Goal: Task Accomplishment & Management: Complete application form

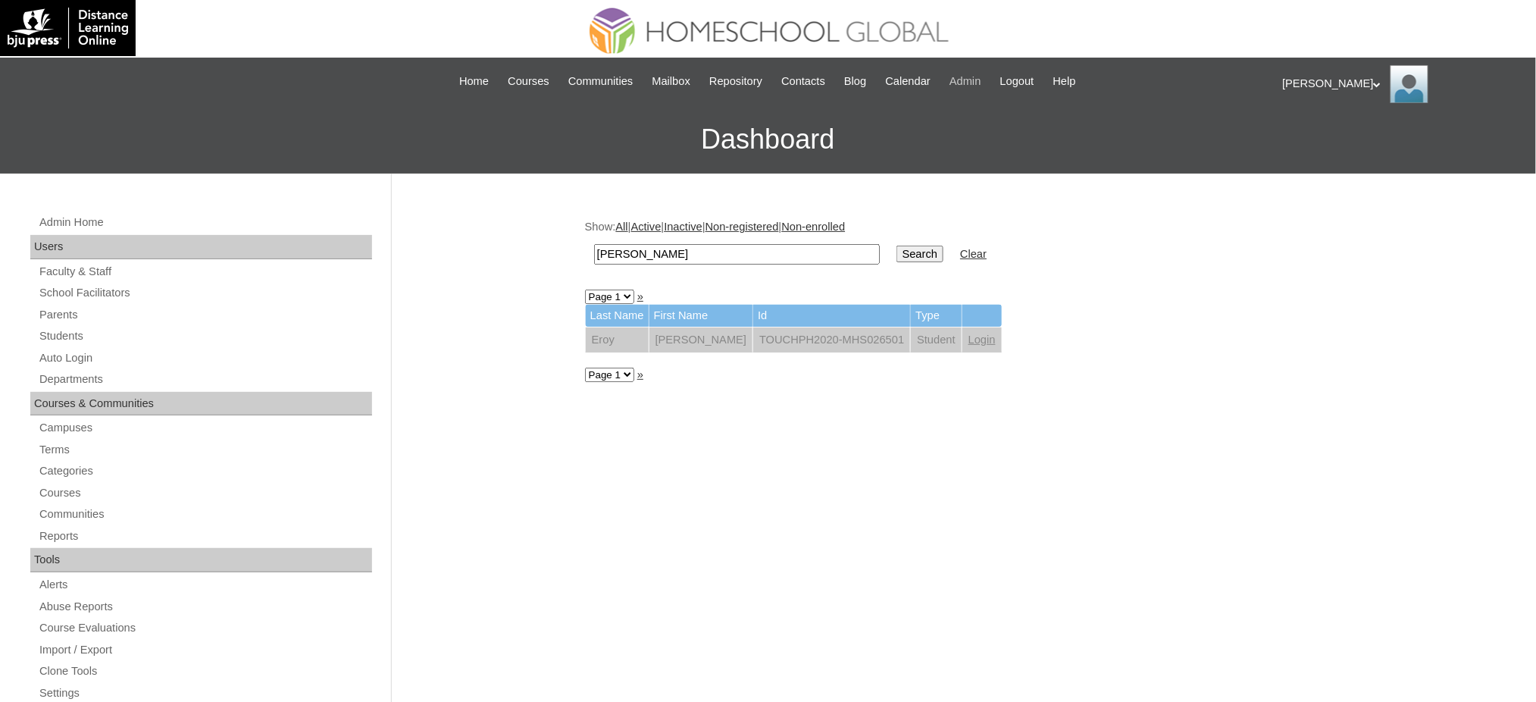
drag, startPoint x: 0, startPoint y: 0, endPoint x: 994, endPoint y: 82, distance: 997.3
click at [981, 82] on span "Admin" at bounding box center [965, 81] width 32 height 17
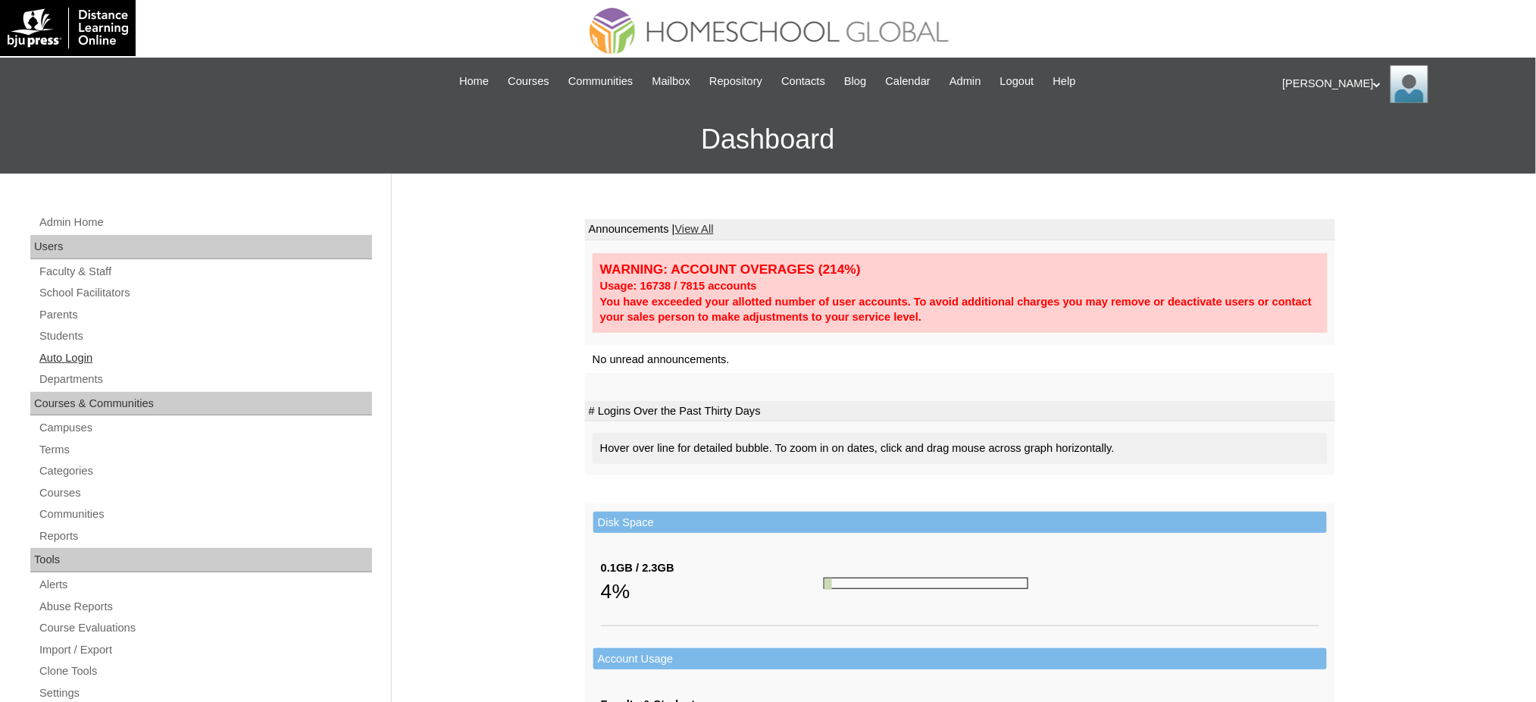
click at [56, 355] on link "Auto Login" at bounding box center [205, 357] width 334 height 19
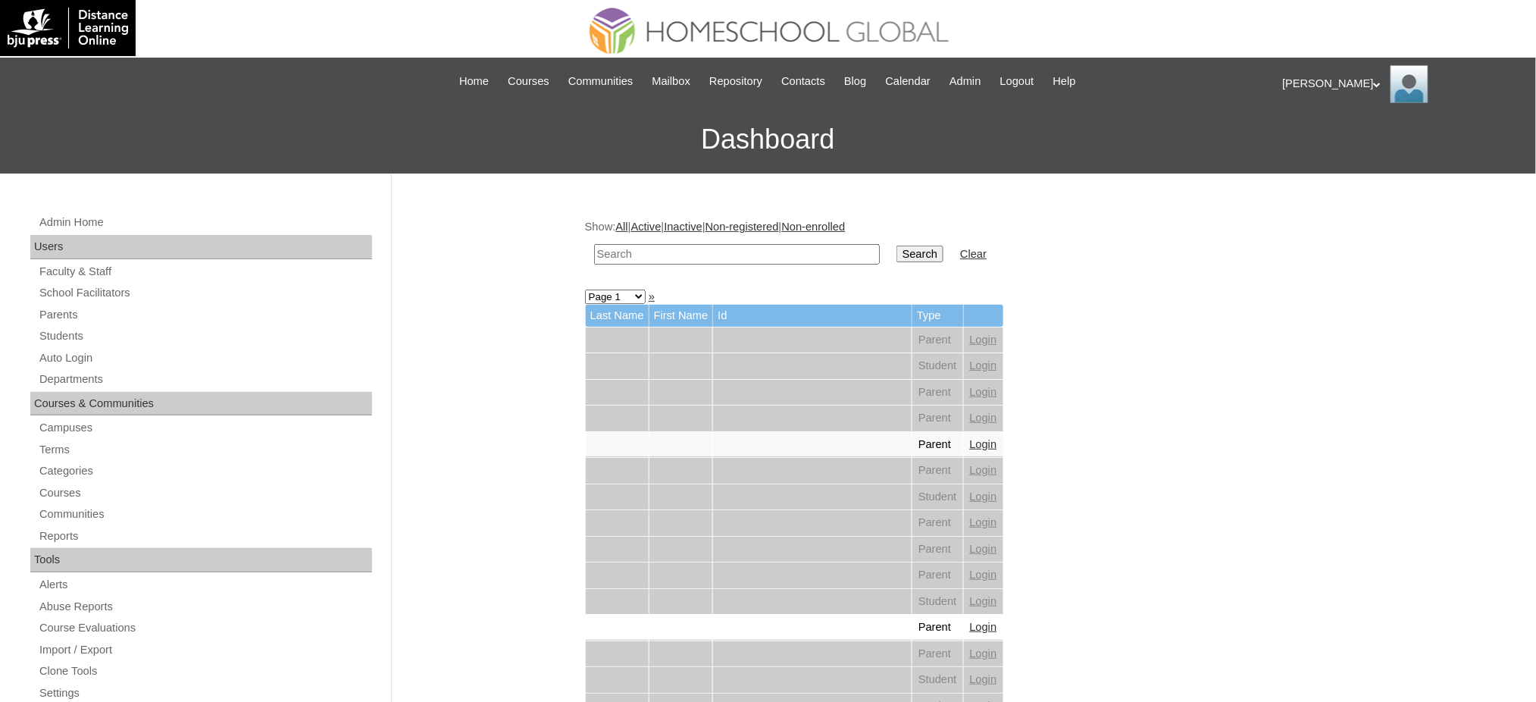
click at [677, 252] on input "text" at bounding box center [737, 254] width 286 height 20
paste input "Llanderal"
type input "Llanderal"
click at [896, 254] on input "Search" at bounding box center [919, 253] width 47 height 17
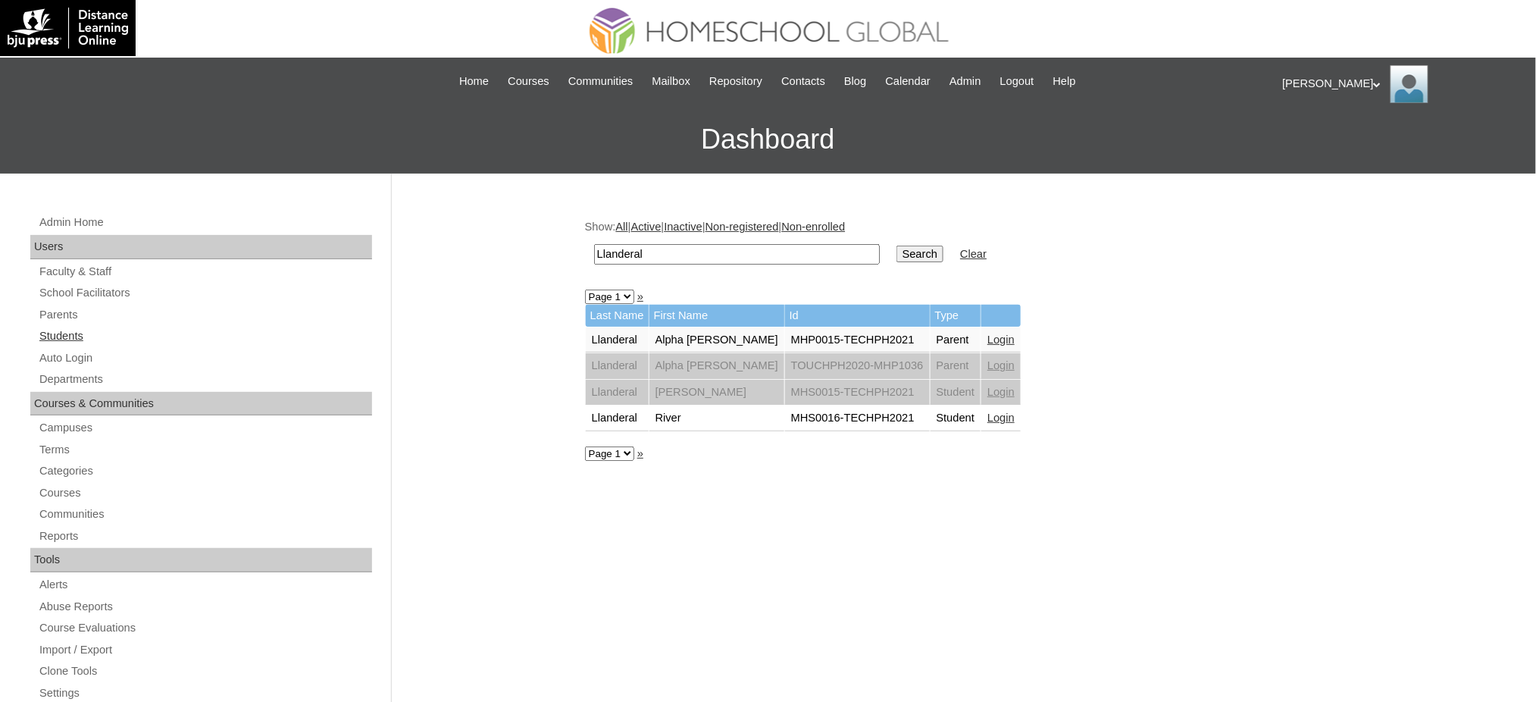
click at [52, 334] on link "Students" at bounding box center [205, 336] width 334 height 19
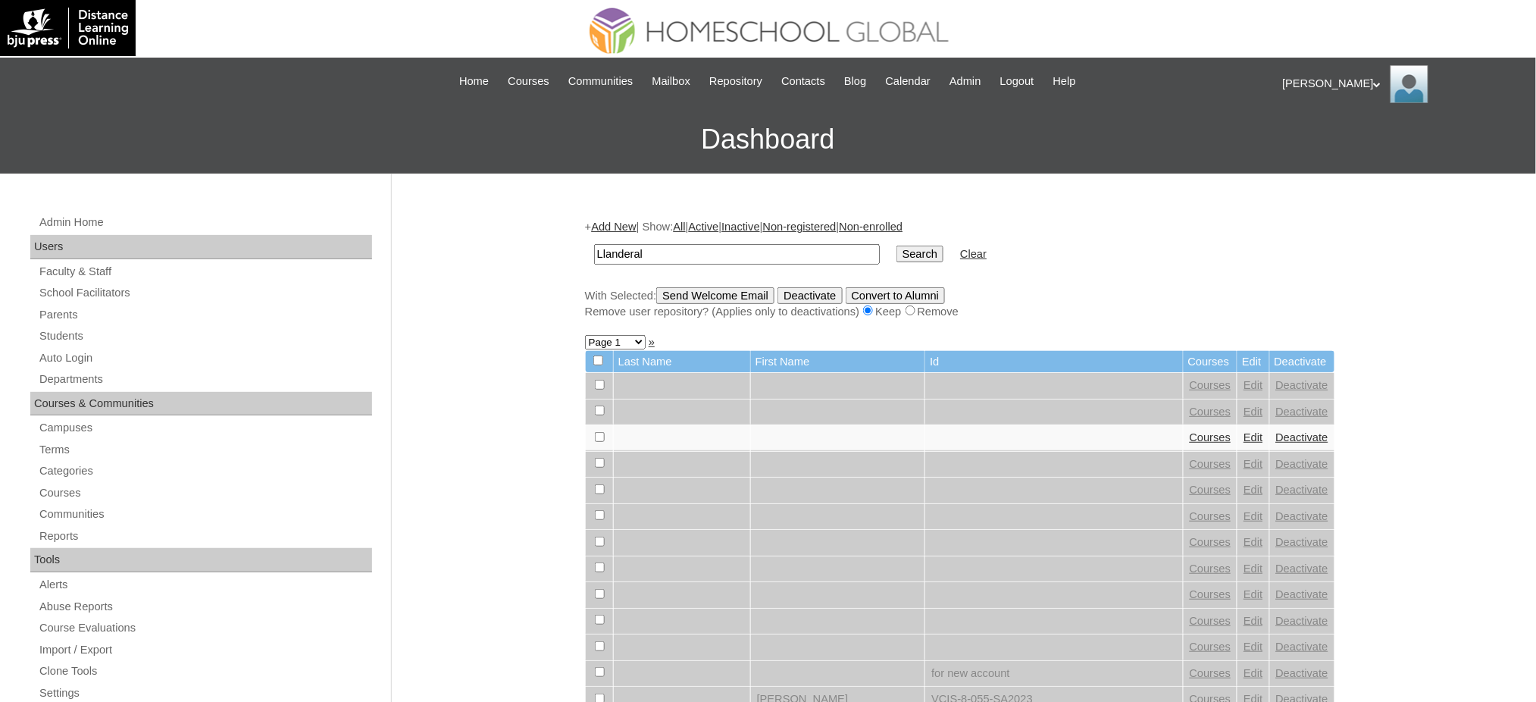
type input "Llanderal"
click at [896, 252] on input "Search" at bounding box center [919, 253] width 47 height 17
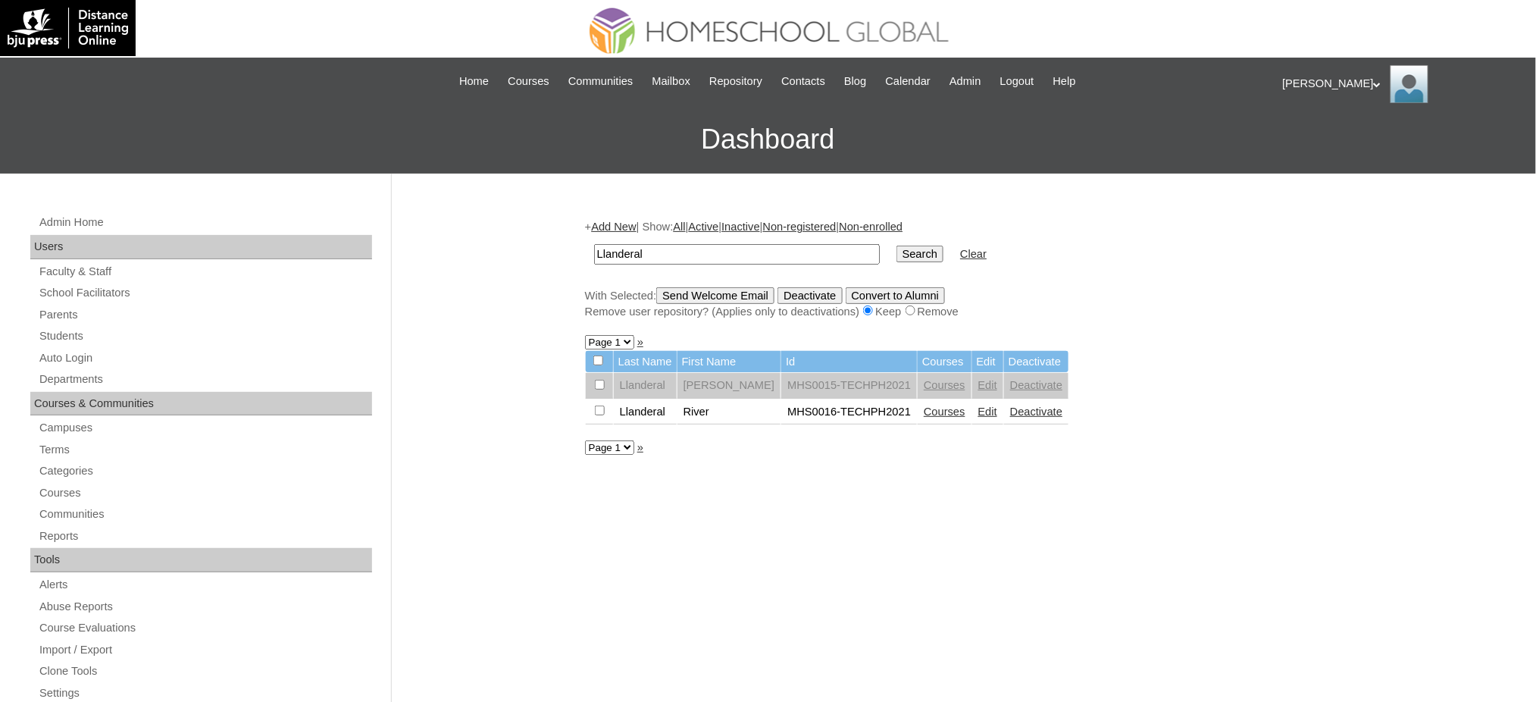
click at [978, 381] on link "Edit" at bounding box center [987, 385] width 19 height 12
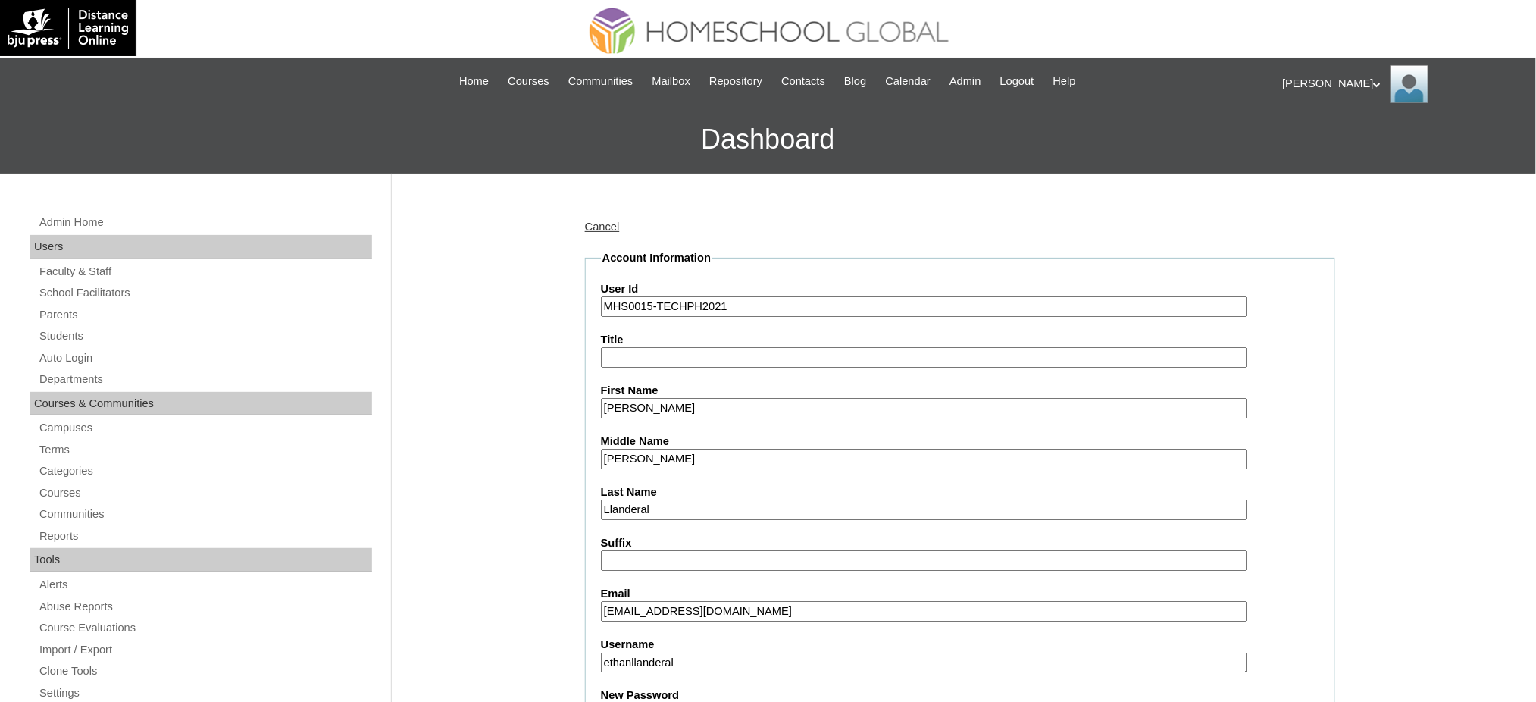
click at [685, 289] on label "User Id" at bounding box center [960, 289] width 718 height 16
click at [685, 296] on input "MHS0015-TECHPH2021" at bounding box center [924, 306] width 646 height 20
click at [682, 303] on input "MHS0015-TECHPH2021" at bounding box center [924, 306] width 646 height 20
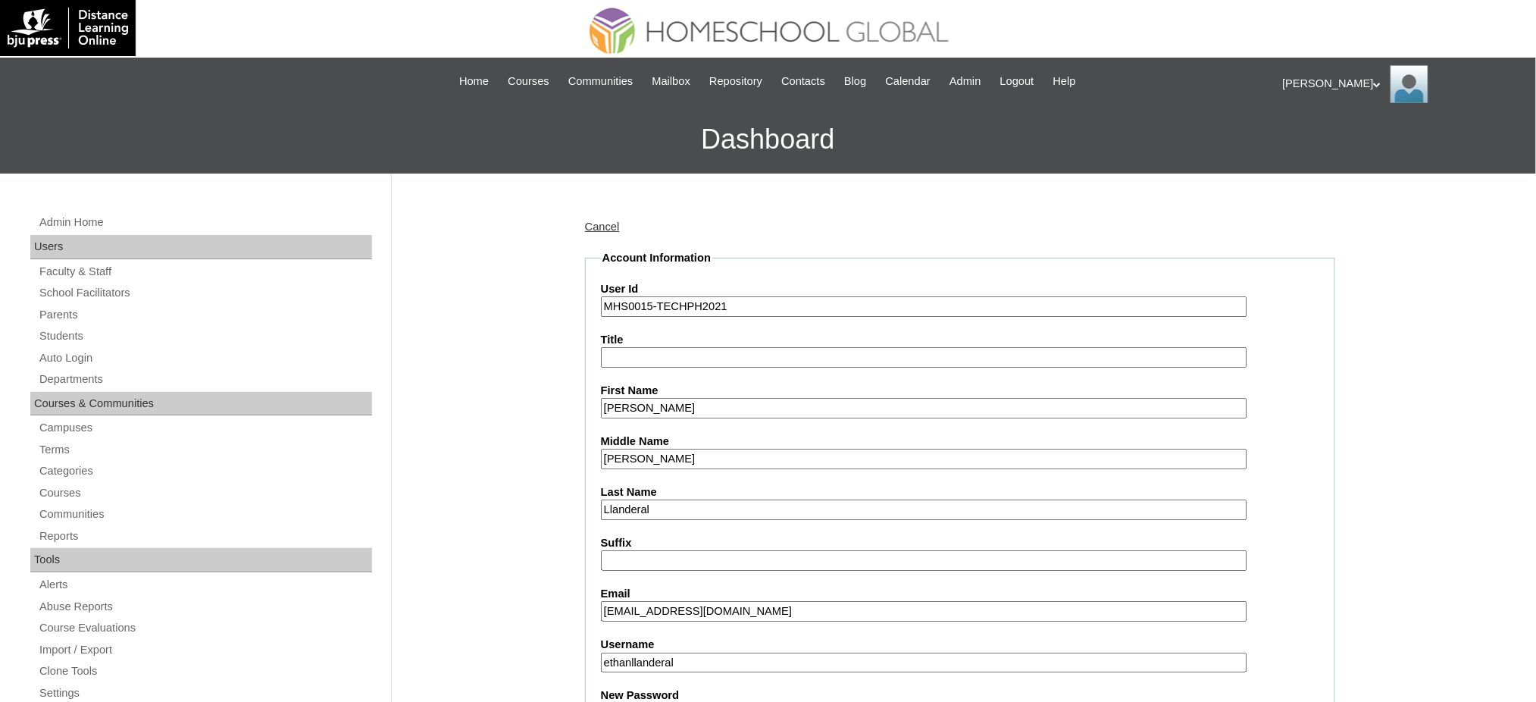
click at [682, 303] on input "MHS0015-TECHPH2021" at bounding box center [924, 306] width 646 height 20
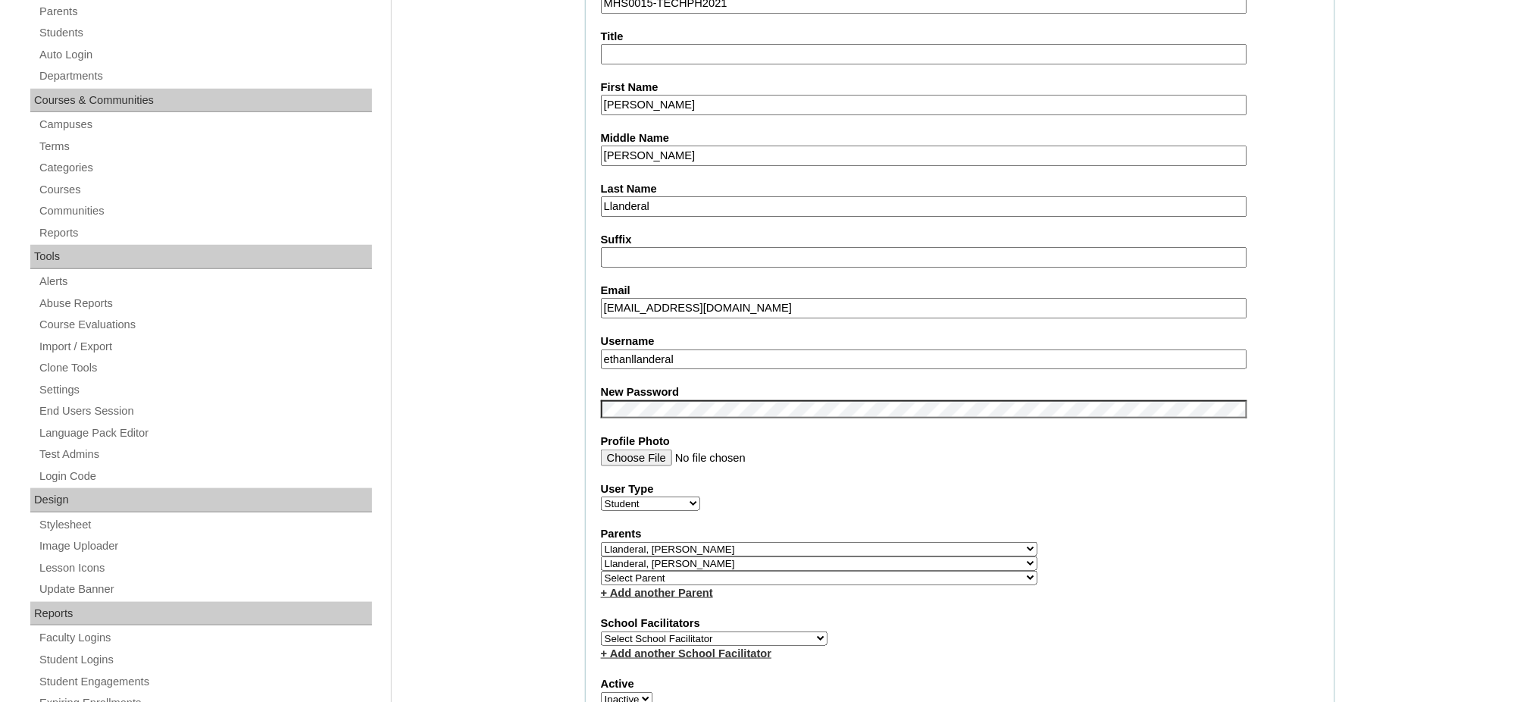
scroll to position [404, 0]
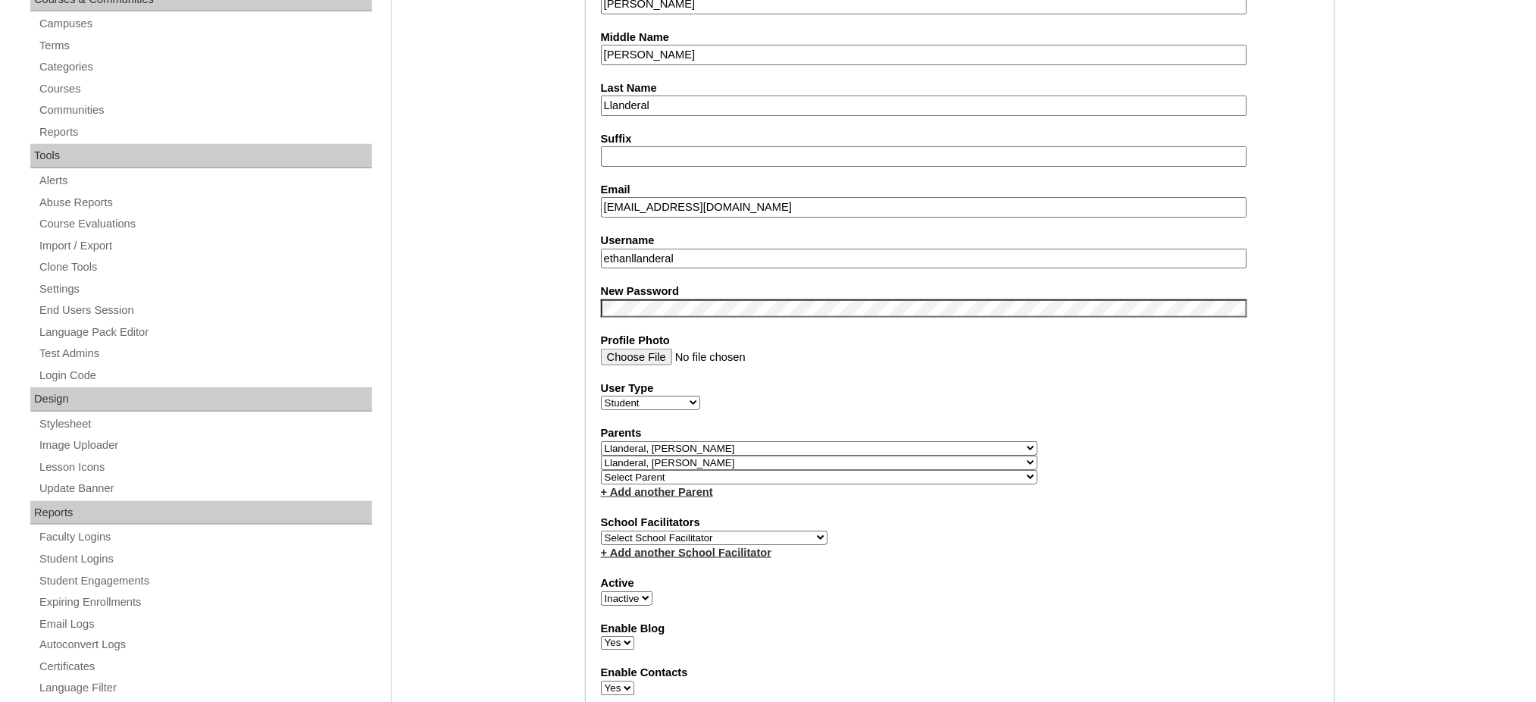
click at [637, 591] on select "Active Inactive" at bounding box center [627, 598] width 52 height 14
select select "1"
click at [601, 591] on select "Active Inactive" at bounding box center [627, 598] width 52 height 14
click at [862, 441] on select "Select Parent , , , , , , , , , , , , , , , , , , , , , , , , , , , , , , , , ,…" at bounding box center [819, 448] width 436 height 14
click at [1026, 383] on div "User Type Faculty Staff Student Parents School Facilitators" at bounding box center [960, 395] width 718 height 30
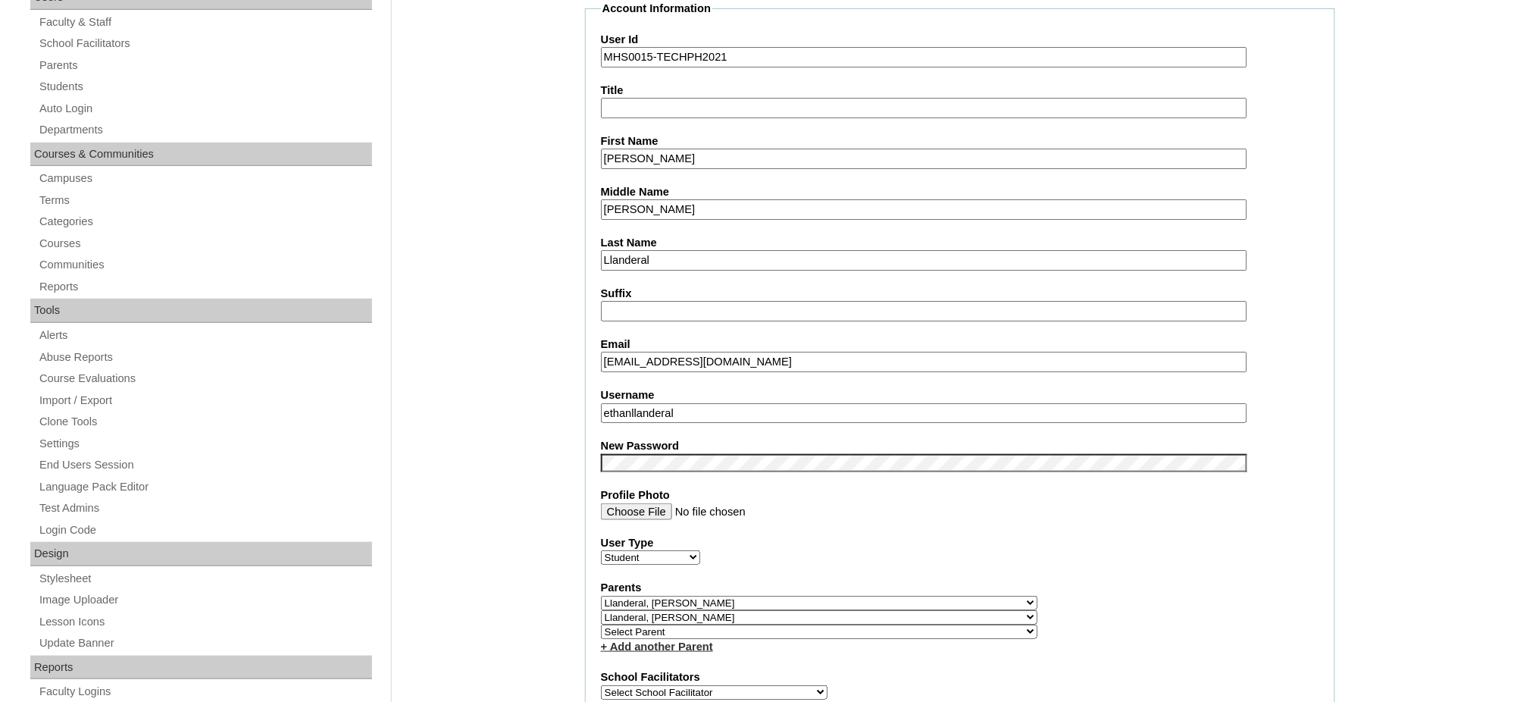
scroll to position [202, 0]
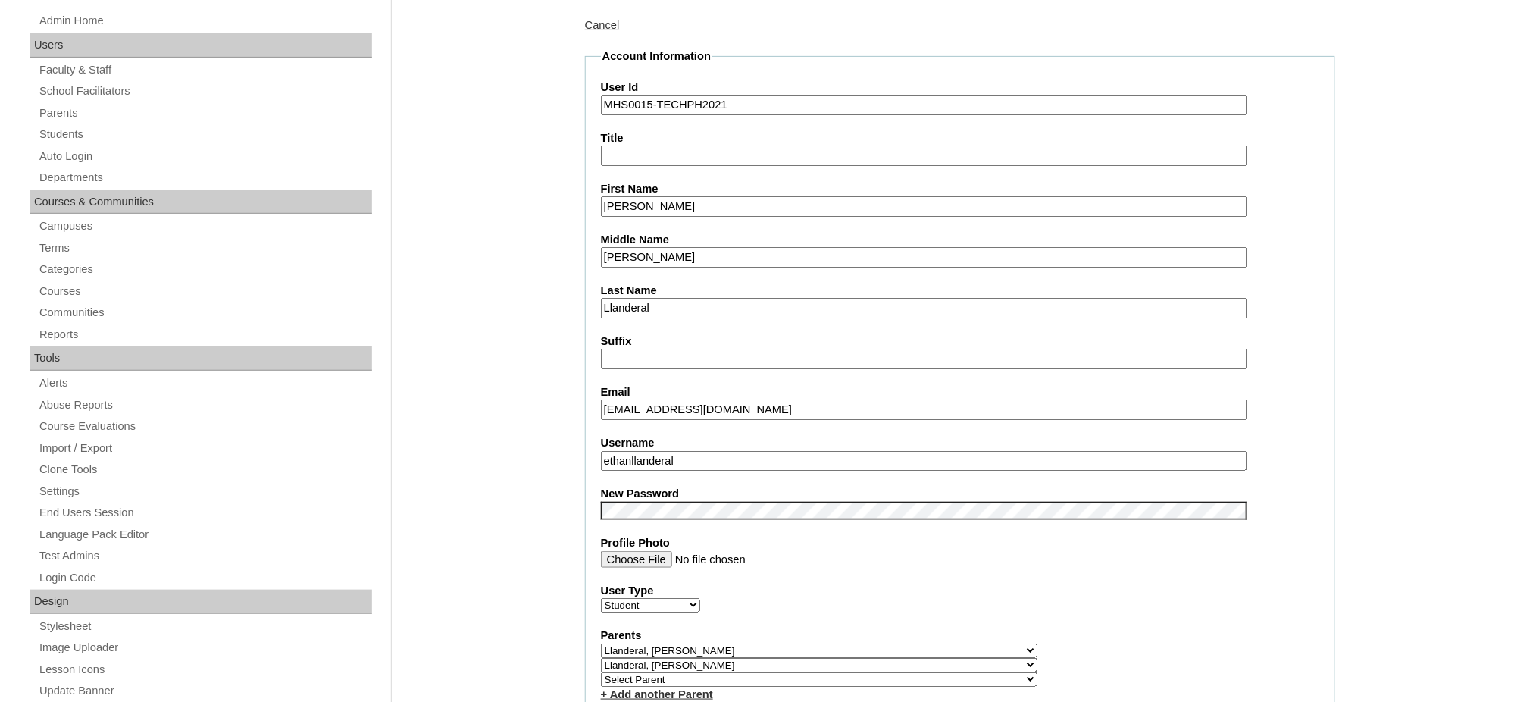
click at [640, 401] on input "alphasapon@gmail.com" at bounding box center [924, 409] width 646 height 20
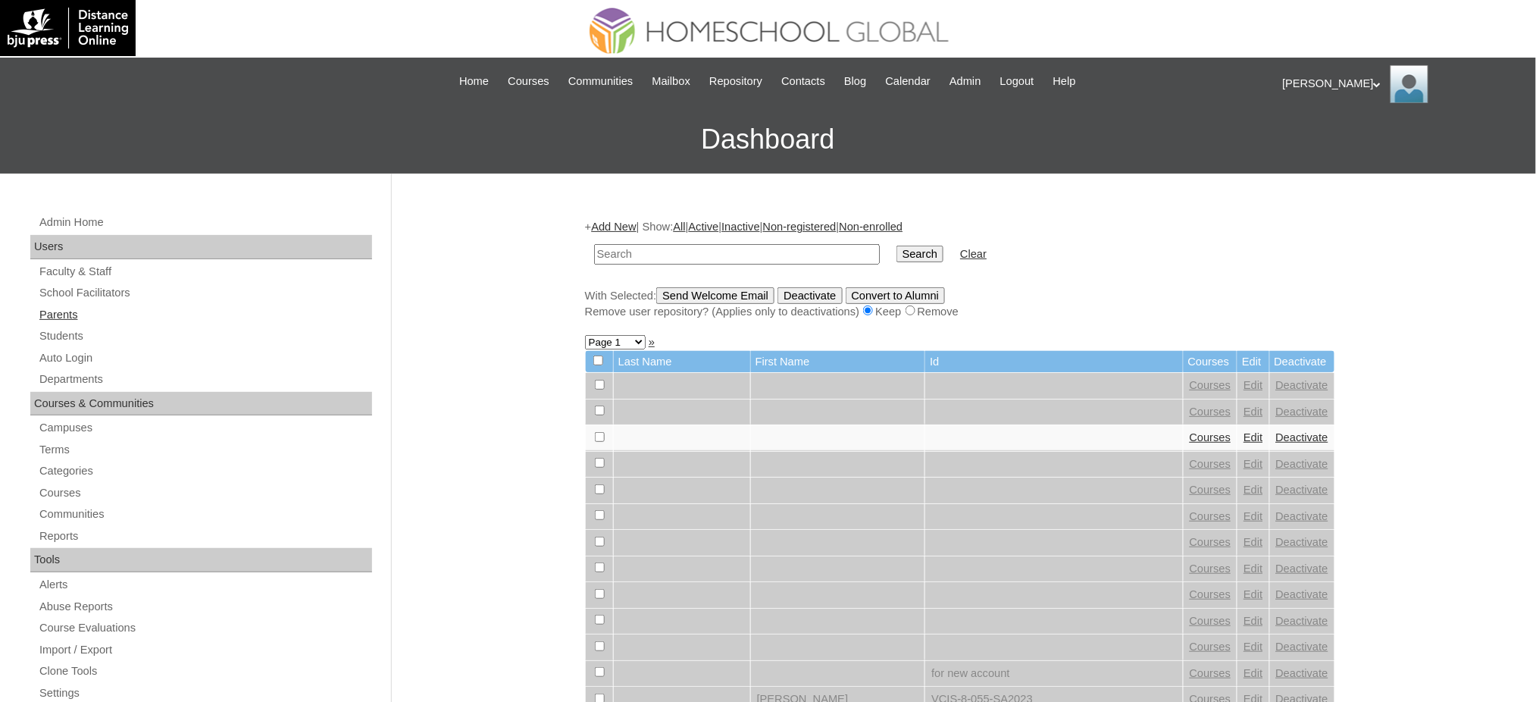
click at [61, 316] on link "Parents" at bounding box center [205, 314] width 334 height 19
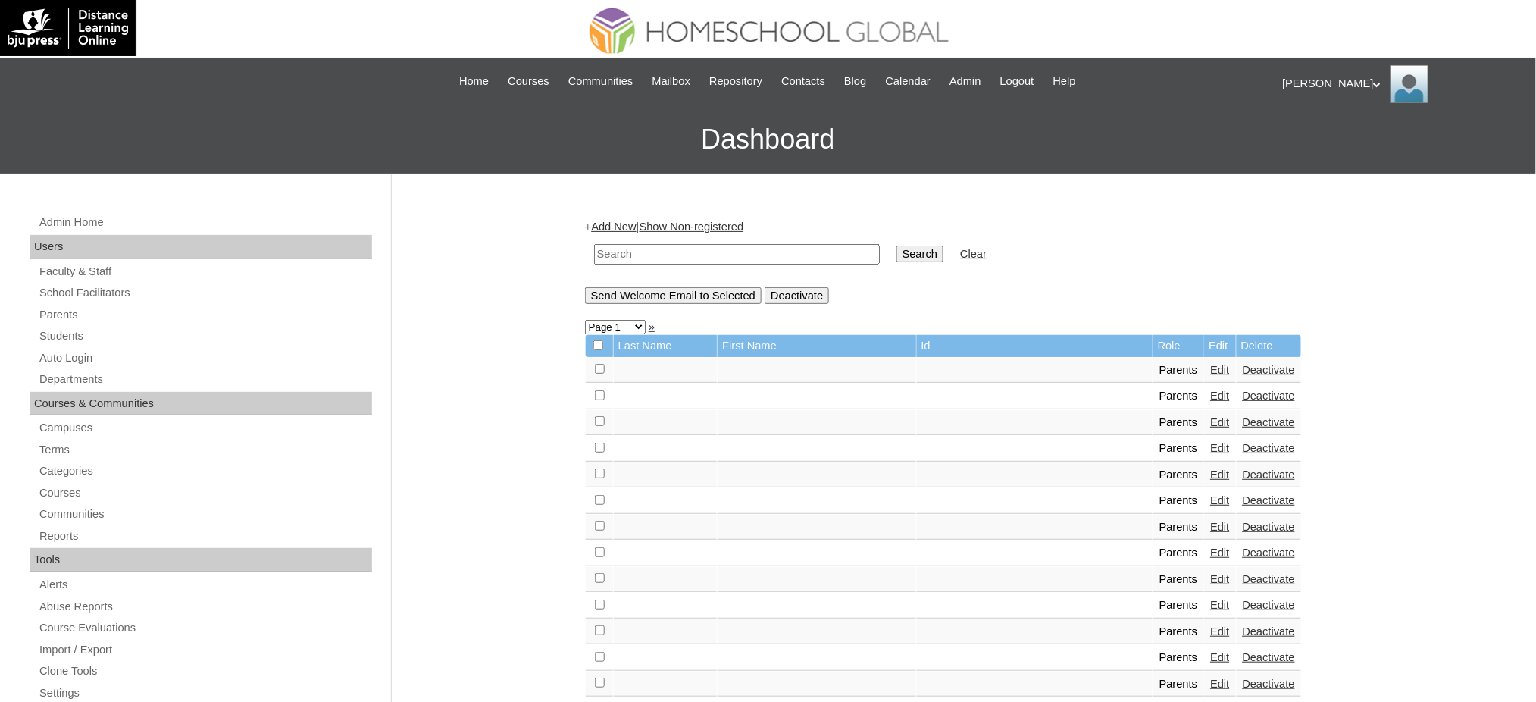
drag, startPoint x: 785, startPoint y: 252, endPoint x: 801, endPoint y: 255, distance: 16.1
click at [785, 252] on input "text" at bounding box center [737, 254] width 286 height 20
paste input "MHP0015-TECHPH2021"
type input "MHP0015-TECHPH2021"
click at [896, 252] on input "Search" at bounding box center [919, 253] width 47 height 17
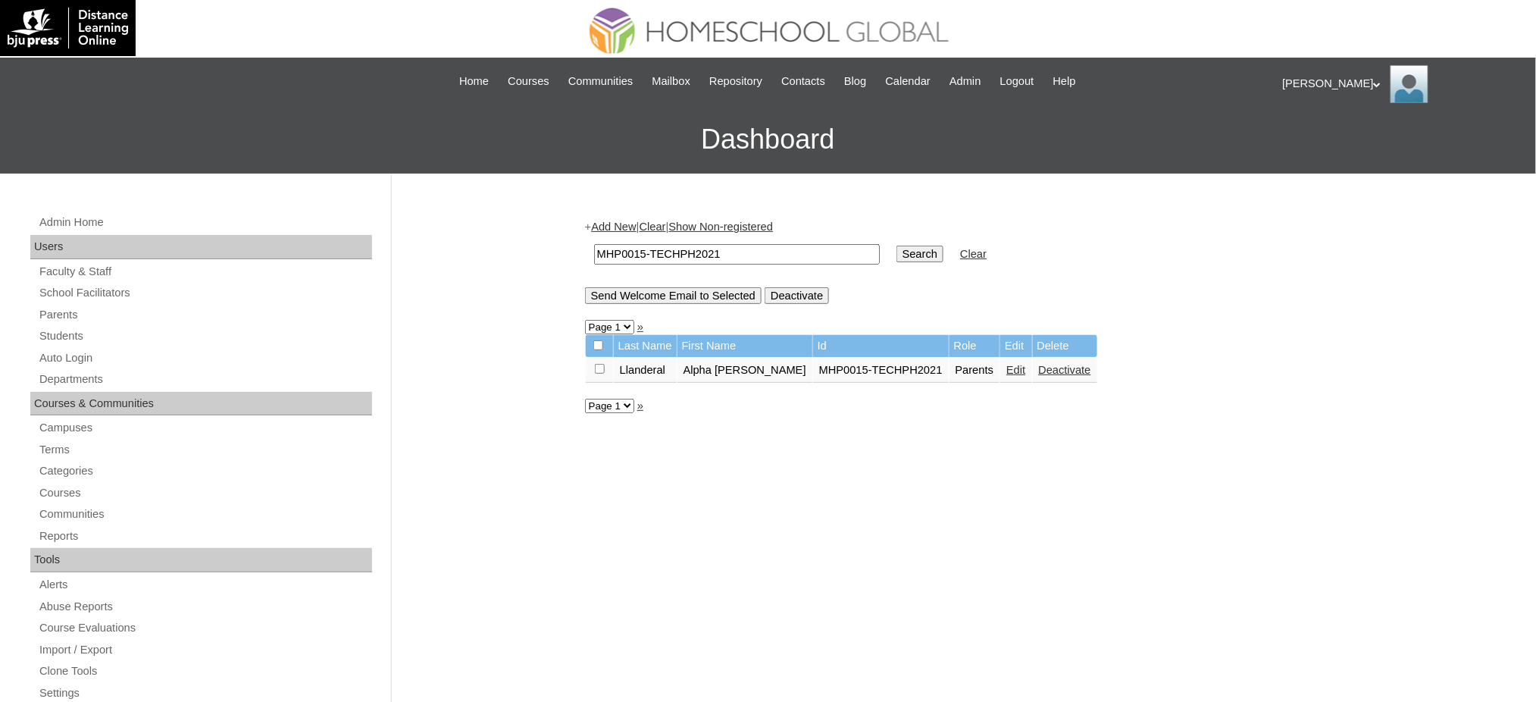
click at [1006, 367] on link "Edit" at bounding box center [1015, 370] width 19 height 12
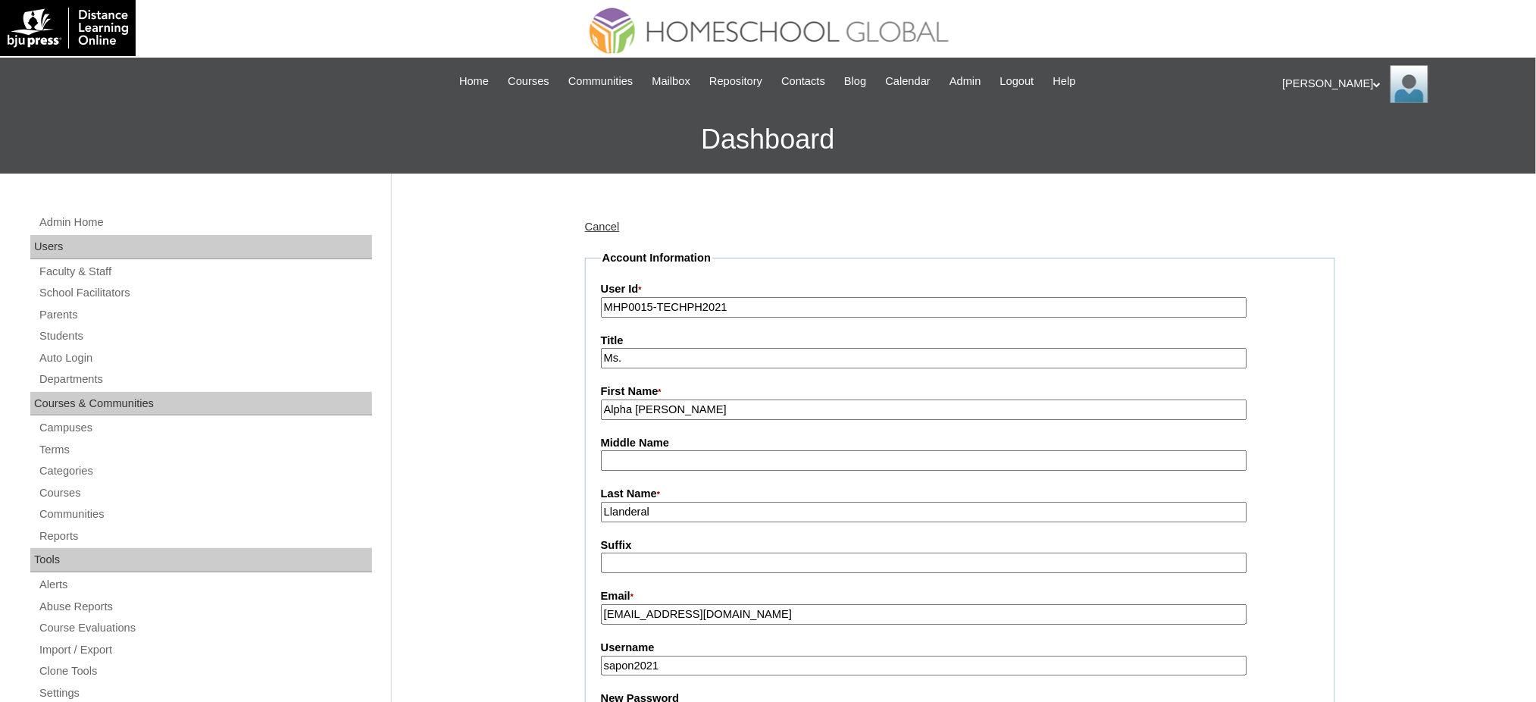
click at [638, 408] on input "Alpha Madelyn" at bounding box center [924, 409] width 646 height 20
type input "ALPHA MADELYN"
click at [658, 514] on input "Llanderal" at bounding box center [924, 512] width 646 height 20
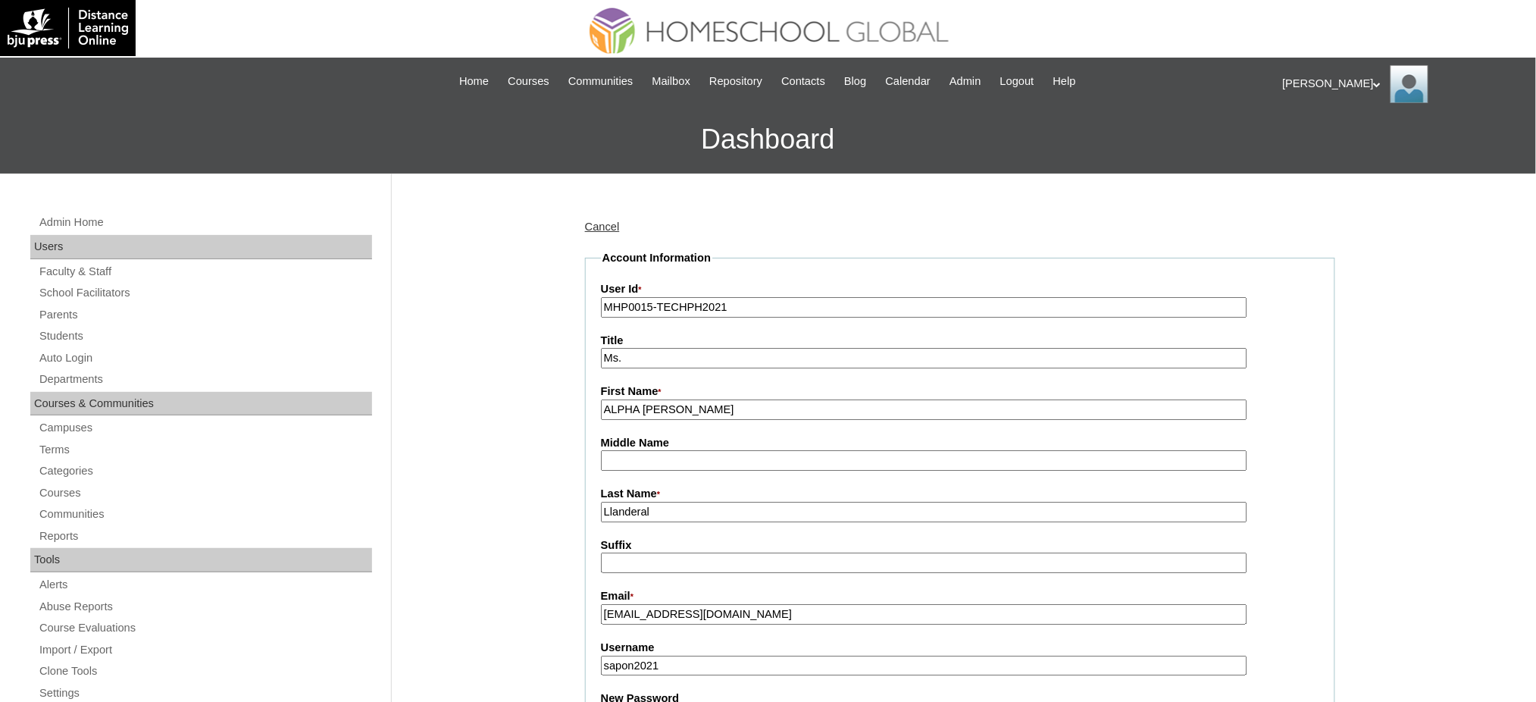
click at [658, 514] on input "Llanderal" at bounding box center [924, 512] width 646 height 20
click at [716, 508] on input "LLANDERAL" at bounding box center [924, 512] width 646 height 20
type input "LLANDERAL"
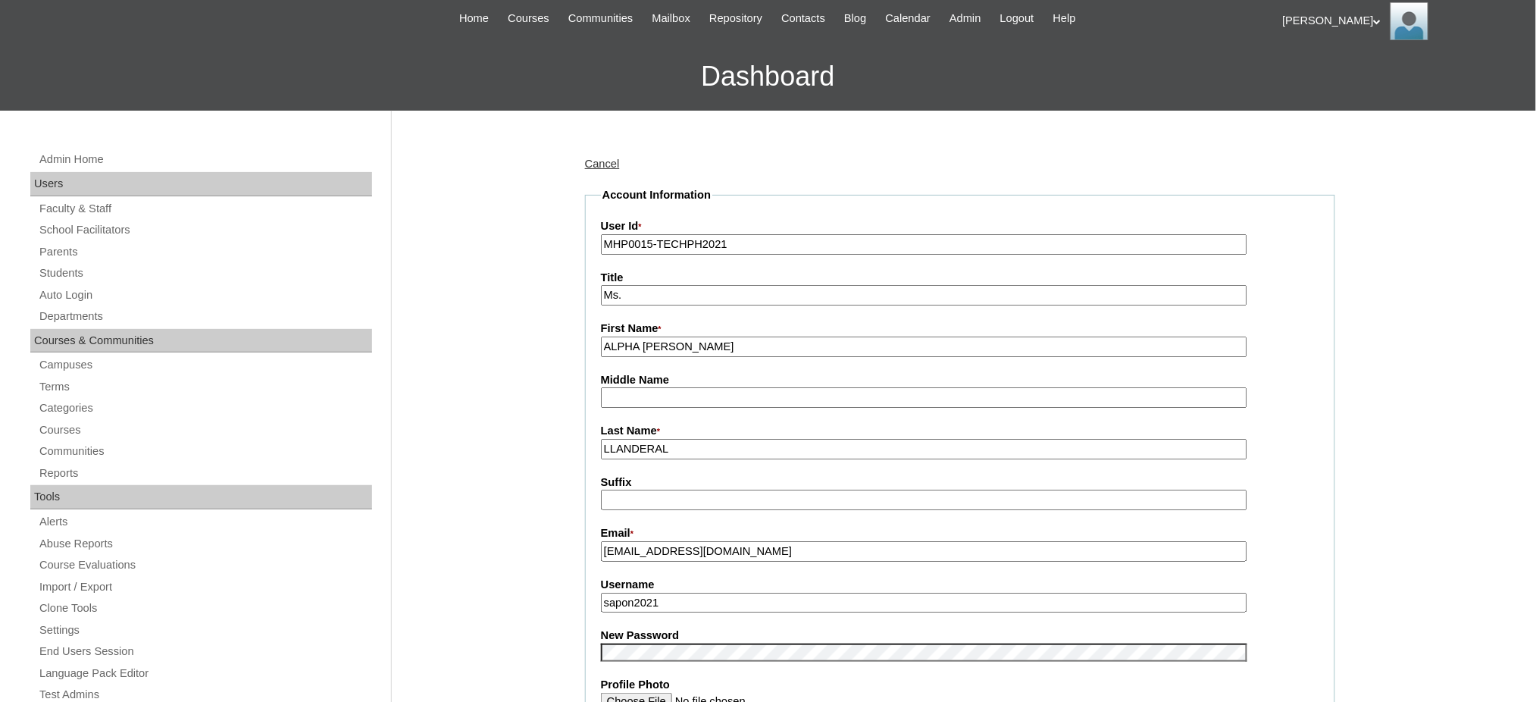
scroll to position [303, 0]
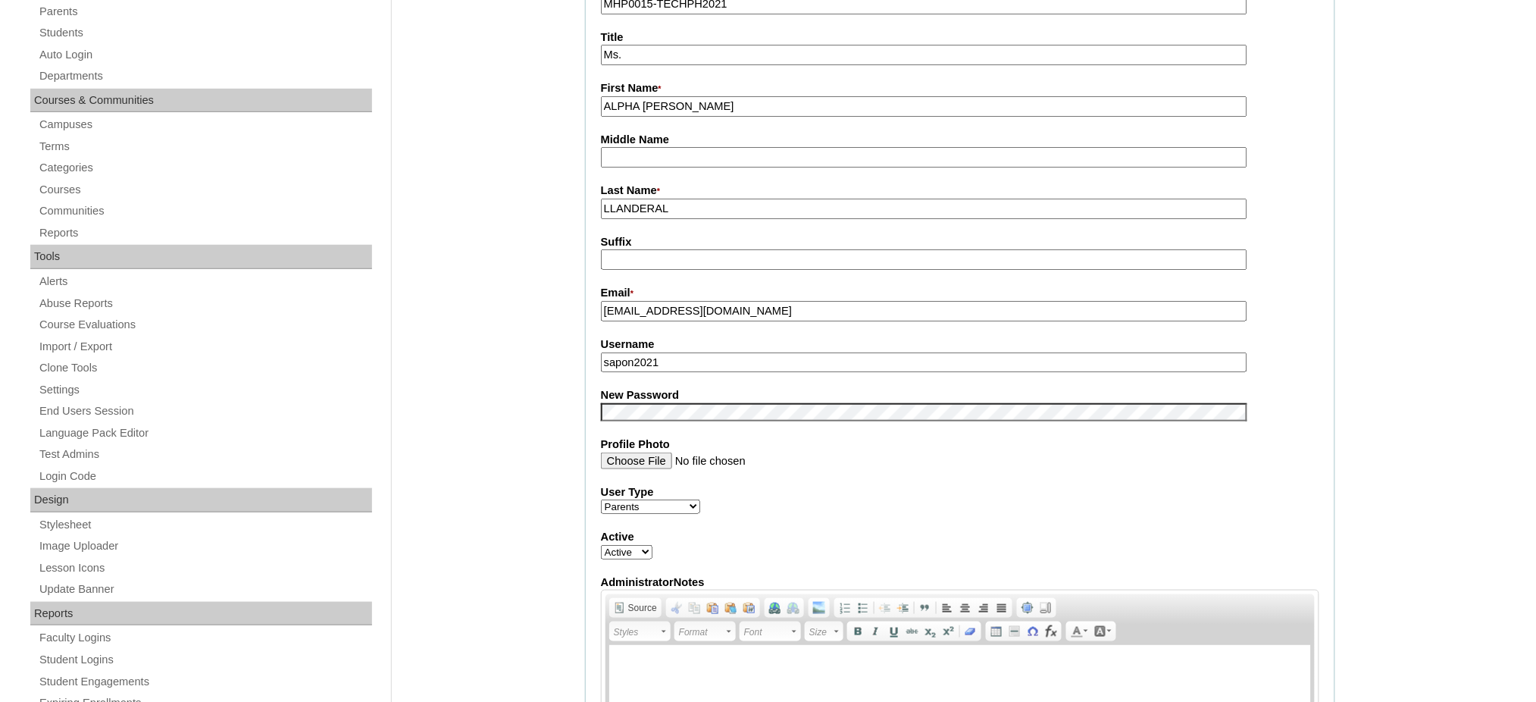
click at [691, 355] on input "sapon2021" at bounding box center [924, 362] width 646 height 20
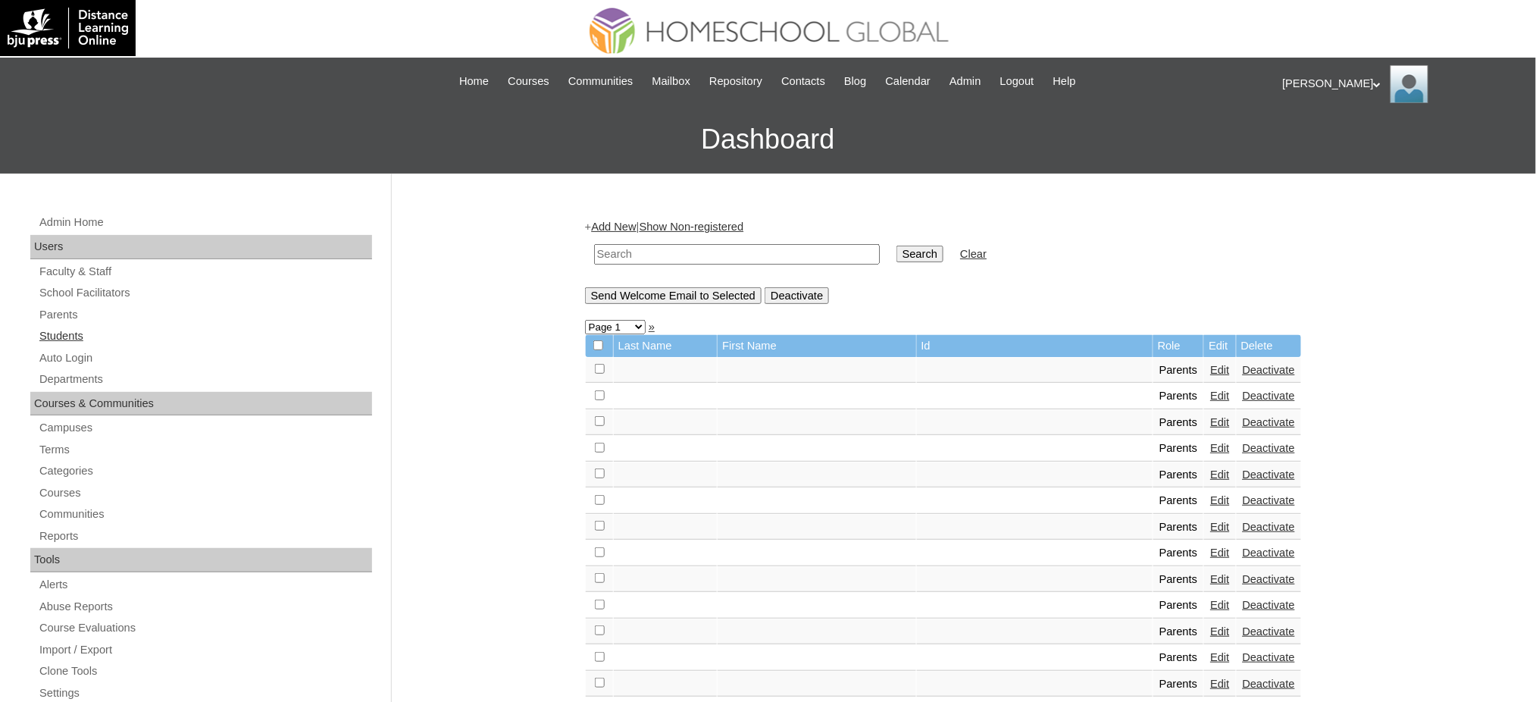
click at [82, 328] on link "Students" at bounding box center [205, 336] width 334 height 19
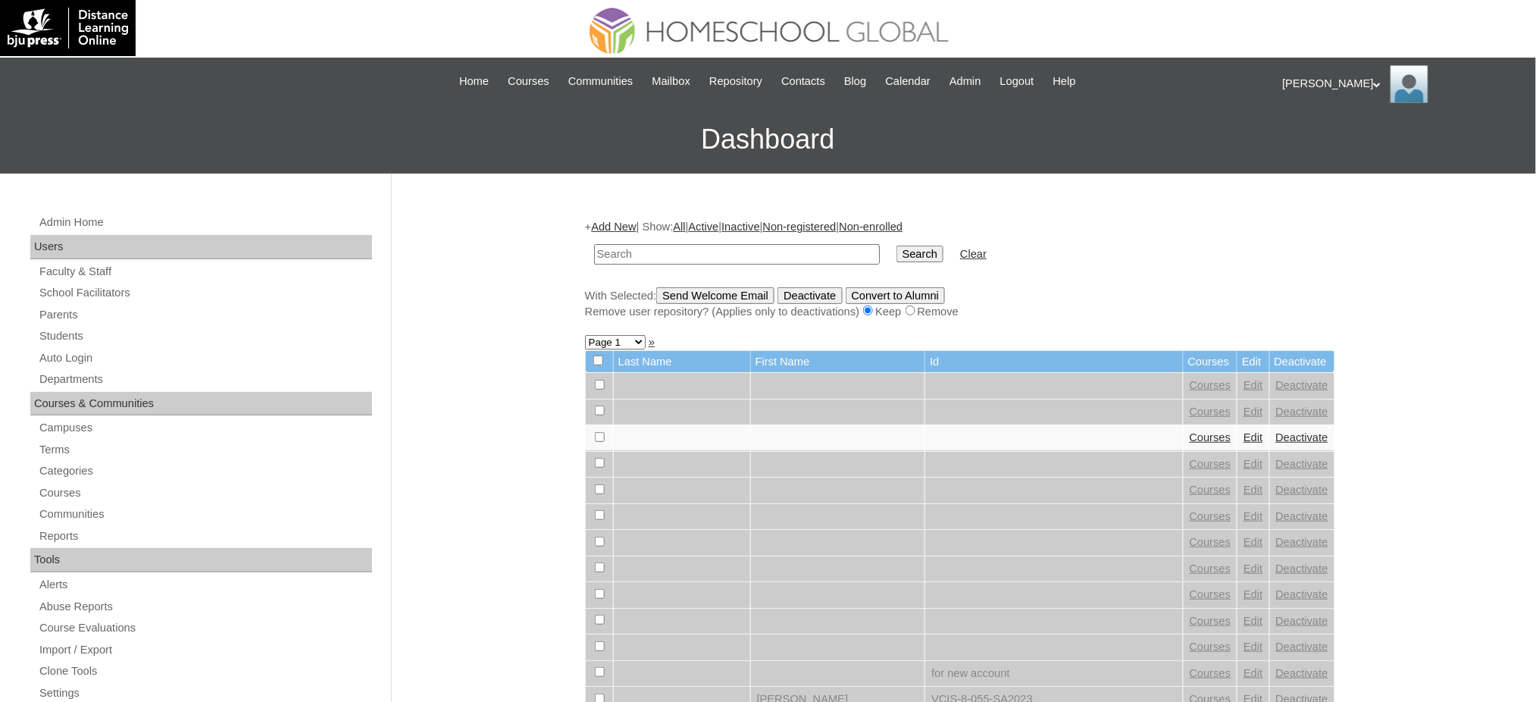
paste input "Llanderal"
type input "Llanderal"
click at [896, 252] on input "Search" at bounding box center [919, 253] width 47 height 17
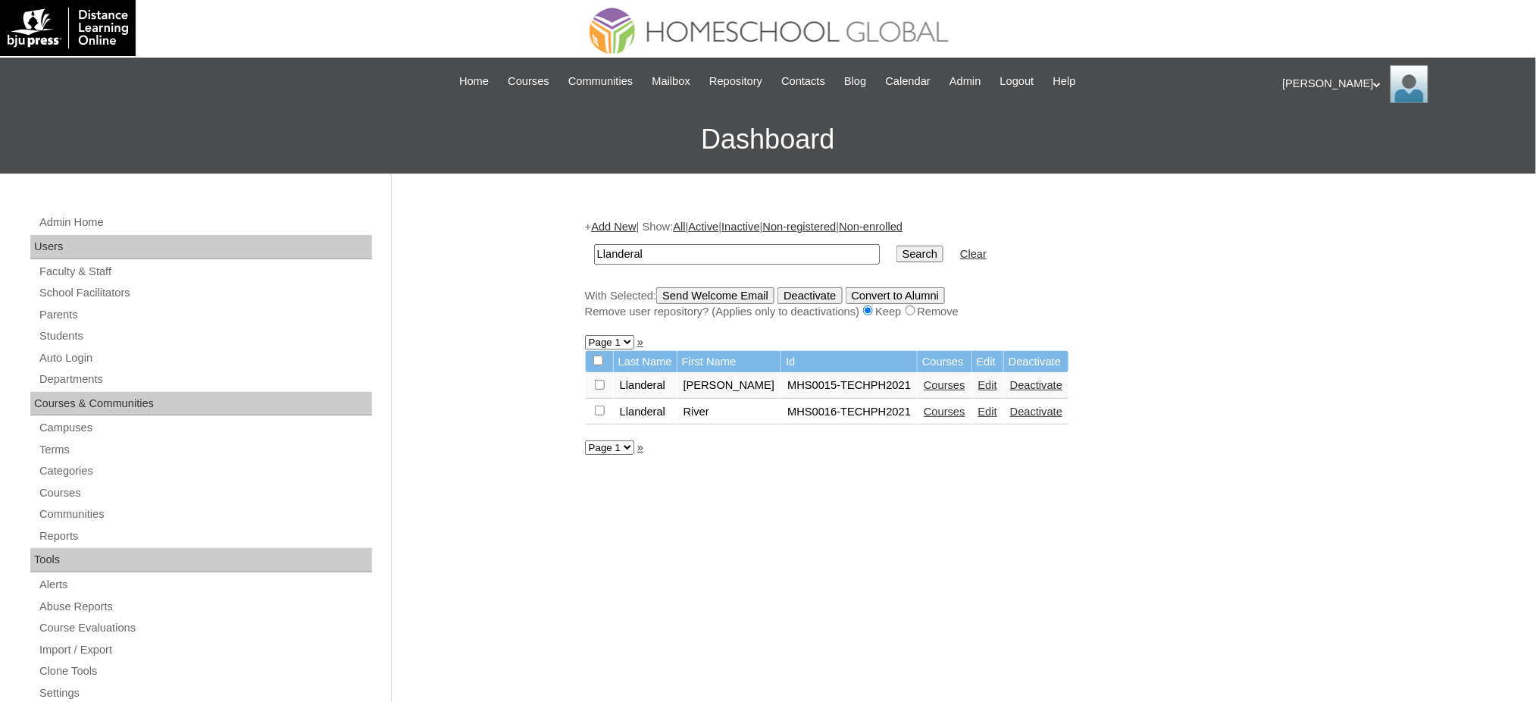
click at [978, 383] on link "Edit" at bounding box center [987, 385] width 19 height 12
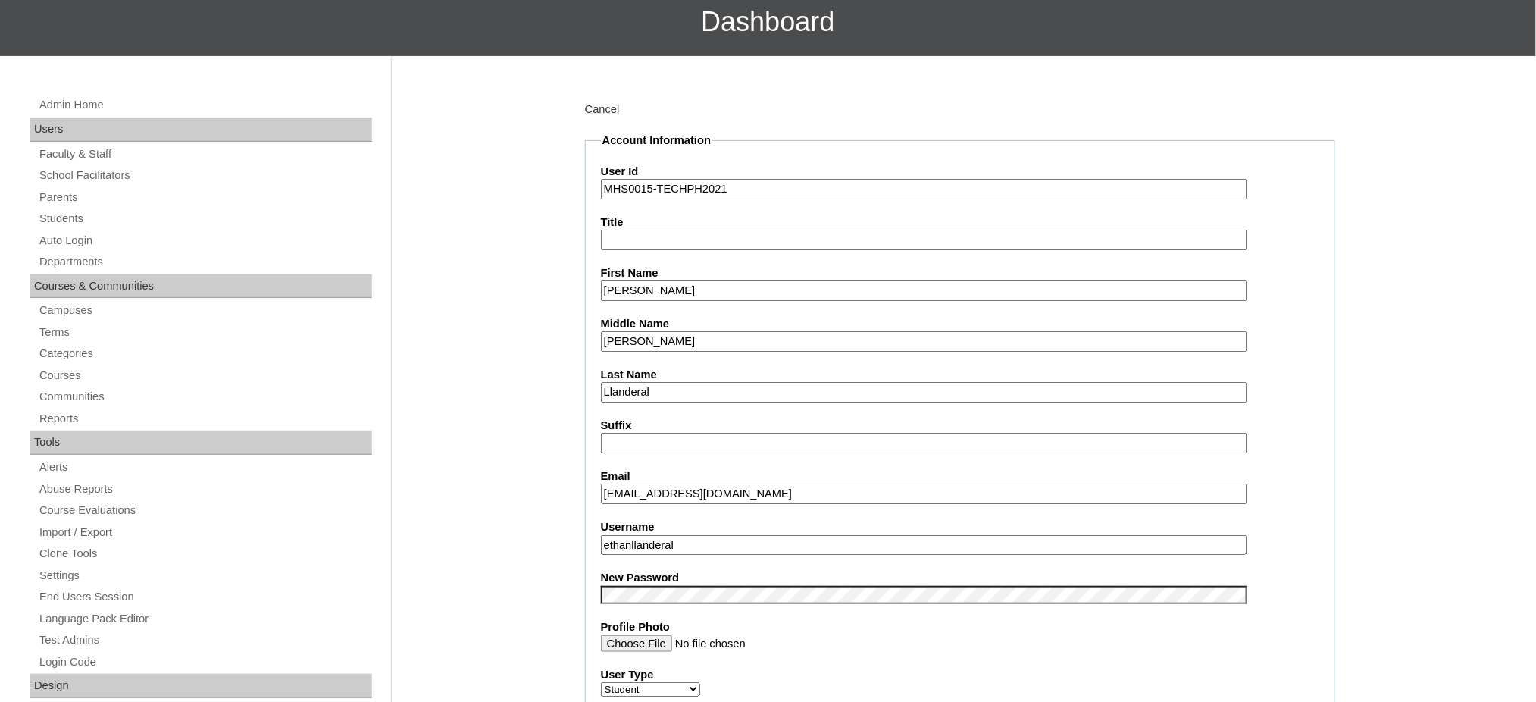
scroll to position [505, 0]
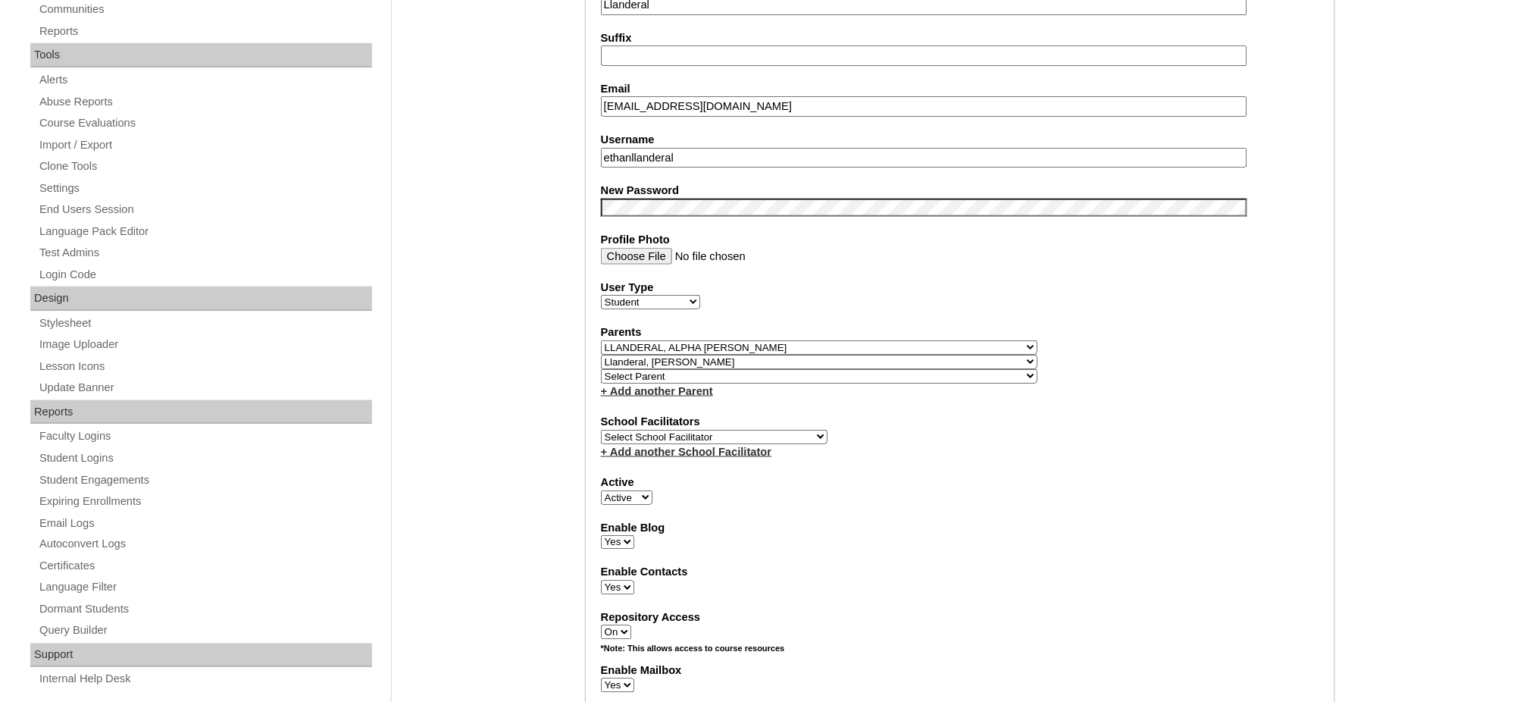
click at [858, 340] on select "Select Parent , , , , , , , , , , , , , , , , , , , , , , , , , , , , , , , , ,…" at bounding box center [819, 347] width 436 height 14
click at [601, 340] on select "Select Parent , , , , , , , , , , , , , , , , , , , , , , , , , , , , , , , , ,…" at bounding box center [819, 347] width 436 height 14
click at [859, 355] on select "Select Parent , , , , , , , , , , , , , , , , , , , , , , , , , , , , , , , , ,…" at bounding box center [819, 362] width 436 height 14
select select "28279"
click at [601, 355] on select "Select Parent , , , , , , , , , , , , , , , , , , , , , , , , , , , , , , , , ,…" at bounding box center [819, 362] width 436 height 14
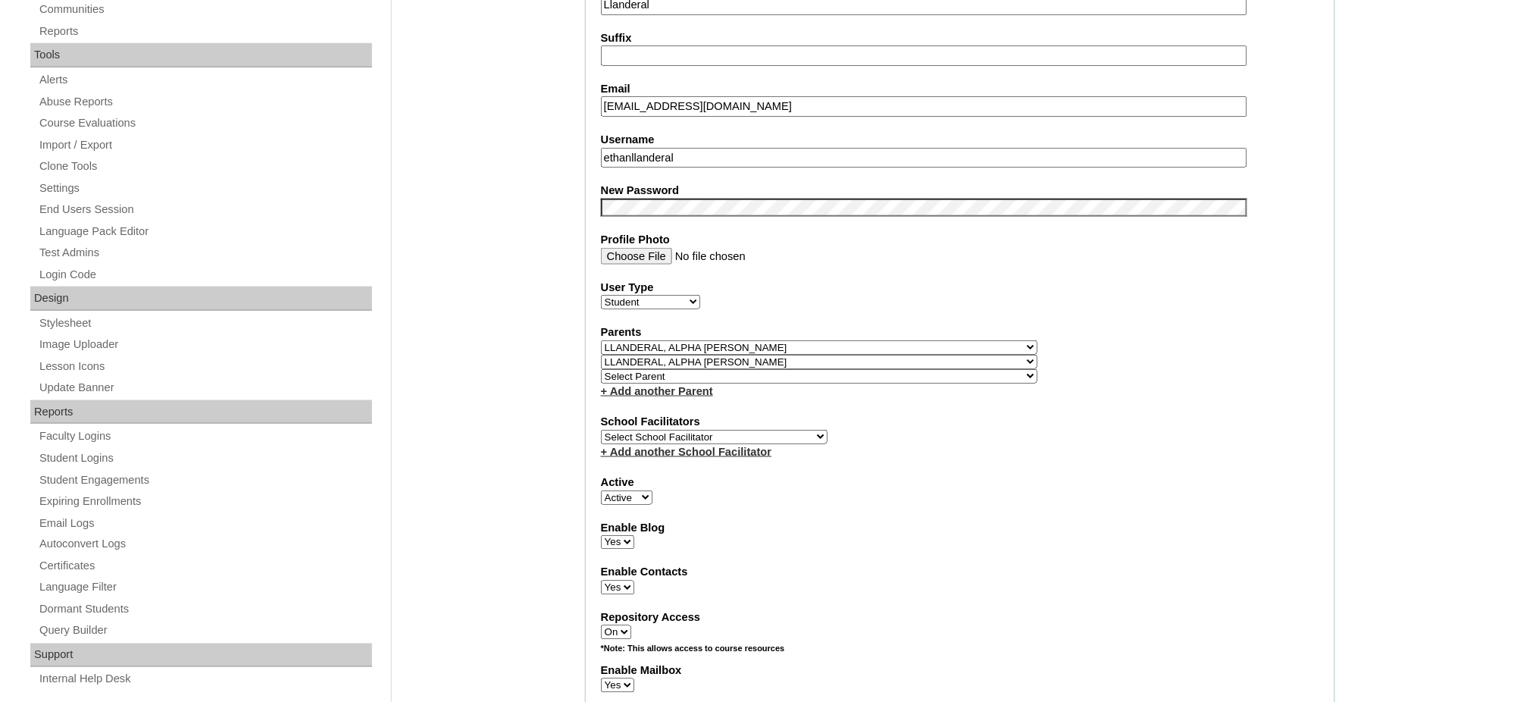
scroll to position [404, 0]
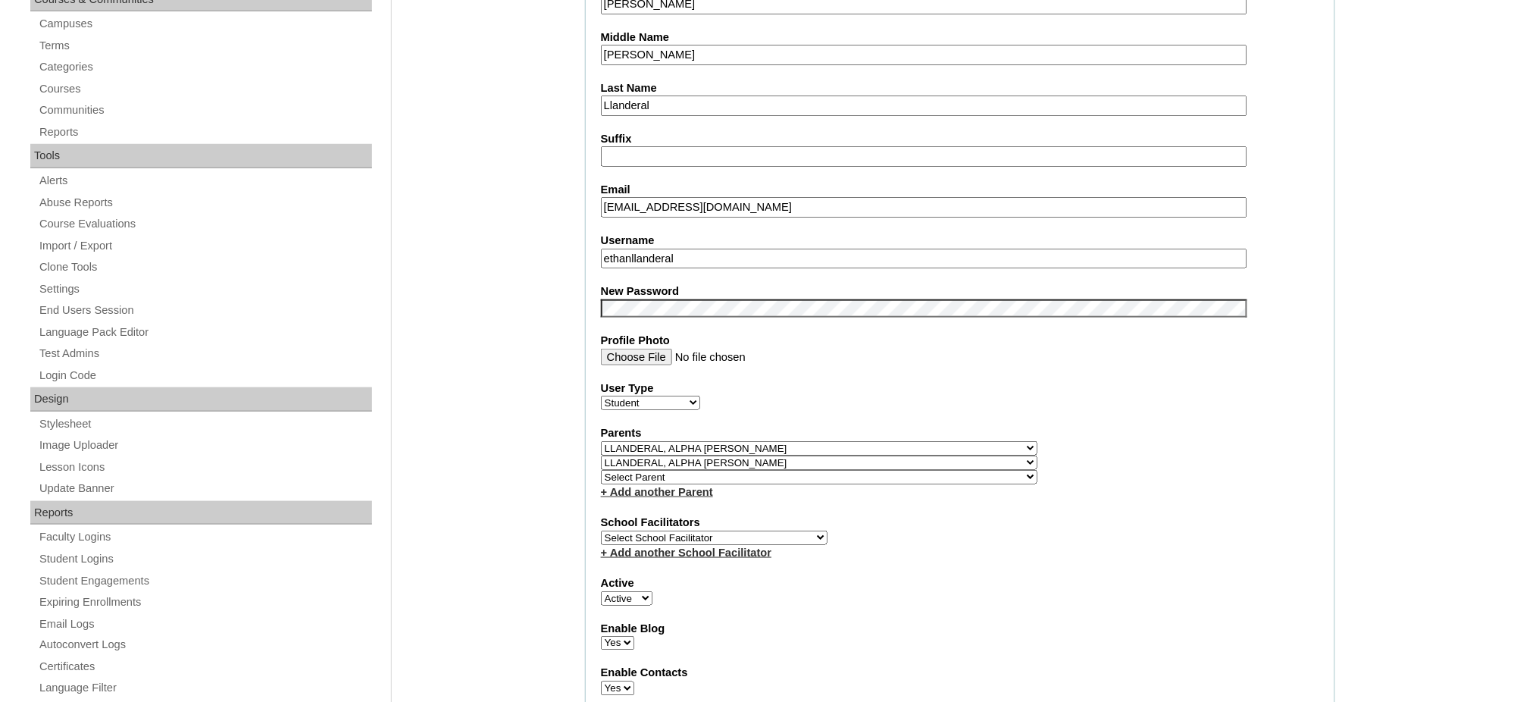
click at [682, 252] on input "ethanllanderal" at bounding box center [924, 258] width 646 height 20
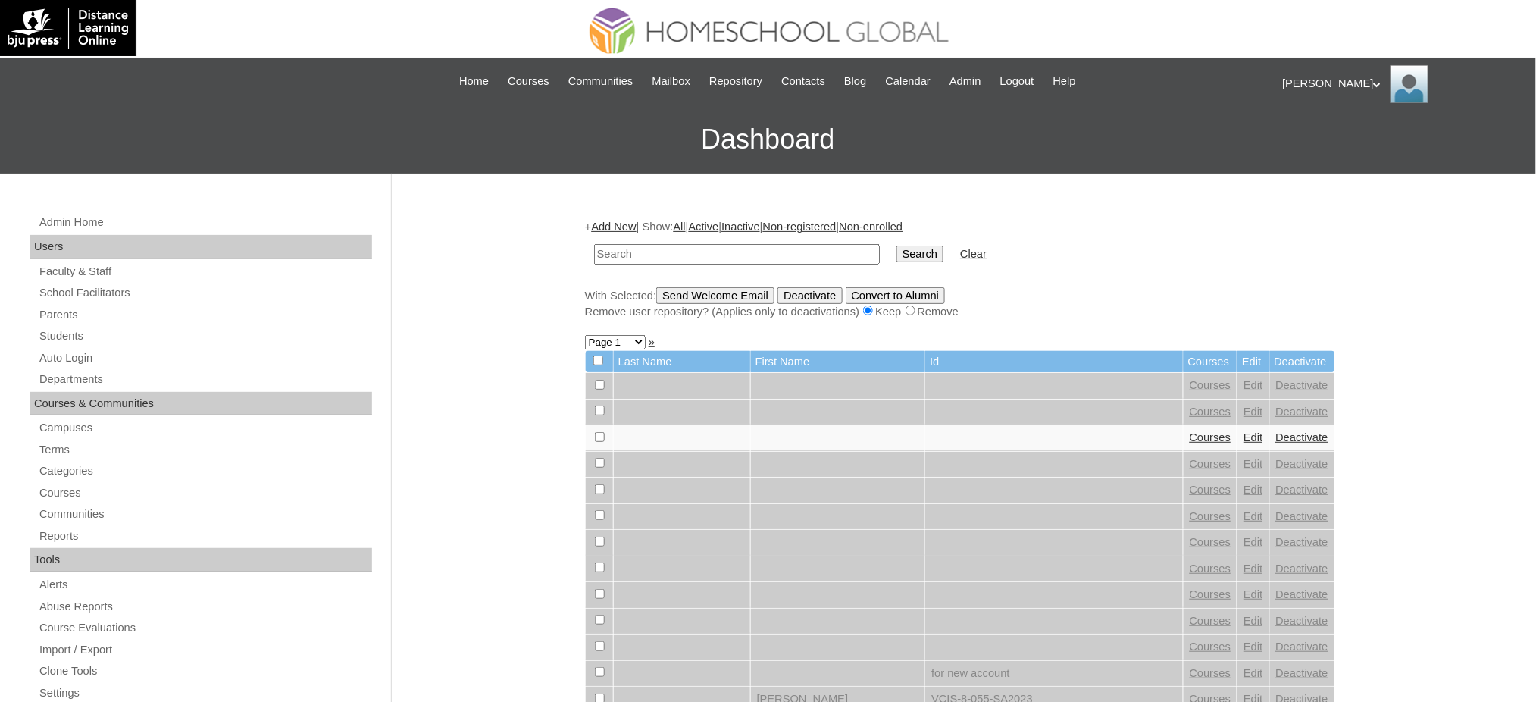
type input "V"
paste input "Llanderal"
type input "Llanderal"
click at [896, 245] on input "Search" at bounding box center [919, 253] width 47 height 17
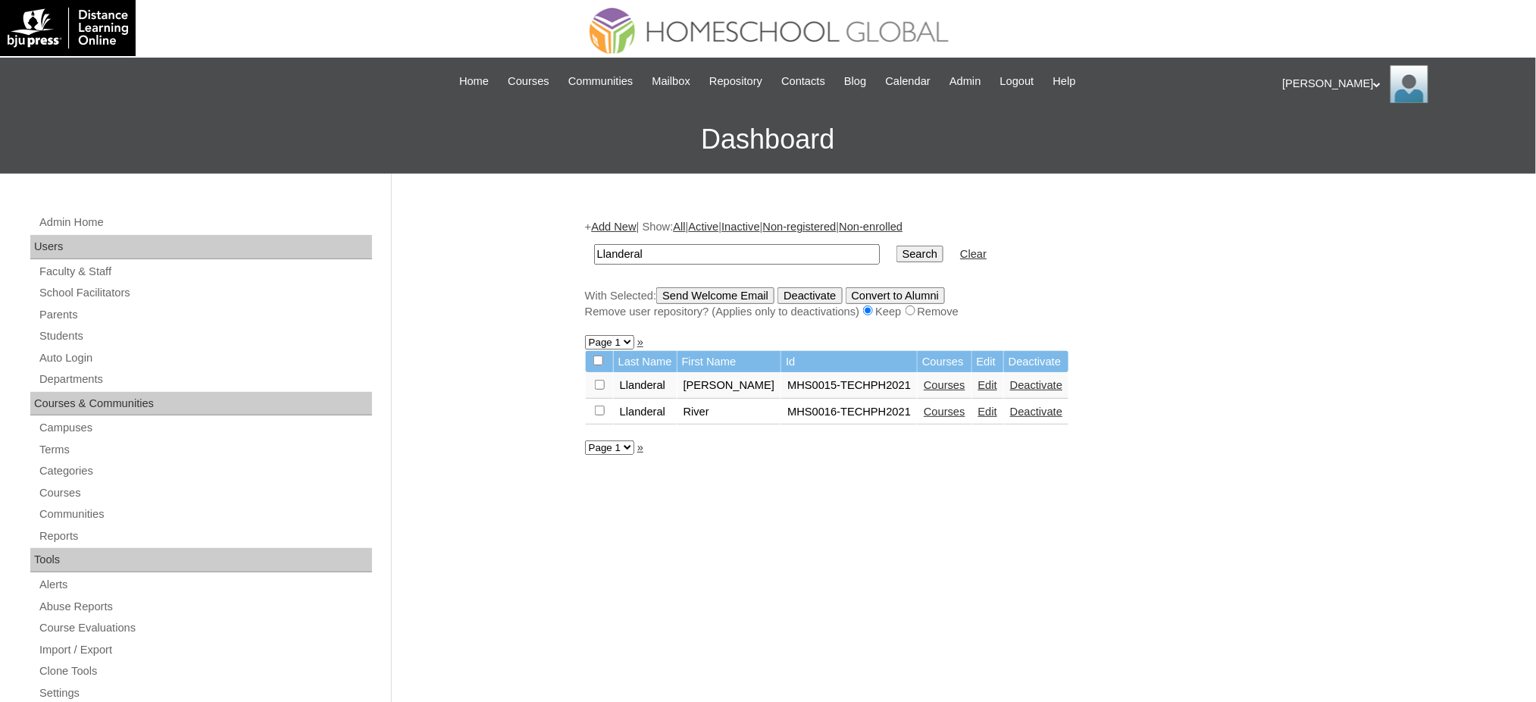
click at [923, 382] on link "Courses" at bounding box center [944, 385] width 42 height 12
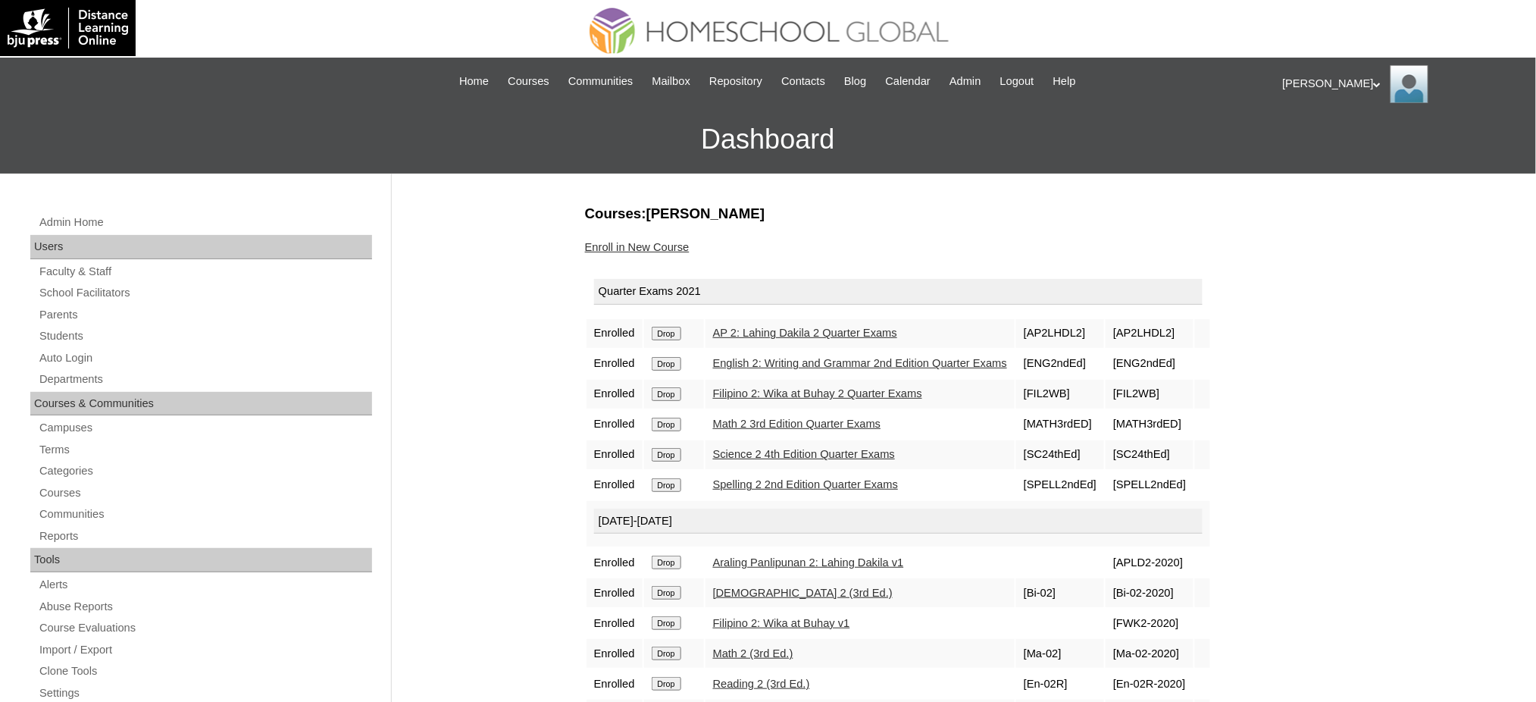
click at [669, 332] on input "Drop" at bounding box center [667, 334] width 30 height 14
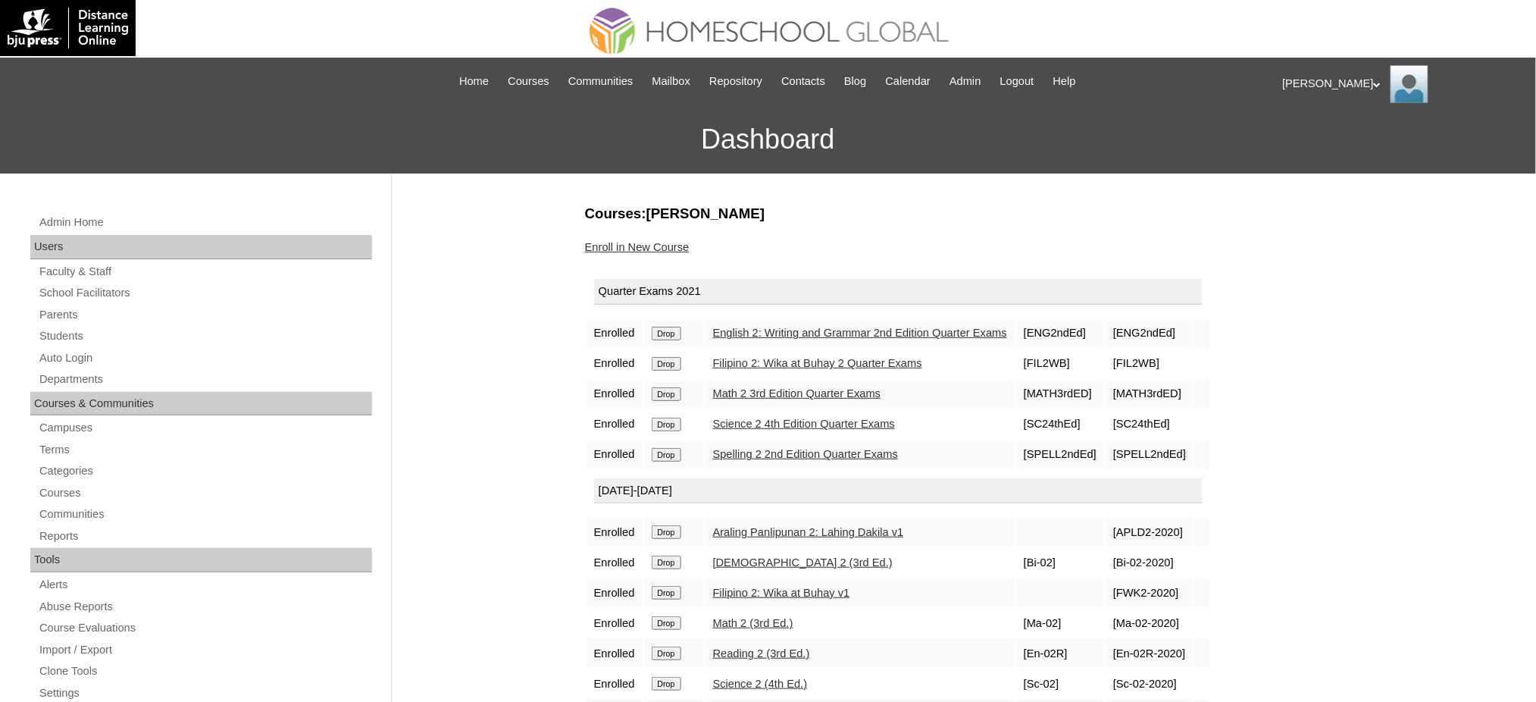
drag, startPoint x: 0, startPoint y: 0, endPoint x: 681, endPoint y: 331, distance: 757.3
click at [681, 331] on input "Drop" at bounding box center [667, 334] width 30 height 14
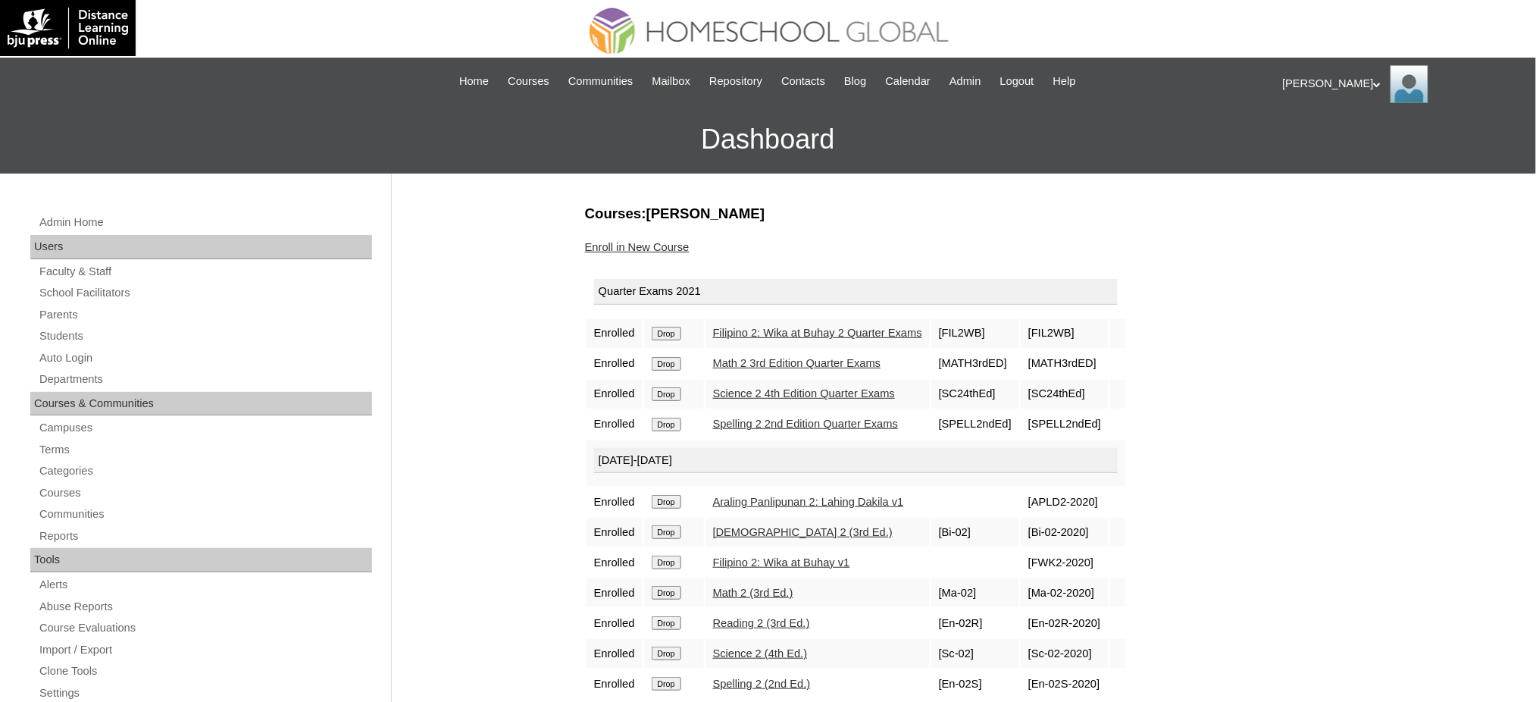
click at [670, 330] on input "Drop" at bounding box center [667, 334] width 30 height 14
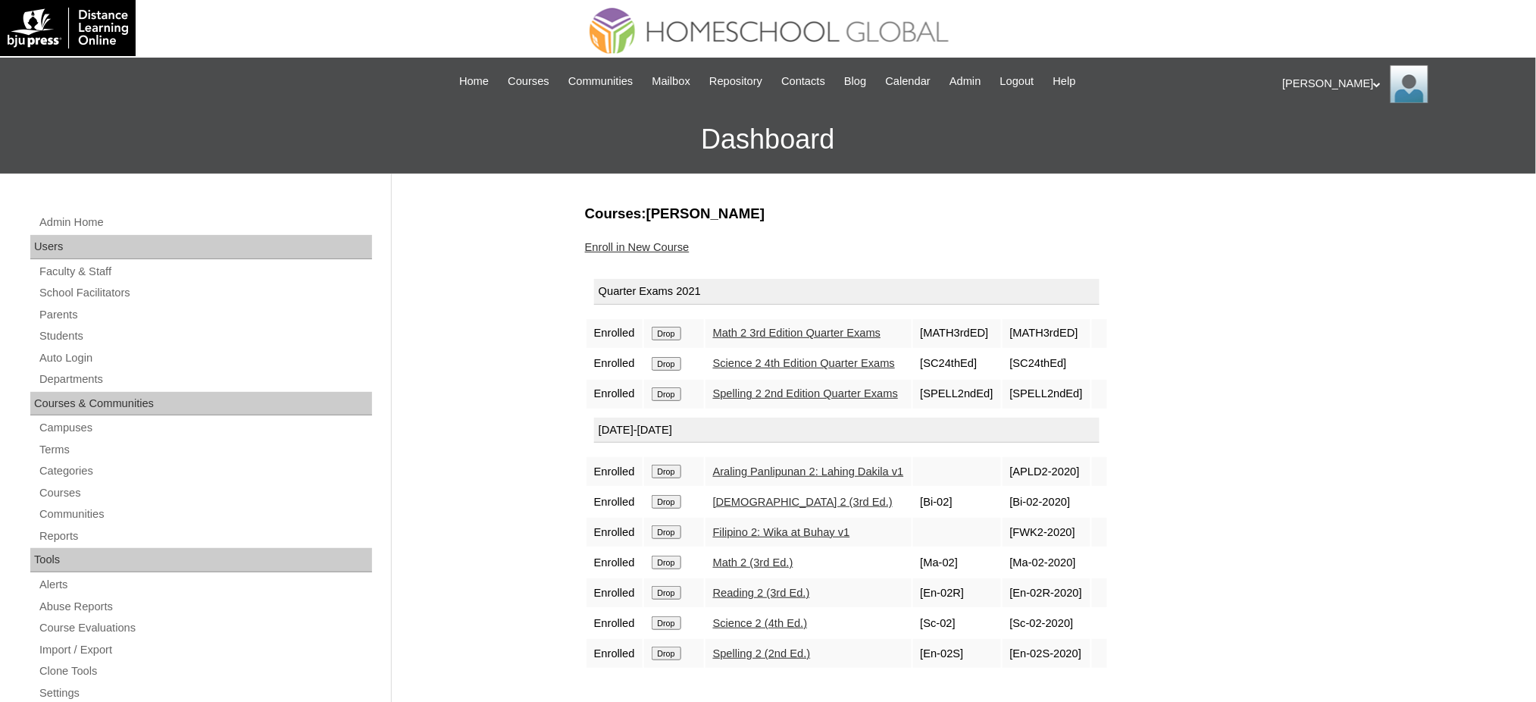
click at [670, 331] on input "Drop" at bounding box center [667, 334] width 30 height 14
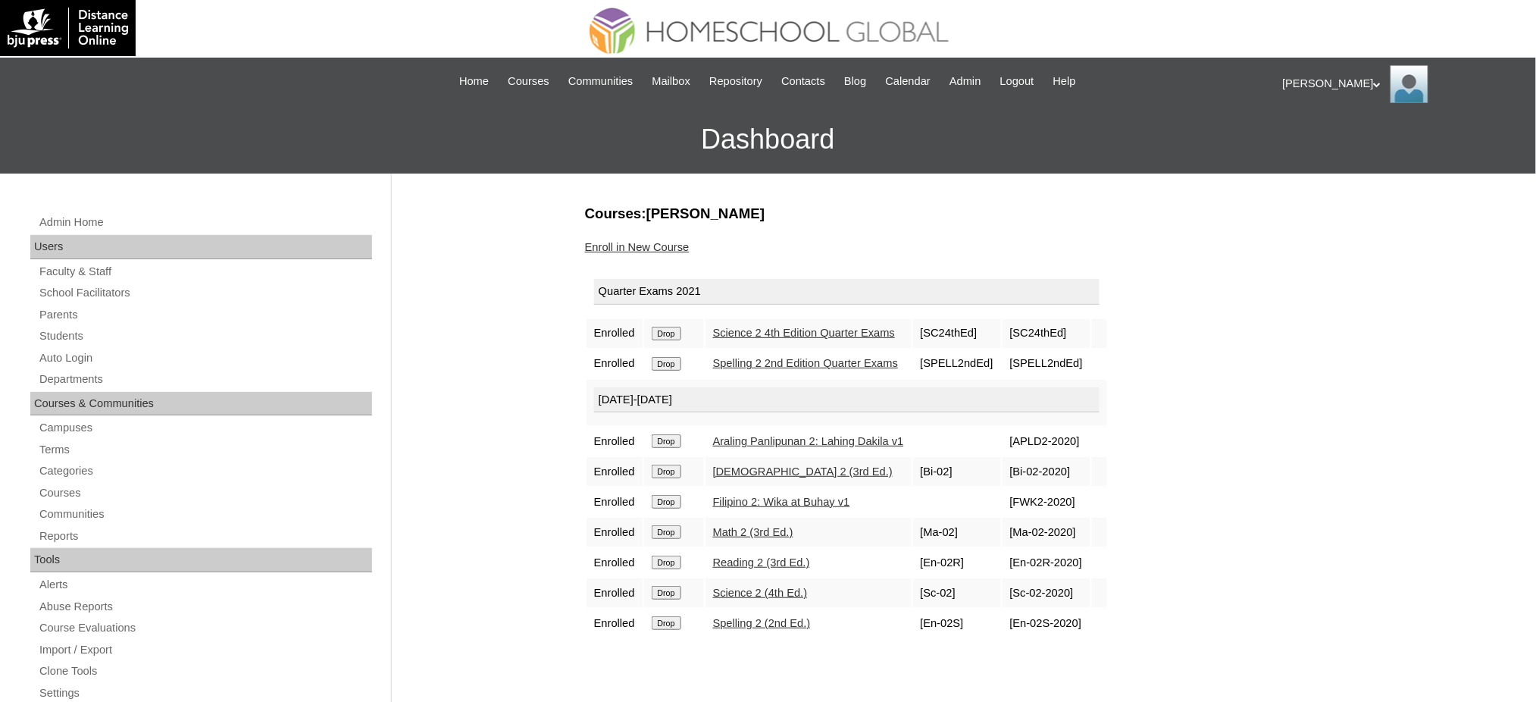
click at [663, 327] on input "Drop" at bounding box center [667, 334] width 30 height 14
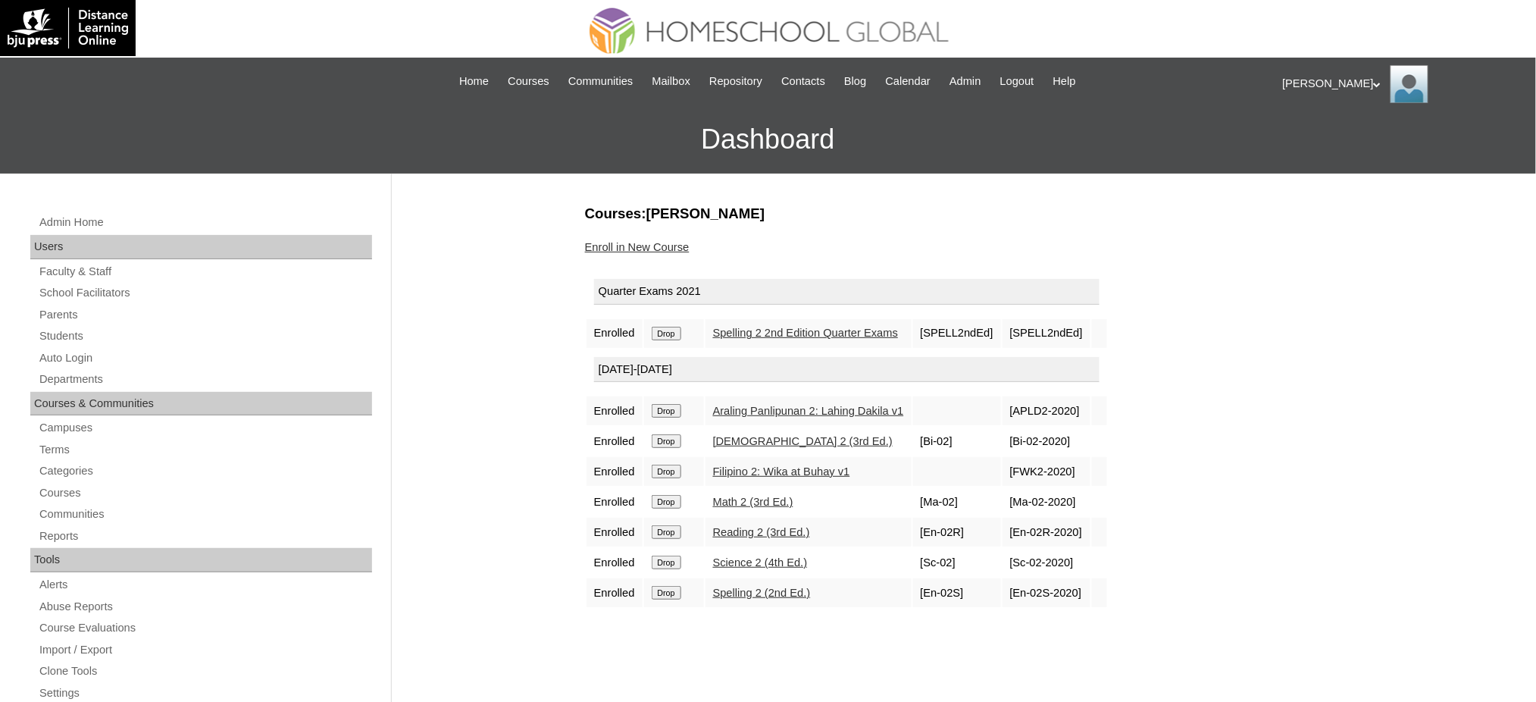
click at [680, 333] on input "Drop" at bounding box center [667, 334] width 30 height 14
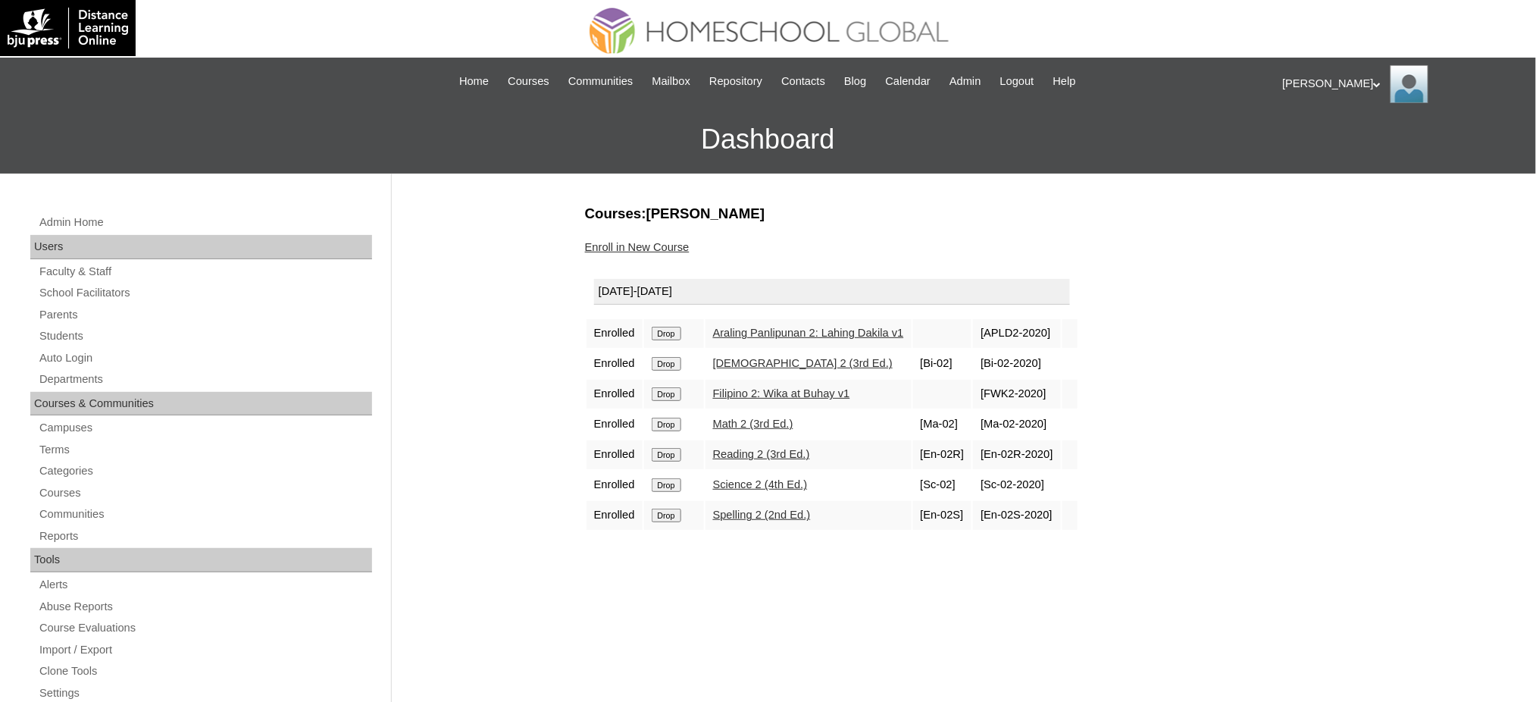
click at [673, 329] on input "Drop" at bounding box center [667, 334] width 30 height 14
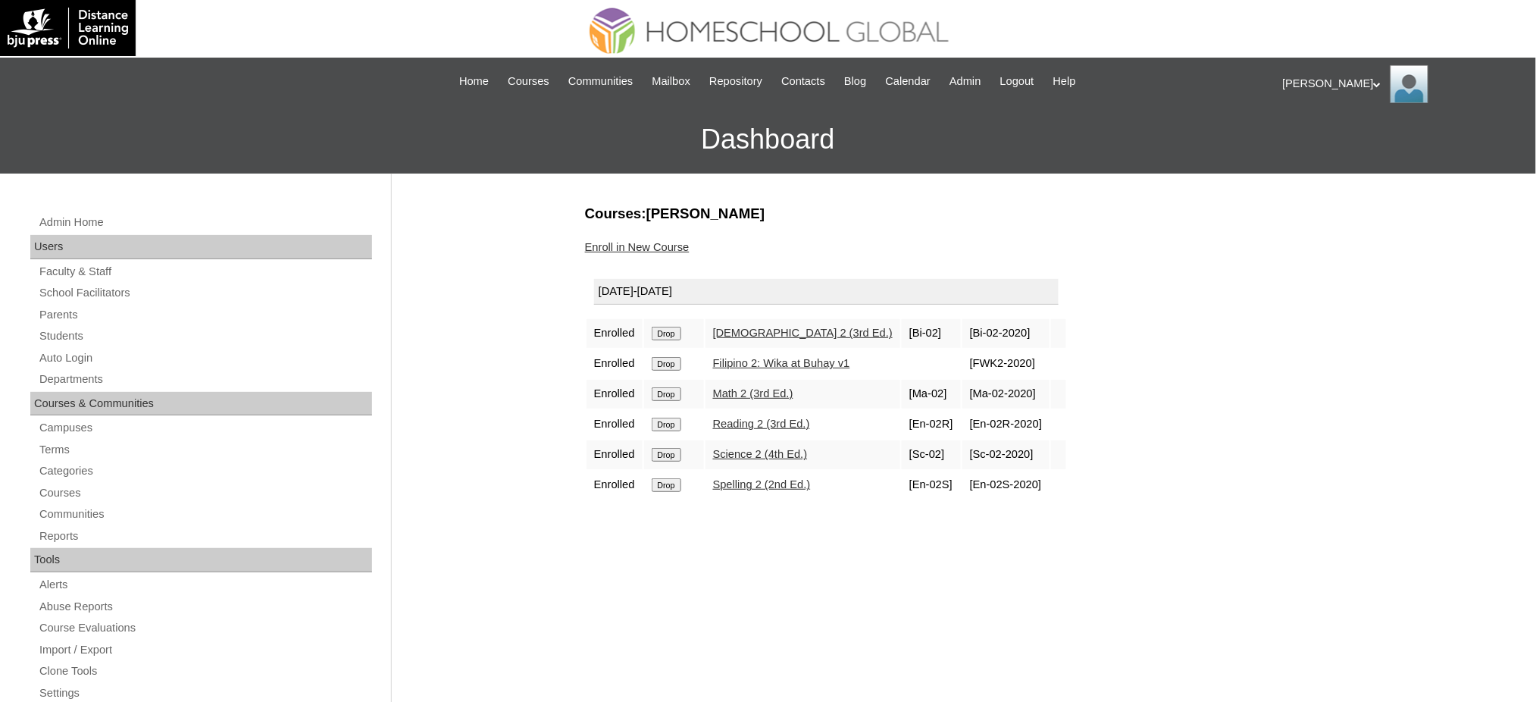
click at [664, 333] on input "Drop" at bounding box center [667, 334] width 30 height 14
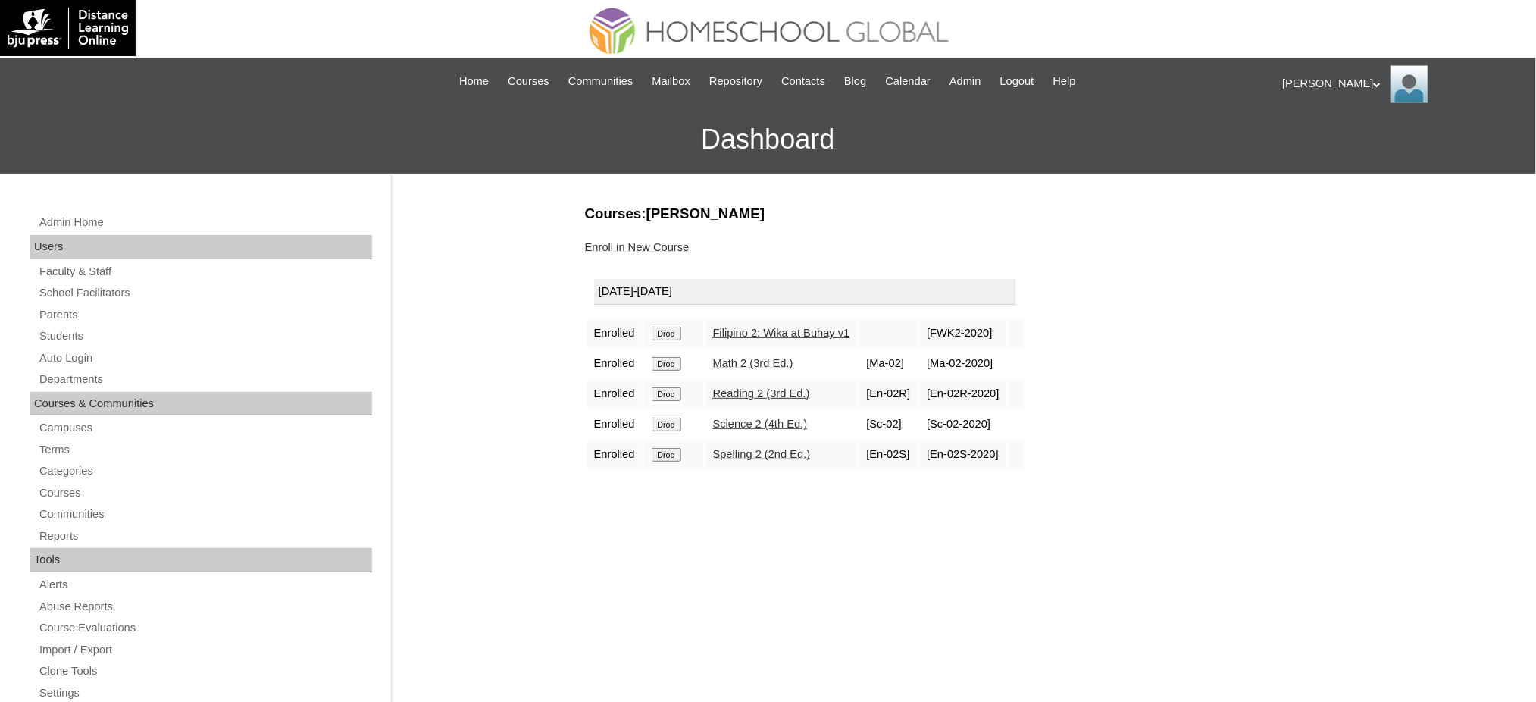
click at [676, 331] on input "Drop" at bounding box center [667, 334] width 30 height 14
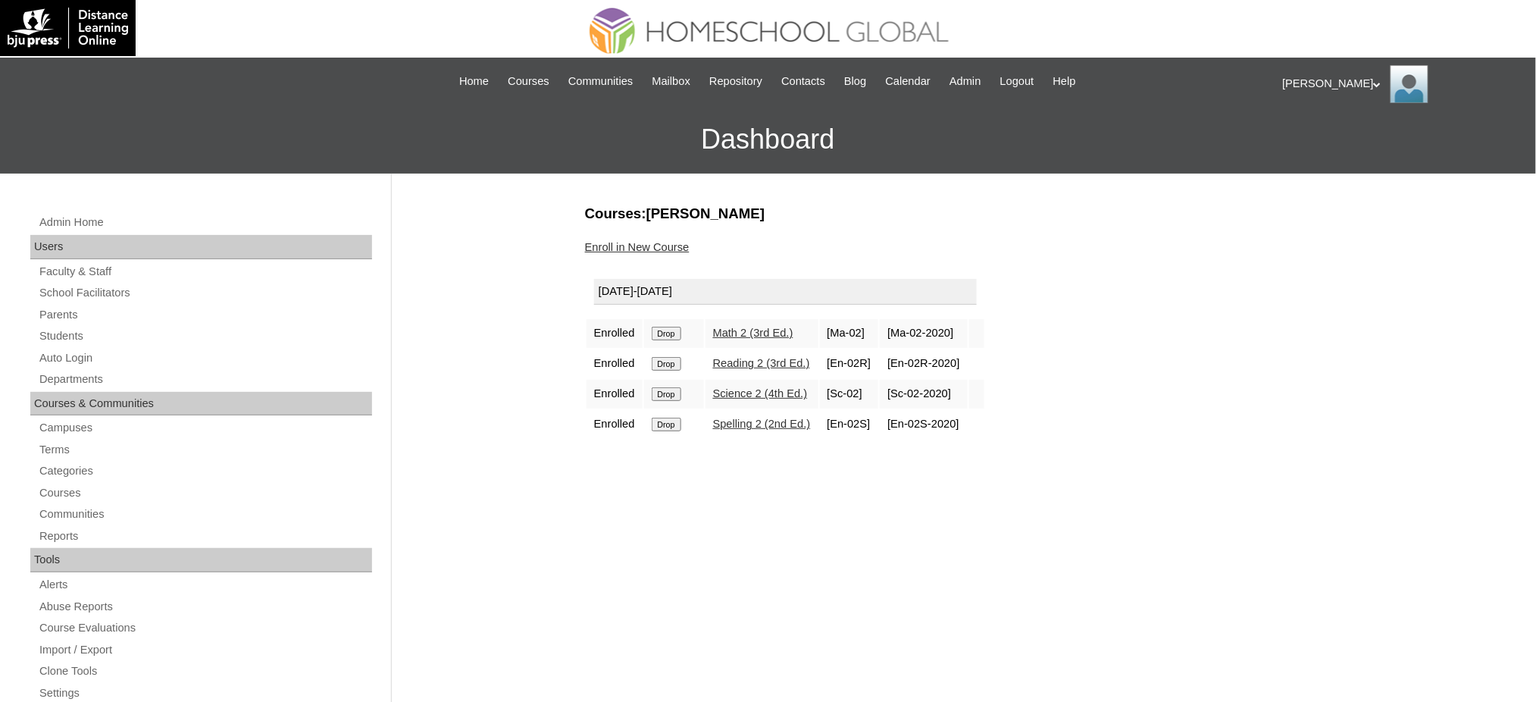
click at [667, 332] on input "Drop" at bounding box center [667, 334] width 30 height 14
click at [673, 327] on input "Drop" at bounding box center [667, 334] width 30 height 14
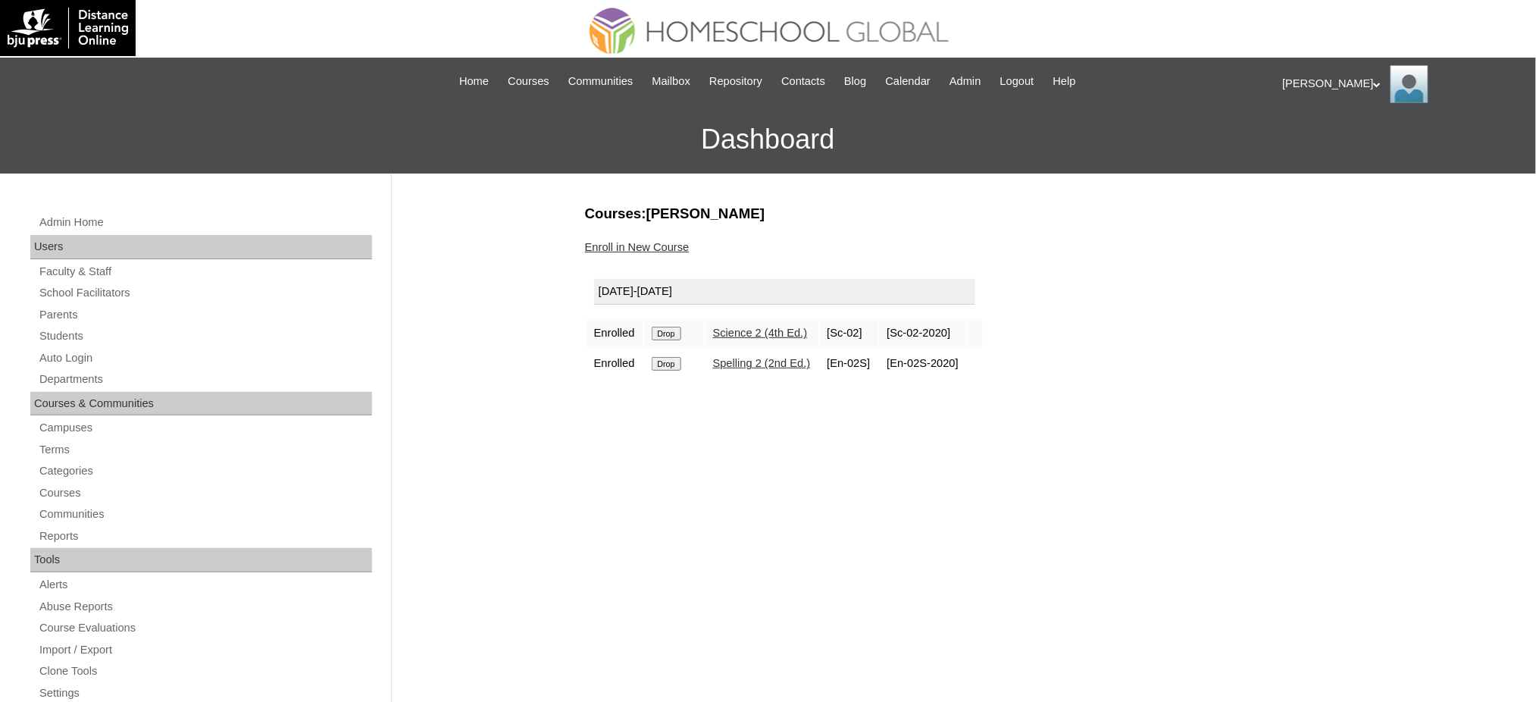
click at [658, 329] on input "Drop" at bounding box center [667, 334] width 30 height 14
click at [677, 331] on input "Drop" at bounding box center [667, 334] width 30 height 14
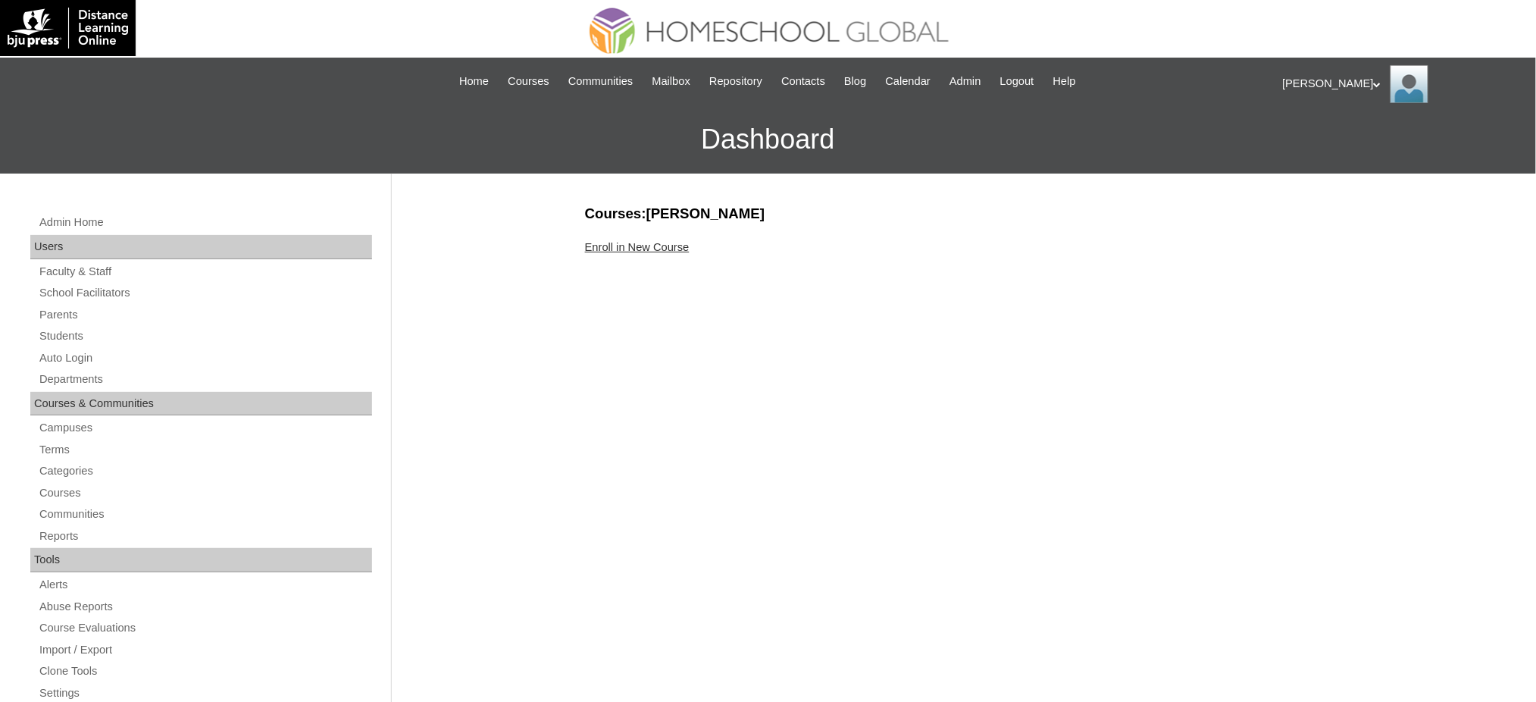
click at [605, 243] on link "Enroll in New Course" at bounding box center [637, 247] width 105 height 12
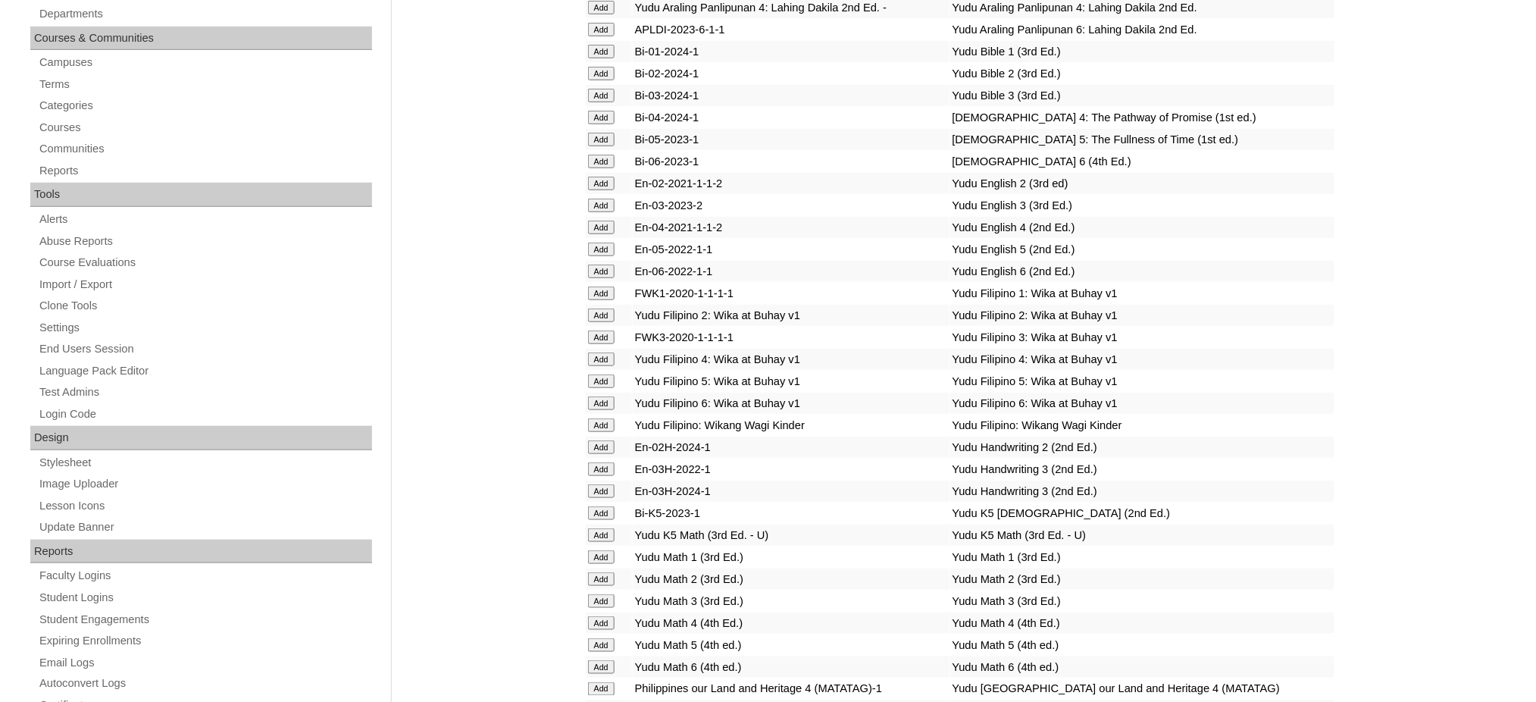
scroll to position [404, 0]
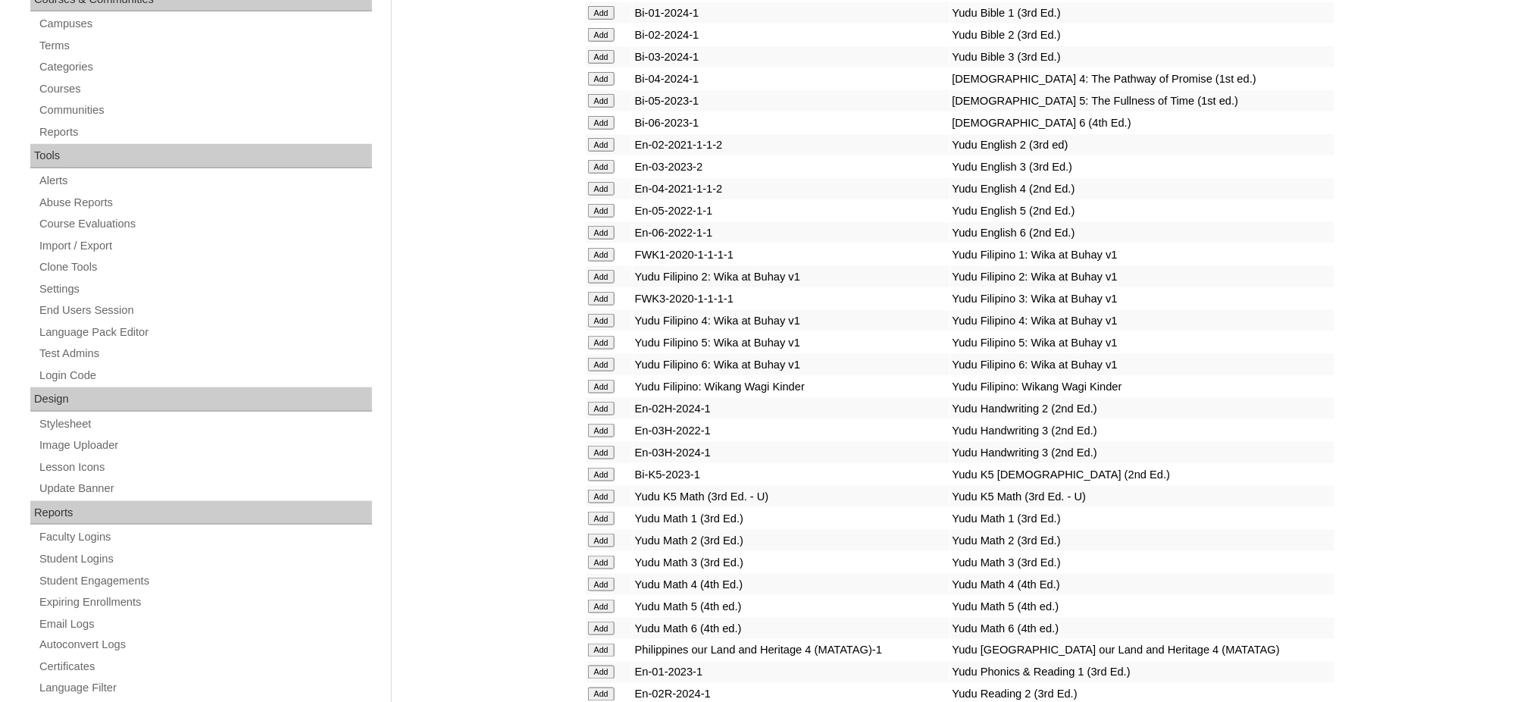
click at [595, 116] on input "Add" at bounding box center [601, 123] width 27 height 14
click at [597, 358] on input "Add" at bounding box center [601, 365] width 27 height 14
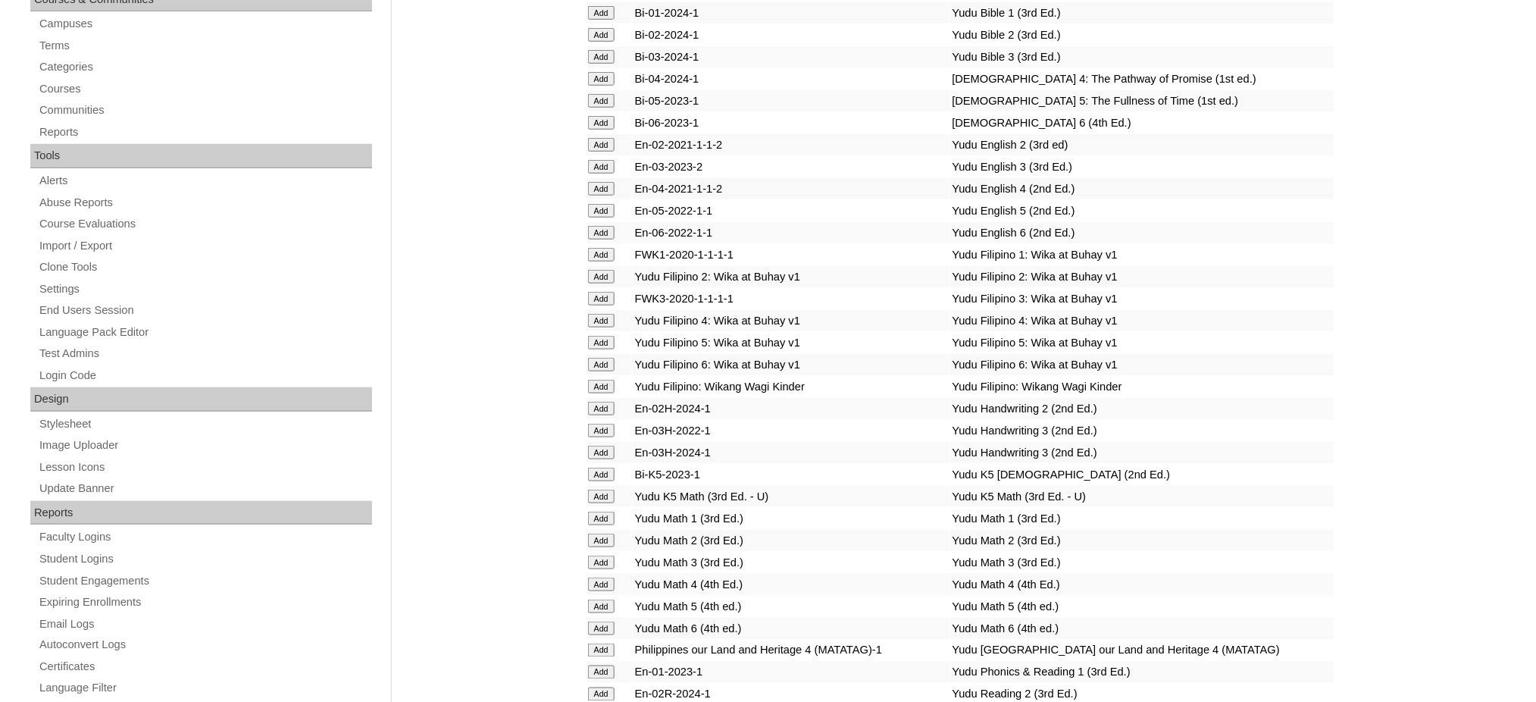
click at [597, 358] on input "Add" at bounding box center [601, 365] width 27 height 14
click at [596, 358] on input "Add" at bounding box center [601, 365] width 27 height 14
click at [603, 621] on input "Add" at bounding box center [601, 628] width 27 height 14
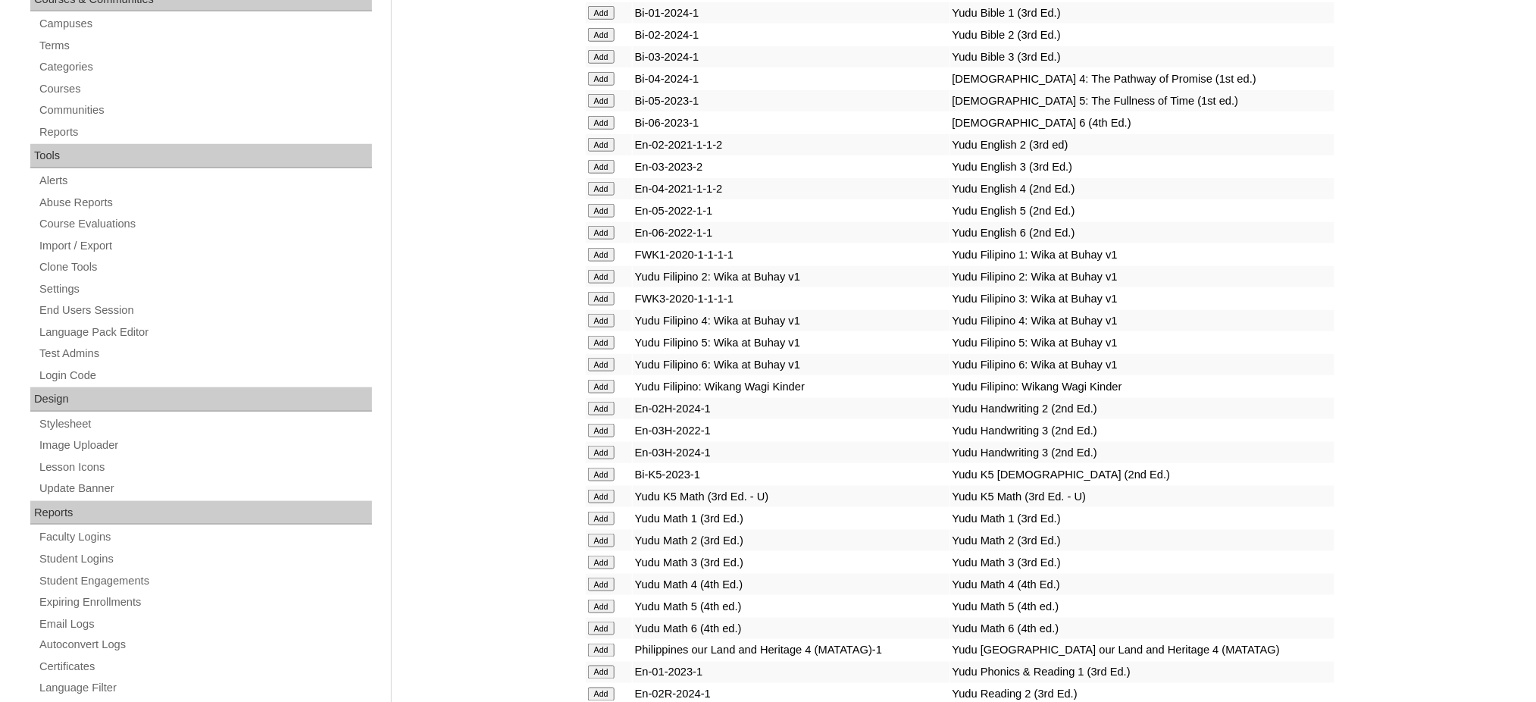
click at [603, 621] on input "Add" at bounding box center [601, 628] width 27 height 14
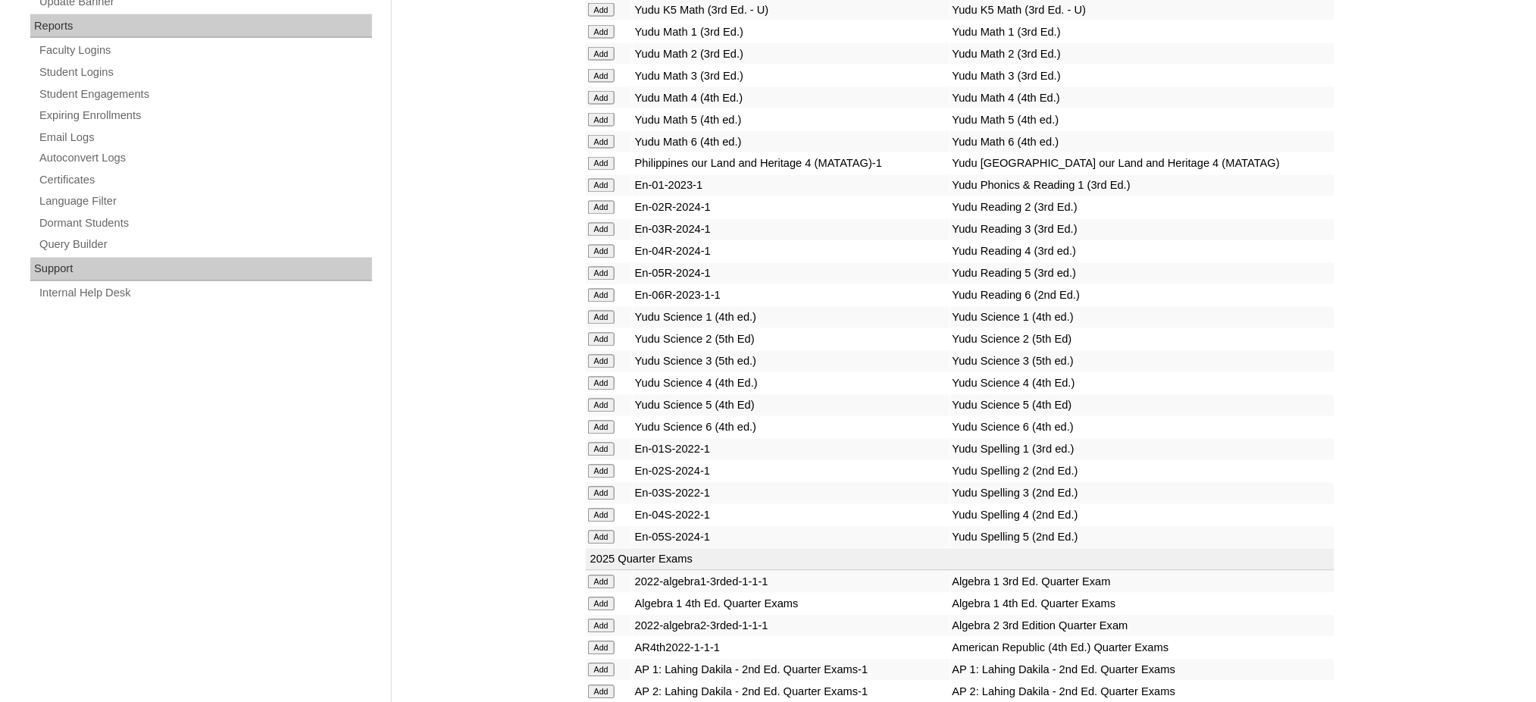
scroll to position [909, 0]
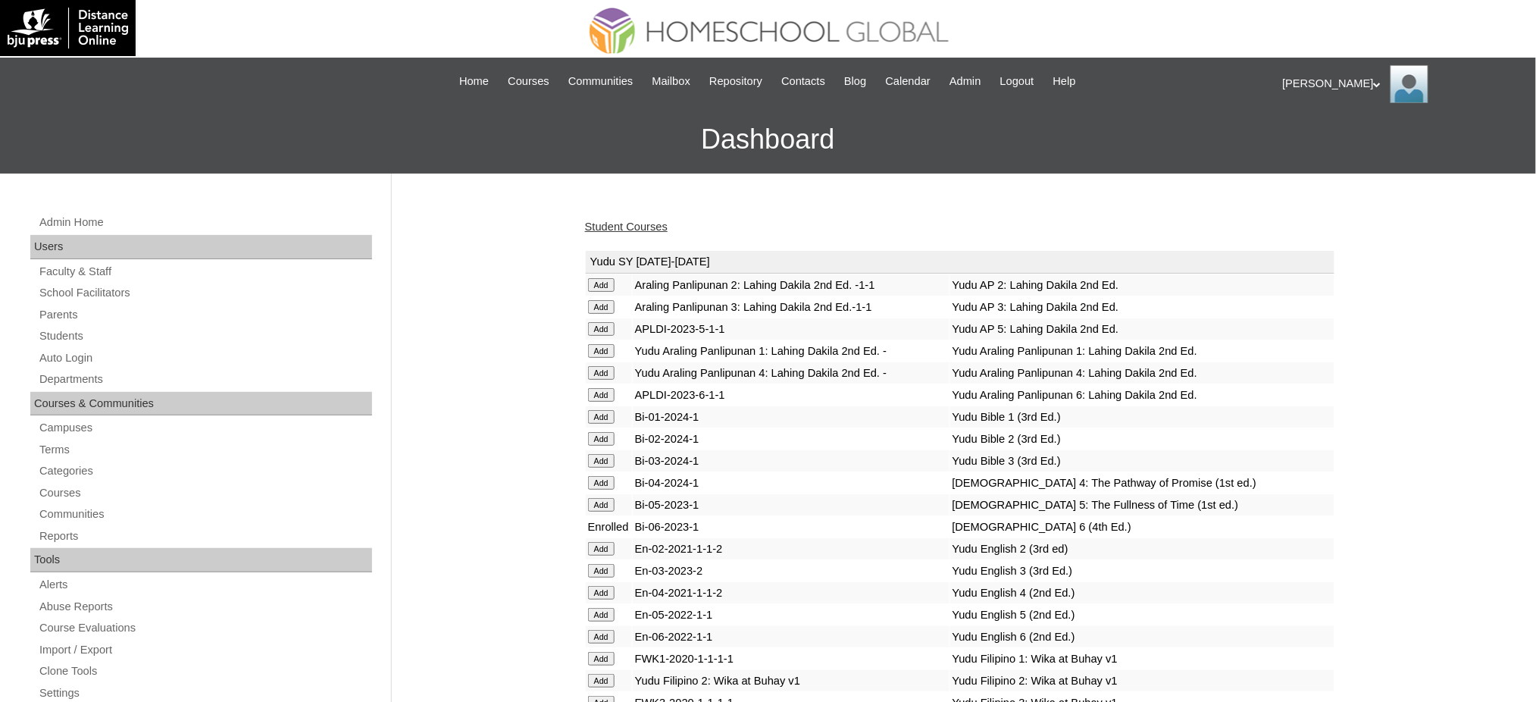
click at [620, 227] on link "Student Courses" at bounding box center [626, 226] width 83 height 12
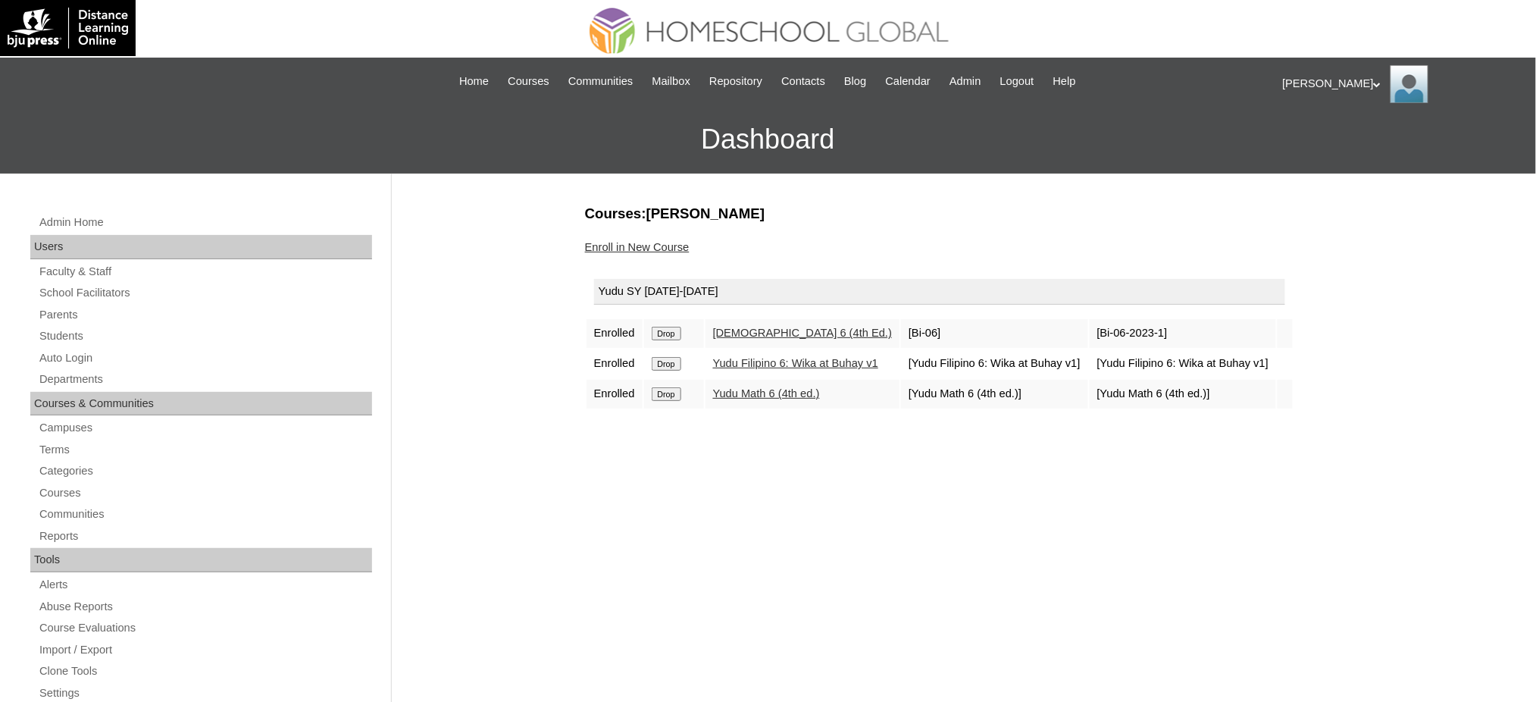
click at [625, 247] on link "Enroll in New Course" at bounding box center [637, 247] width 105 height 12
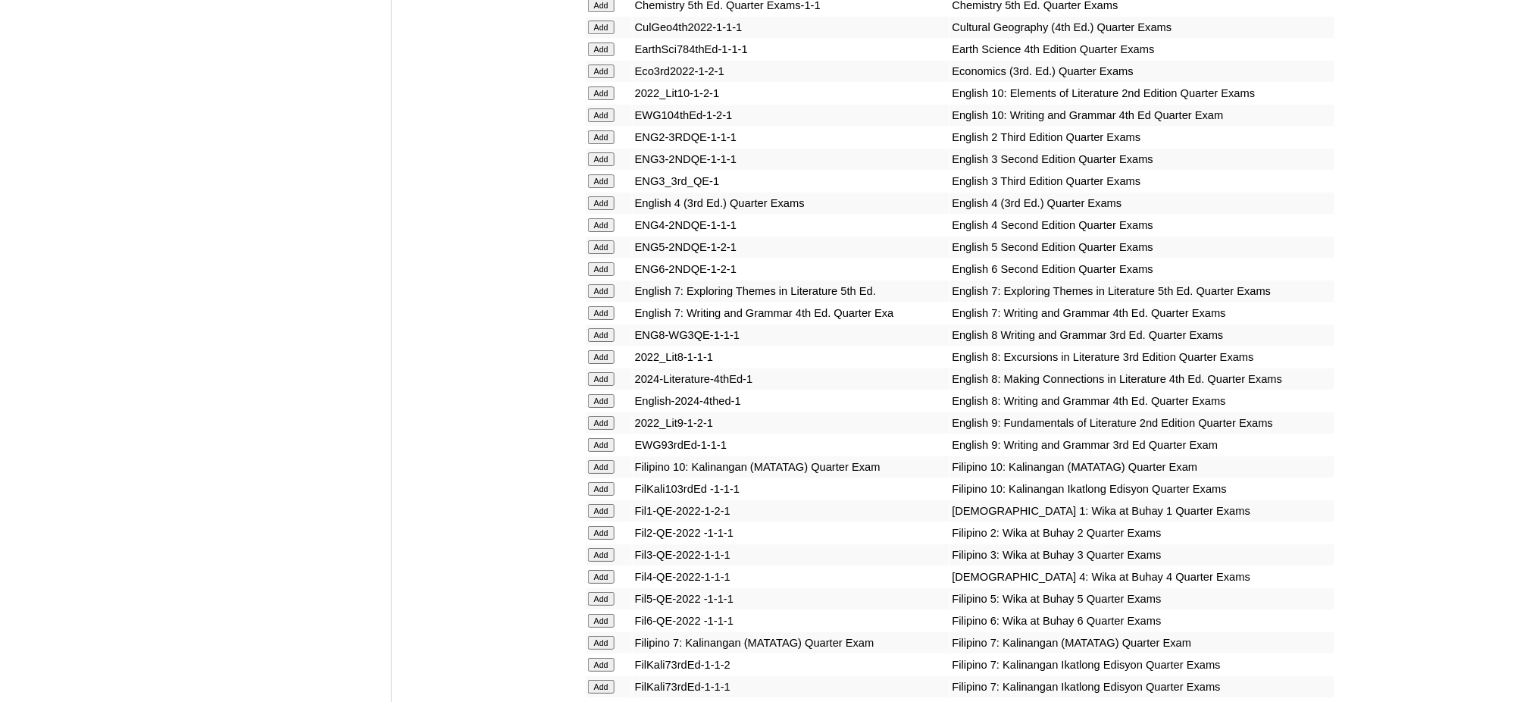
scroll to position [1818, 0]
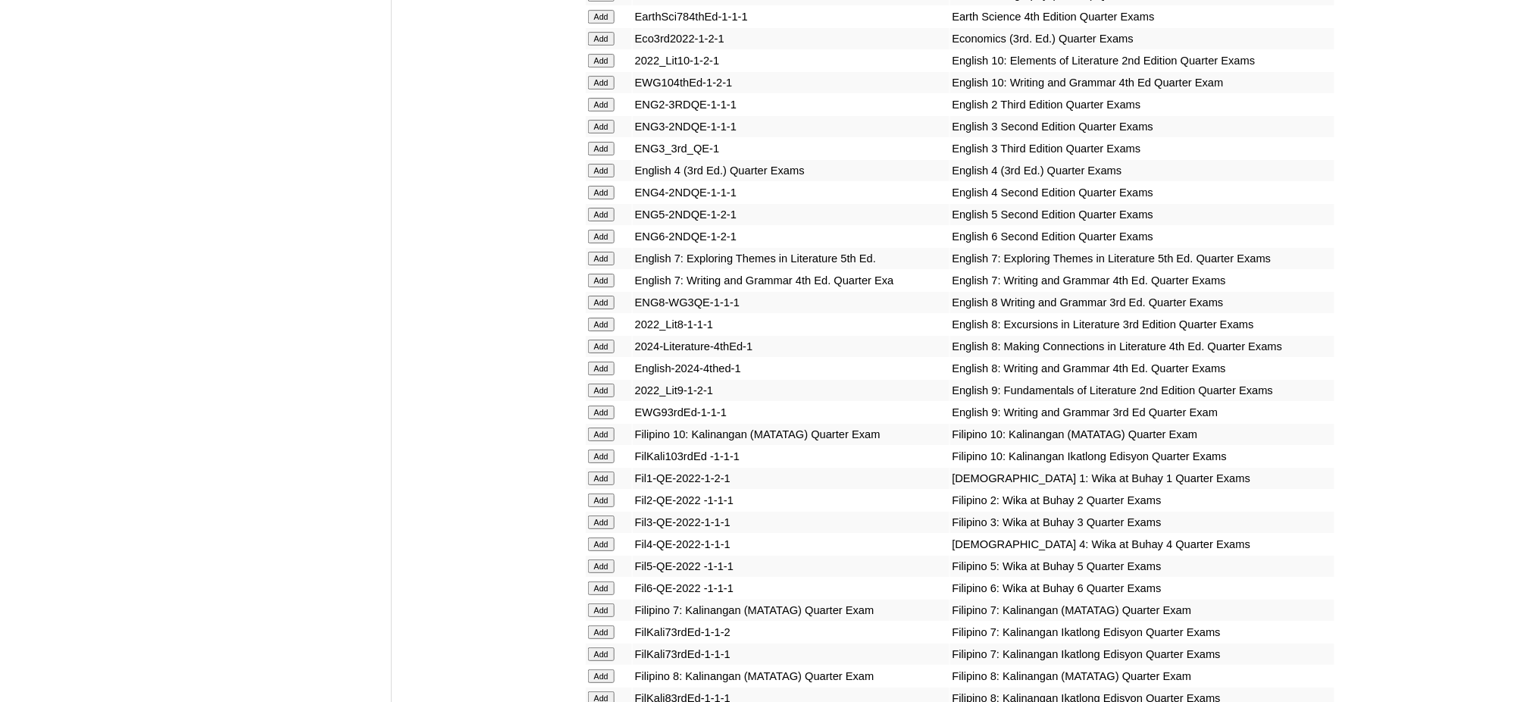
click at [606, 230] on input "Add" at bounding box center [601, 237] width 27 height 14
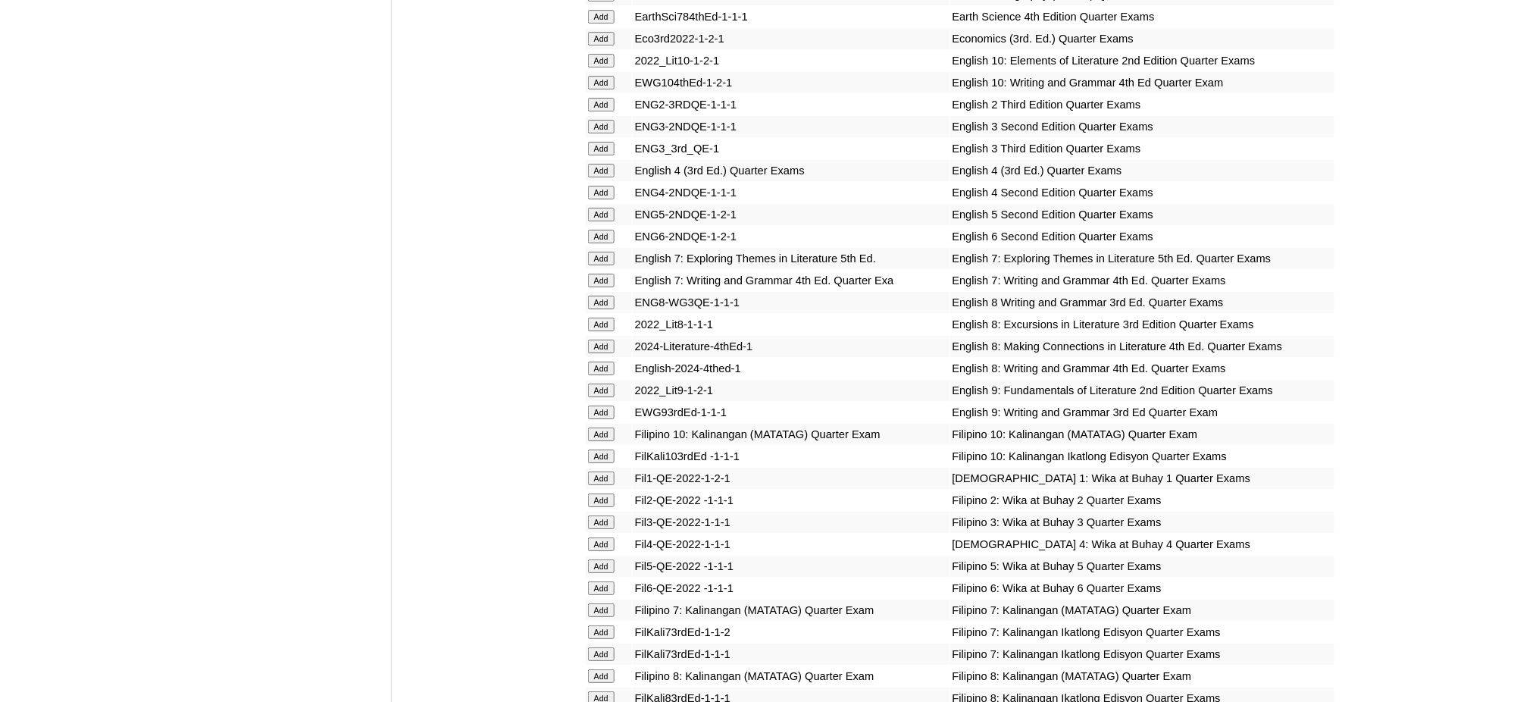
click at [606, 230] on input "Add" at bounding box center [601, 237] width 27 height 14
click at [599, 581] on input "Add" at bounding box center [601, 588] width 27 height 14
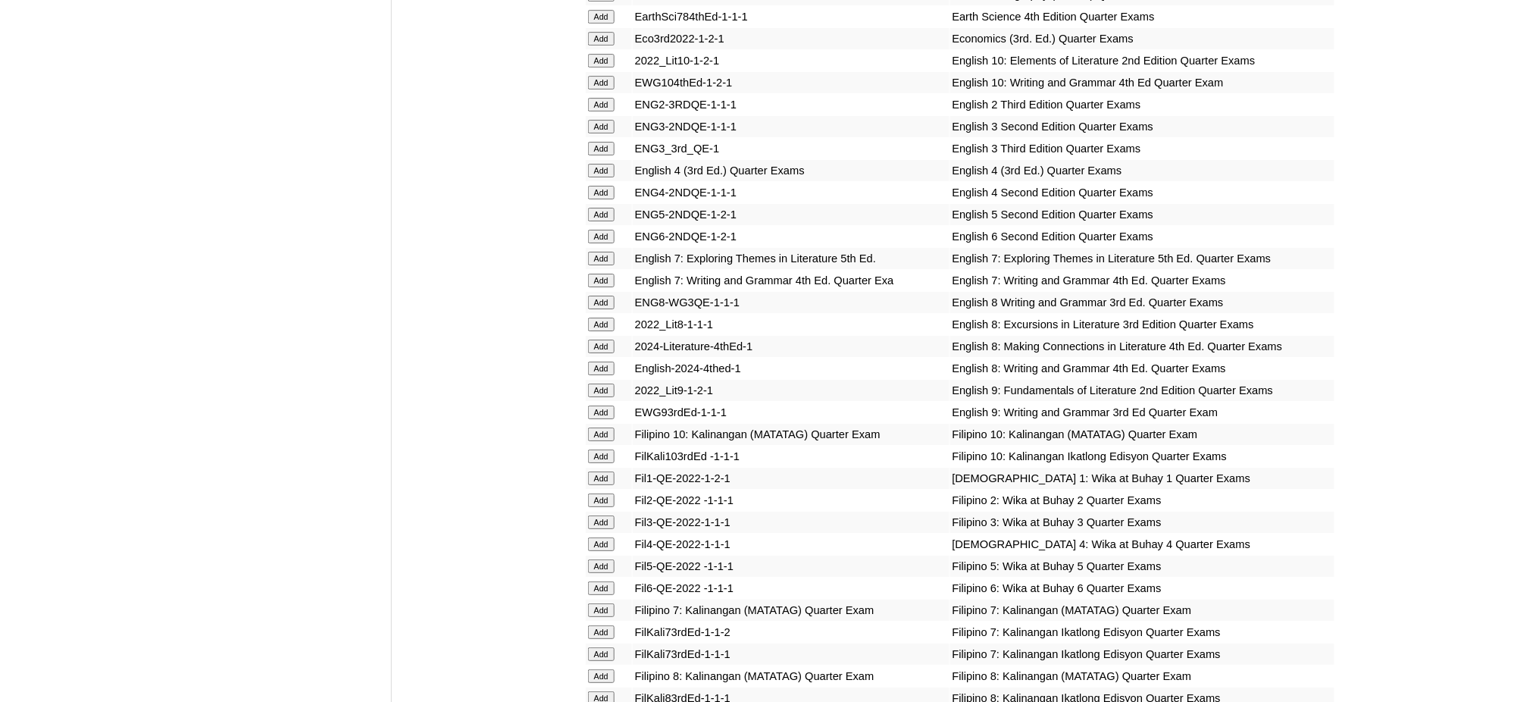
click at [599, 581] on input "Add" at bounding box center [601, 588] width 27 height 14
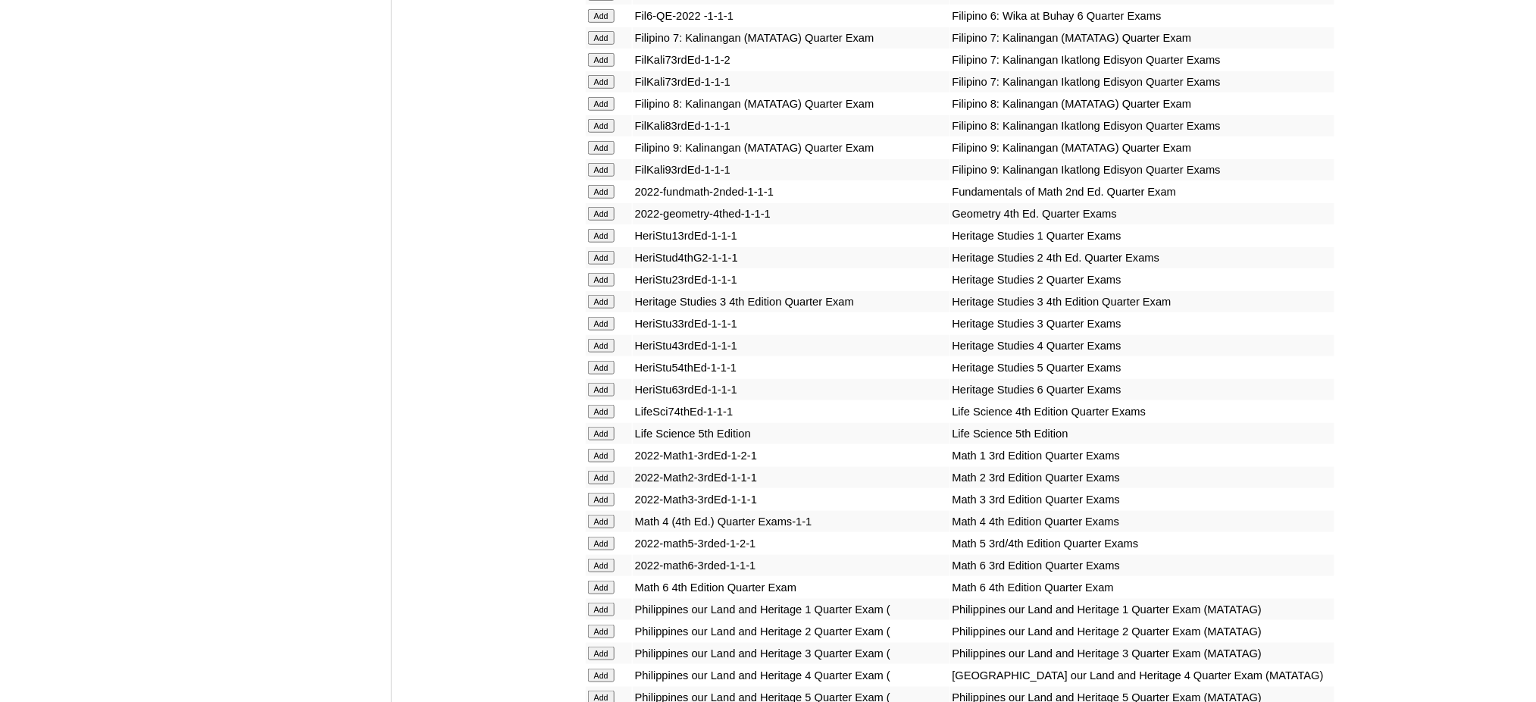
scroll to position [2424, 0]
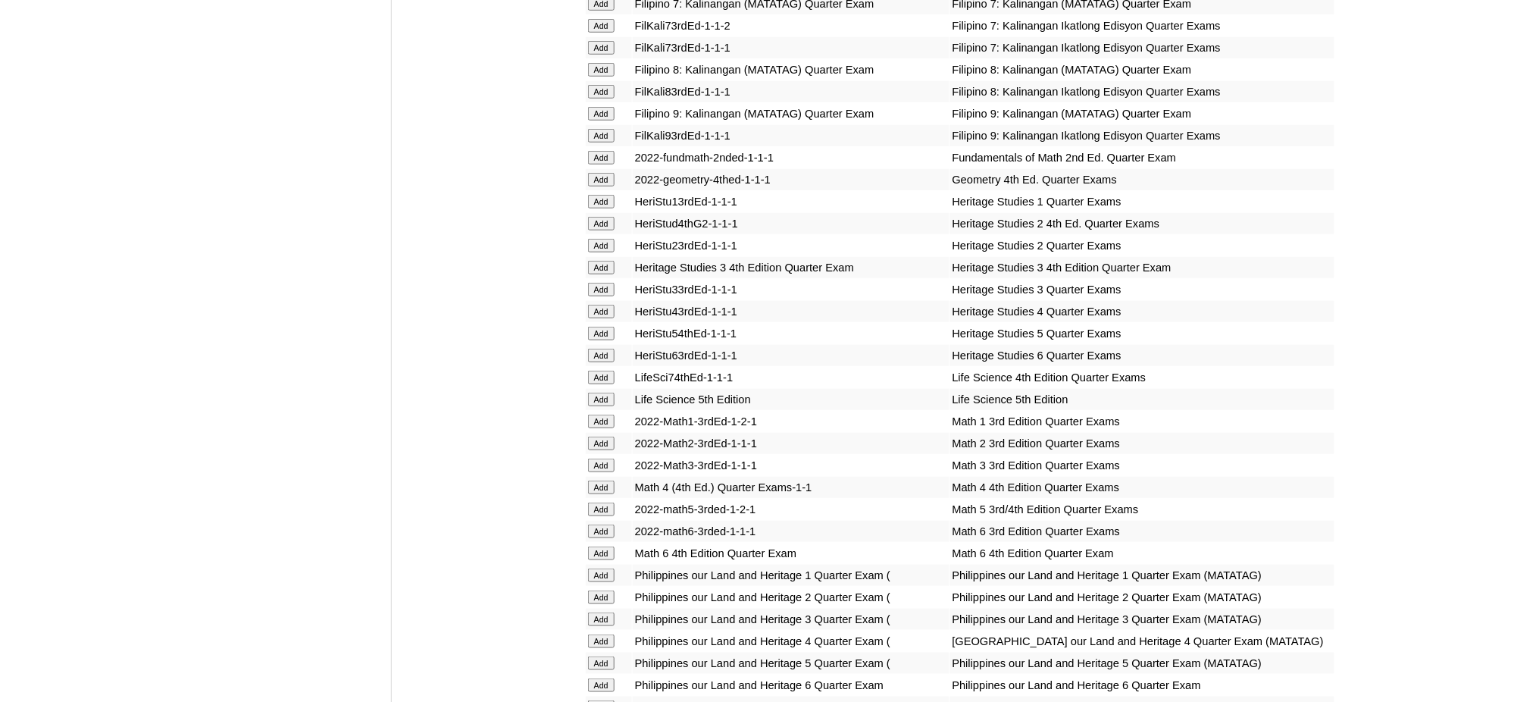
click at [604, 546] on input "Add" at bounding box center [601, 553] width 27 height 14
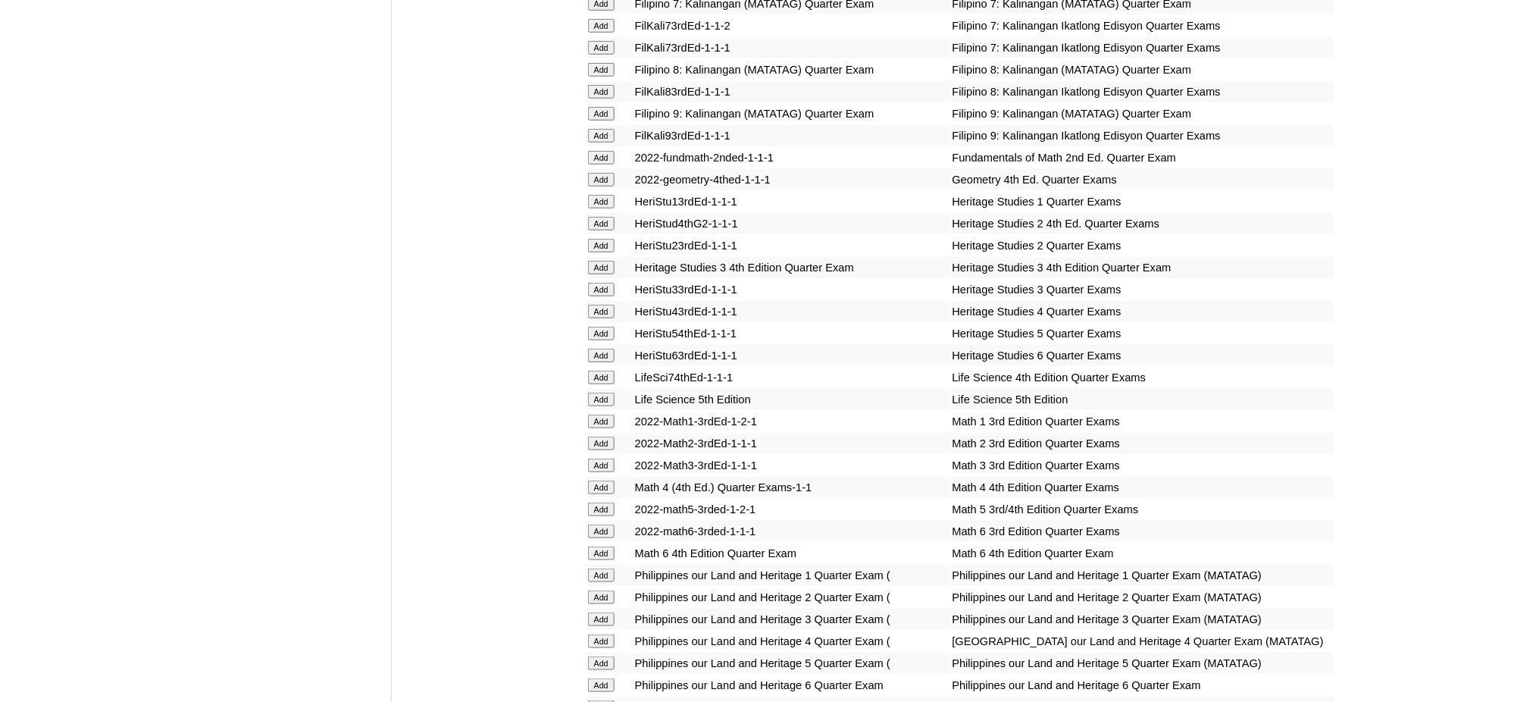
click at [604, 546] on input "Add" at bounding box center [601, 553] width 27 height 14
click at [594, 678] on input "Add" at bounding box center [601, 685] width 27 height 14
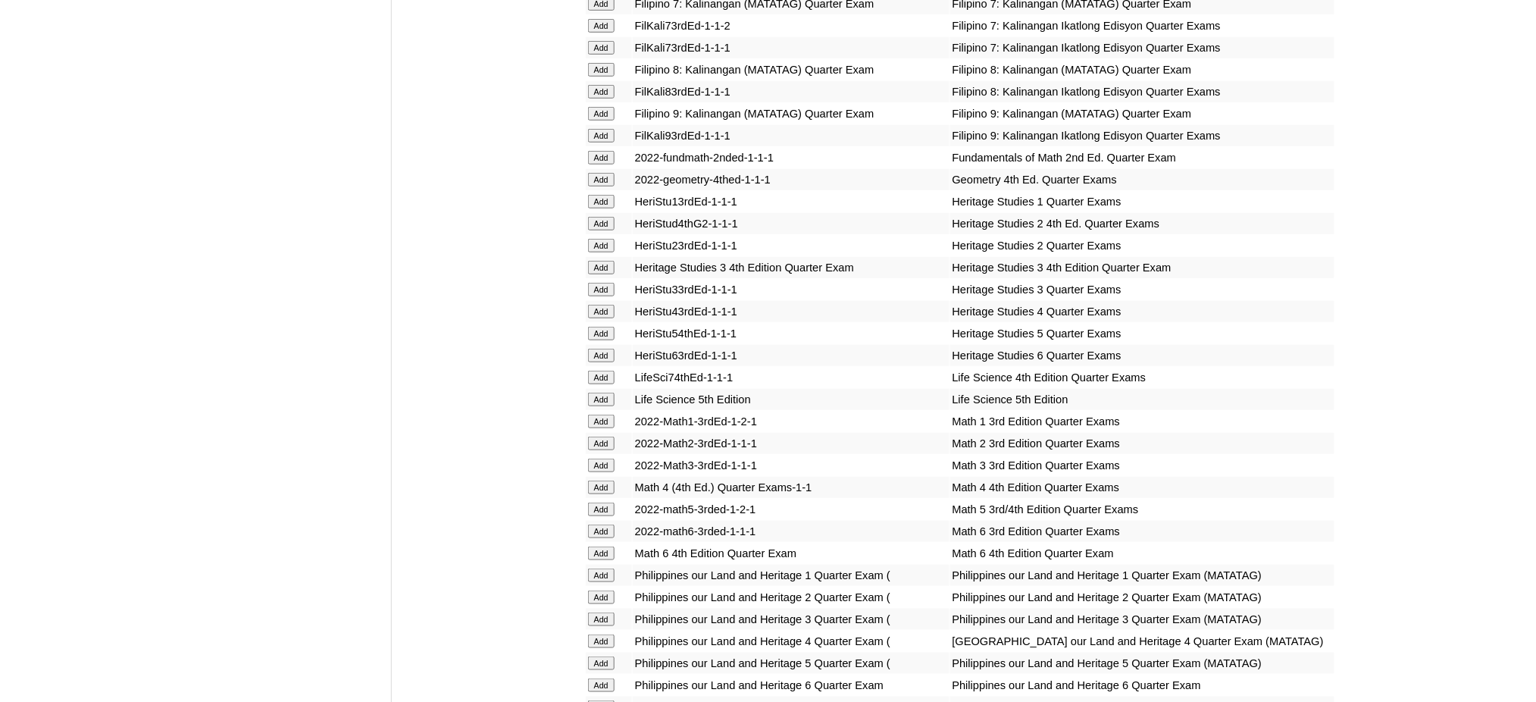
click at [594, 678] on input "Add" at bounding box center [601, 685] width 27 height 14
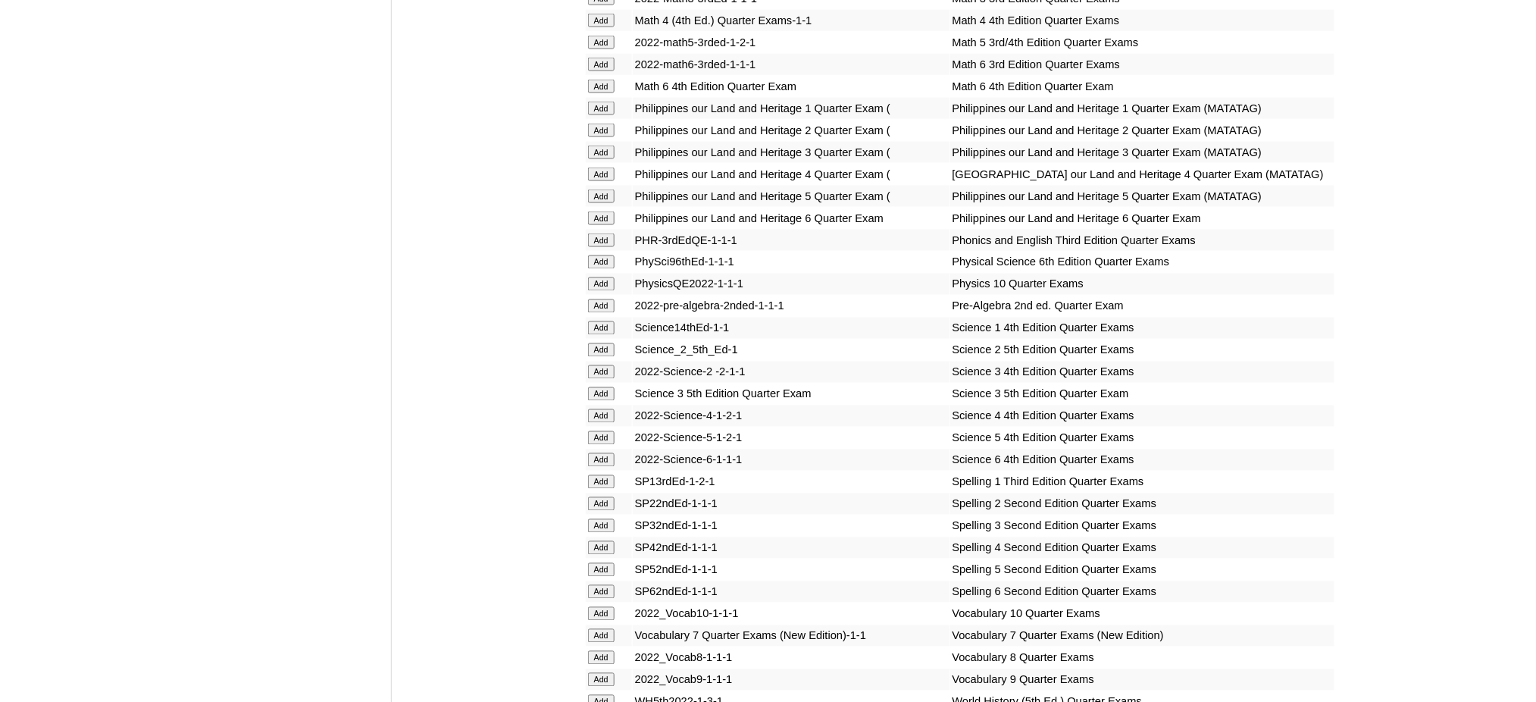
scroll to position [2929, 0]
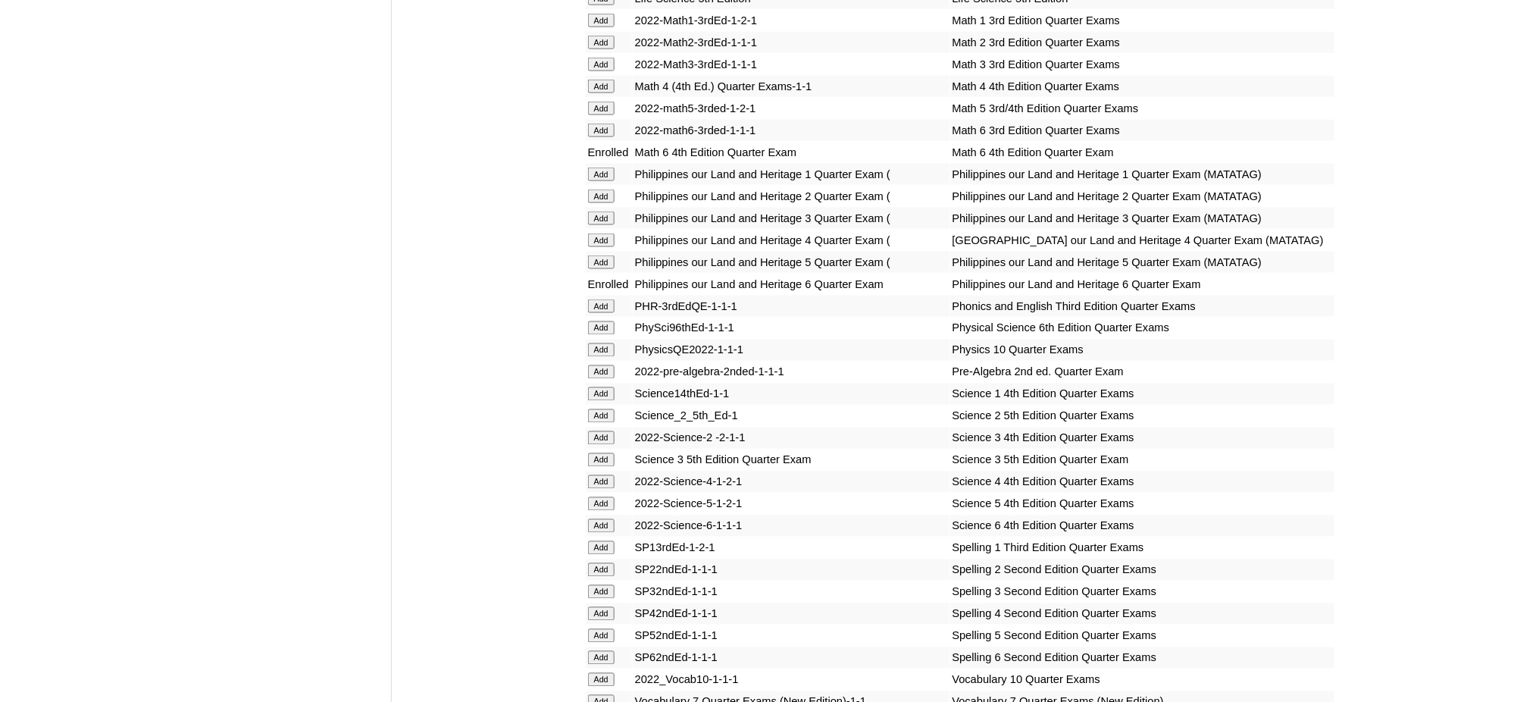
scroll to position [3030, 0]
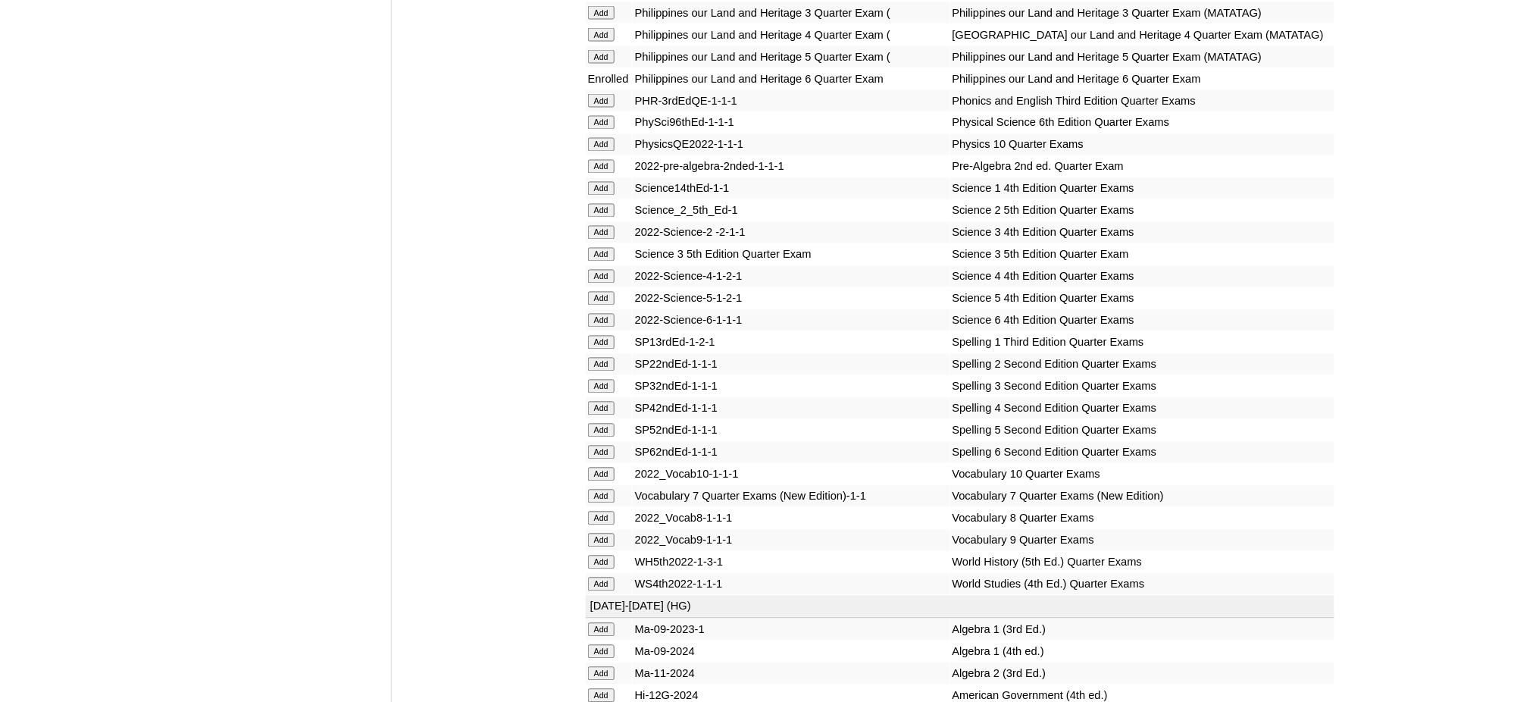
click at [599, 314] on input "Add" at bounding box center [601, 321] width 27 height 14
click at [598, 445] on input "Add" at bounding box center [601, 452] width 27 height 14
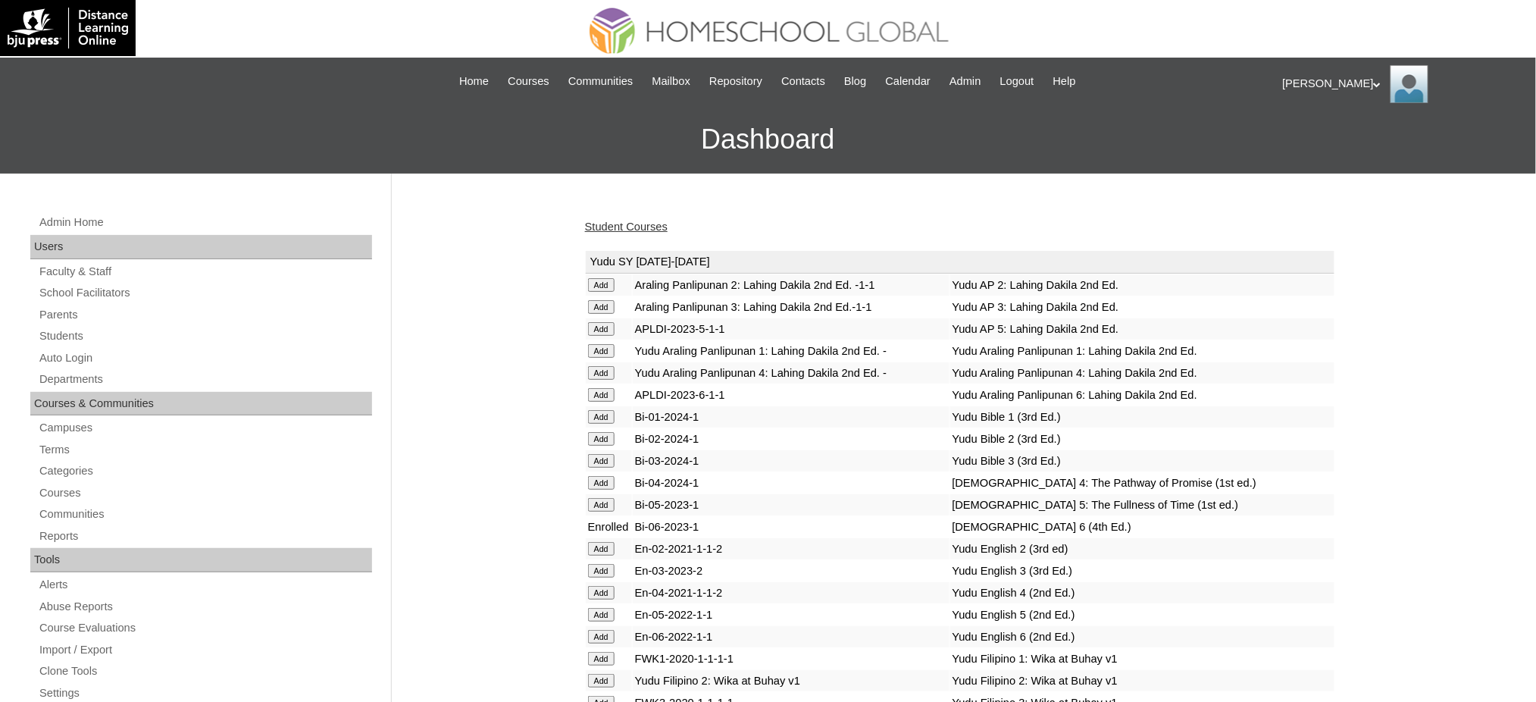
click at [599, 226] on link "Student Courses" at bounding box center [626, 226] width 83 height 12
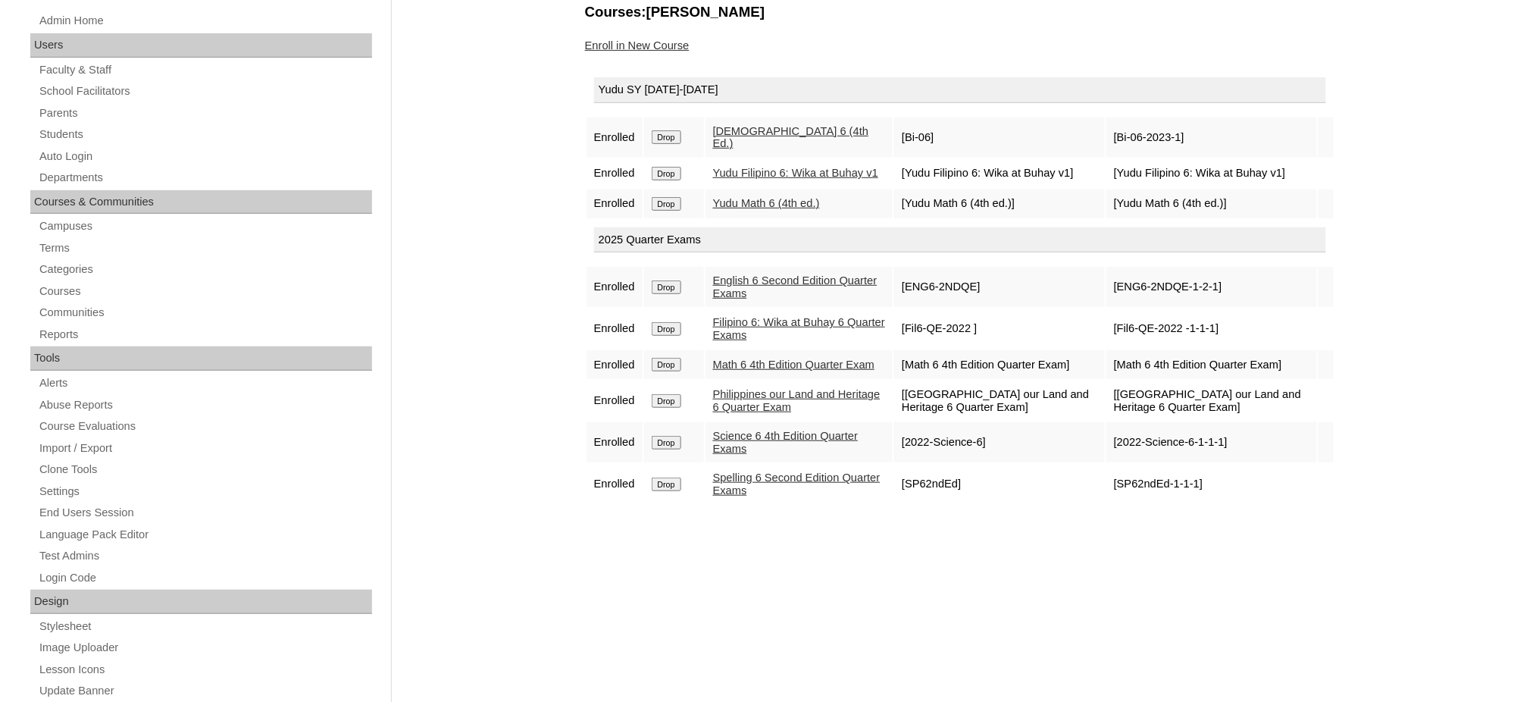
scroll to position [101, 0]
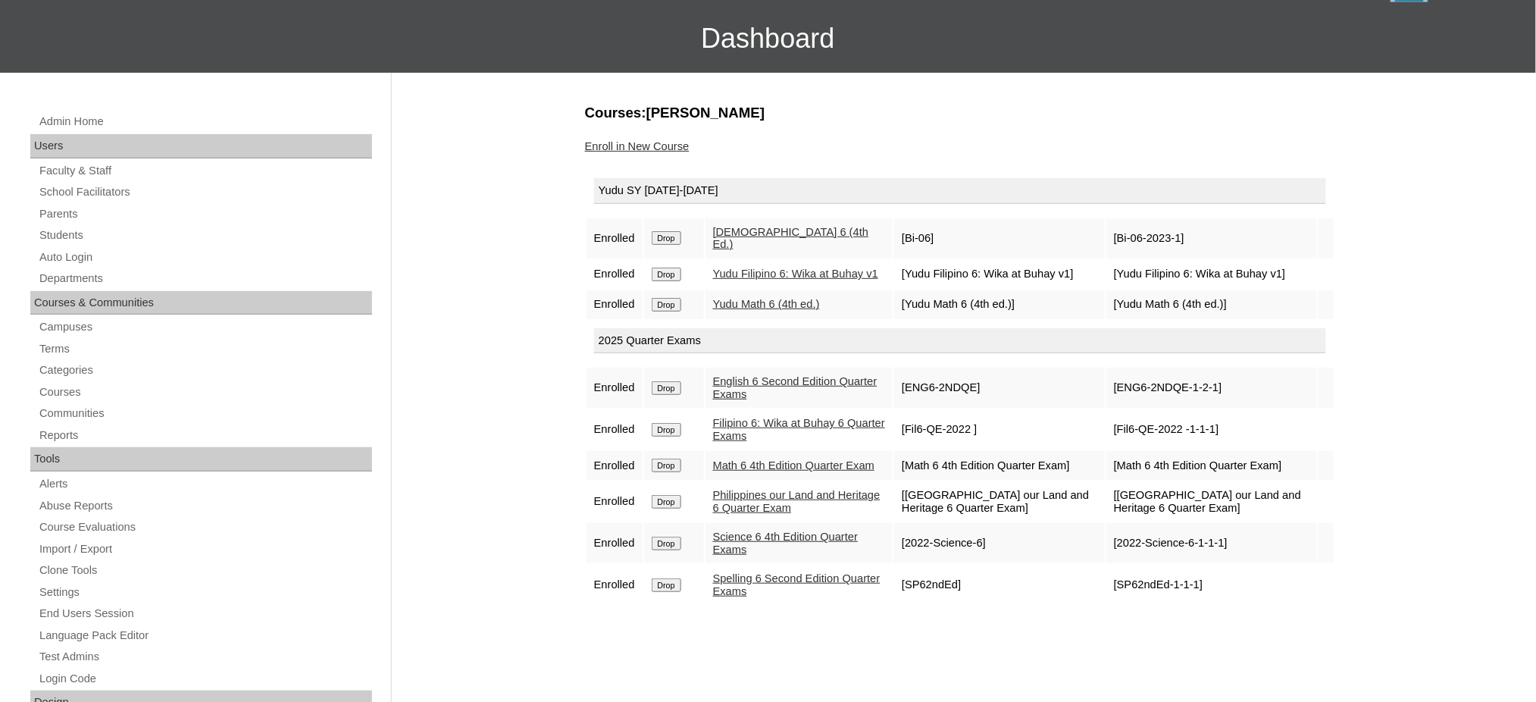
click at [645, 148] on link "Enroll in New Course" at bounding box center [637, 146] width 105 height 12
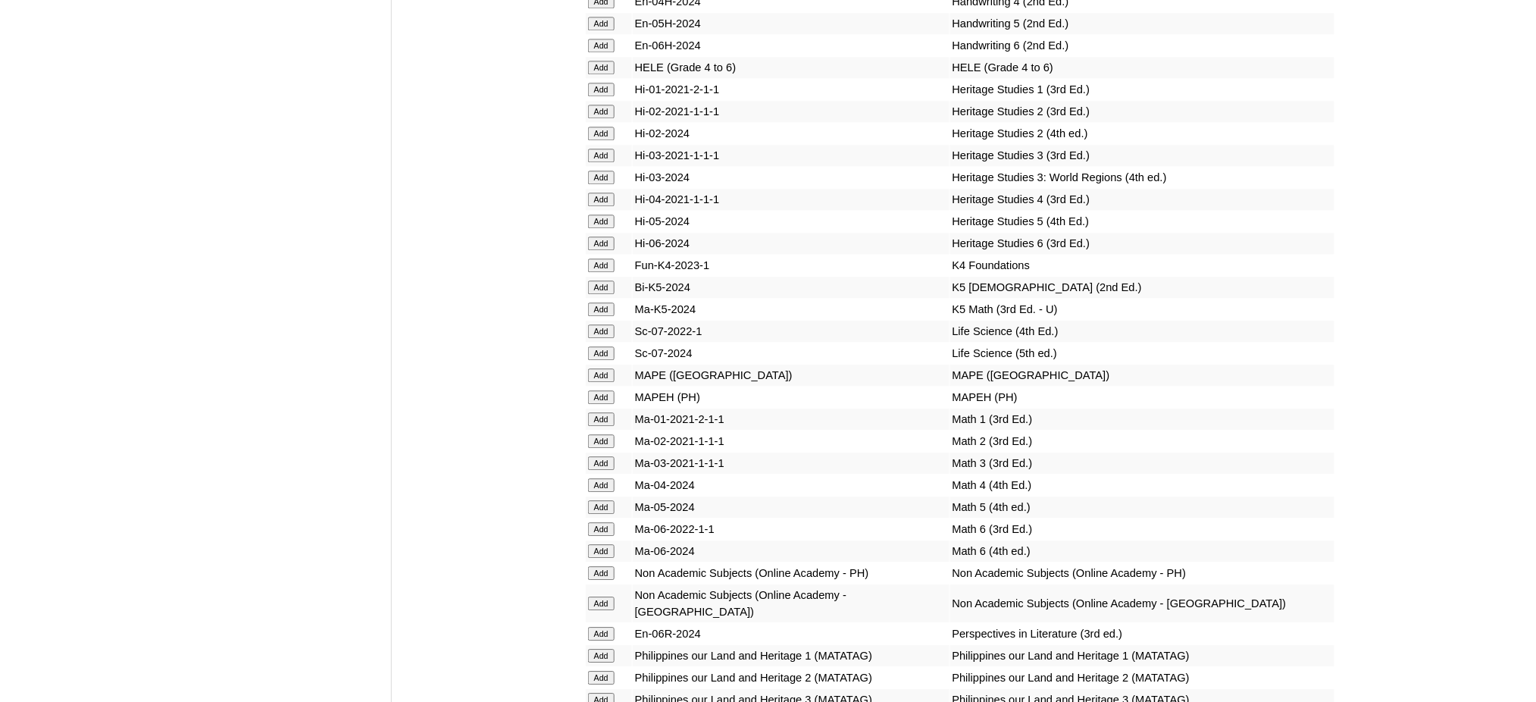
scroll to position [5455, 0]
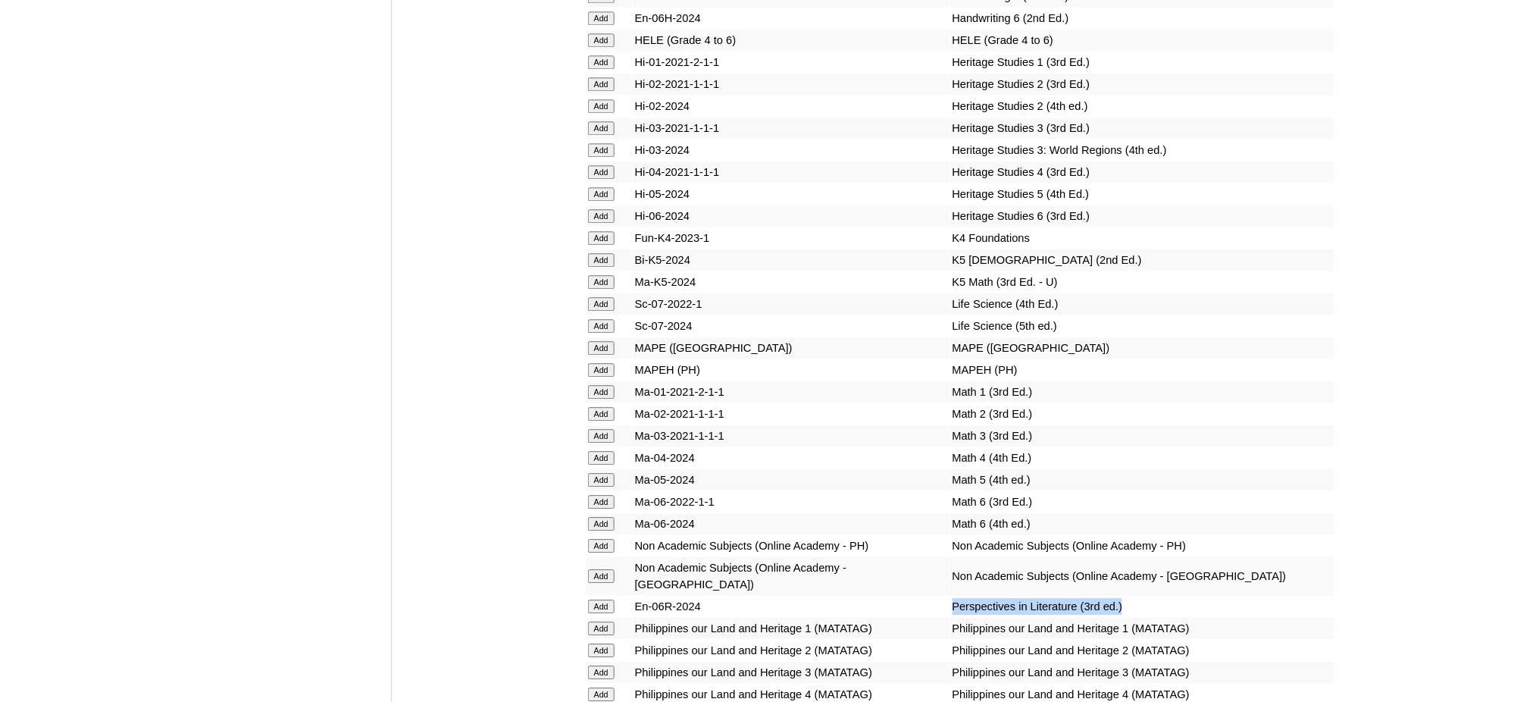
drag, startPoint x: 916, startPoint y: 442, endPoint x: 1098, endPoint y: 444, distance: 181.8
click at [1098, 595] on td "Perspectives in Literature (3rd ed.)" at bounding box center [1142, 605] width 384 height 21
copy td "Perspectives in Literature (3rd ed.)"
drag, startPoint x: 911, startPoint y: 567, endPoint x: 1111, endPoint y: 567, distance: 200.0
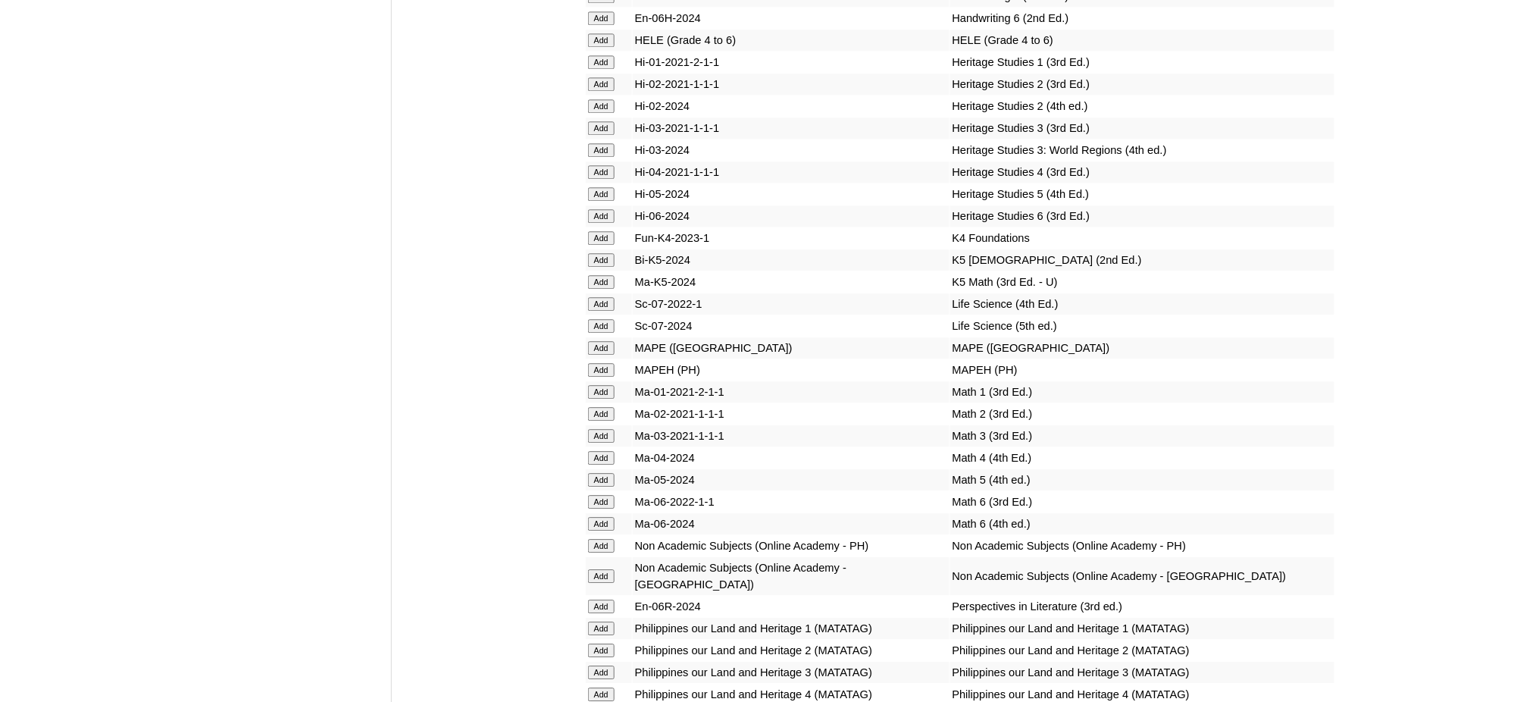
copy td "Philippines our Land and Heritage 6"
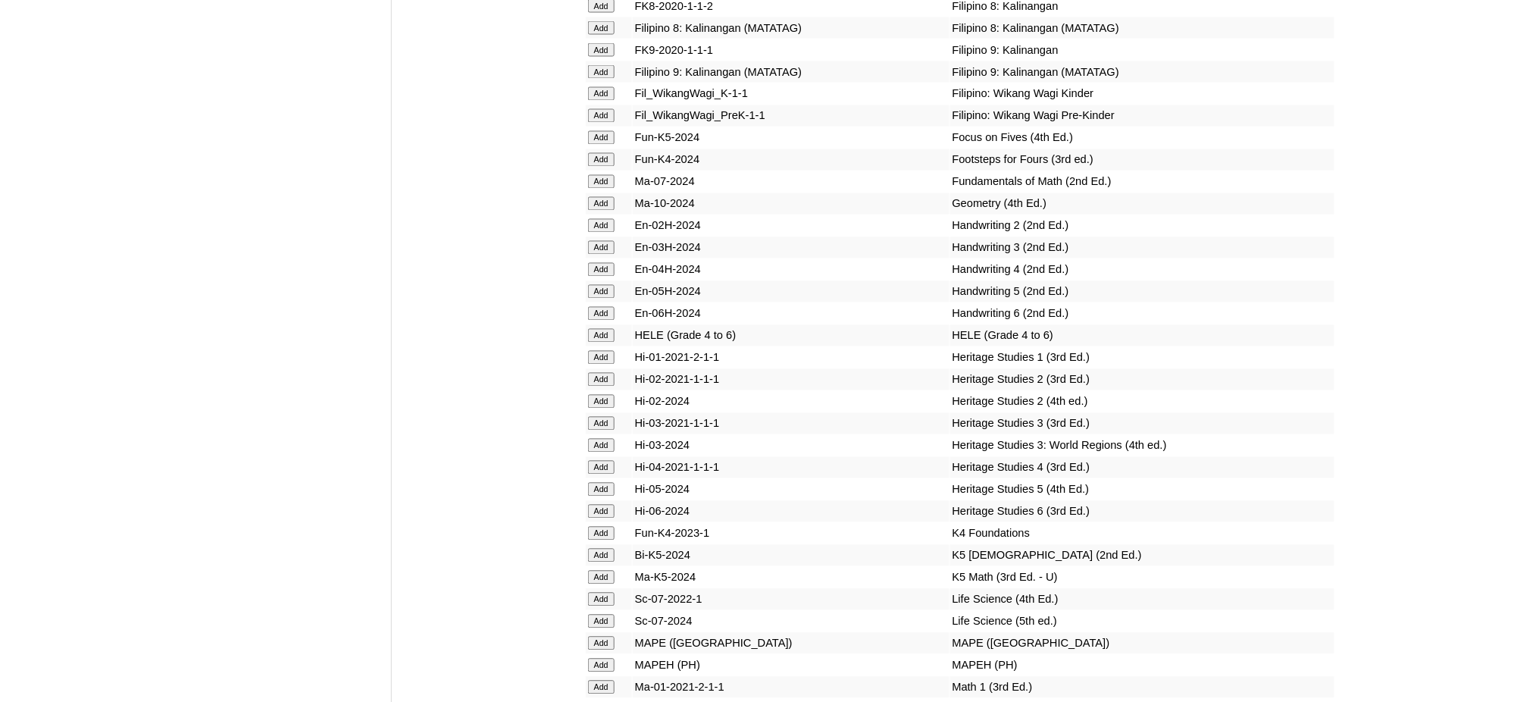
scroll to position [5252, 0]
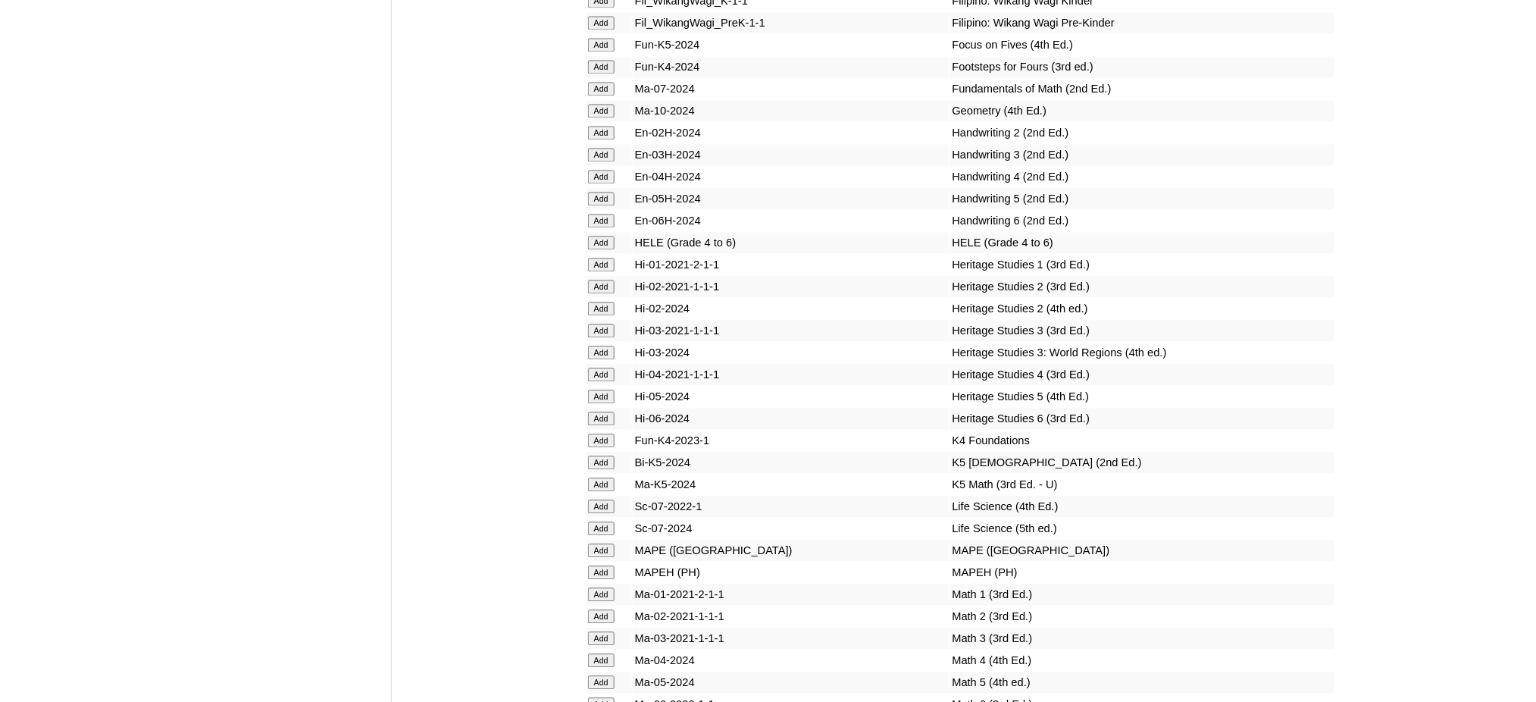
click at [607, 236] on input "Add" at bounding box center [601, 243] width 27 height 14
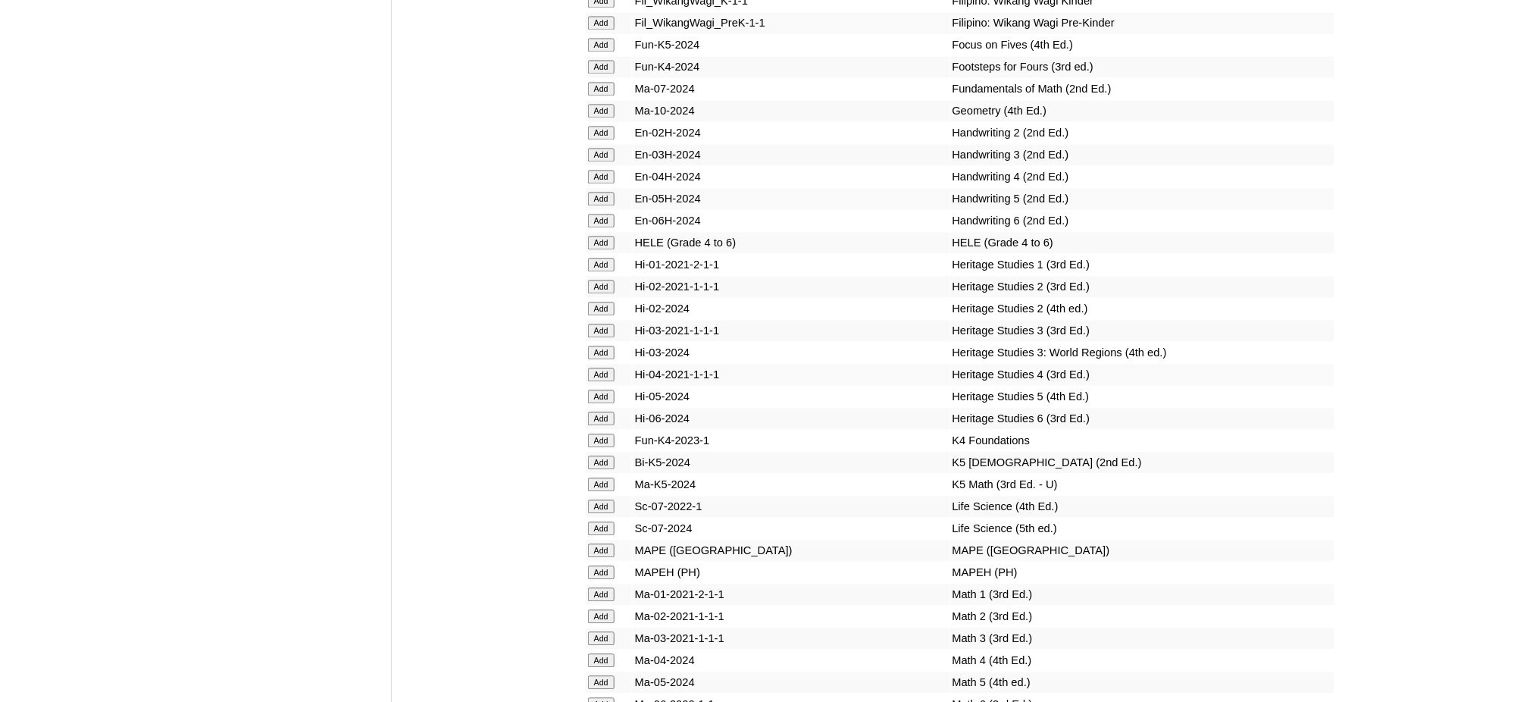
click at [607, 236] on input "Add" at bounding box center [601, 243] width 27 height 14
click at [605, 565] on input "Add" at bounding box center [601, 572] width 27 height 14
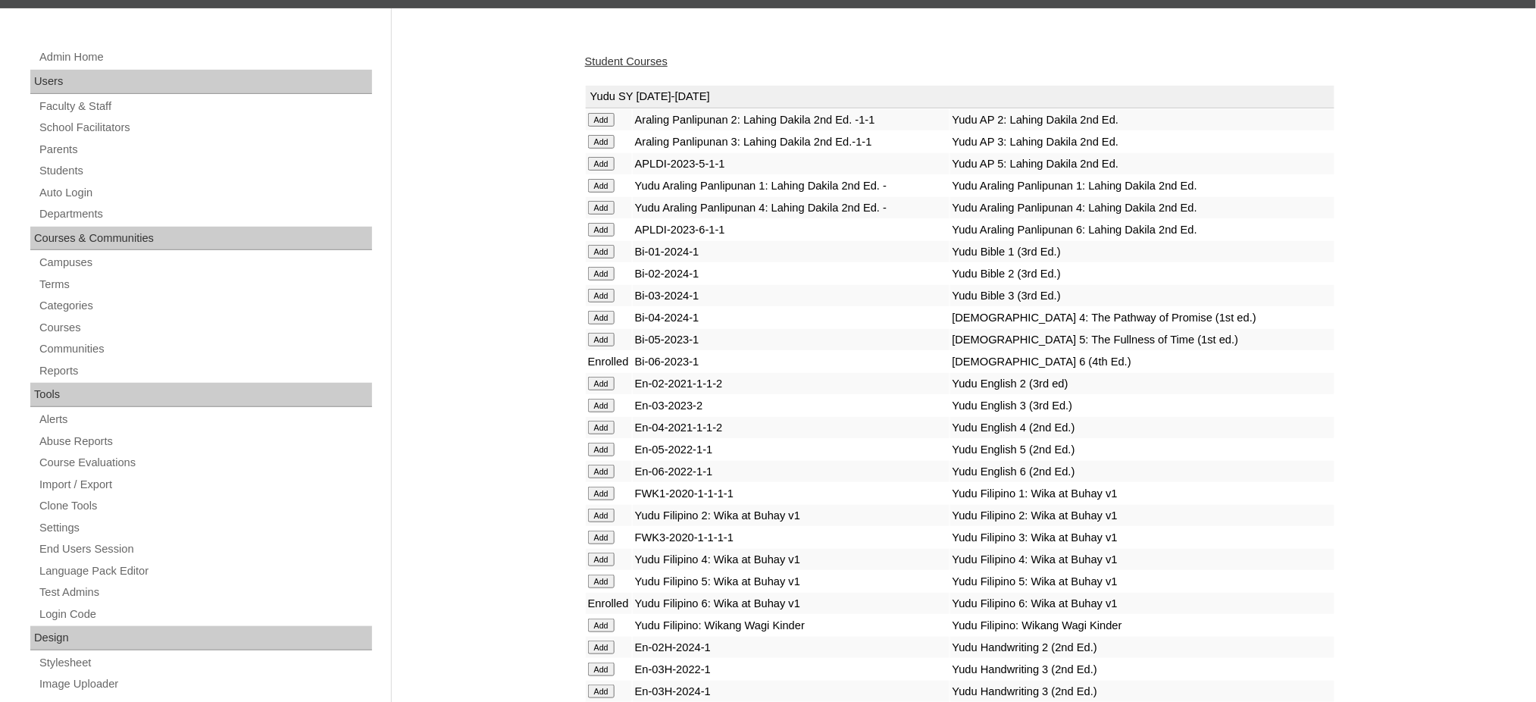
scroll to position [202, 0]
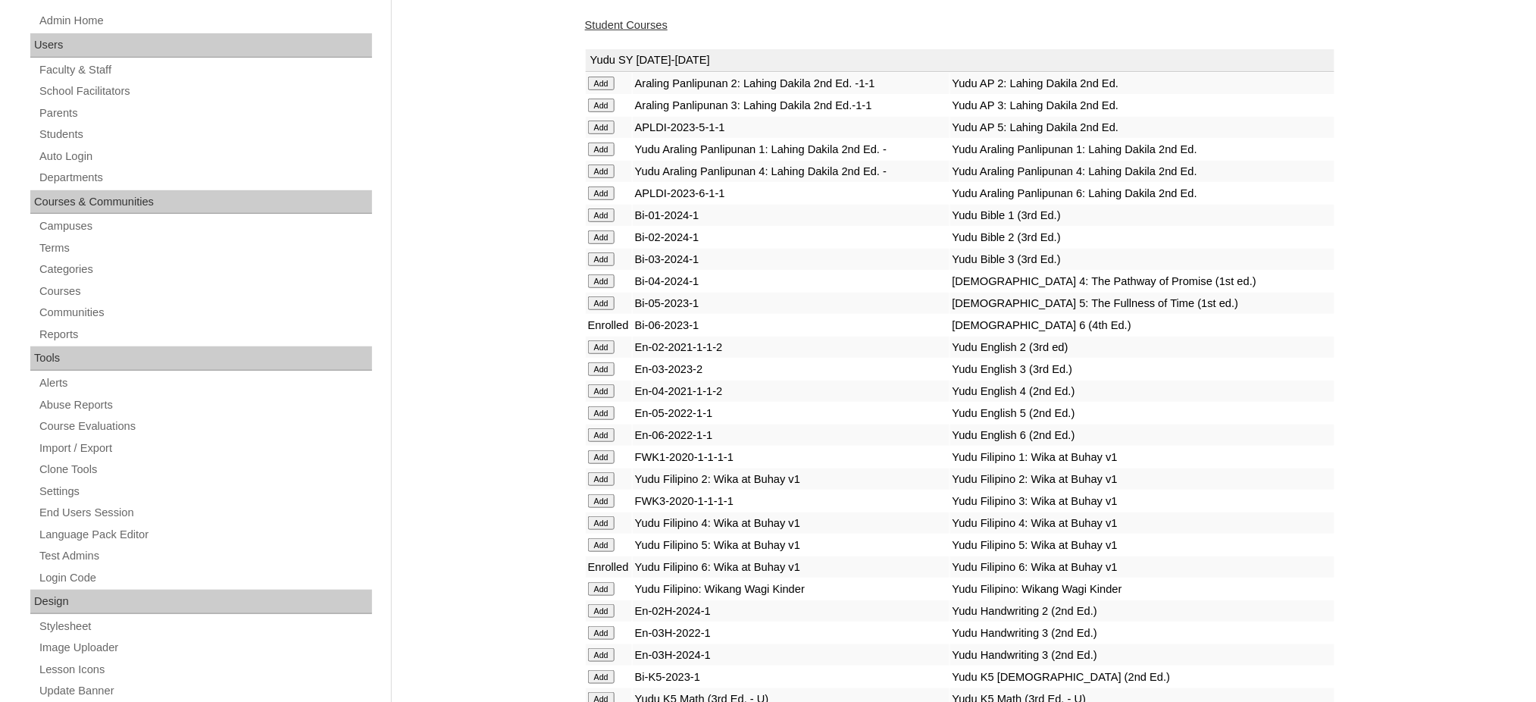
click at [633, 24] on link "Student Courses" at bounding box center [626, 25] width 83 height 12
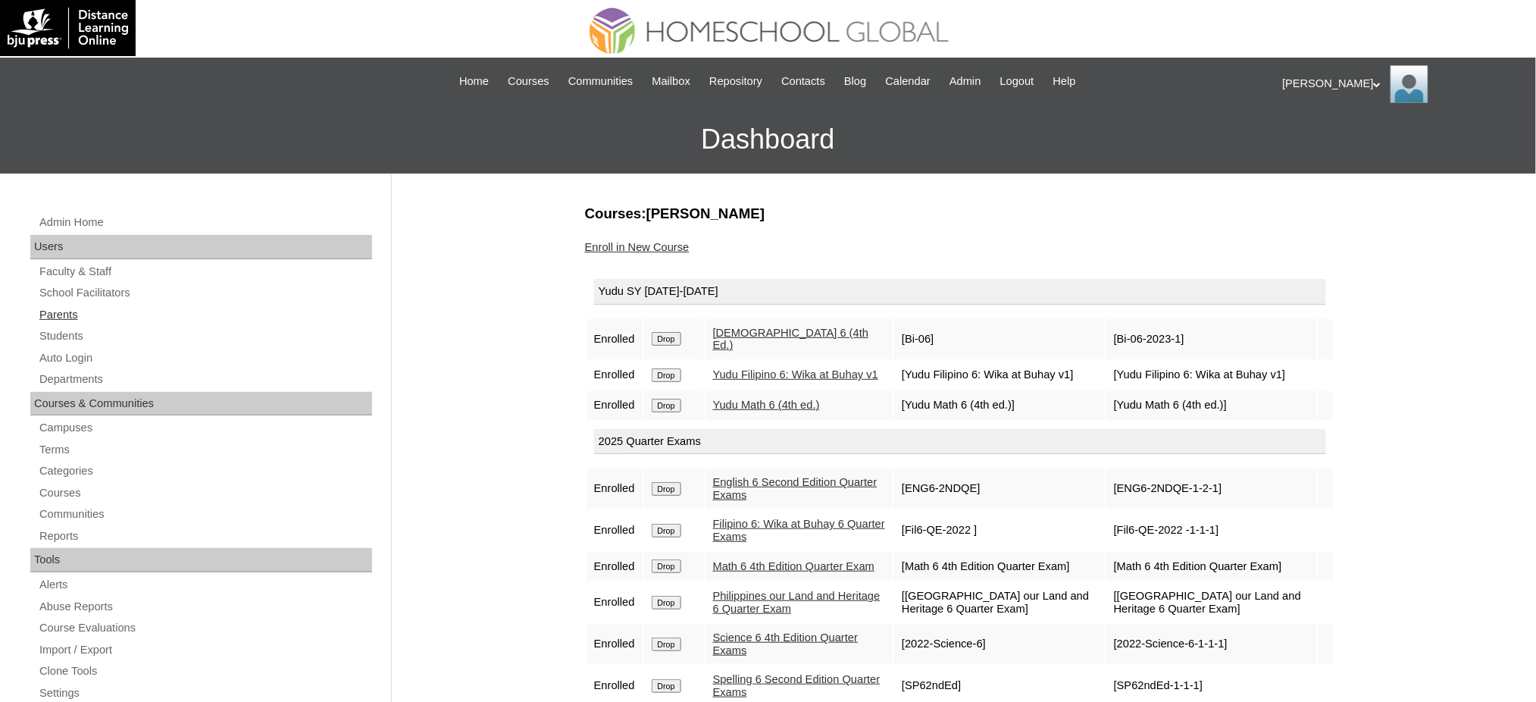
click at [64, 314] on link "Parents" at bounding box center [205, 314] width 334 height 19
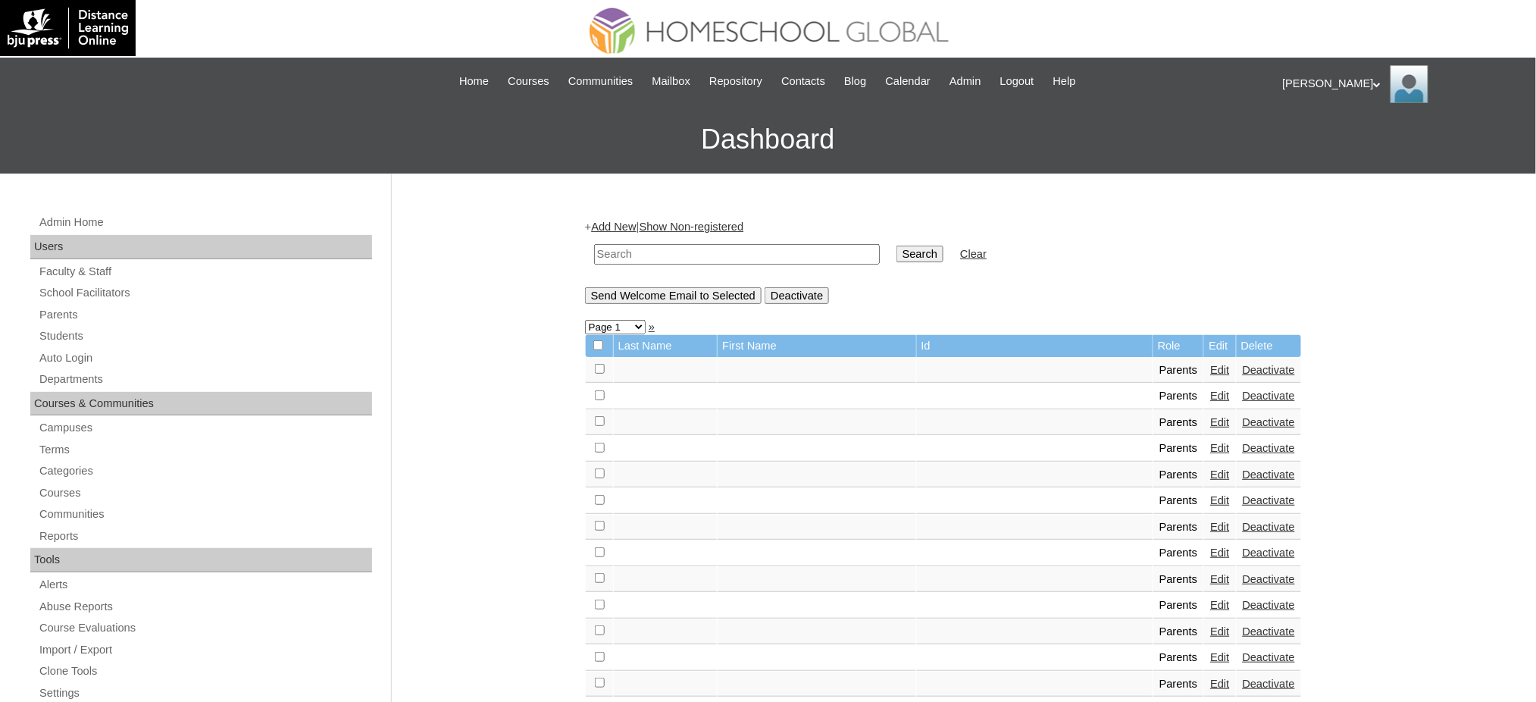
click at [626, 249] on input "text" at bounding box center [737, 254] width 286 height 20
paste input "MHP00205-TECHPH2023"
type input "MHP00205-TECHPH2023"
click at [896, 249] on input "Search" at bounding box center [919, 253] width 47 height 17
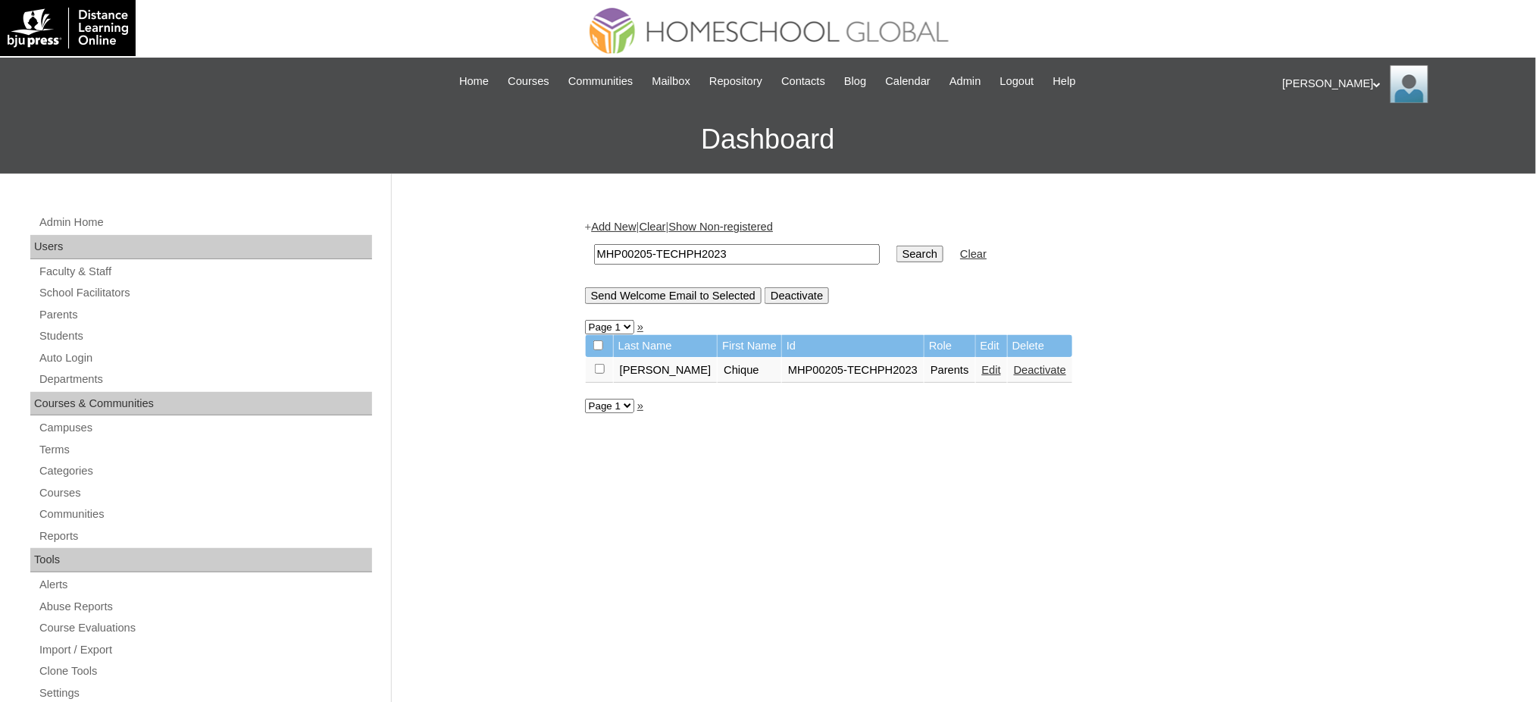
click at [982, 368] on link "Edit" at bounding box center [991, 370] width 19 height 12
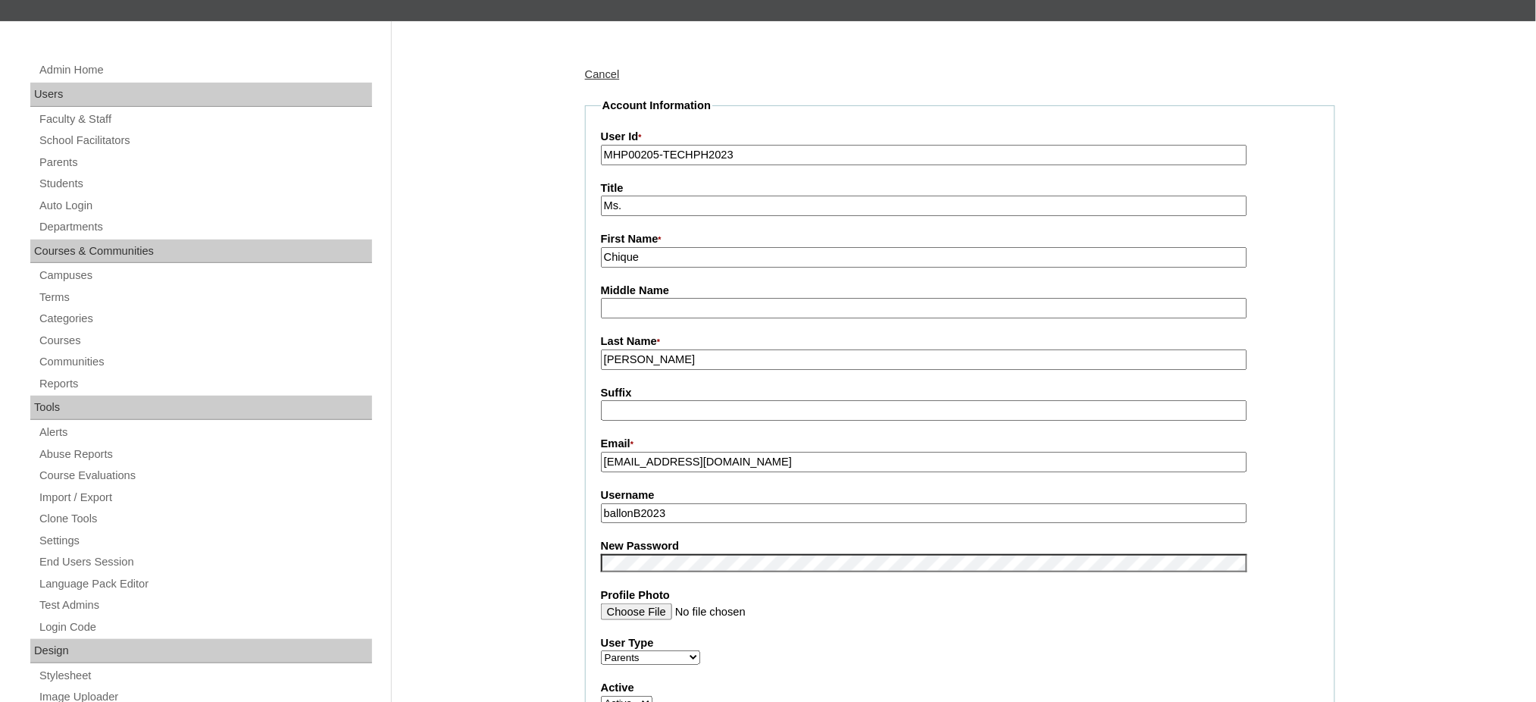
scroll to position [303, 0]
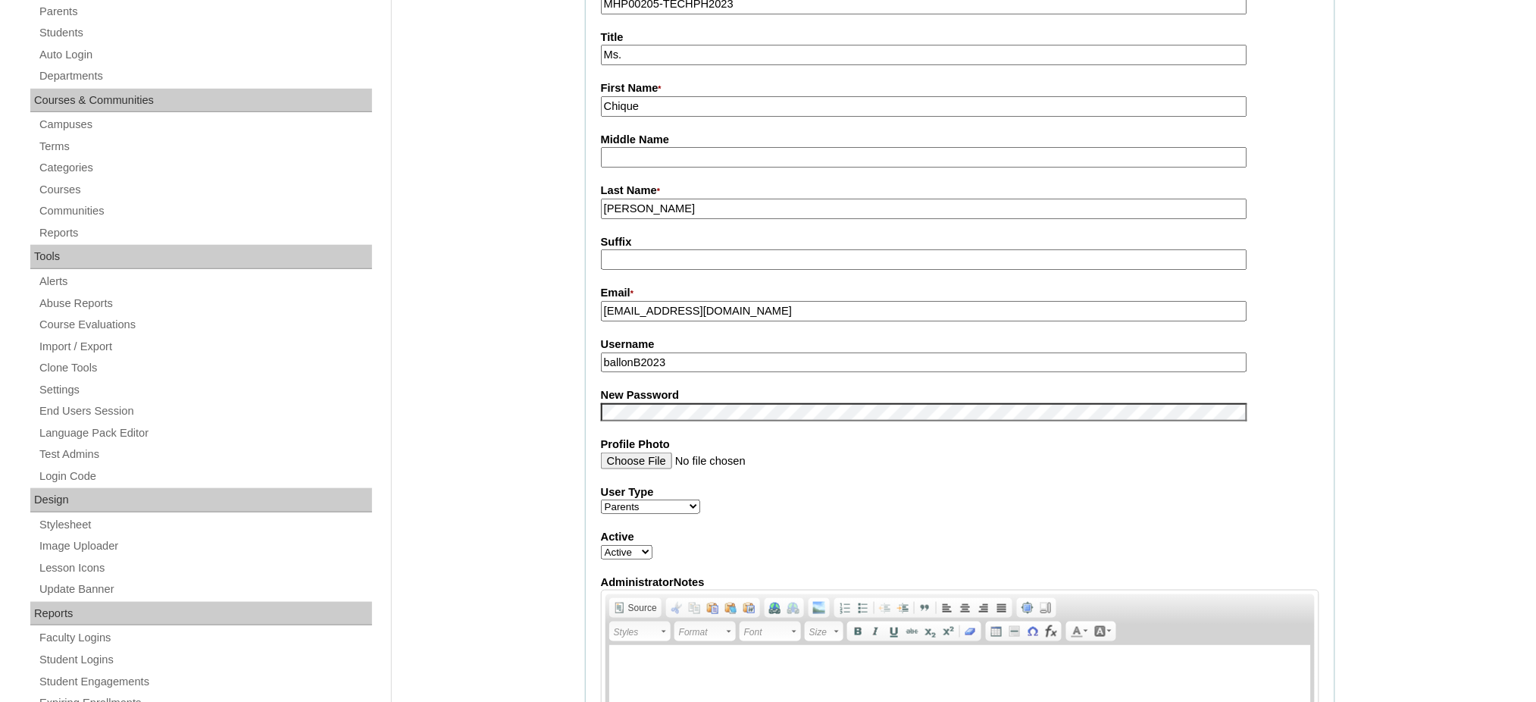
click at [720, 352] on input "ballonB2023" at bounding box center [924, 362] width 646 height 20
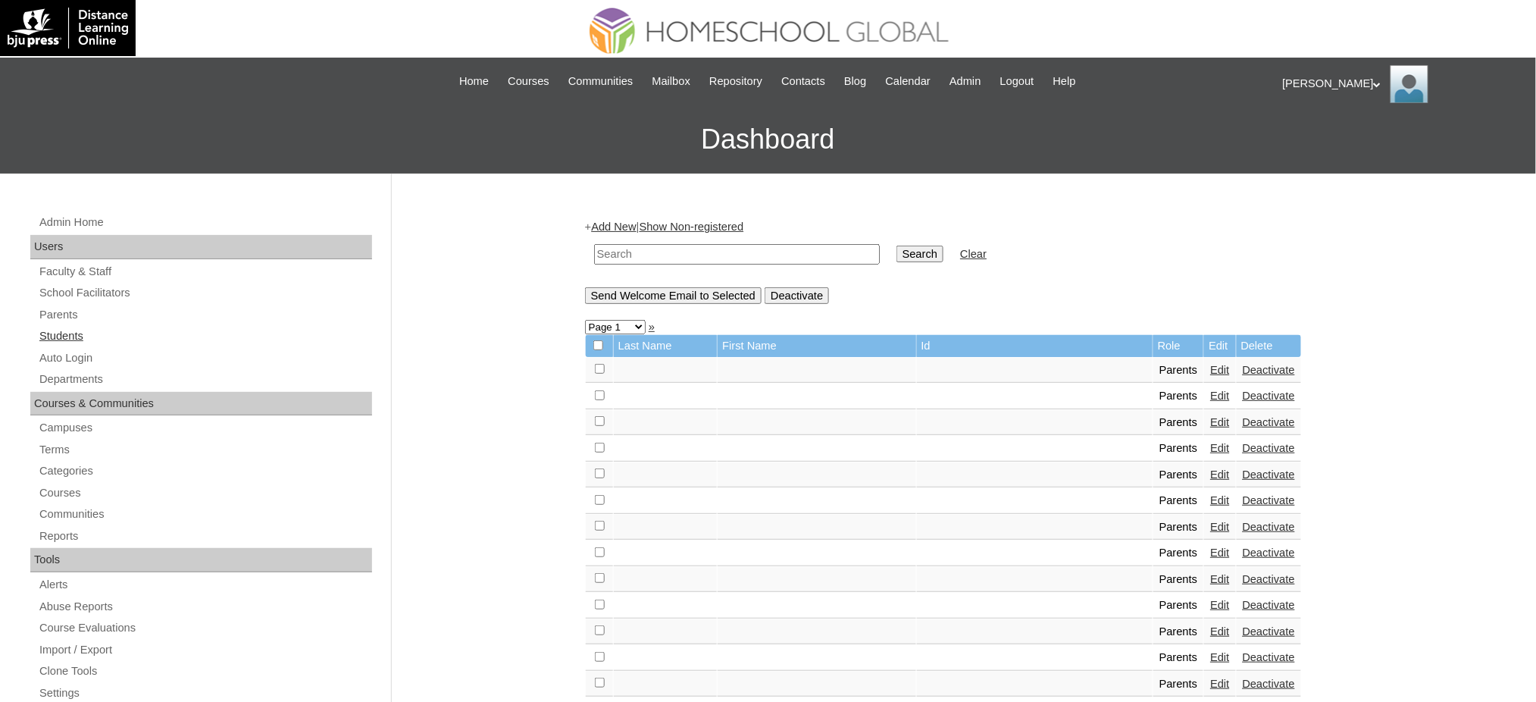
click at [69, 336] on link "Students" at bounding box center [205, 336] width 334 height 19
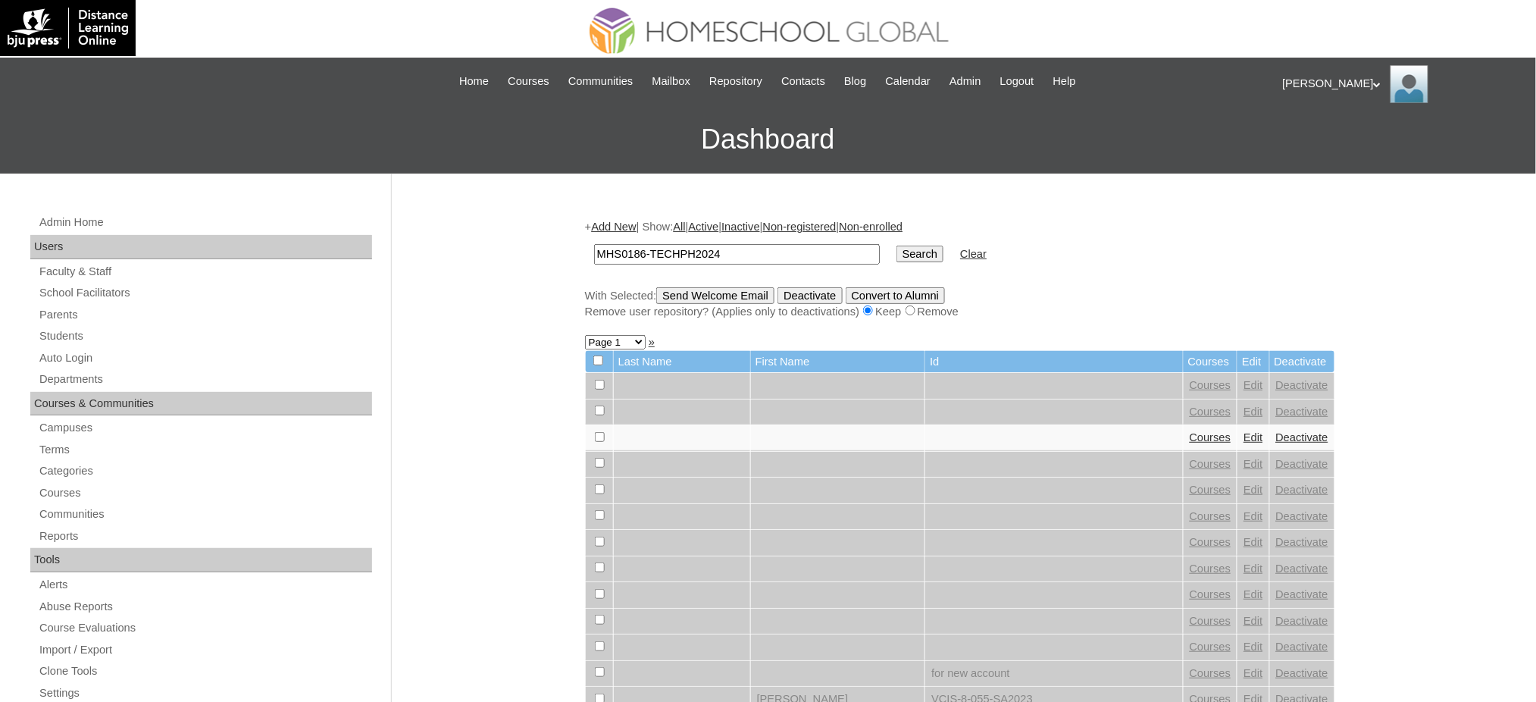
type input "MHS0186-TECHPH2024"
click at [896, 256] on input "Search" at bounding box center [919, 253] width 47 height 17
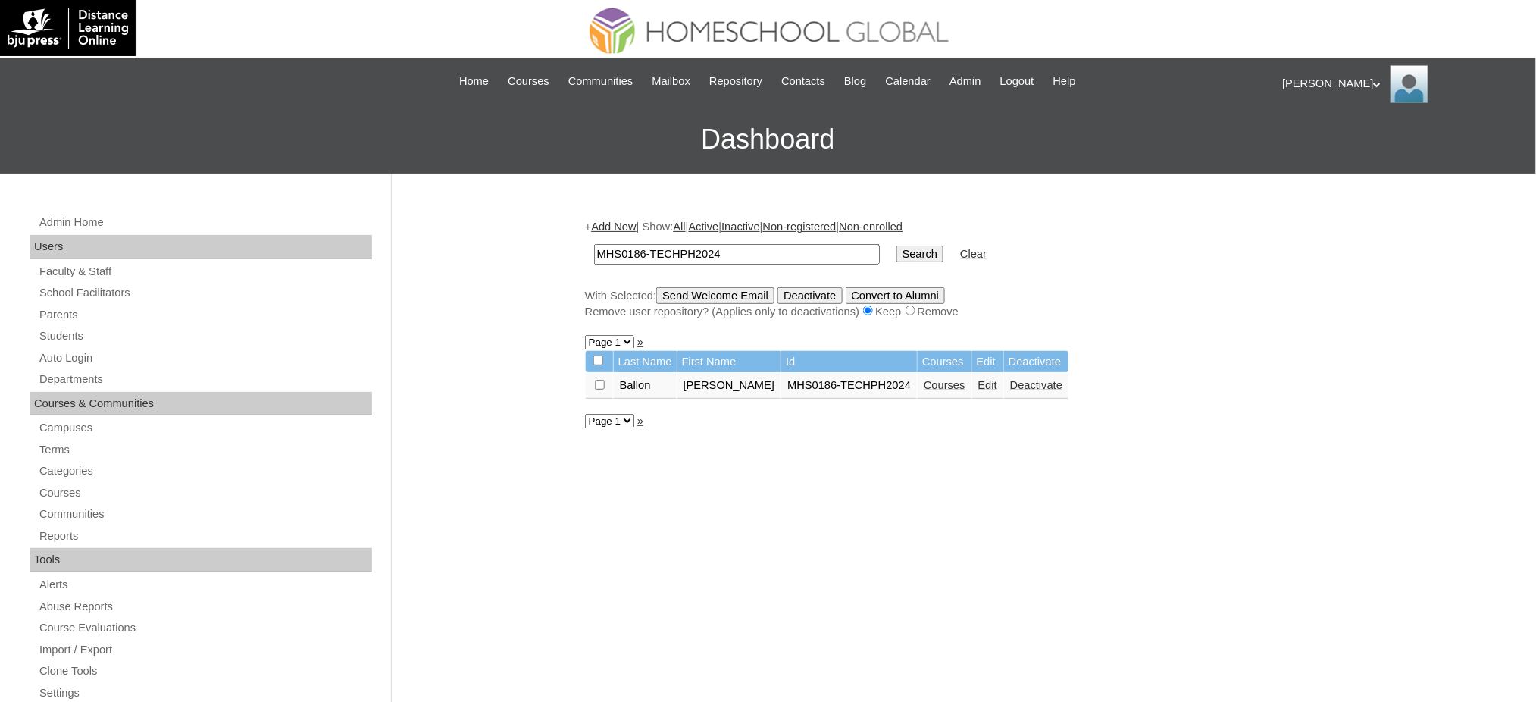
click at [978, 381] on link "Edit" at bounding box center [987, 385] width 19 height 12
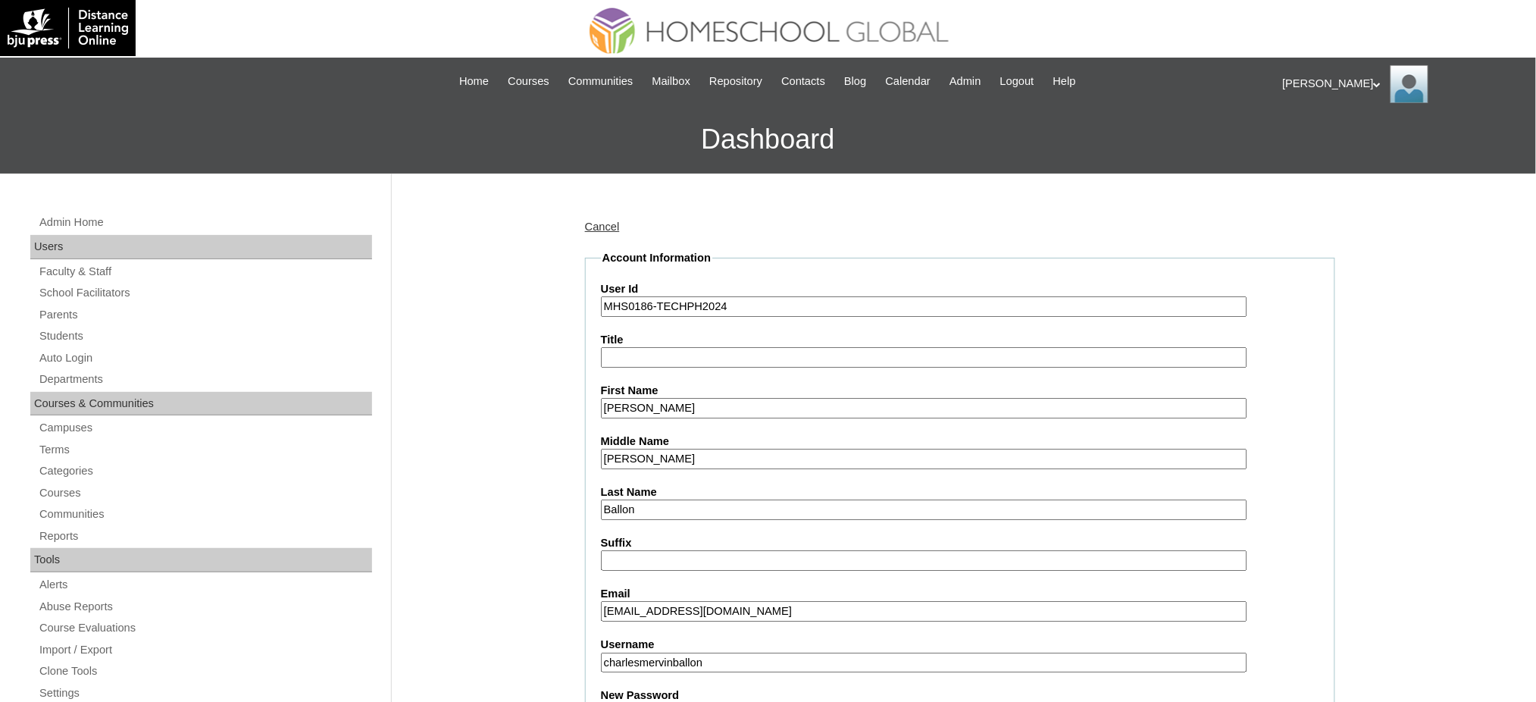
click at [653, 411] on input "Charls Mervin" at bounding box center [924, 408] width 646 height 20
paste input "e"
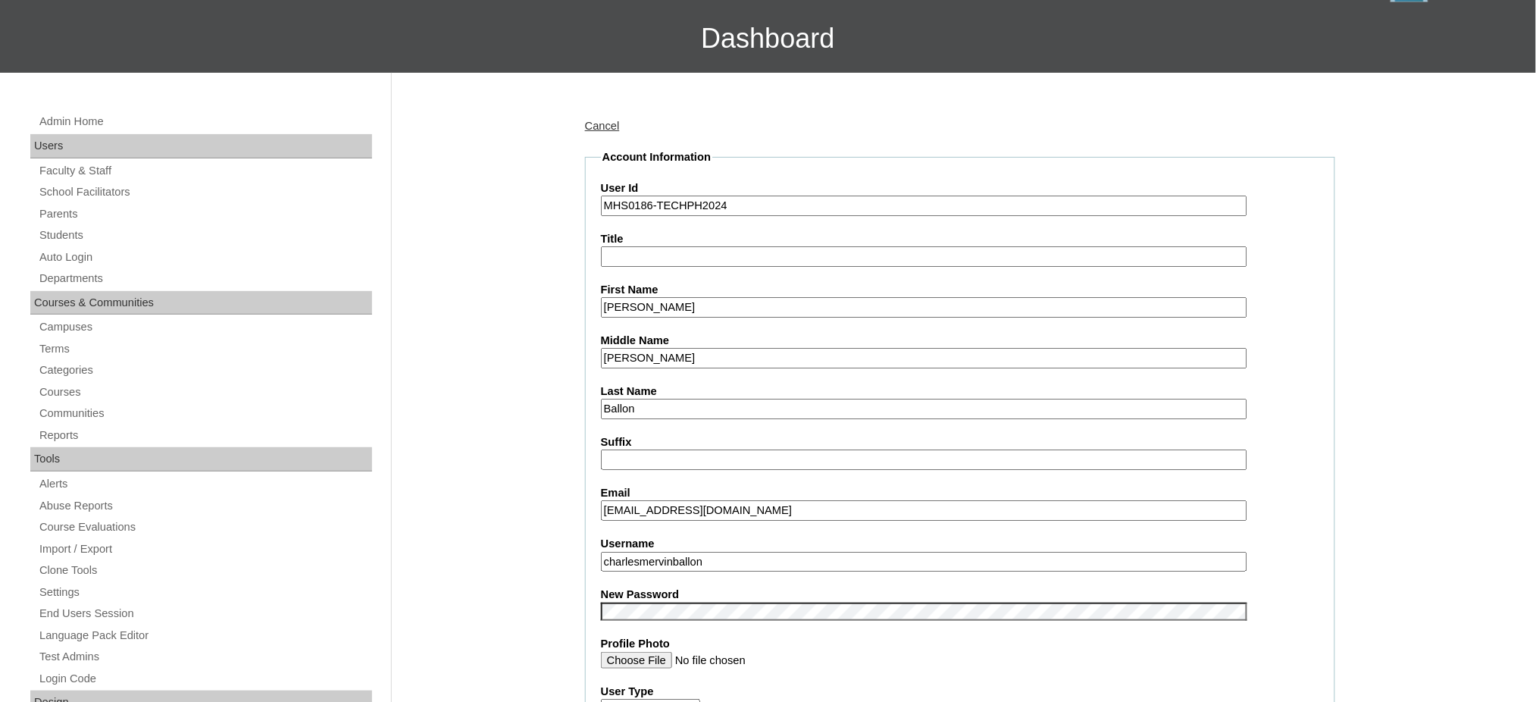
type input "Charles Mervin"
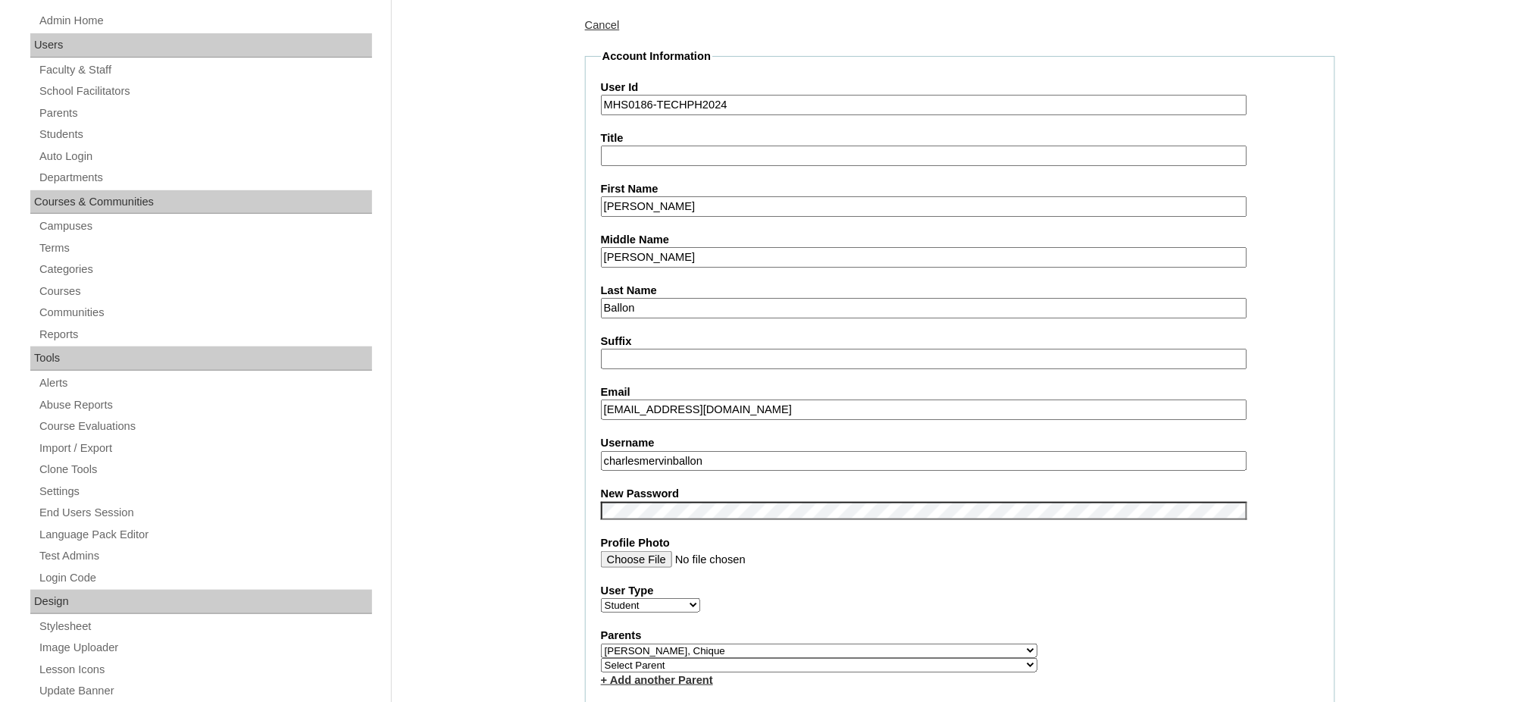
click at [686, 454] on input "charlesmervinballon" at bounding box center [924, 461] width 646 height 20
click at [667, 207] on input "Charles Mervin" at bounding box center [924, 206] width 646 height 20
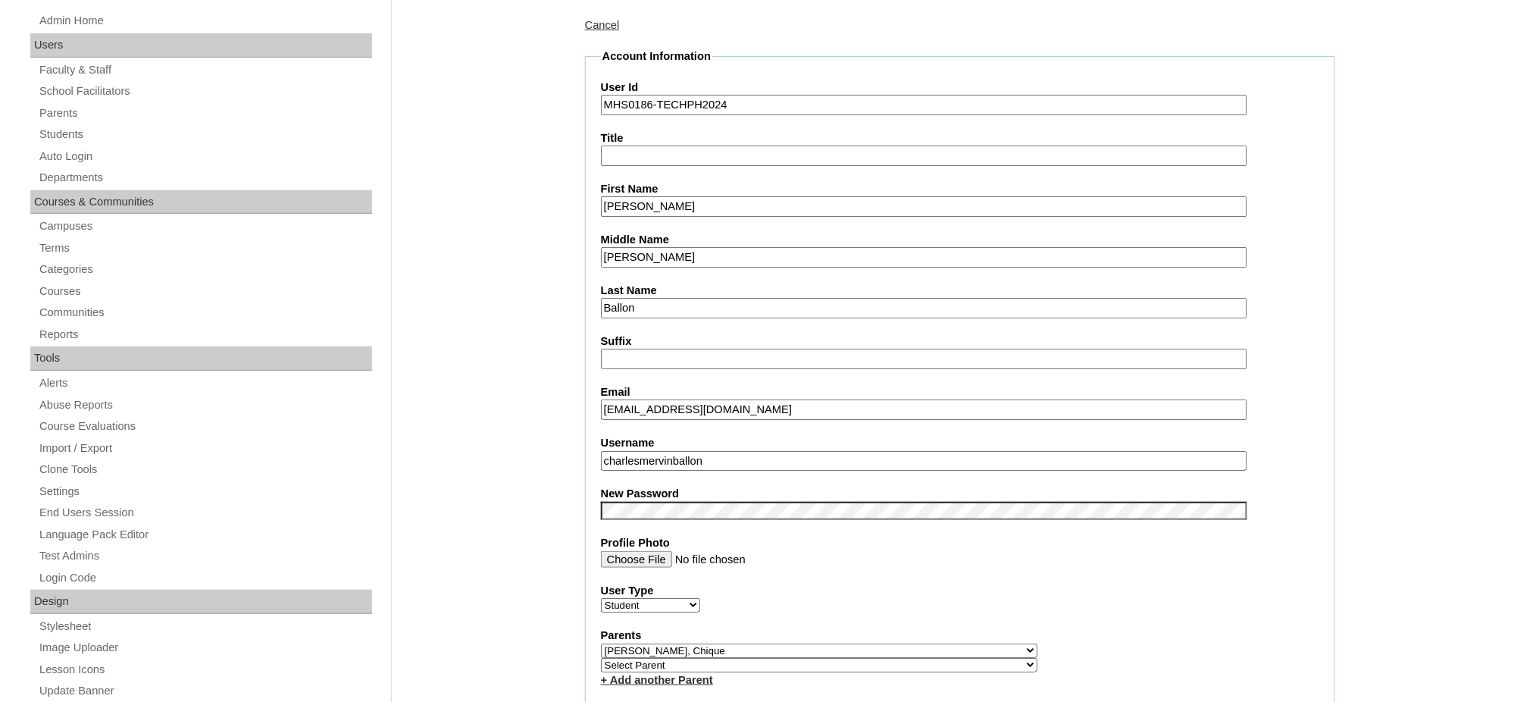
click at [667, 207] on input "Charles Mervin" at bounding box center [924, 206] width 646 height 20
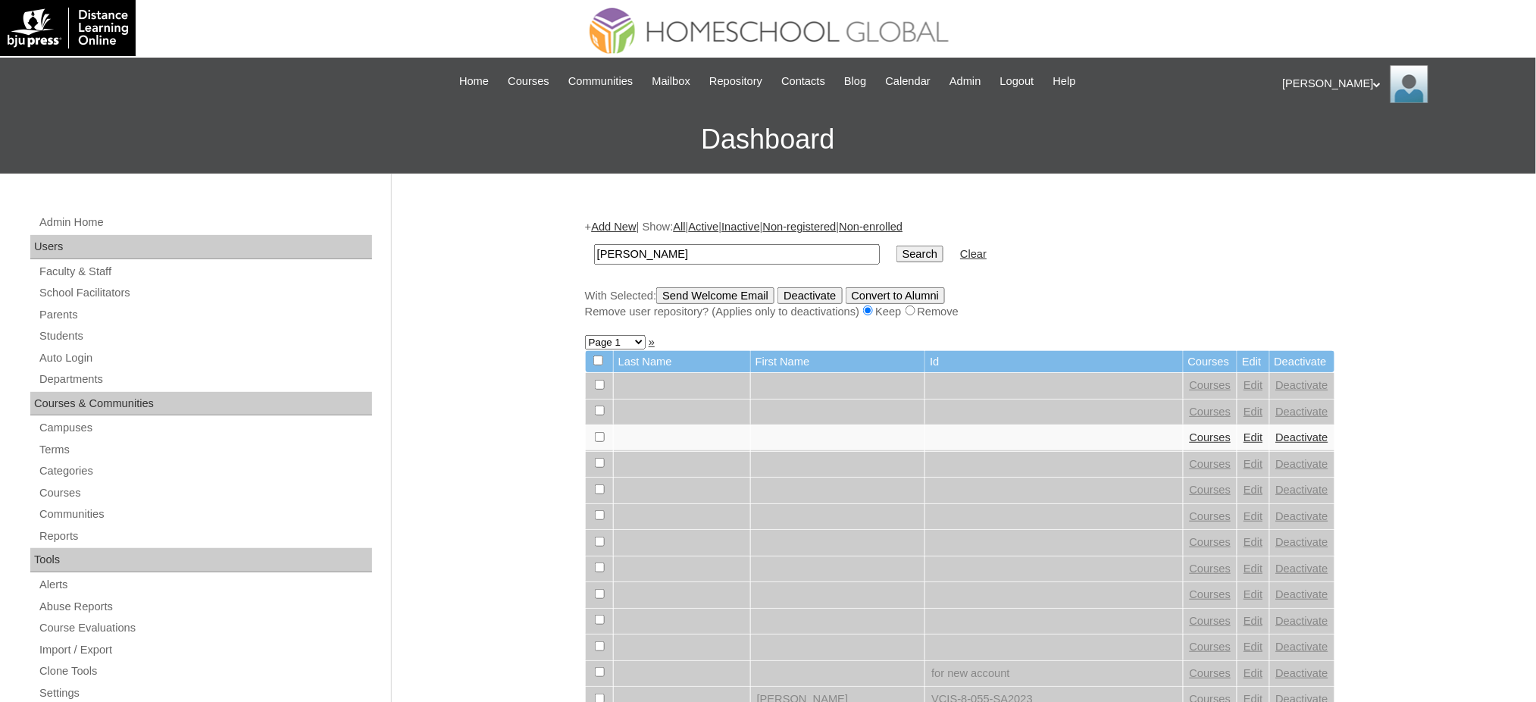
type input "[PERSON_NAME]"
click at [896, 251] on input "Search" at bounding box center [919, 253] width 47 height 17
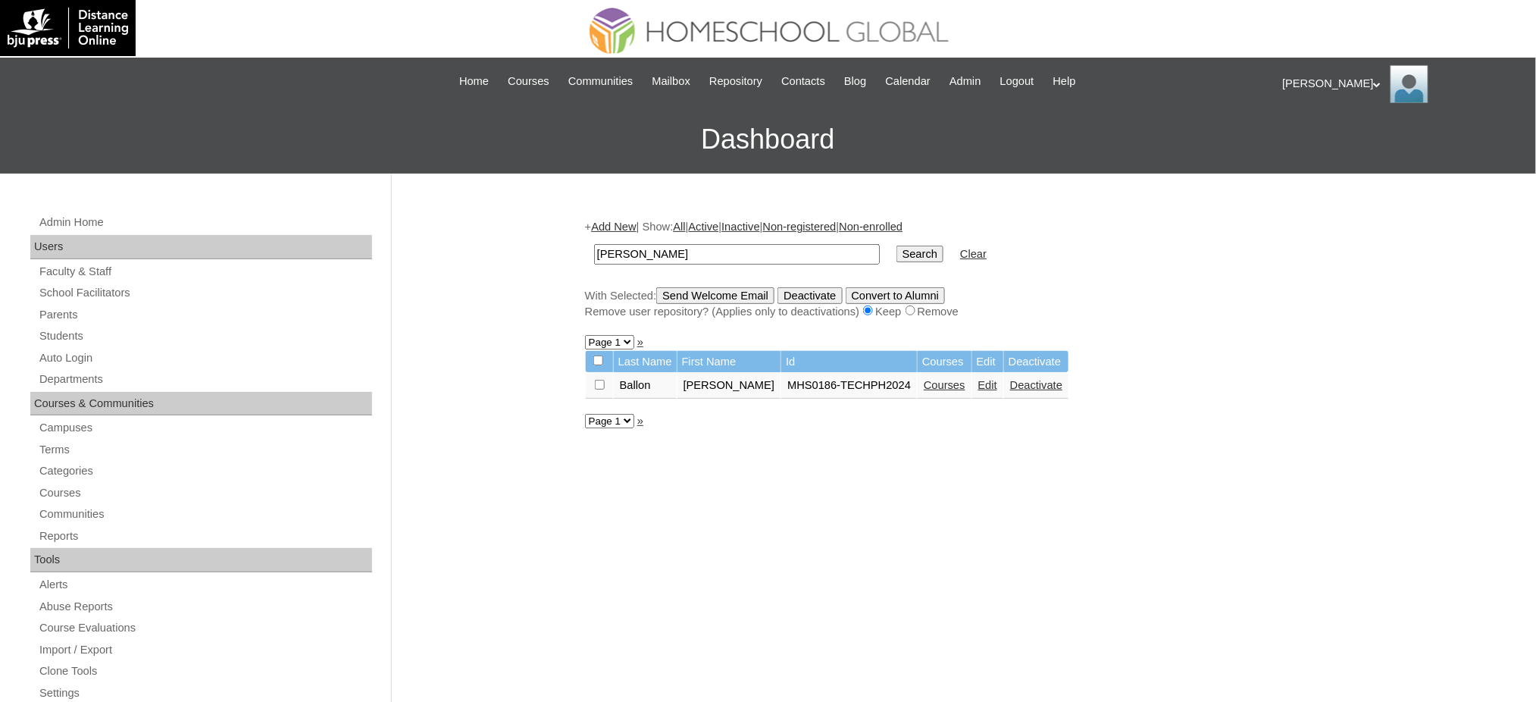
click at [930, 379] on link "Courses" at bounding box center [944, 385] width 42 height 12
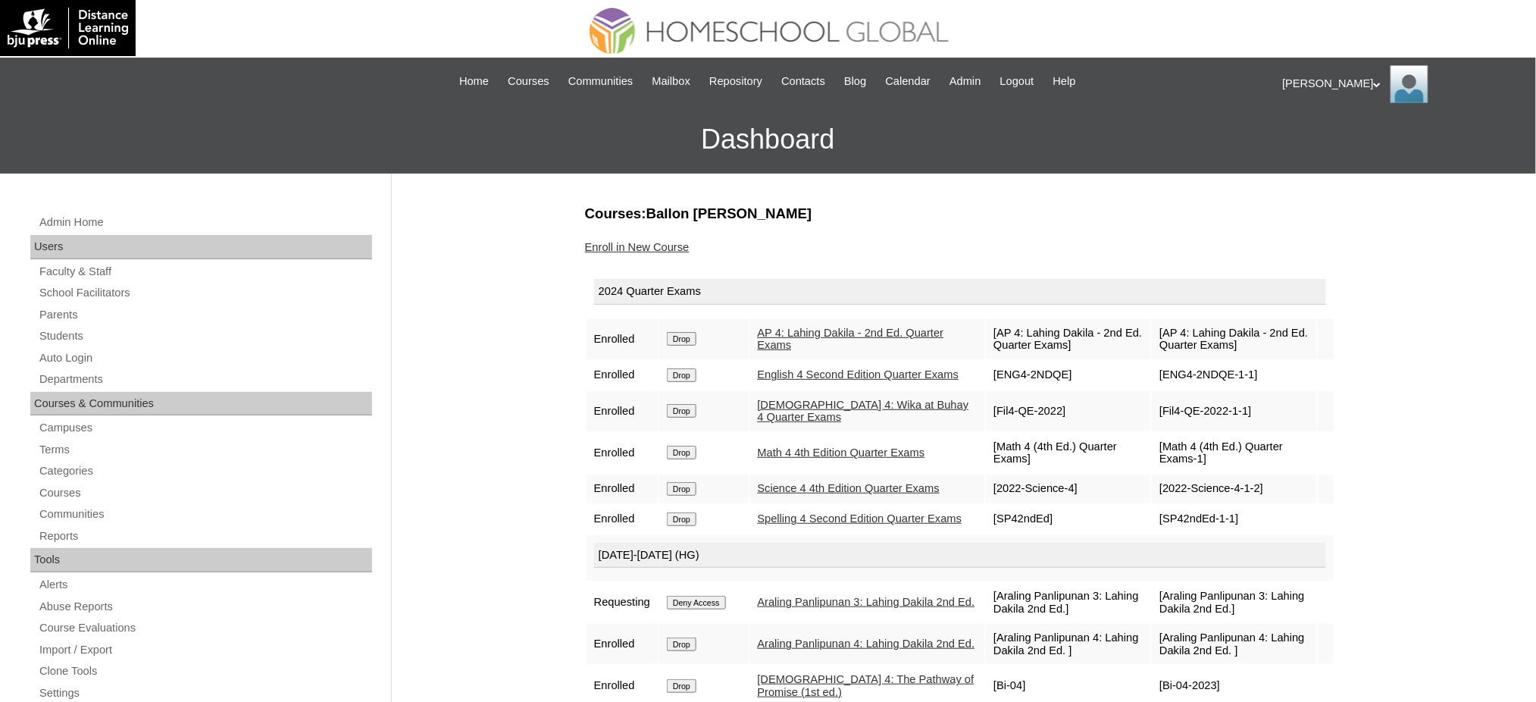
click at [686, 336] on input "Drop" at bounding box center [682, 339] width 30 height 14
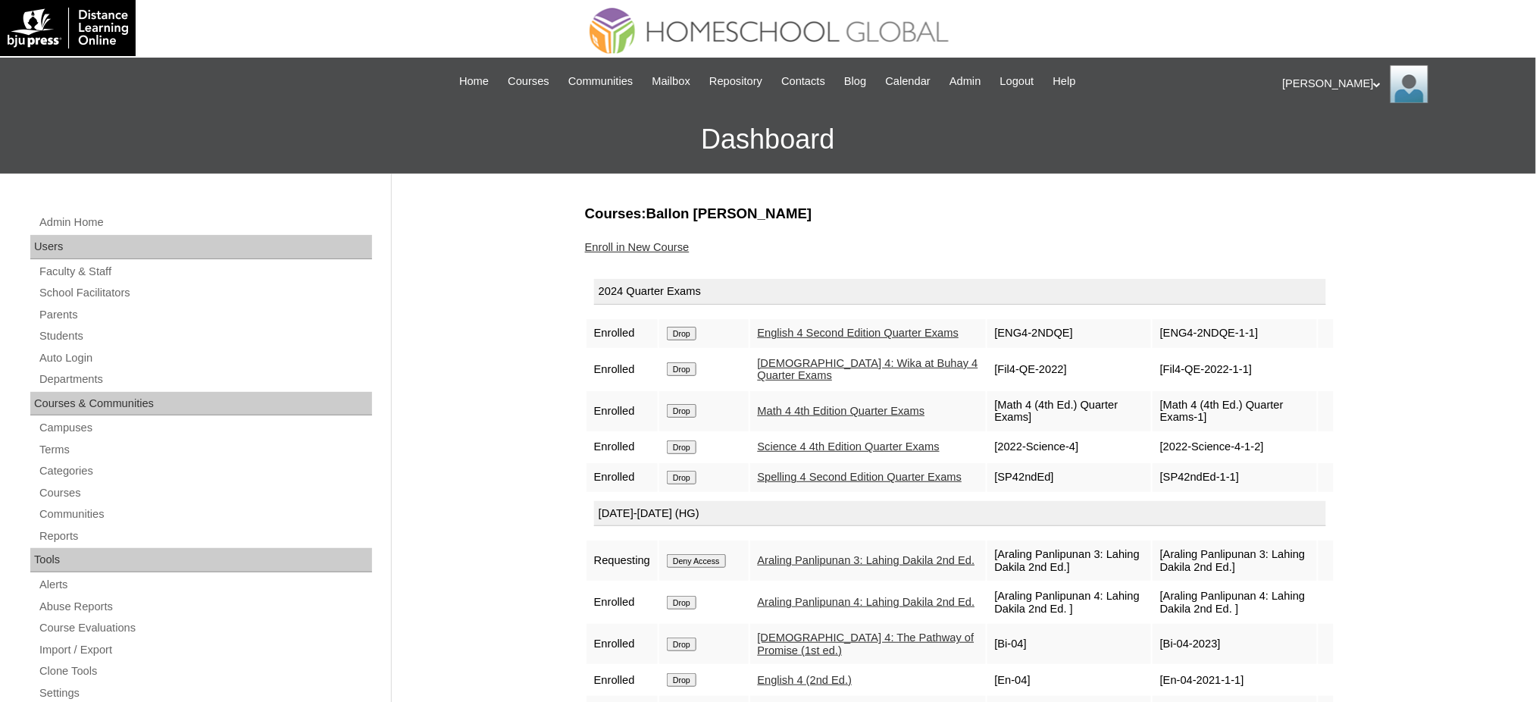
click at [692, 336] on input "Drop" at bounding box center [682, 334] width 30 height 14
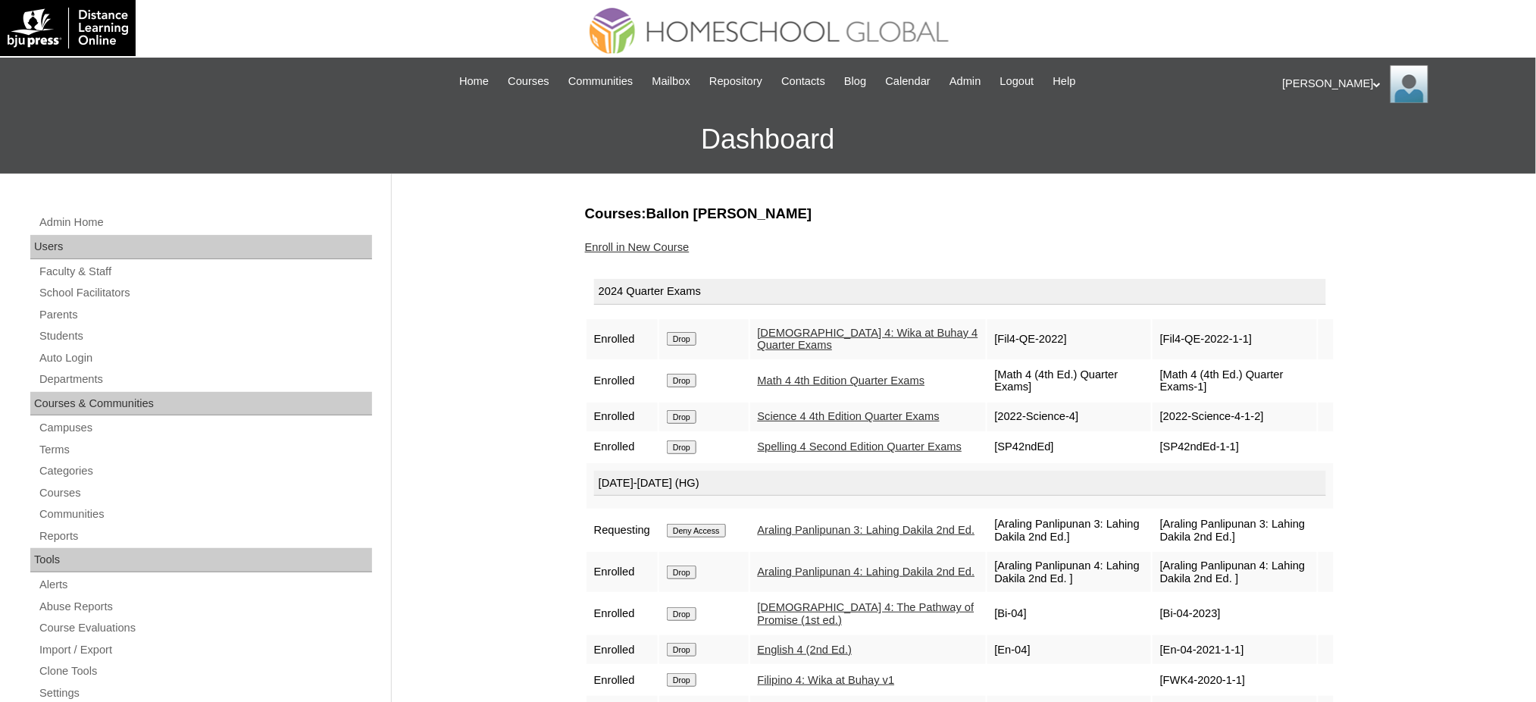
click at [695, 335] on input "Drop" at bounding box center [682, 339] width 30 height 14
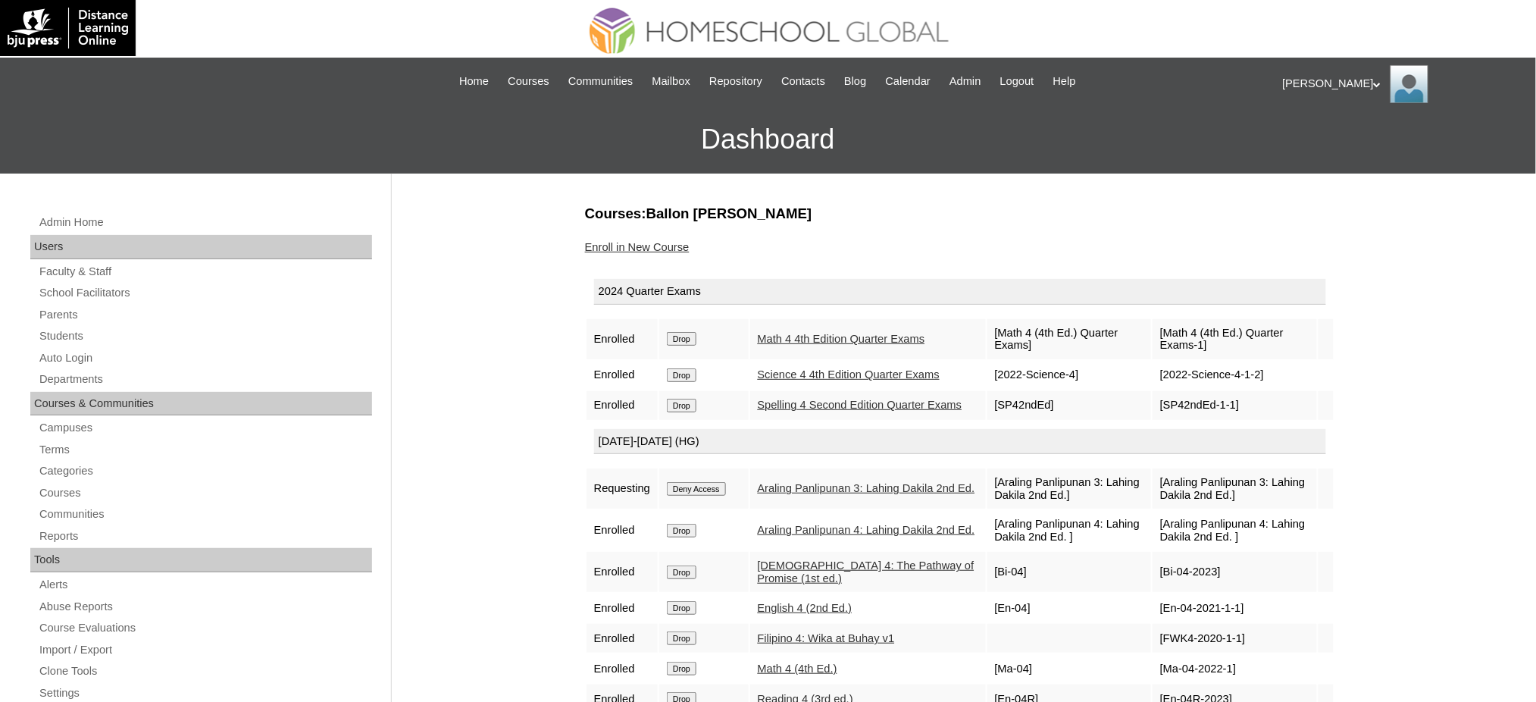
click at [683, 337] on input "Drop" at bounding box center [682, 339] width 30 height 14
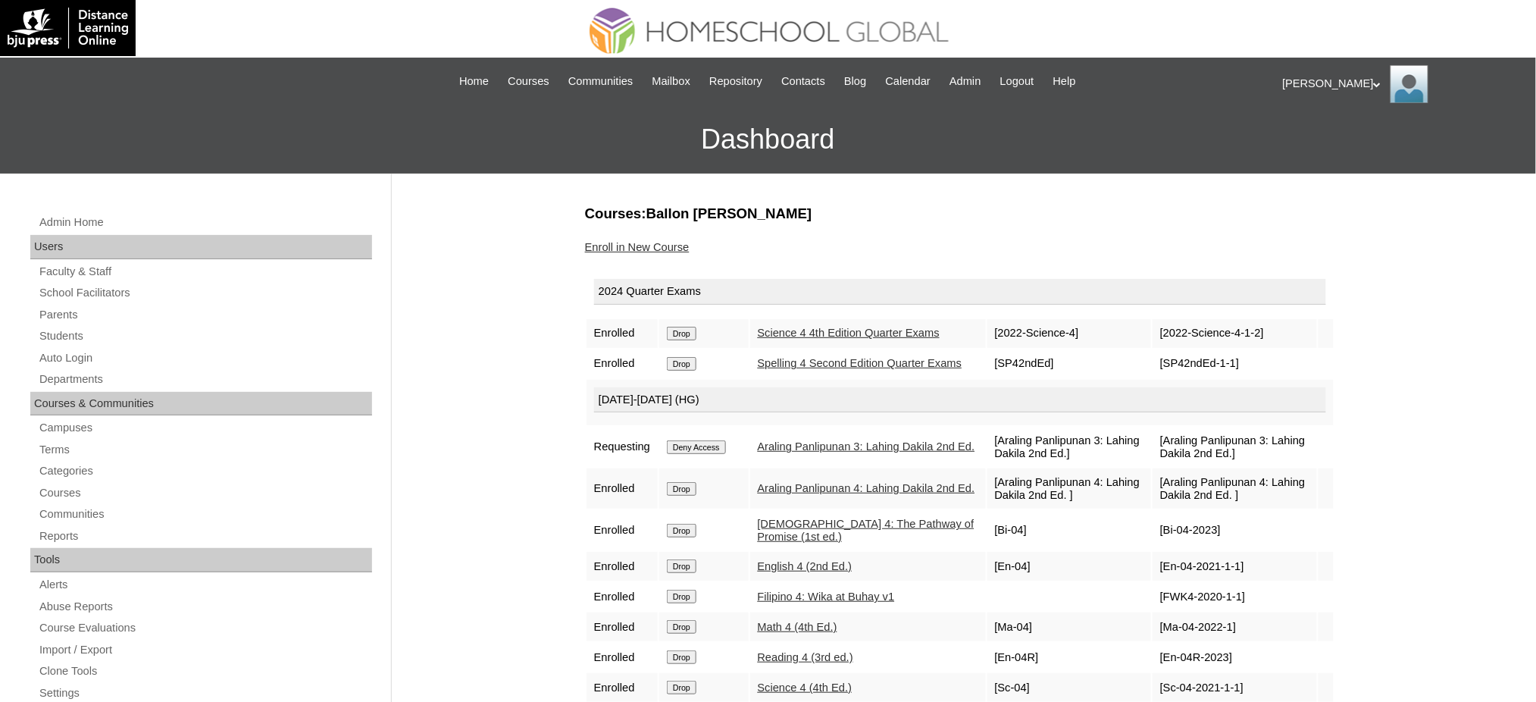
click at [693, 333] on input "Drop" at bounding box center [682, 334] width 30 height 14
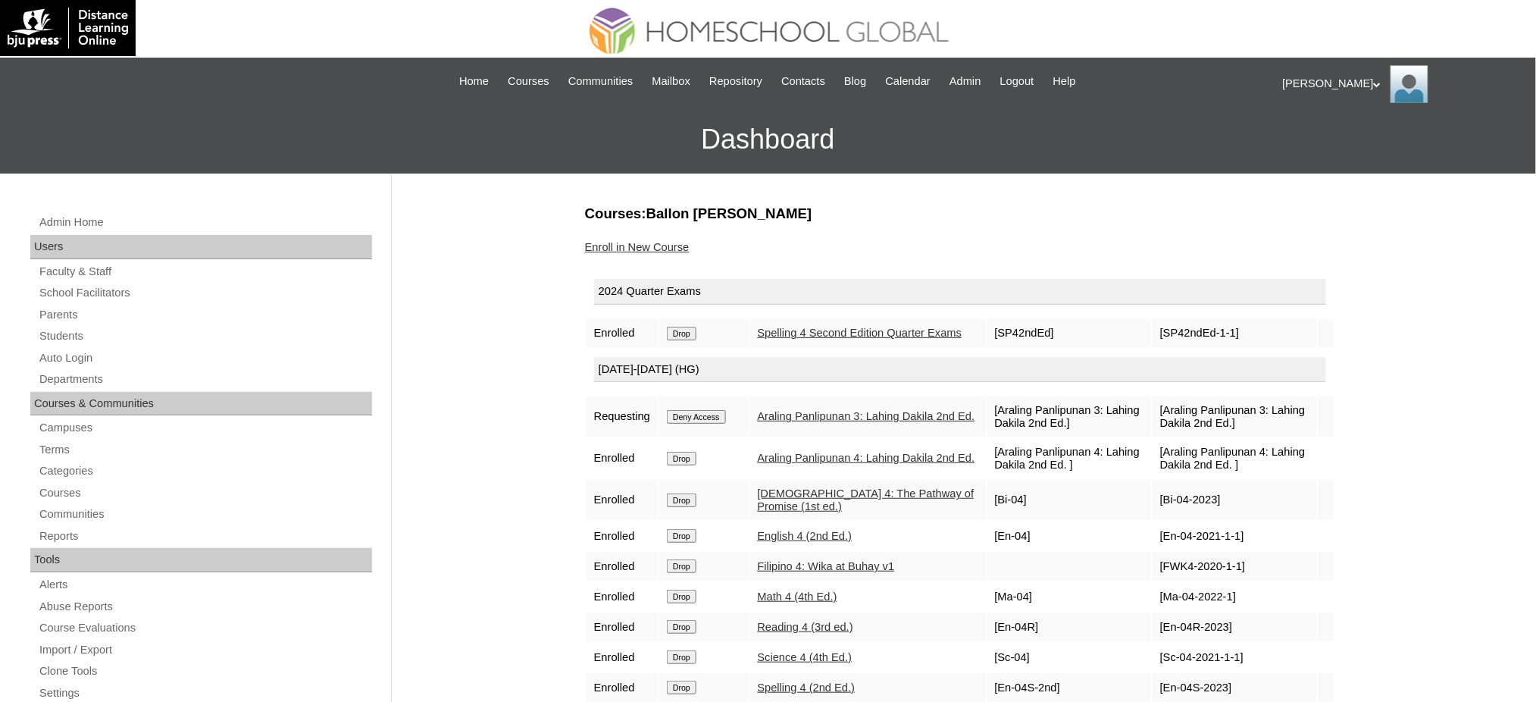
click at [686, 339] on input "Drop" at bounding box center [682, 334] width 30 height 14
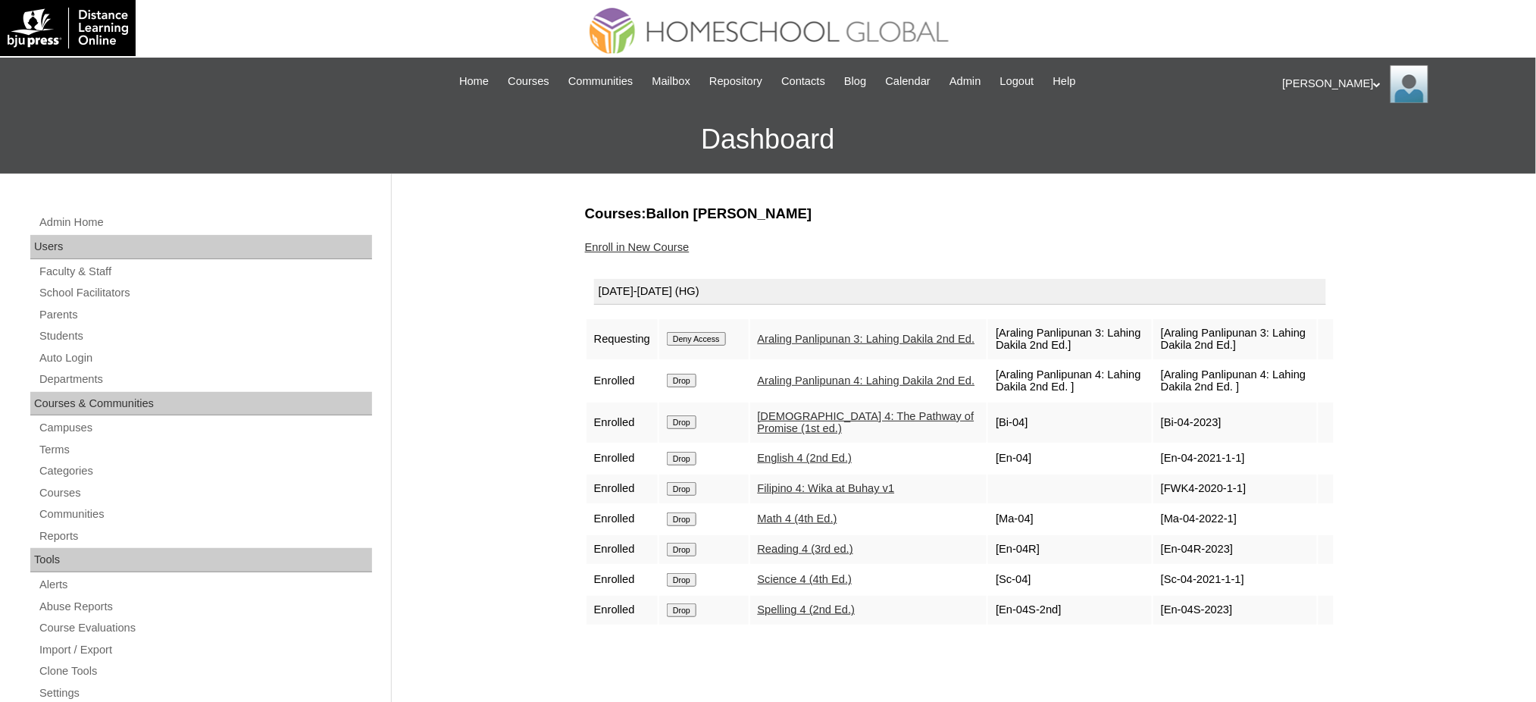
click at [684, 336] on input "Deny Access" at bounding box center [696, 339] width 59 height 14
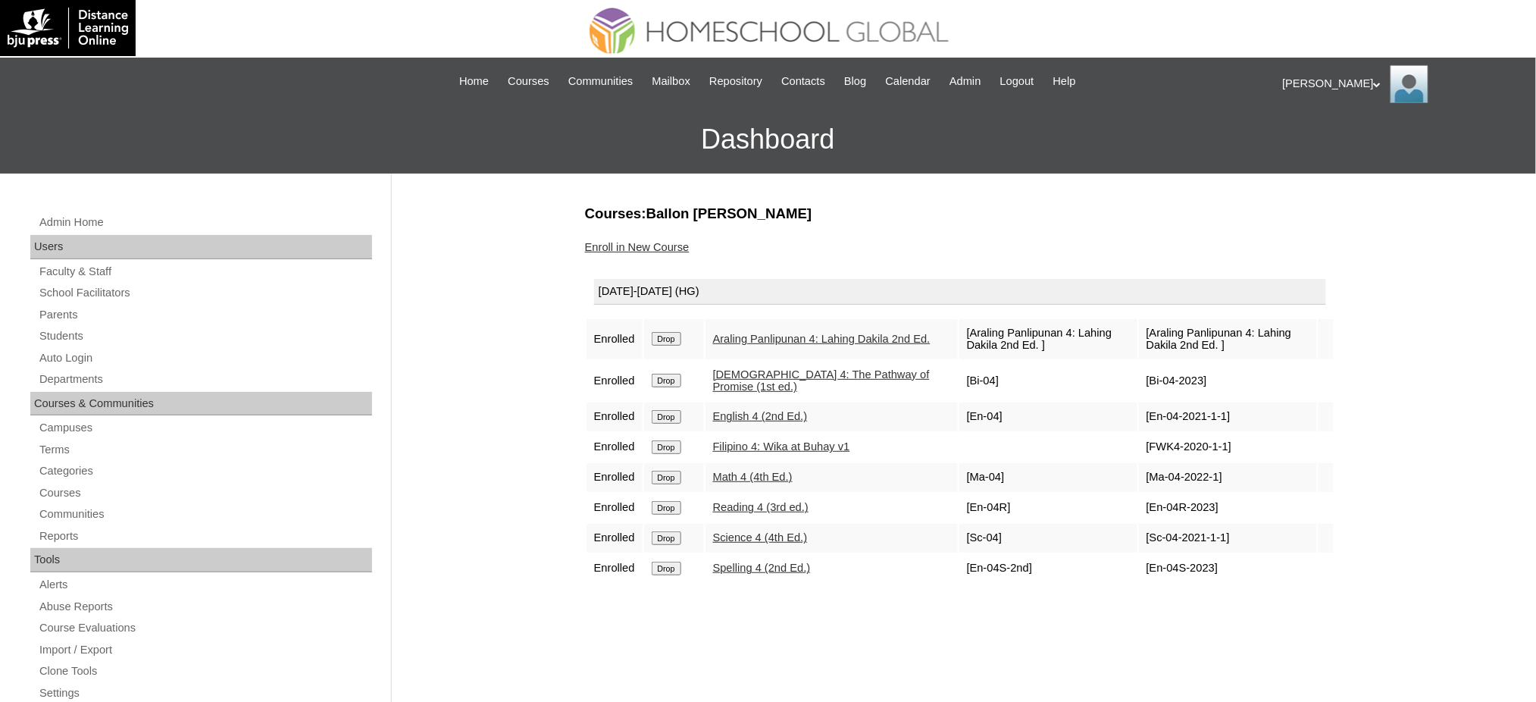
click at [672, 336] on input "Drop" at bounding box center [667, 339] width 30 height 14
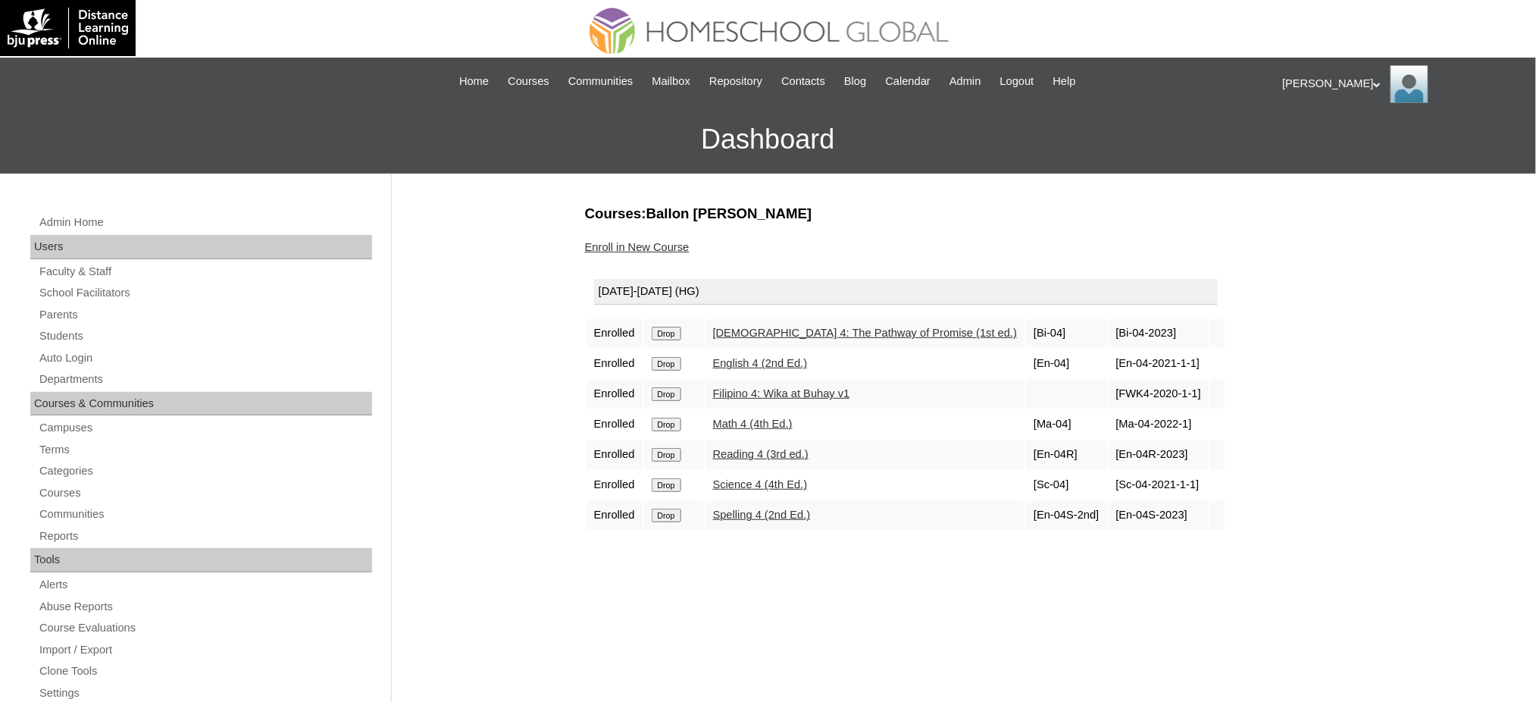
click at [667, 335] on input "Drop" at bounding box center [667, 334] width 30 height 14
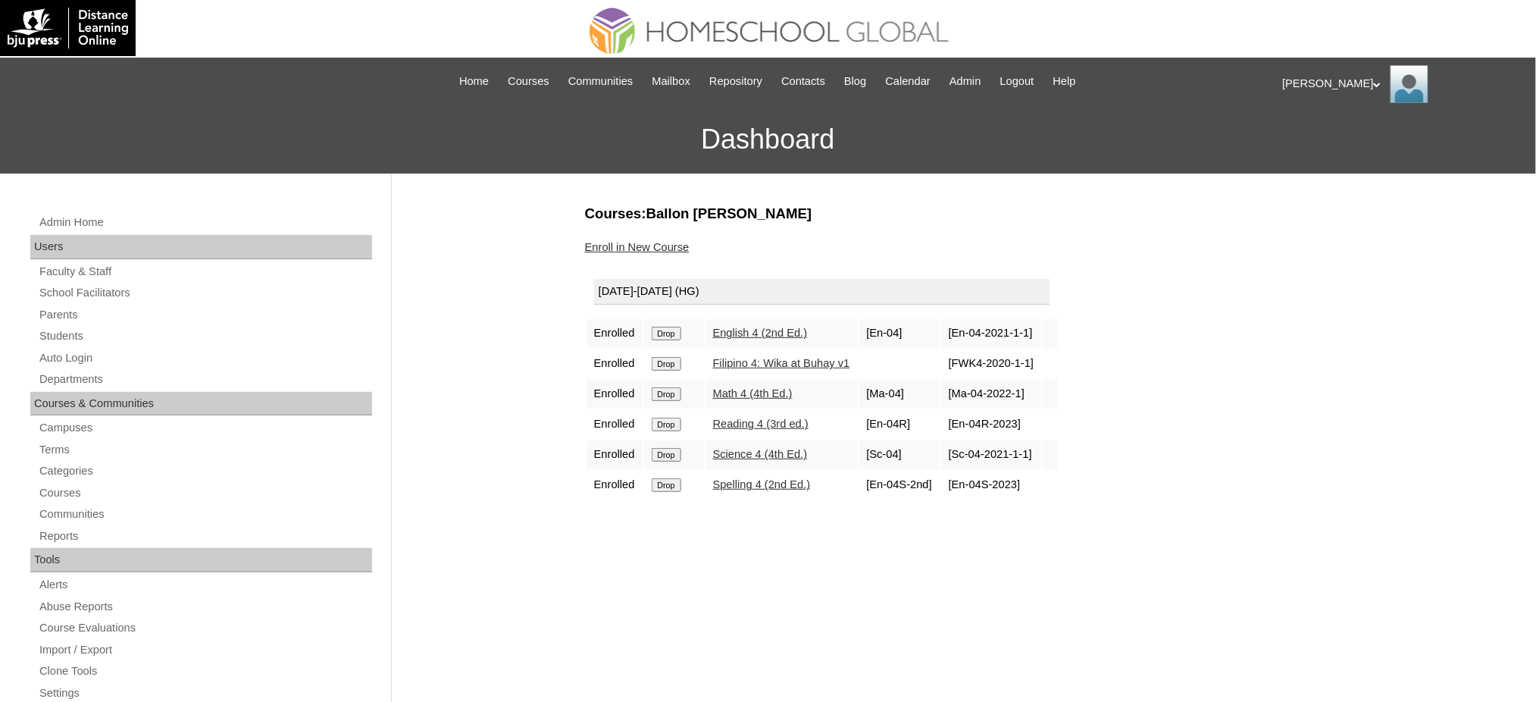
click at [665, 331] on input "Drop" at bounding box center [667, 334] width 30 height 14
click at [669, 331] on input "Drop" at bounding box center [667, 334] width 30 height 14
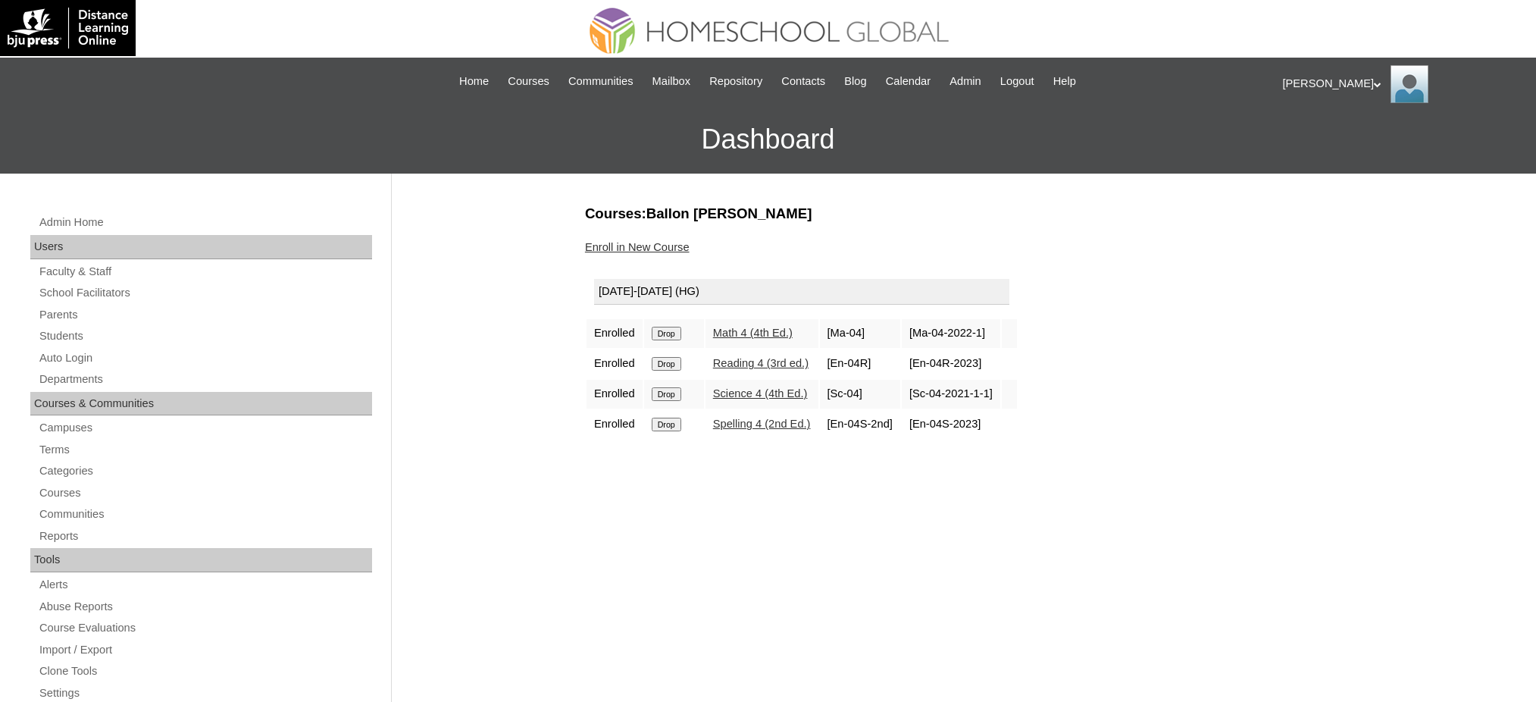
click at [668, 330] on input "Drop" at bounding box center [667, 334] width 30 height 14
click at [679, 327] on input "Drop" at bounding box center [667, 334] width 30 height 14
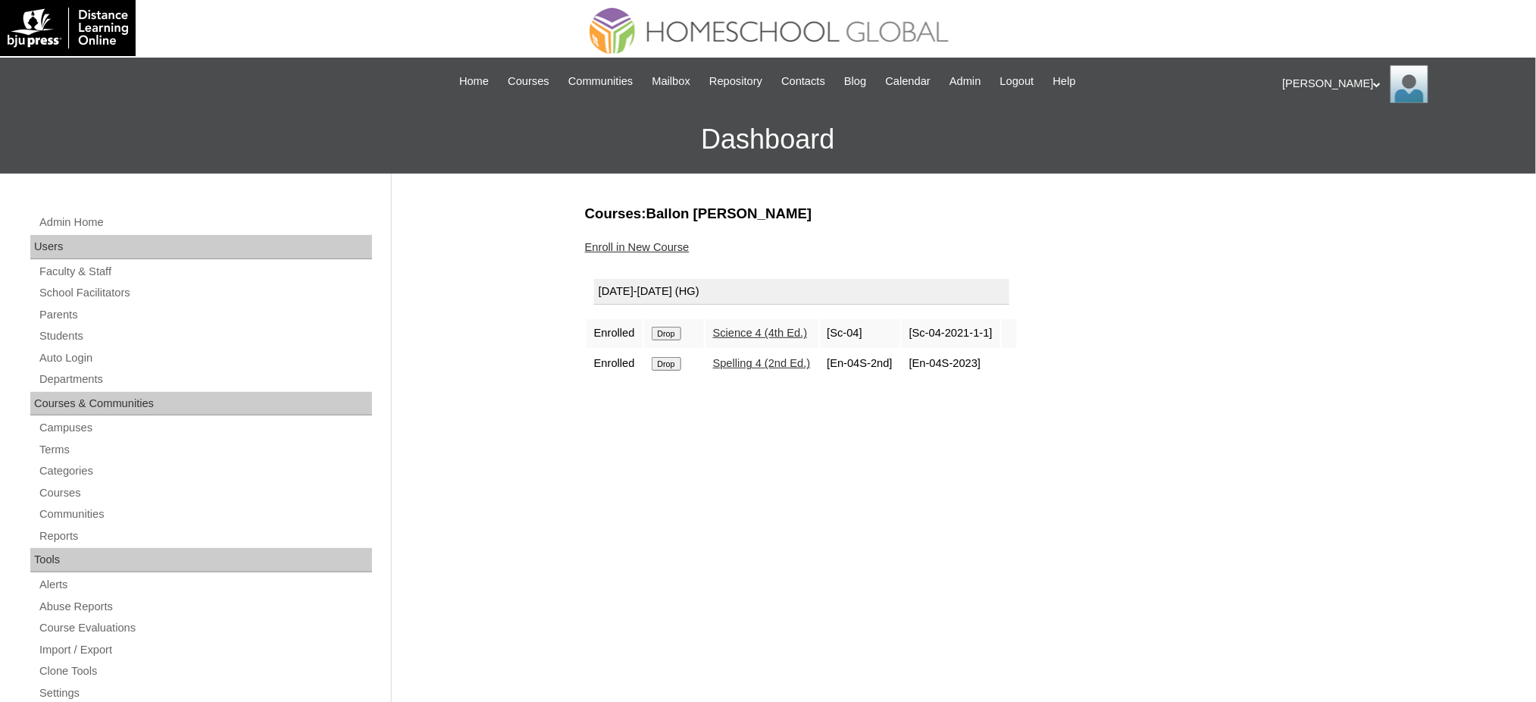
click at [680, 332] on input "Drop" at bounding box center [667, 334] width 30 height 14
click at [680, 327] on input "Drop" at bounding box center [667, 334] width 30 height 14
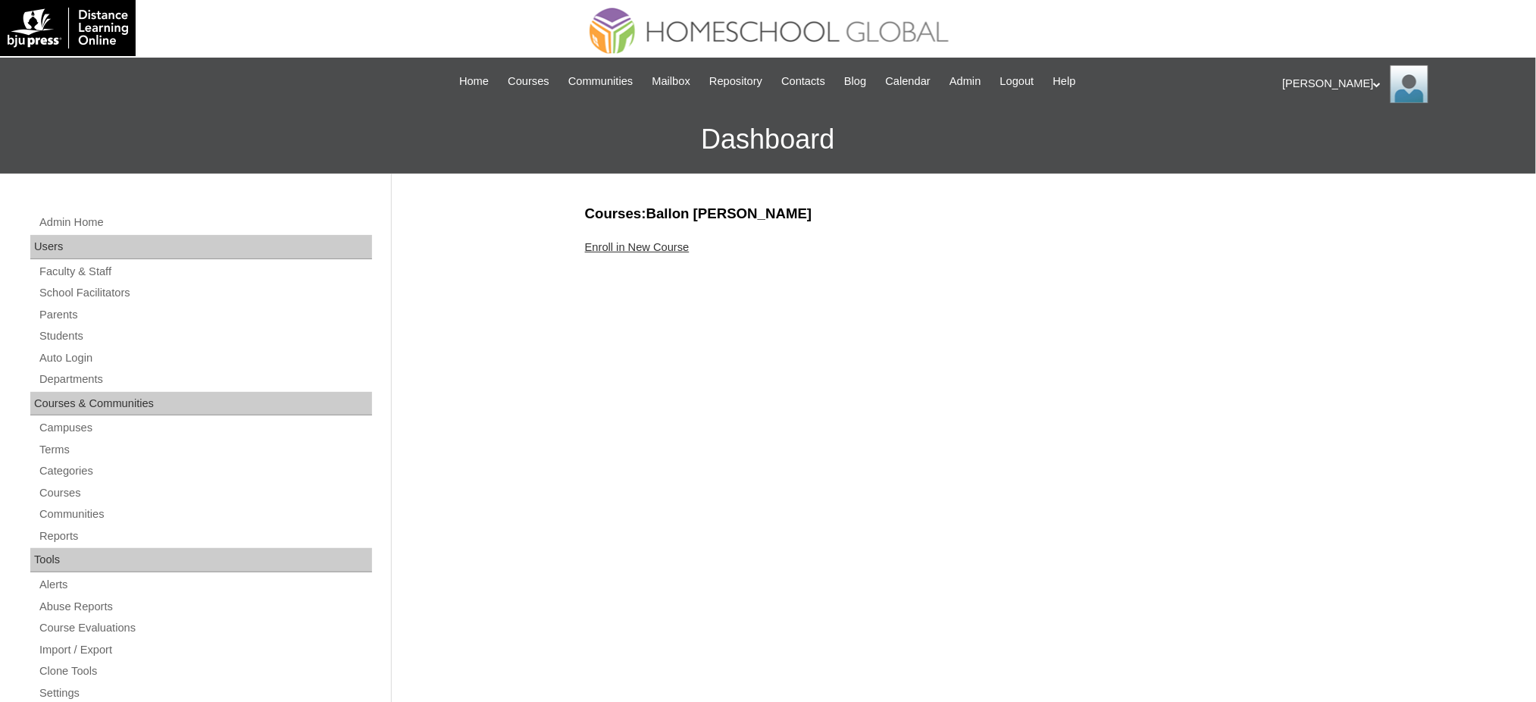
click at [641, 241] on link "Enroll in New Course" at bounding box center [637, 247] width 105 height 12
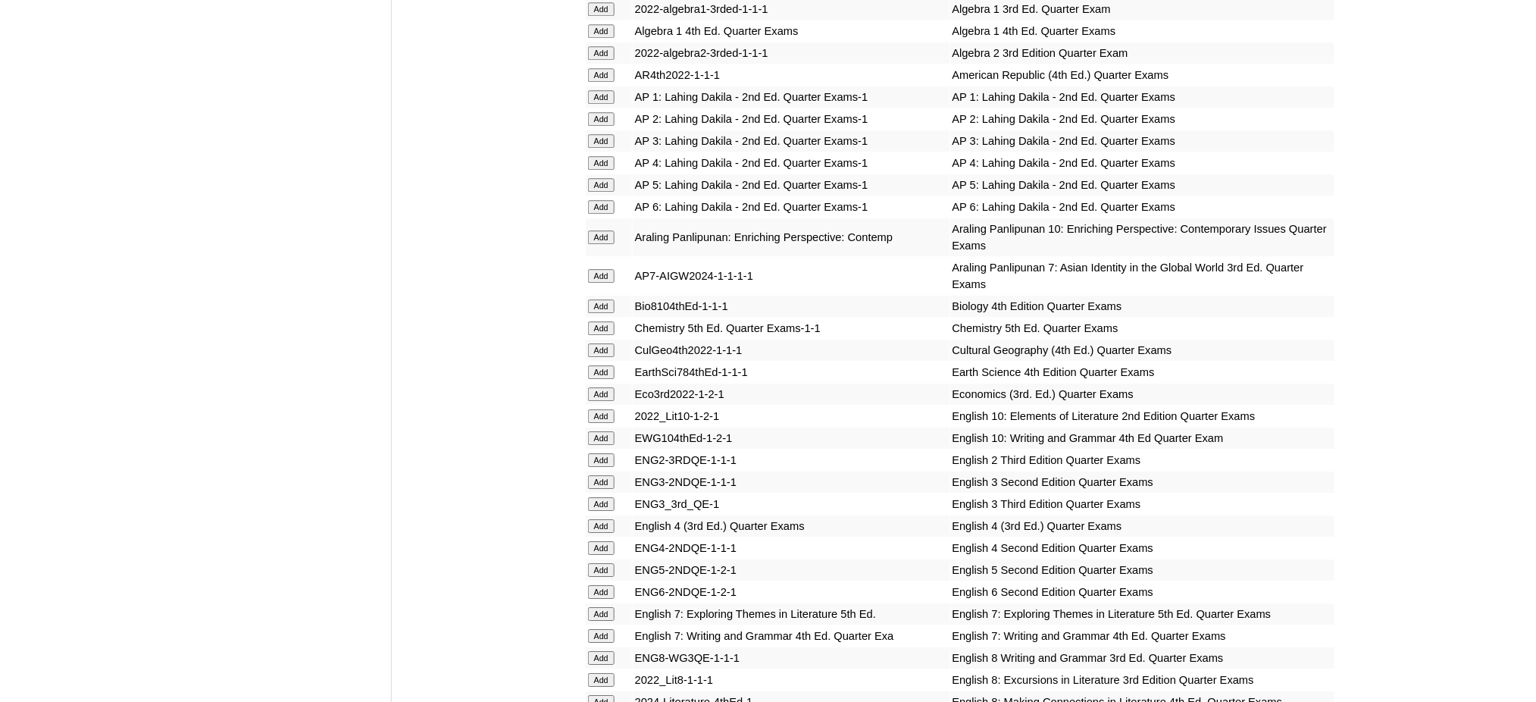
scroll to position [1515, 0]
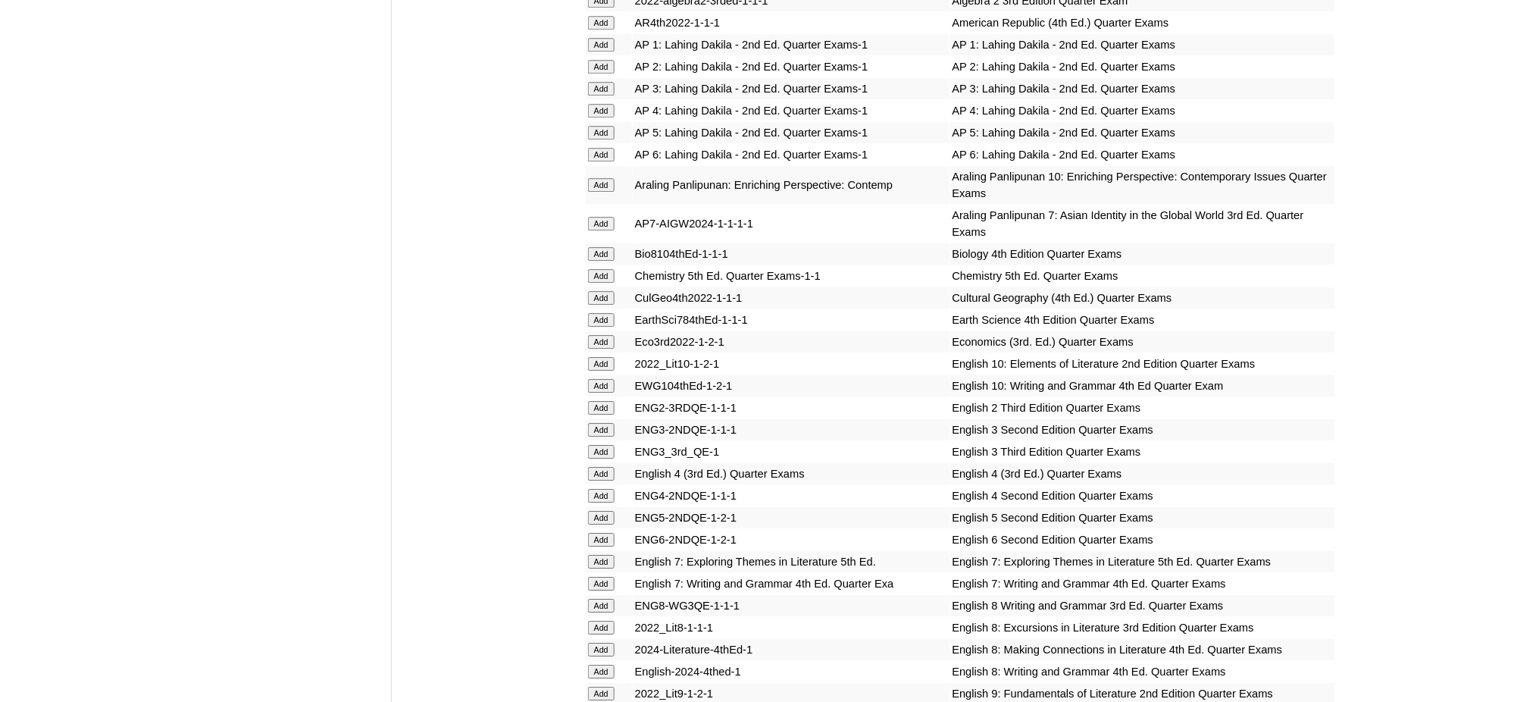
click at [609, 126] on input "Add" at bounding box center [601, 133] width 27 height 14
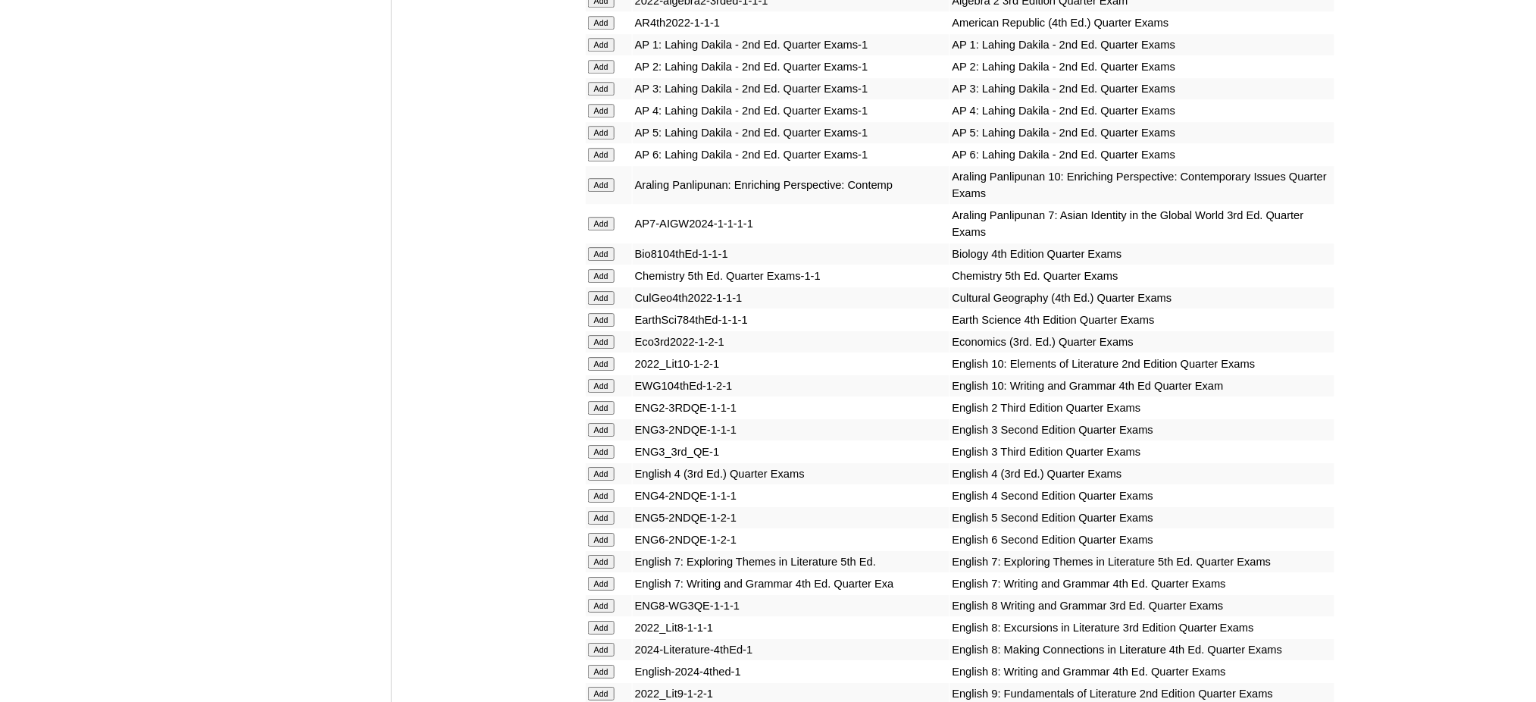
click at [604, 511] on input "Add" at bounding box center [601, 518] width 27 height 14
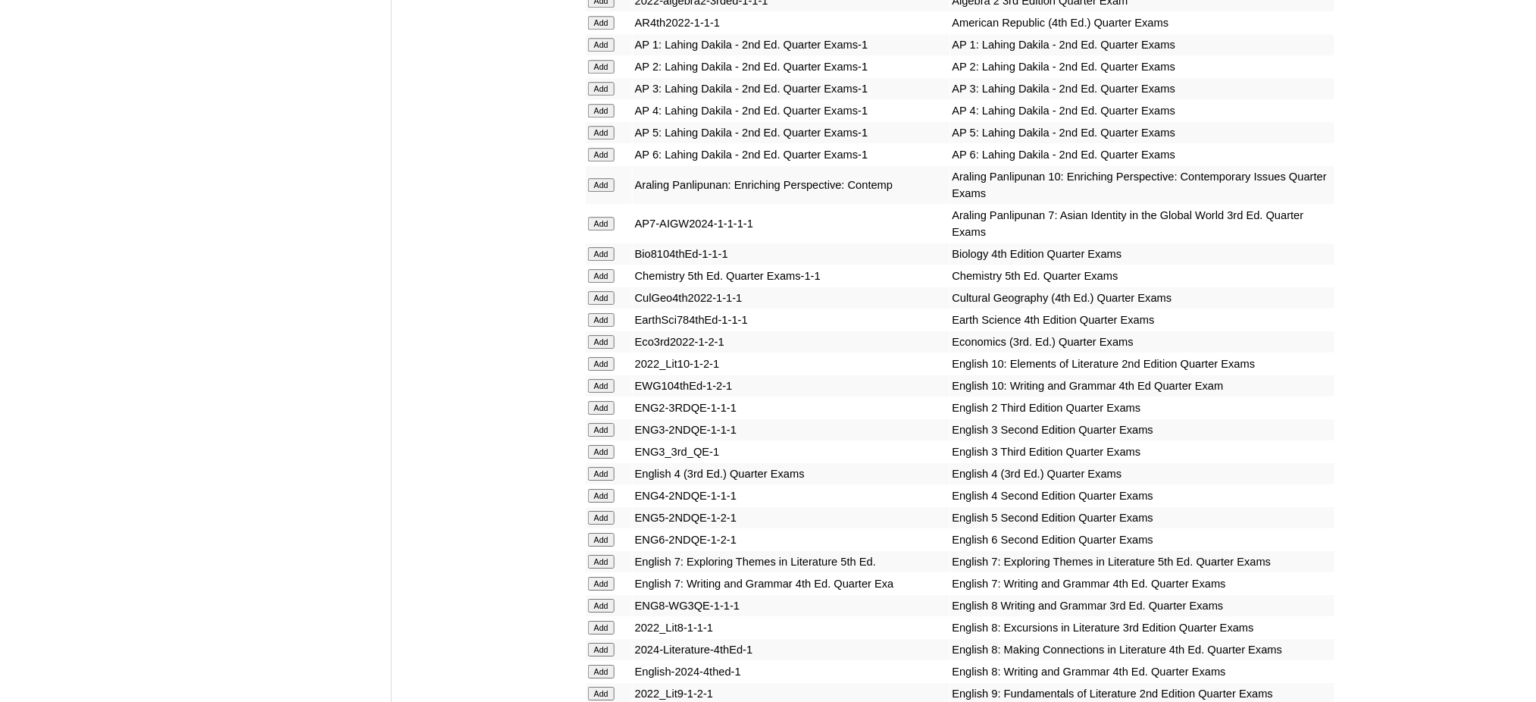
click at [604, 511] on input "Add" at bounding box center [601, 518] width 27 height 14
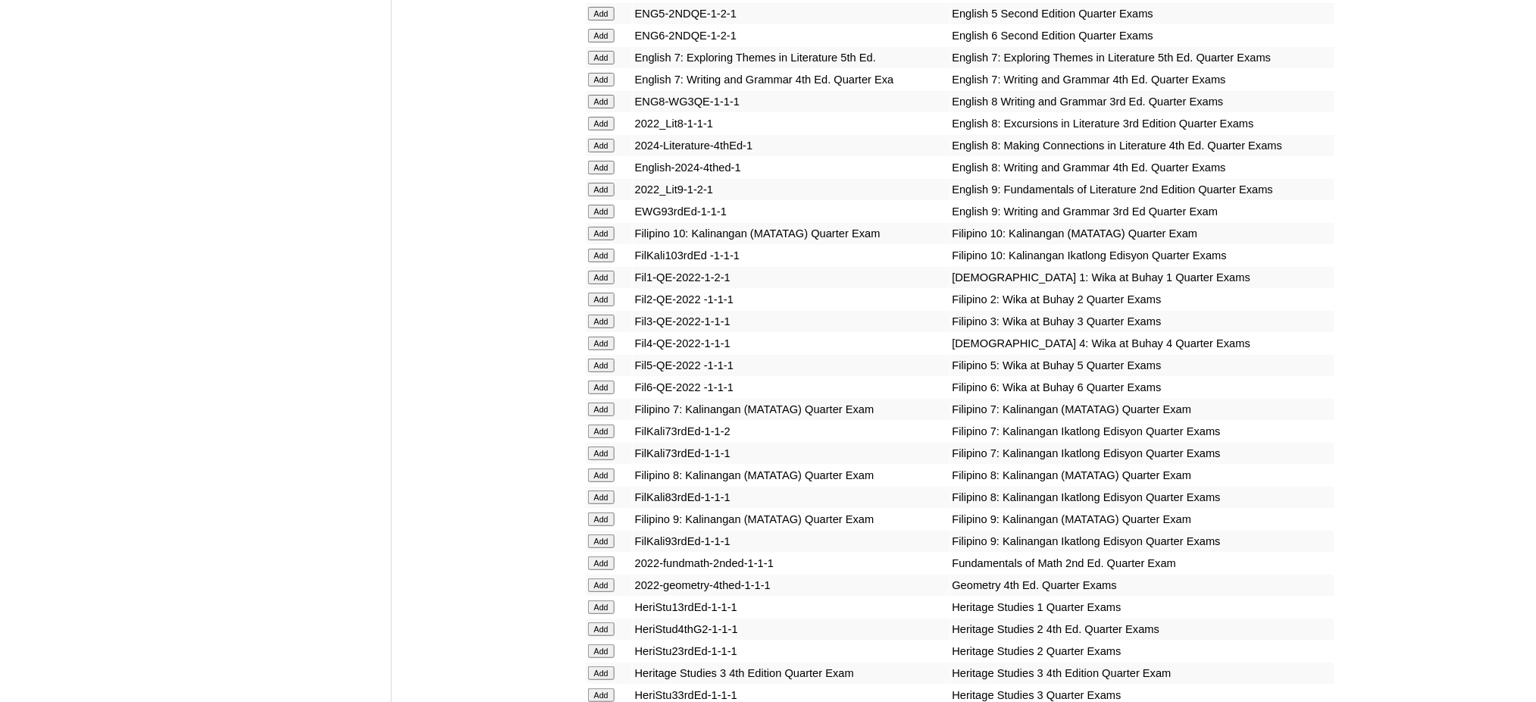
scroll to position [2020, 0]
click at [604, 358] on input "Add" at bounding box center [601, 365] width 27 height 14
click at [603, 358] on input "Add" at bounding box center [601, 365] width 27 height 14
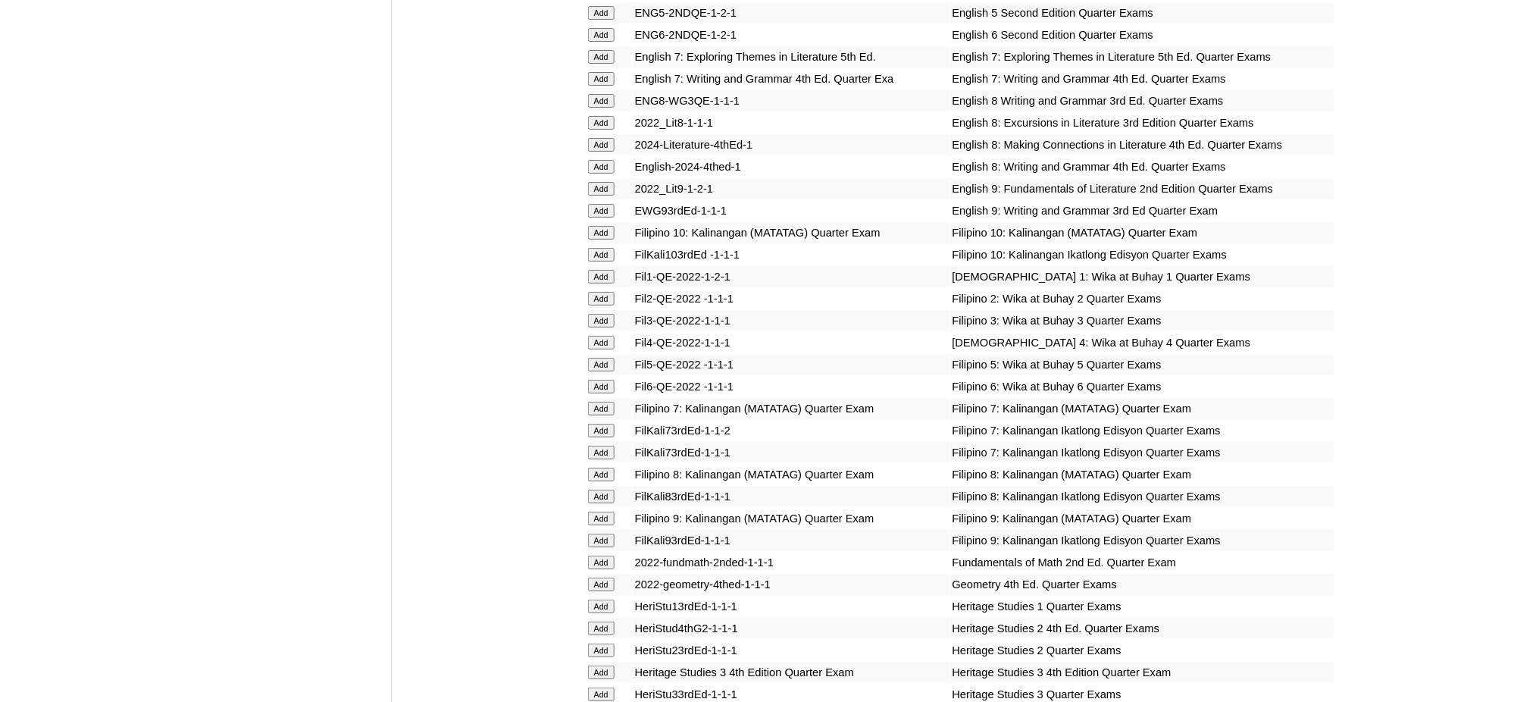
click at [603, 358] on input "Add" at bounding box center [601, 365] width 27 height 14
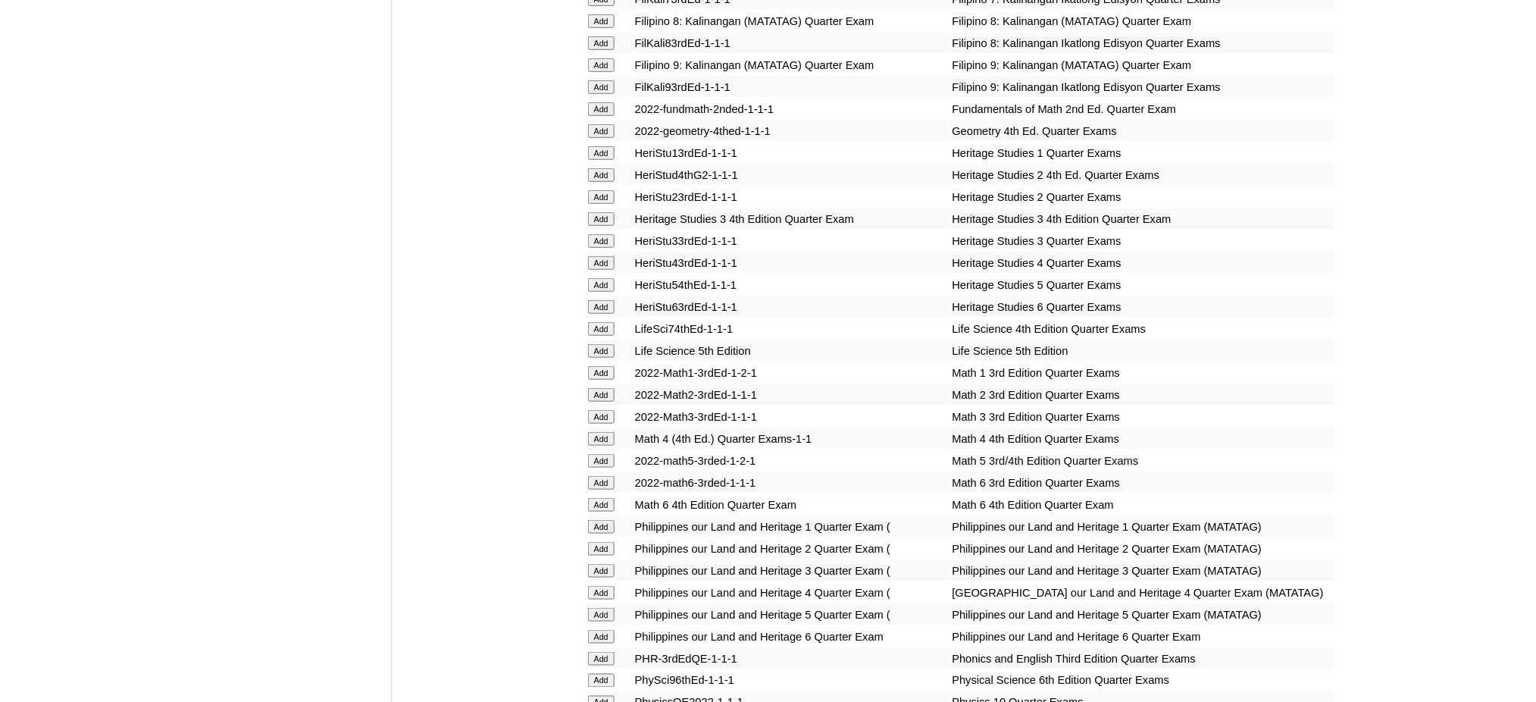
scroll to position [2525, 0]
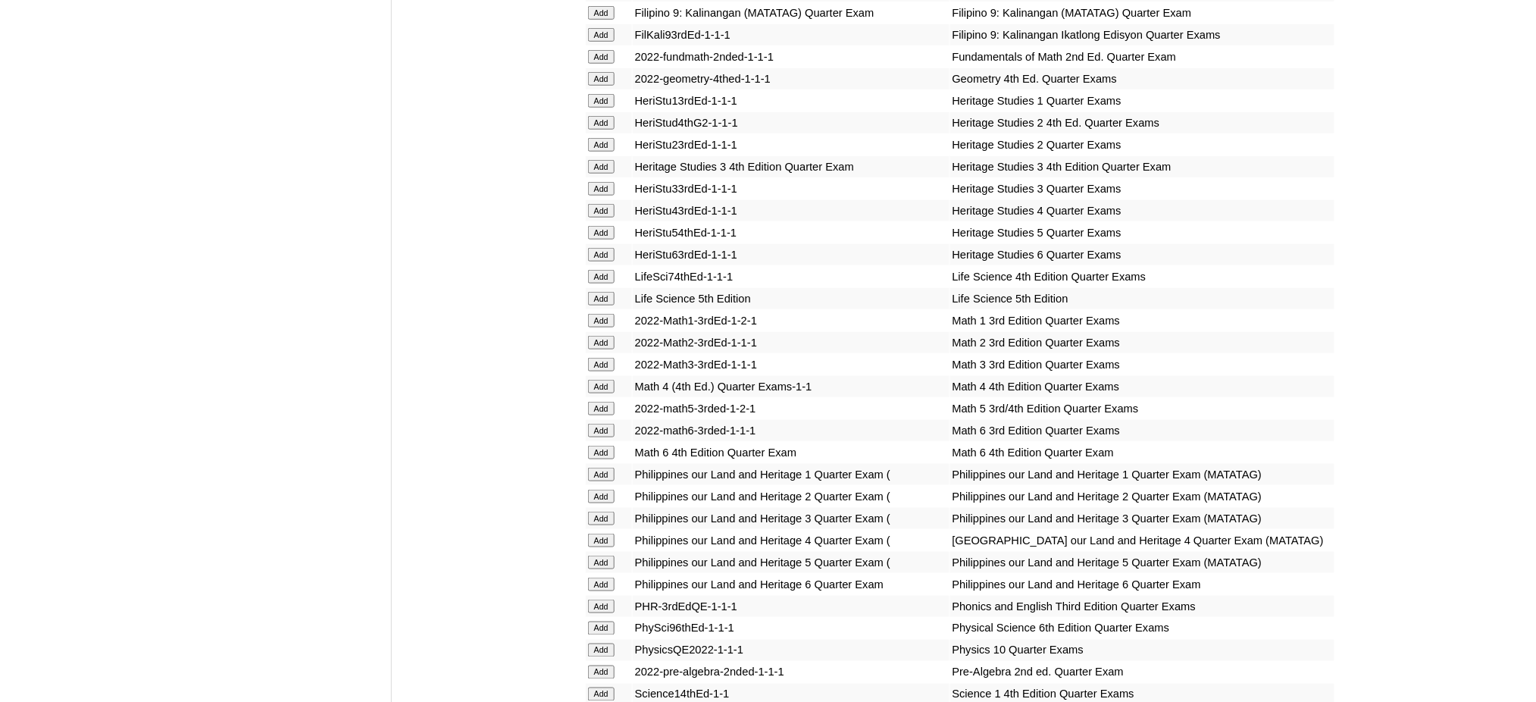
click at [595, 402] on input "Add" at bounding box center [601, 409] width 27 height 14
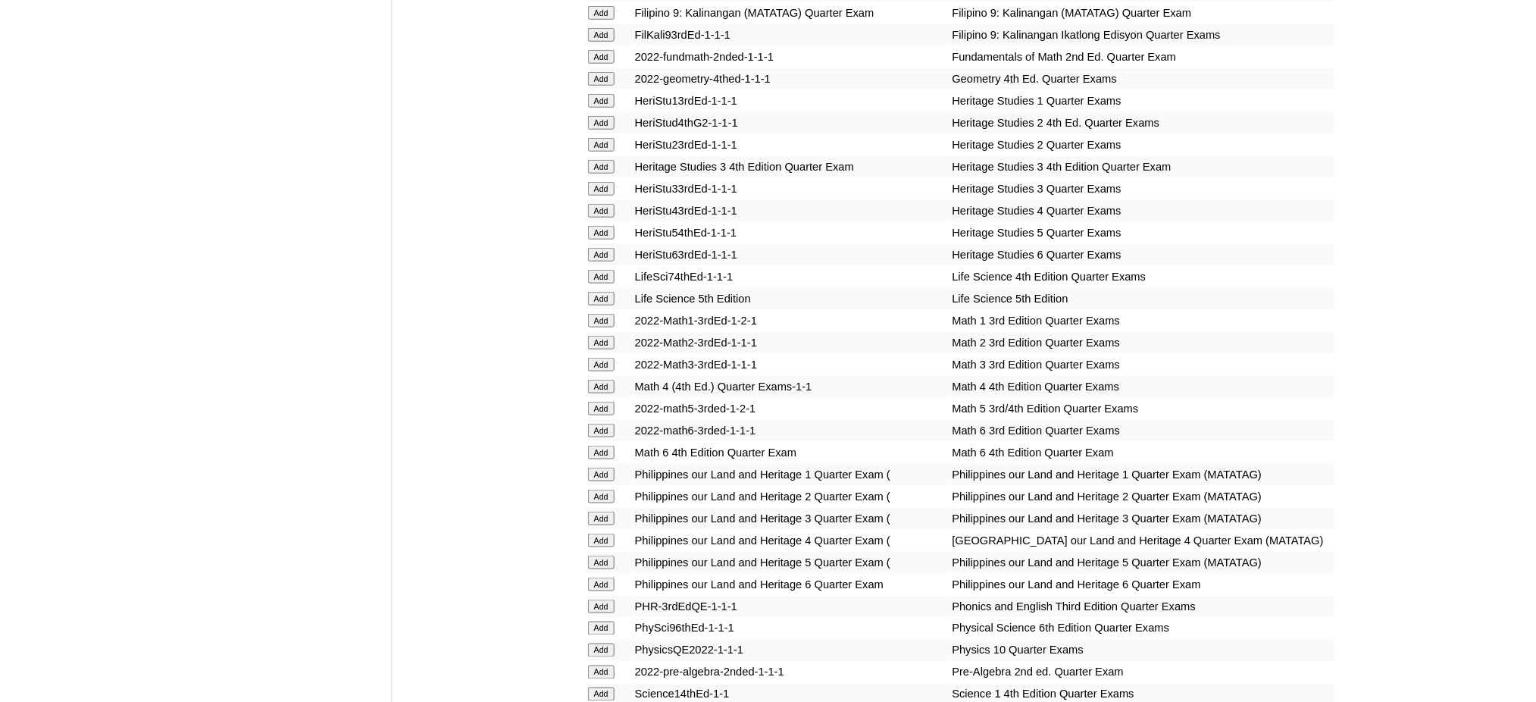
click at [595, 402] on input "Add" at bounding box center [601, 409] width 27 height 14
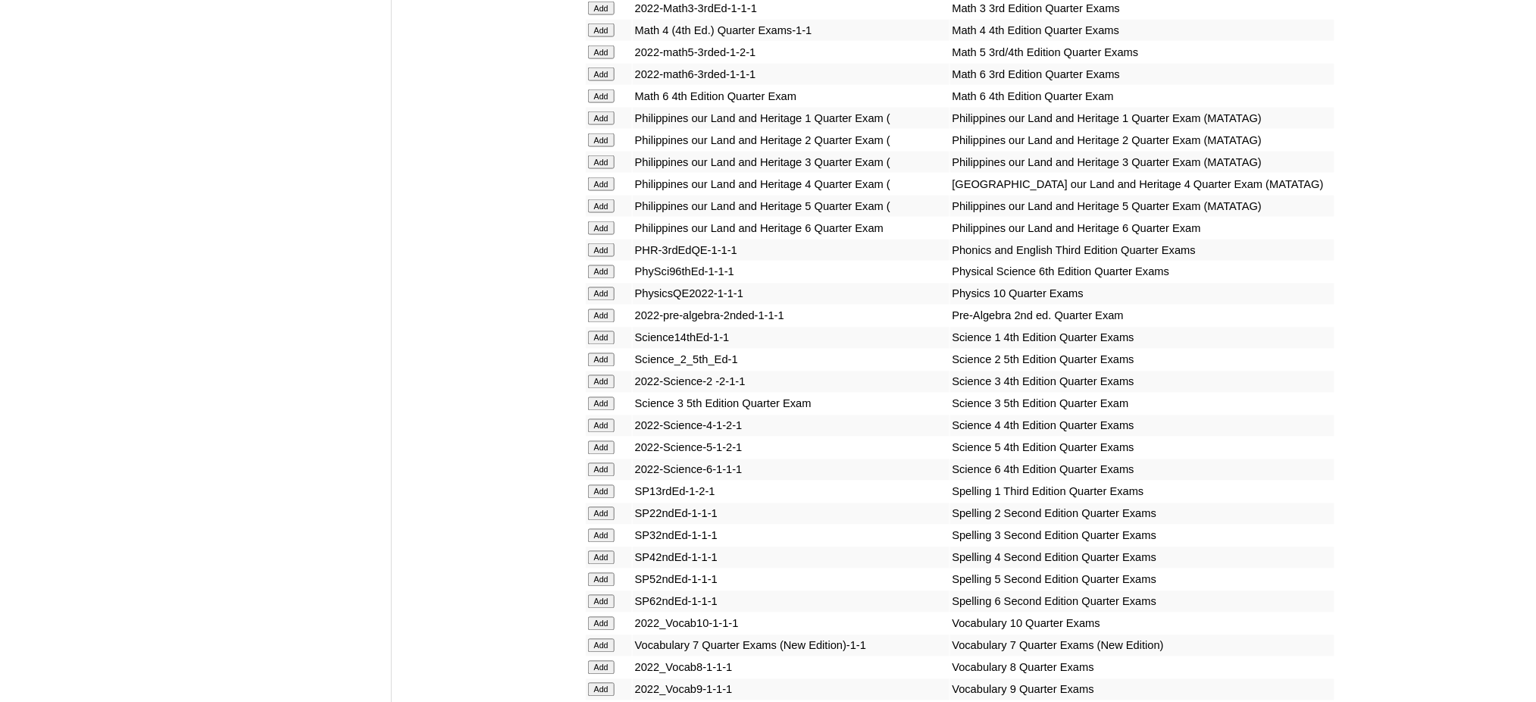
scroll to position [2929, 0]
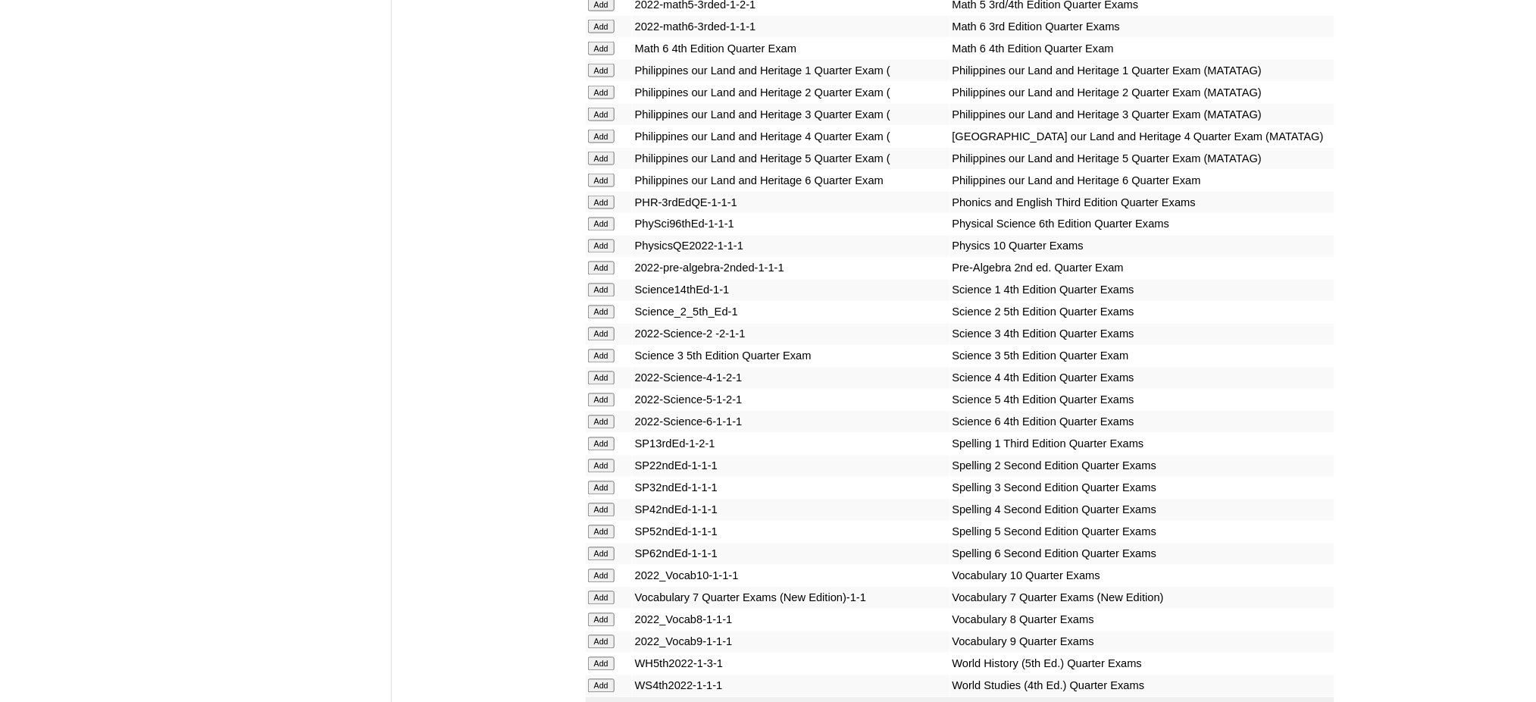
click at [602, 393] on input "Add" at bounding box center [601, 400] width 27 height 14
click at [601, 393] on input "Add" at bounding box center [601, 400] width 27 height 14
click at [602, 525] on input "Add" at bounding box center [601, 532] width 27 height 14
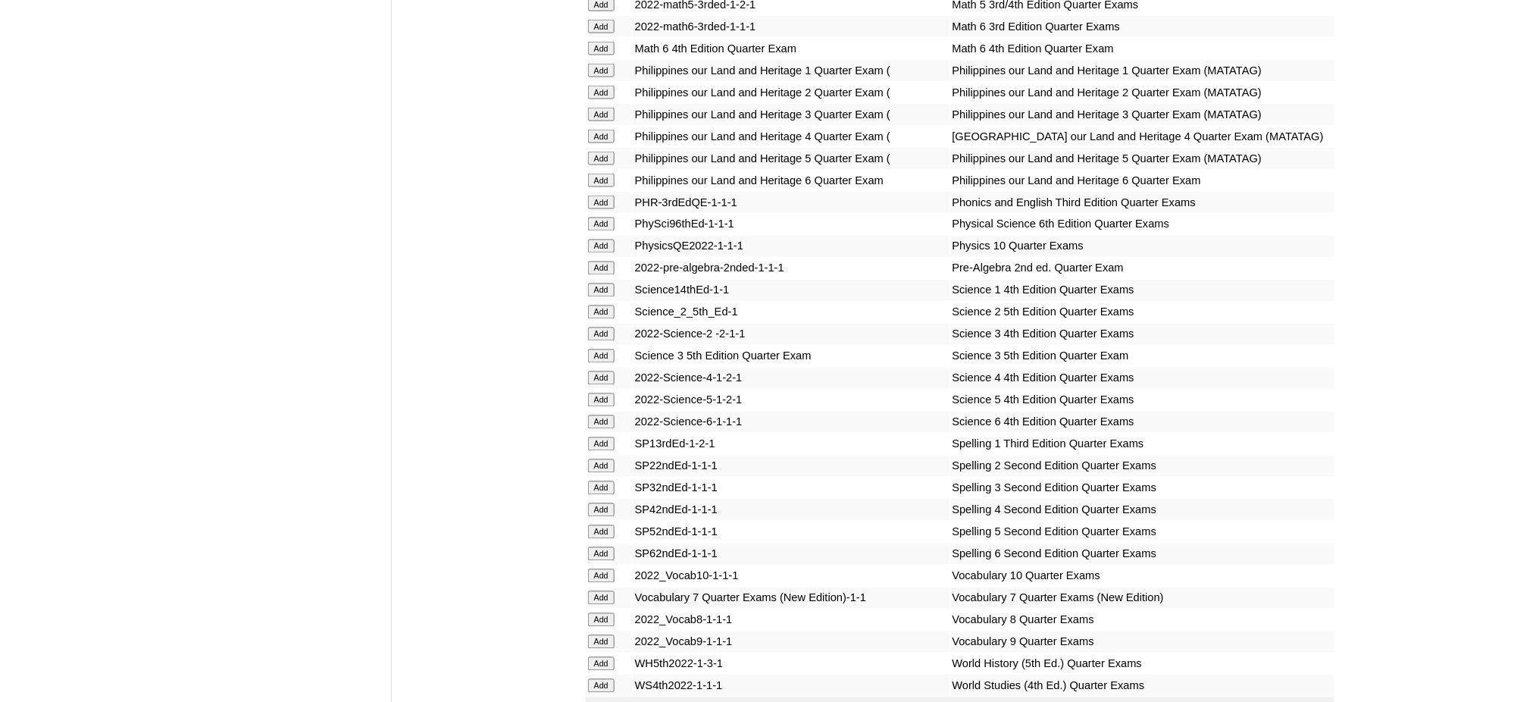
click at [602, 525] on input "Add" at bounding box center [601, 532] width 27 height 14
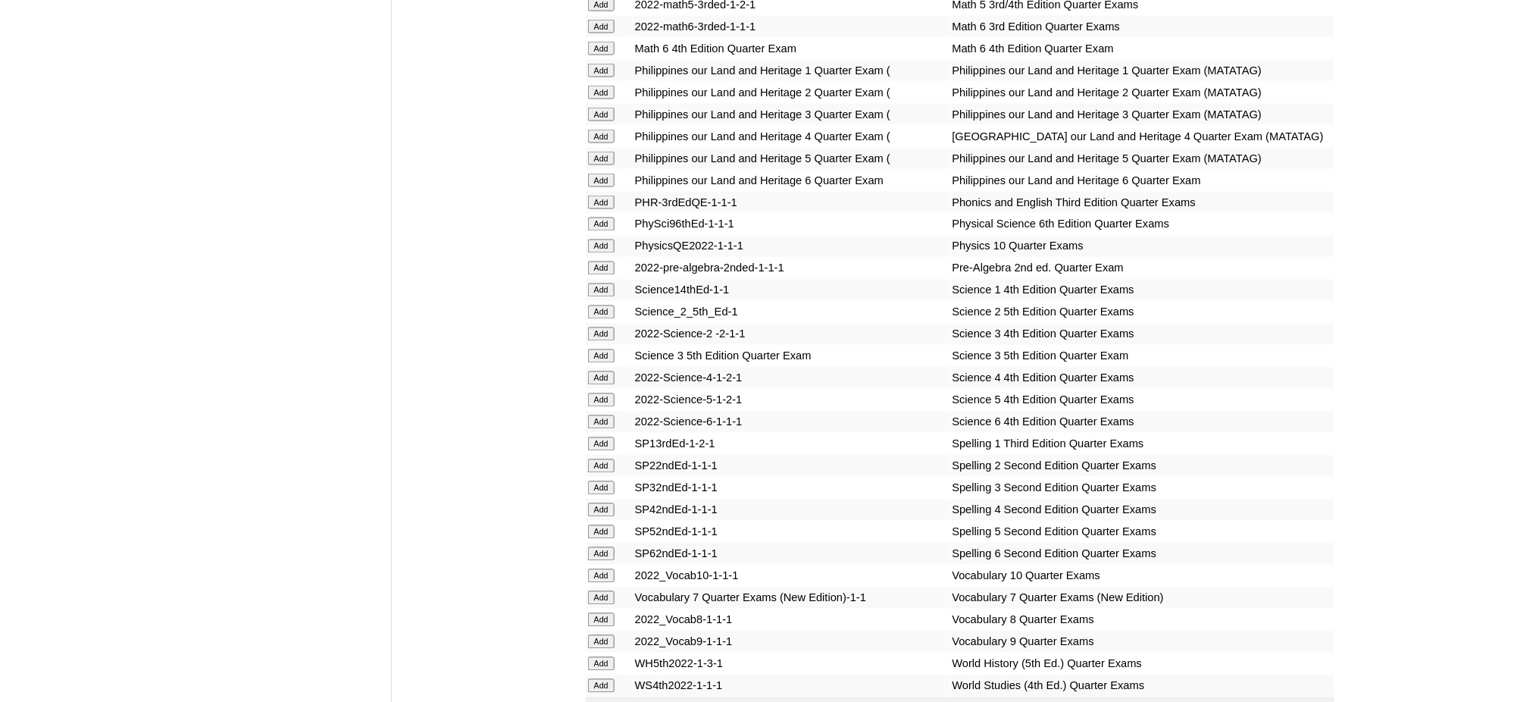
click at [602, 525] on input "Add" at bounding box center [601, 532] width 27 height 14
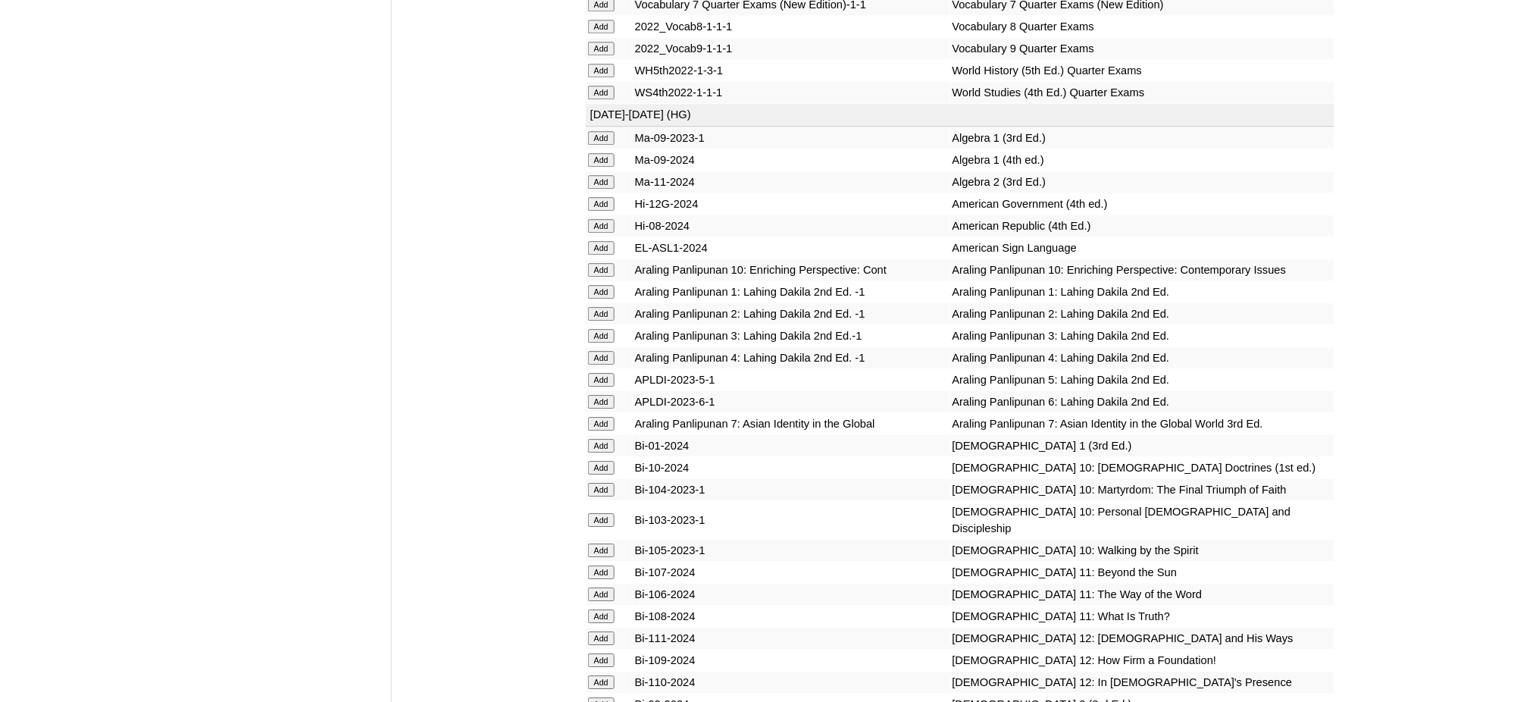
scroll to position [3535, 0]
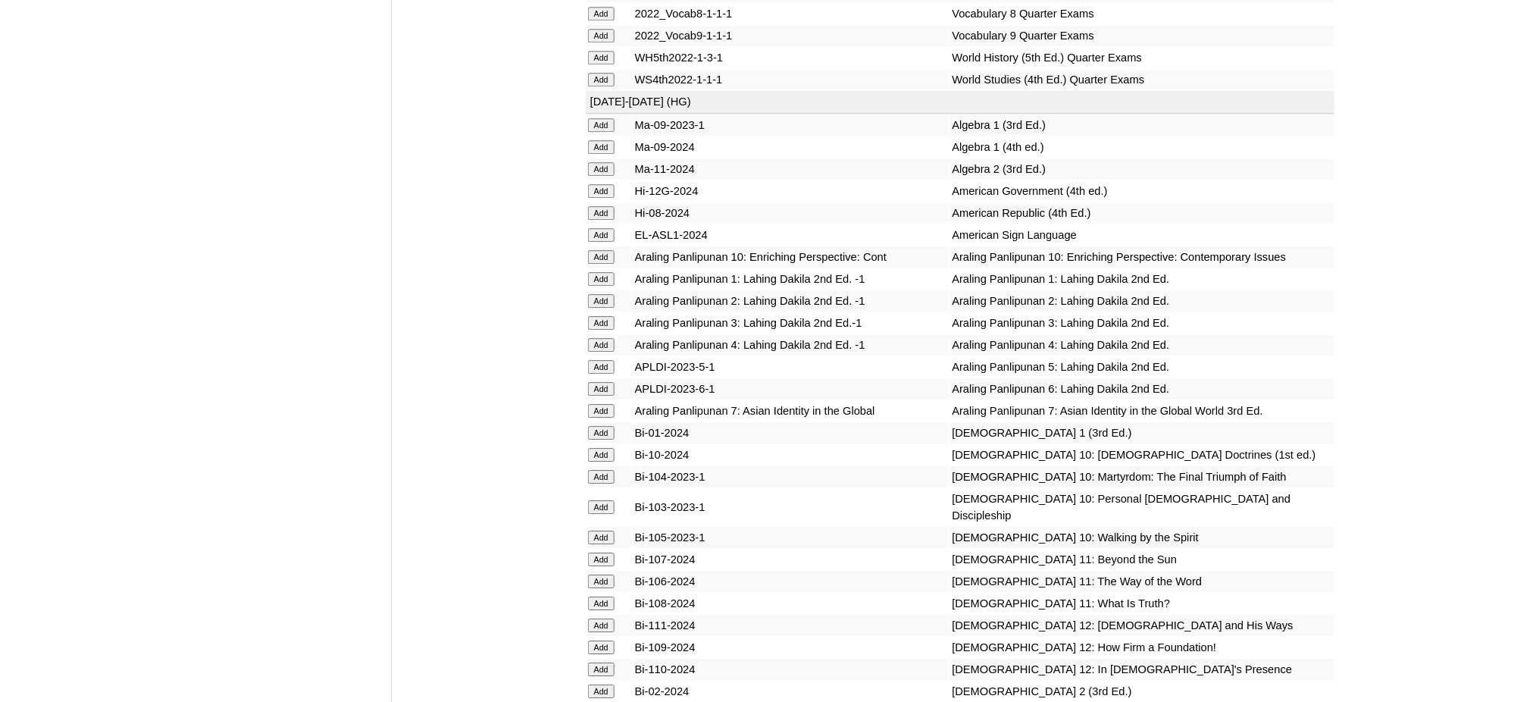
click at [603, 360] on input "Add" at bounding box center [601, 367] width 27 height 14
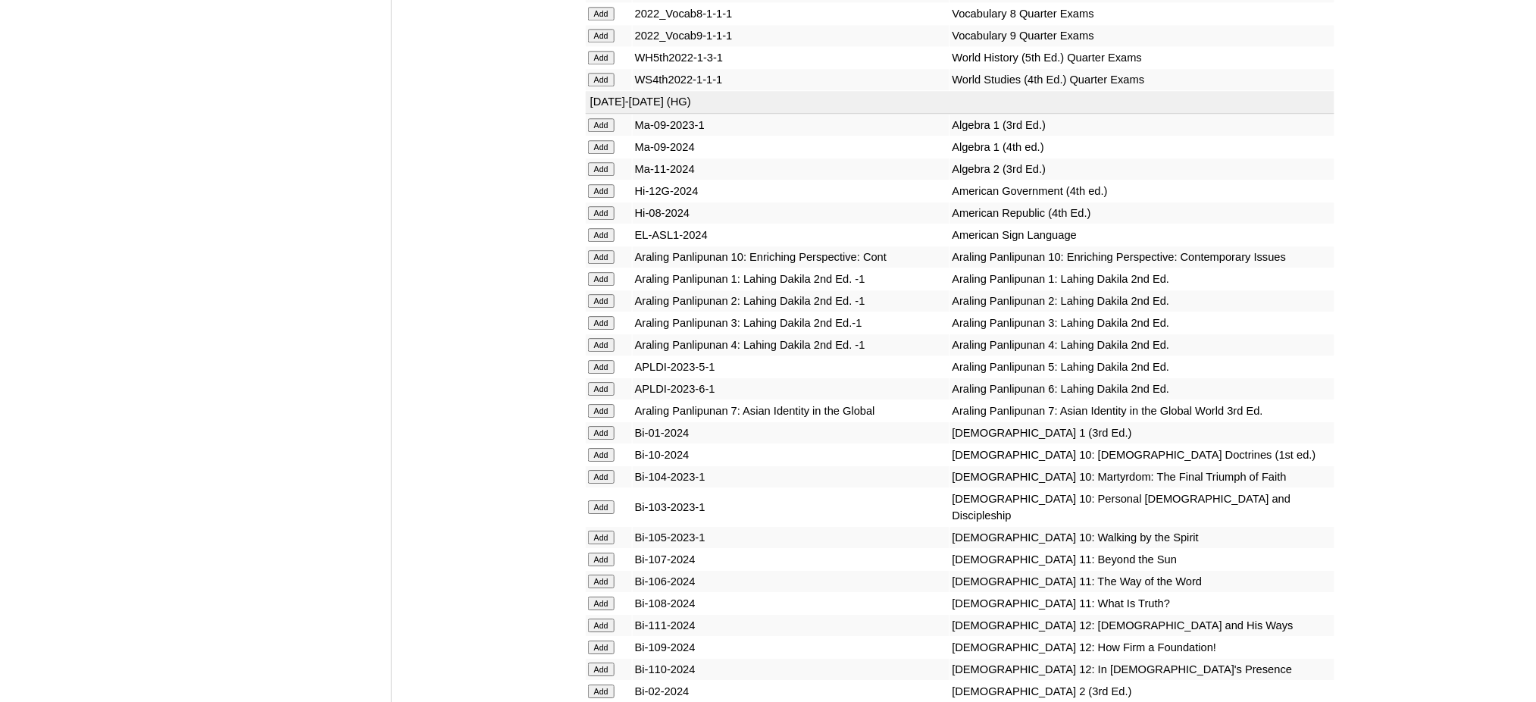
click at [603, 360] on input "Add" at bounding box center [601, 367] width 27 height 14
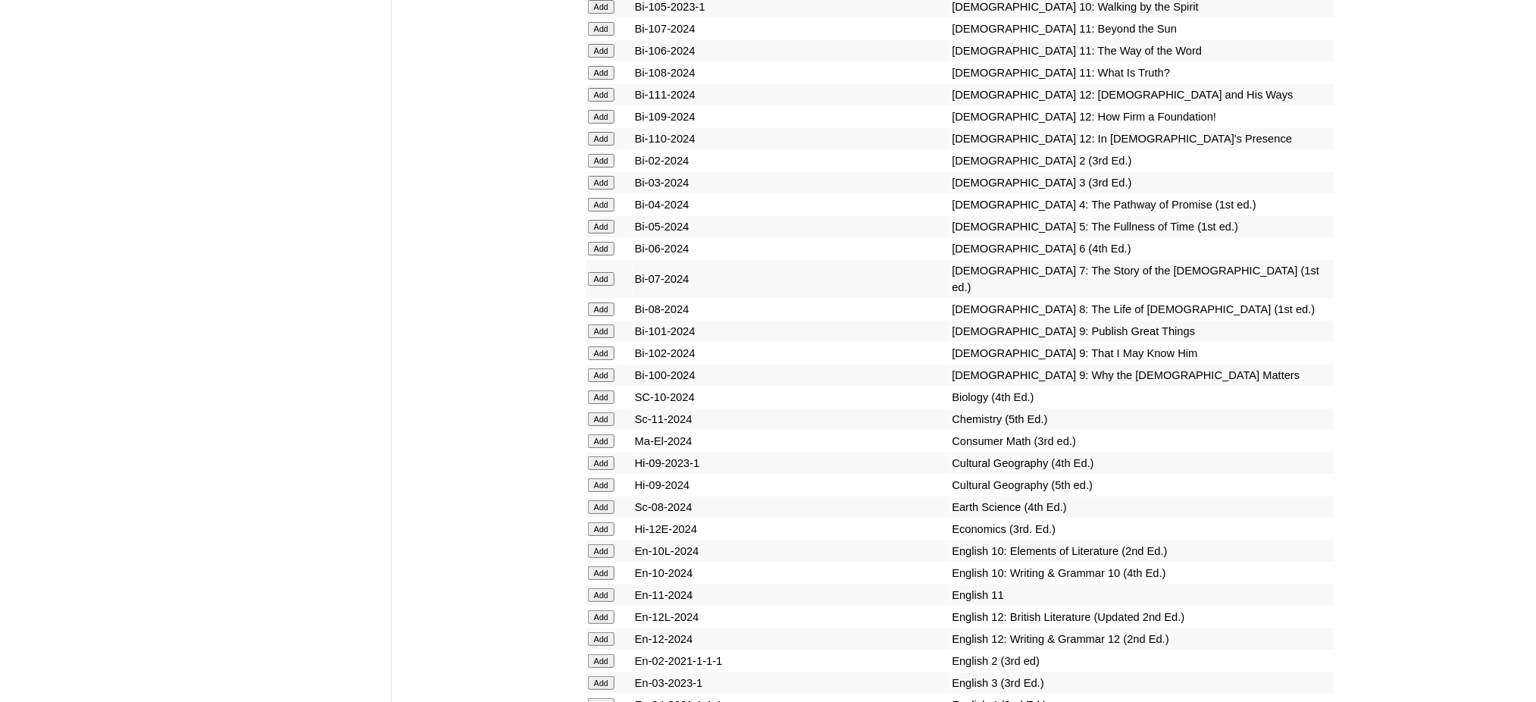
scroll to position [4141, 0]
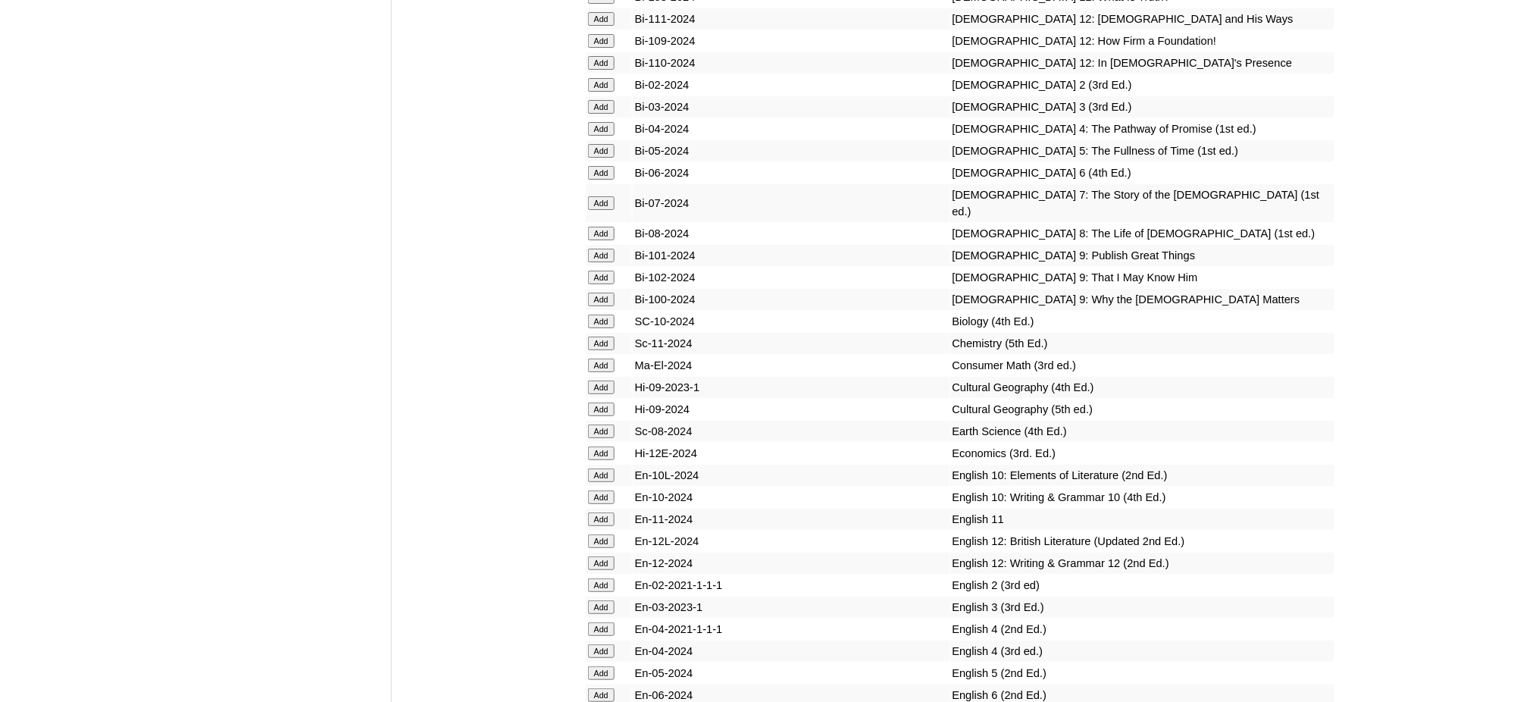
click at [595, 666] on input "Add" at bounding box center [601, 673] width 27 height 14
click at [599, 666] on input "Add" at bounding box center [601, 673] width 27 height 14
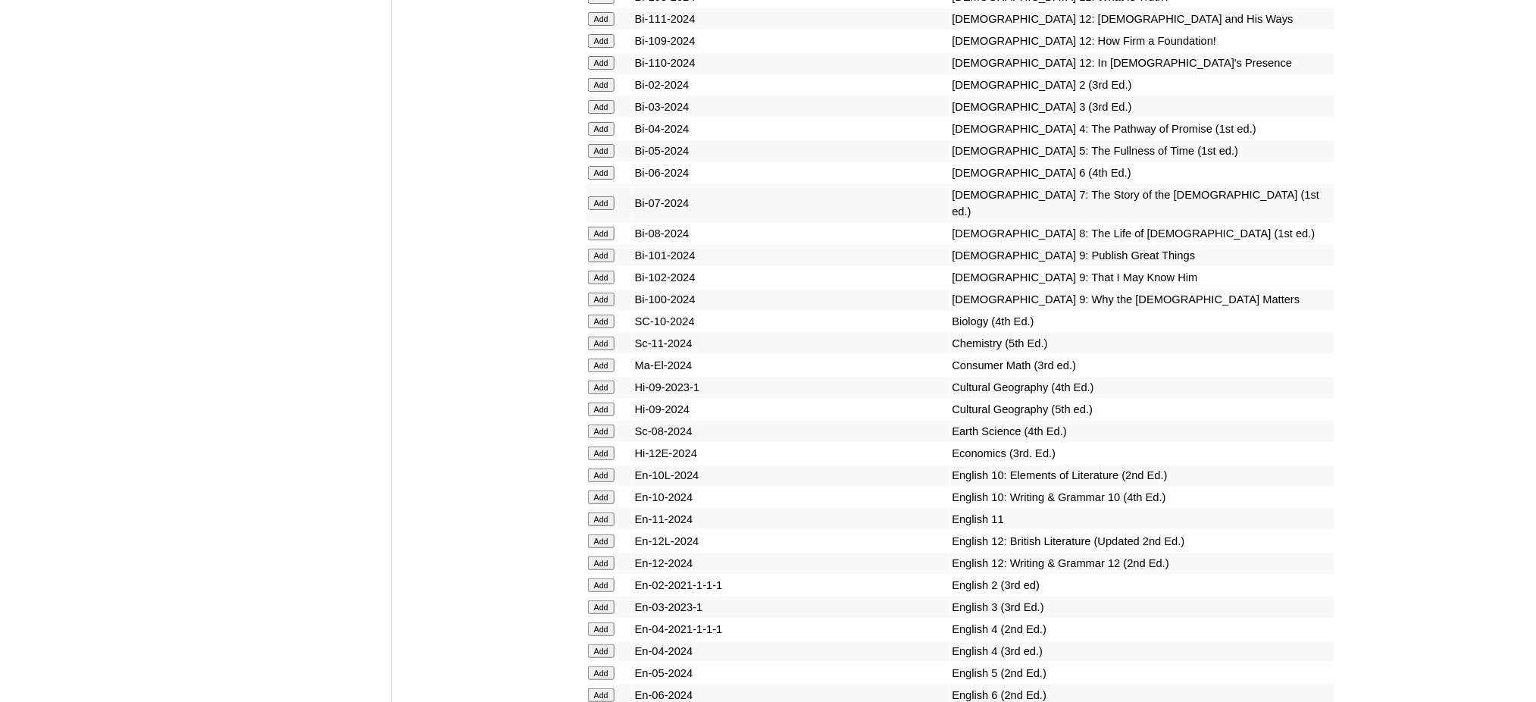
click at [599, 666] on input "Add" at bounding box center [601, 673] width 27 height 14
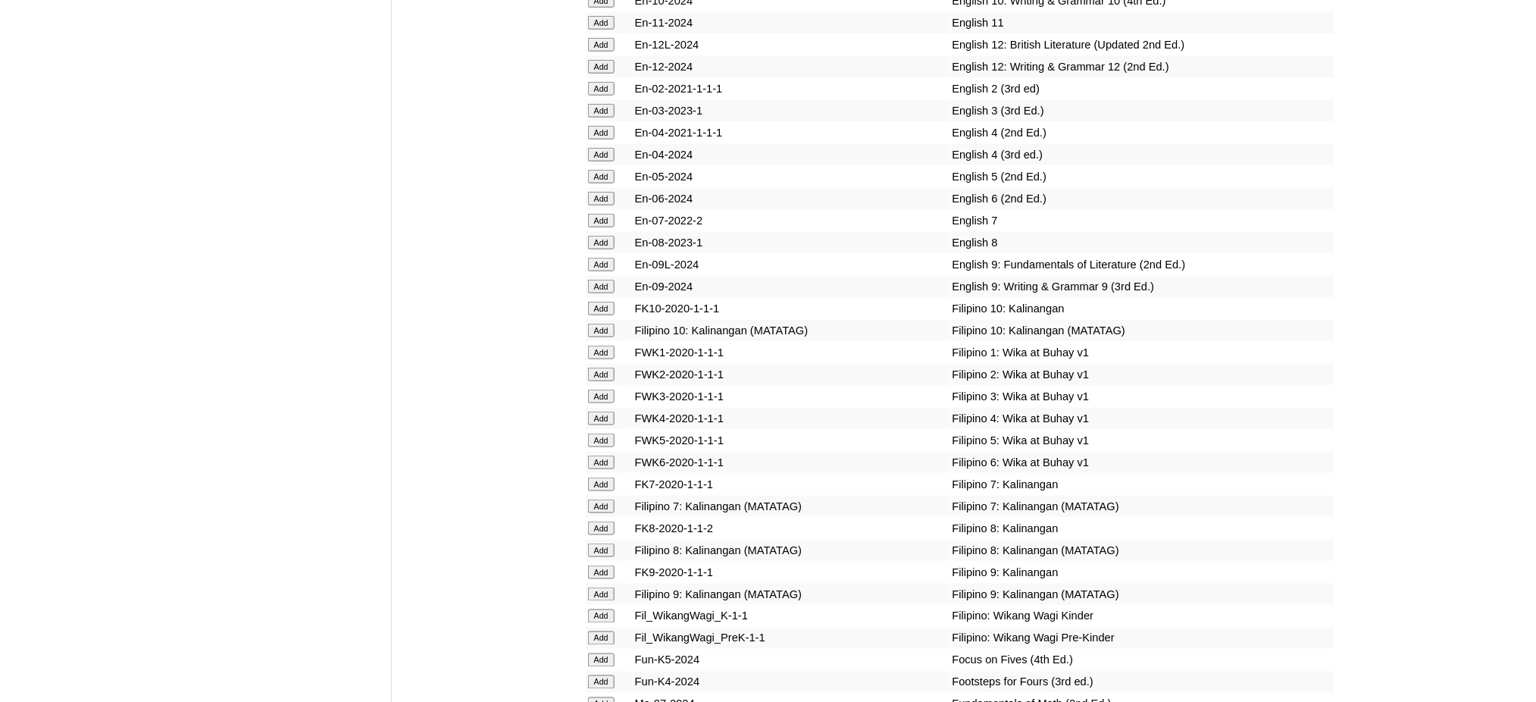
scroll to position [4646, 0]
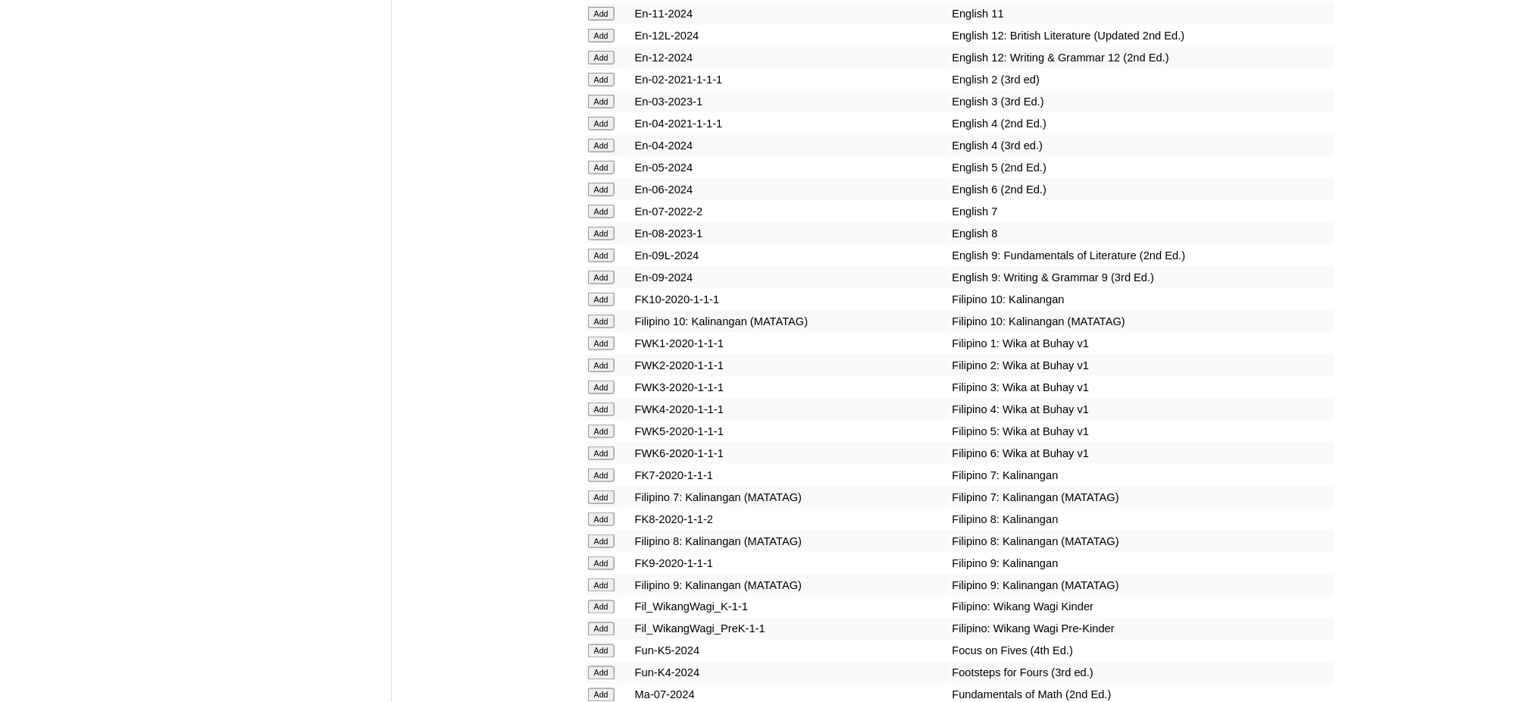
click at [611, 424] on input "Add" at bounding box center [601, 431] width 27 height 14
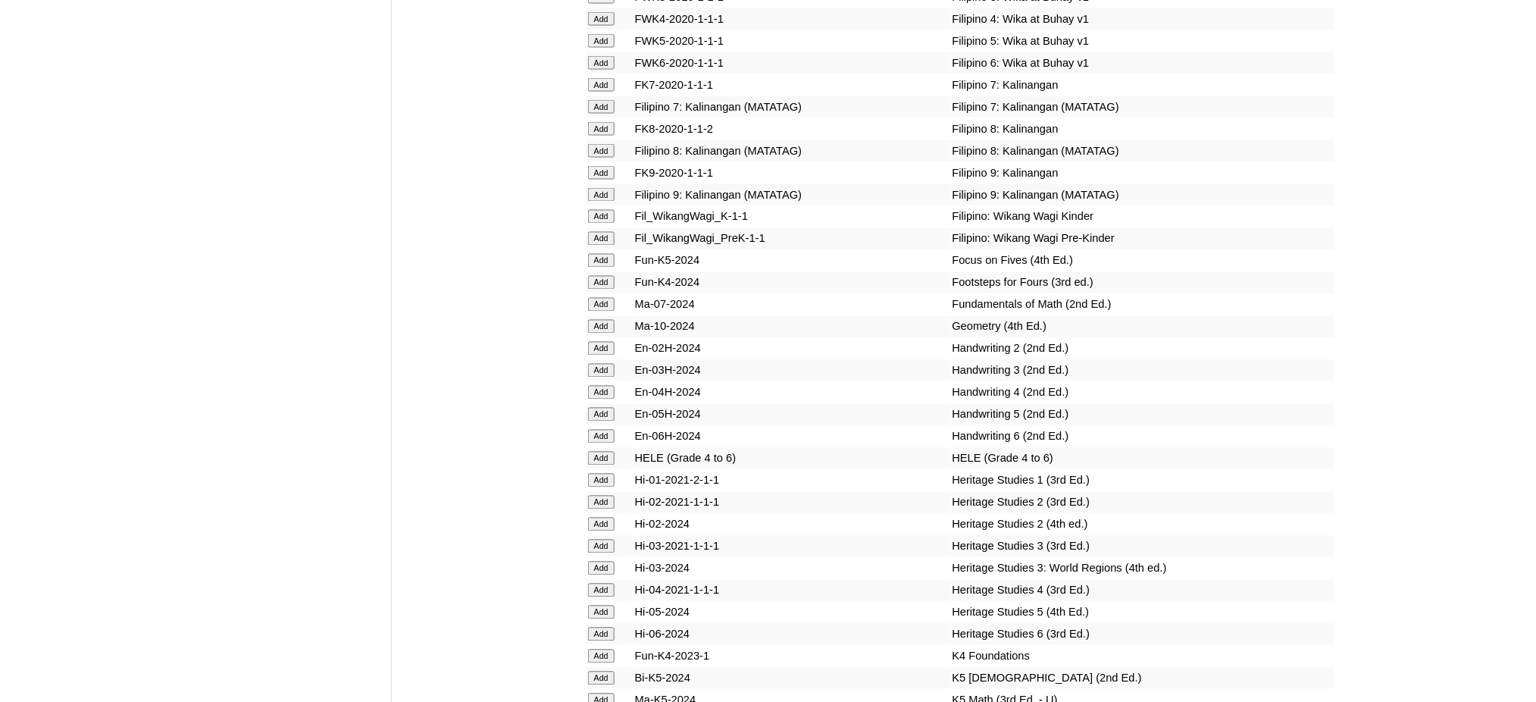
scroll to position [5050, 0]
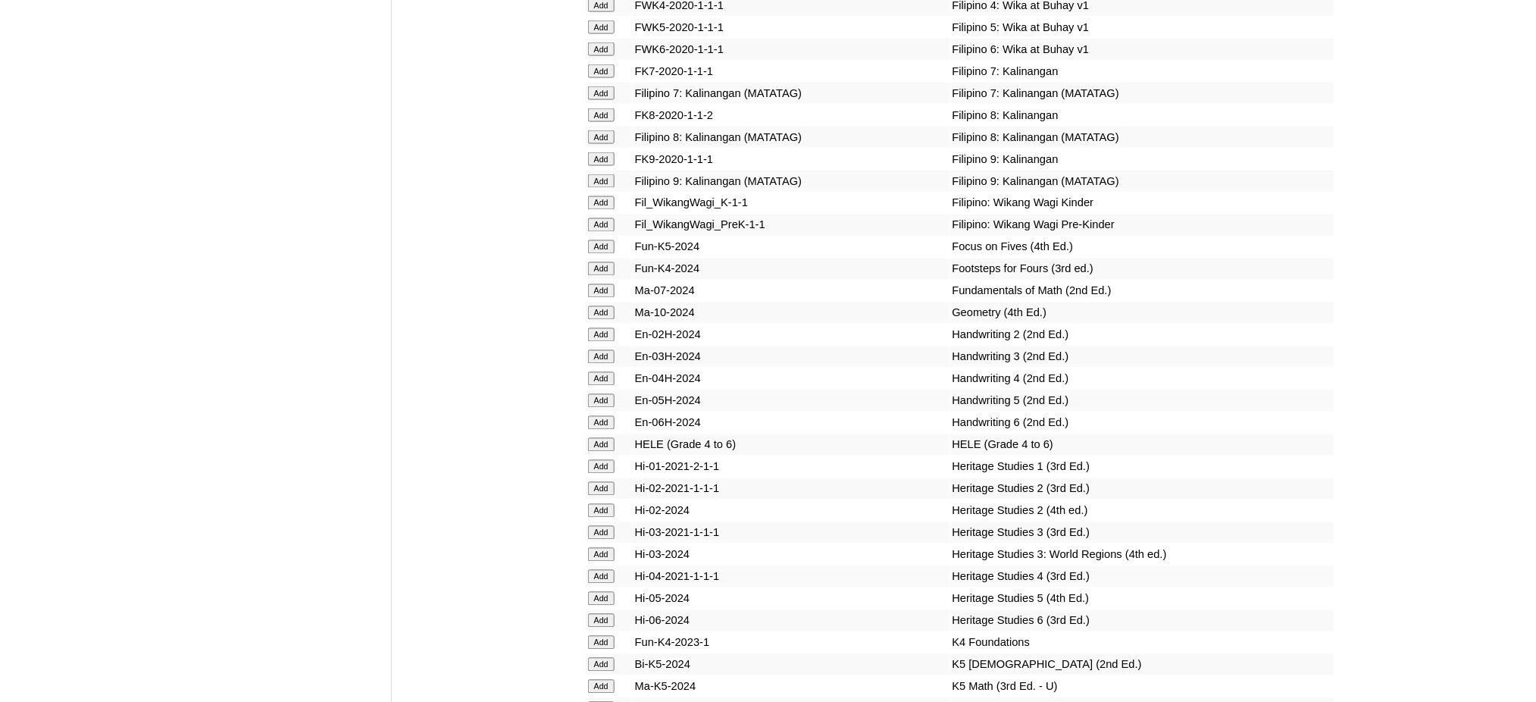
click at [608, 438] on input "Add" at bounding box center [601, 445] width 27 height 14
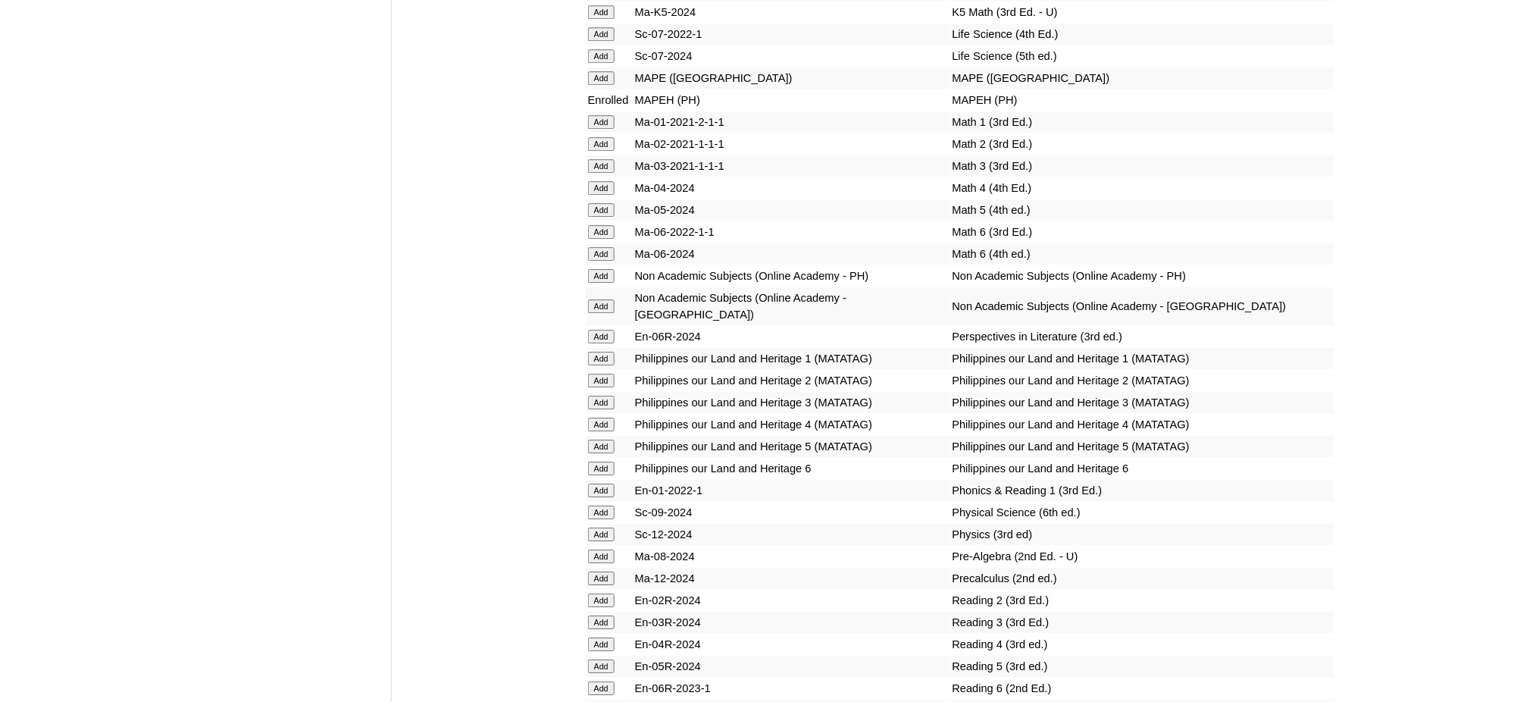
scroll to position [5758, 0]
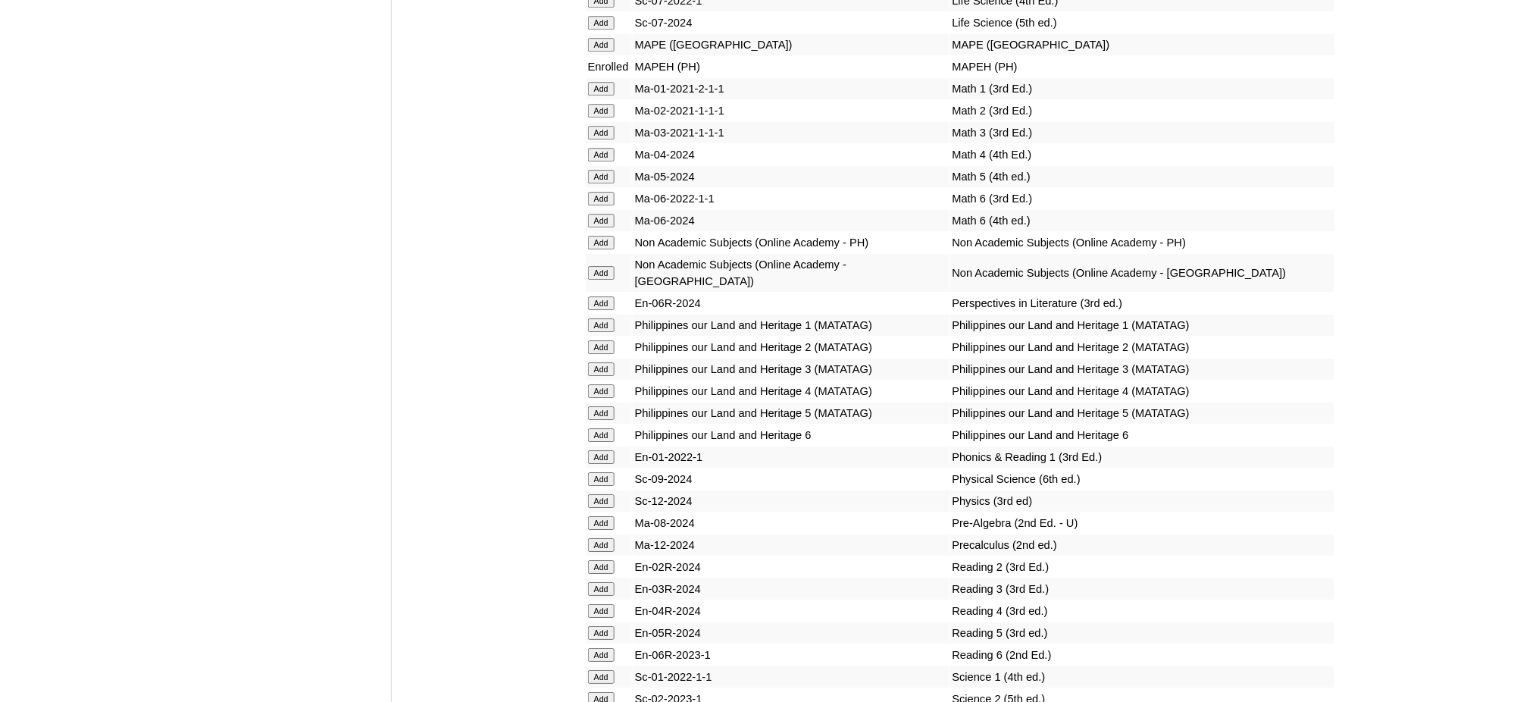
click at [589, 170] on input "Add" at bounding box center [601, 177] width 27 height 14
click at [606, 626] on input "Add" at bounding box center [601, 633] width 27 height 14
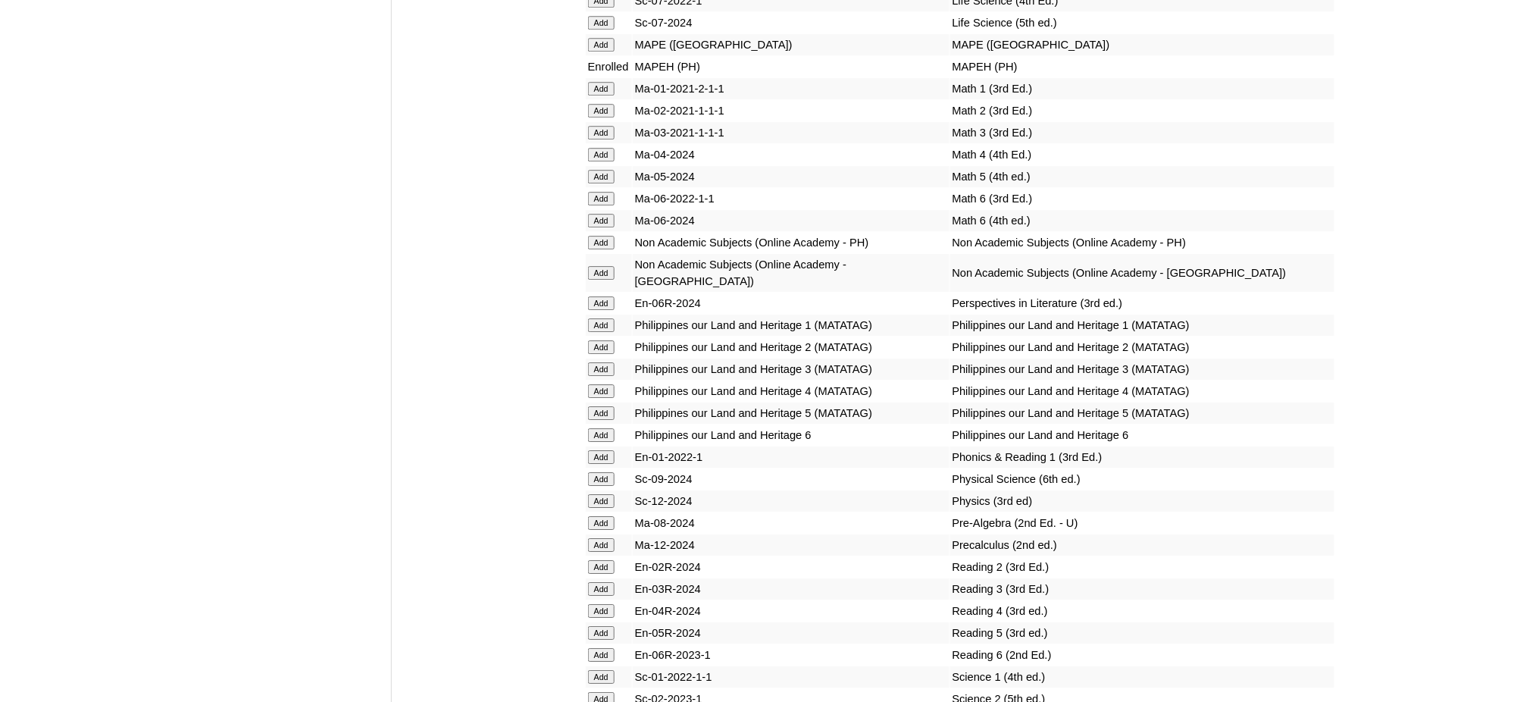
click at [606, 626] on input "Add" at bounding box center [601, 633] width 27 height 14
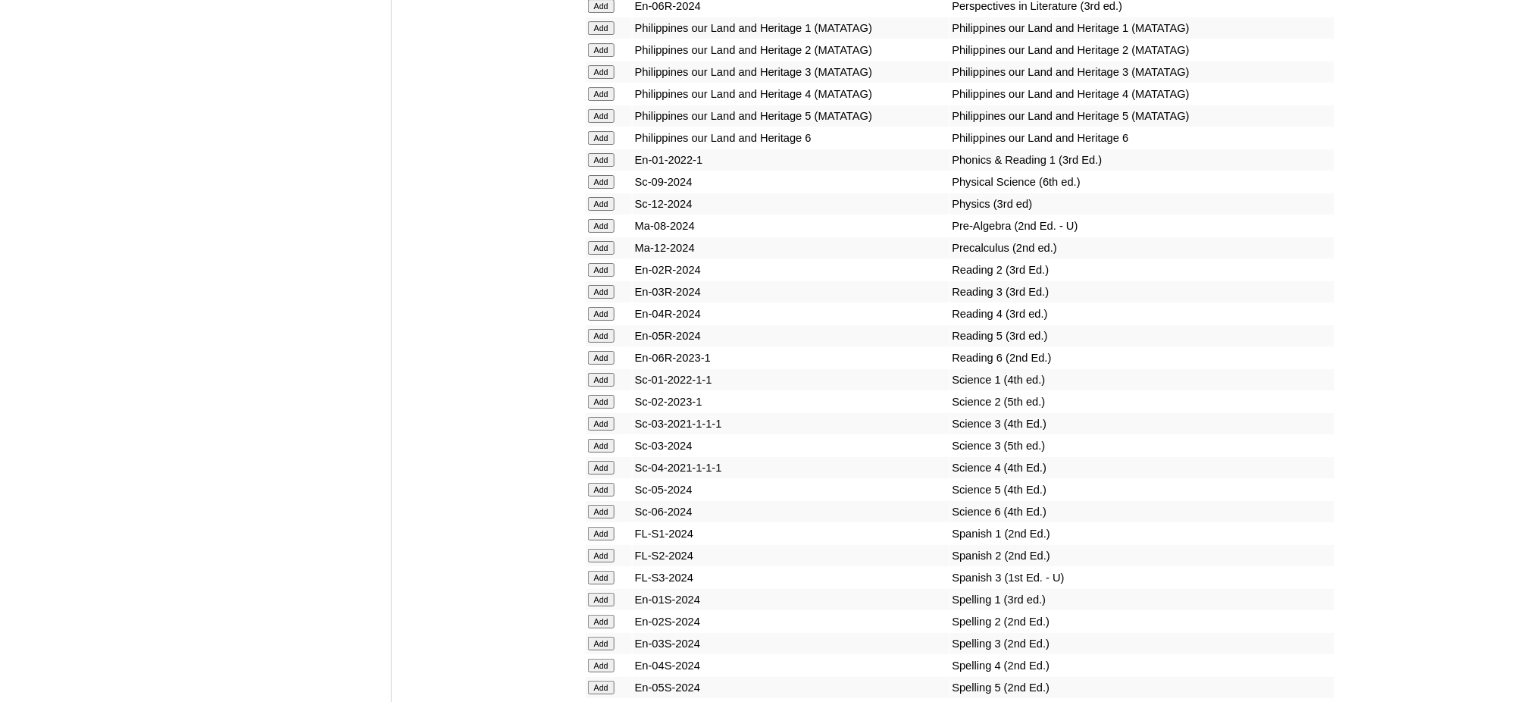
scroll to position [6061, 0]
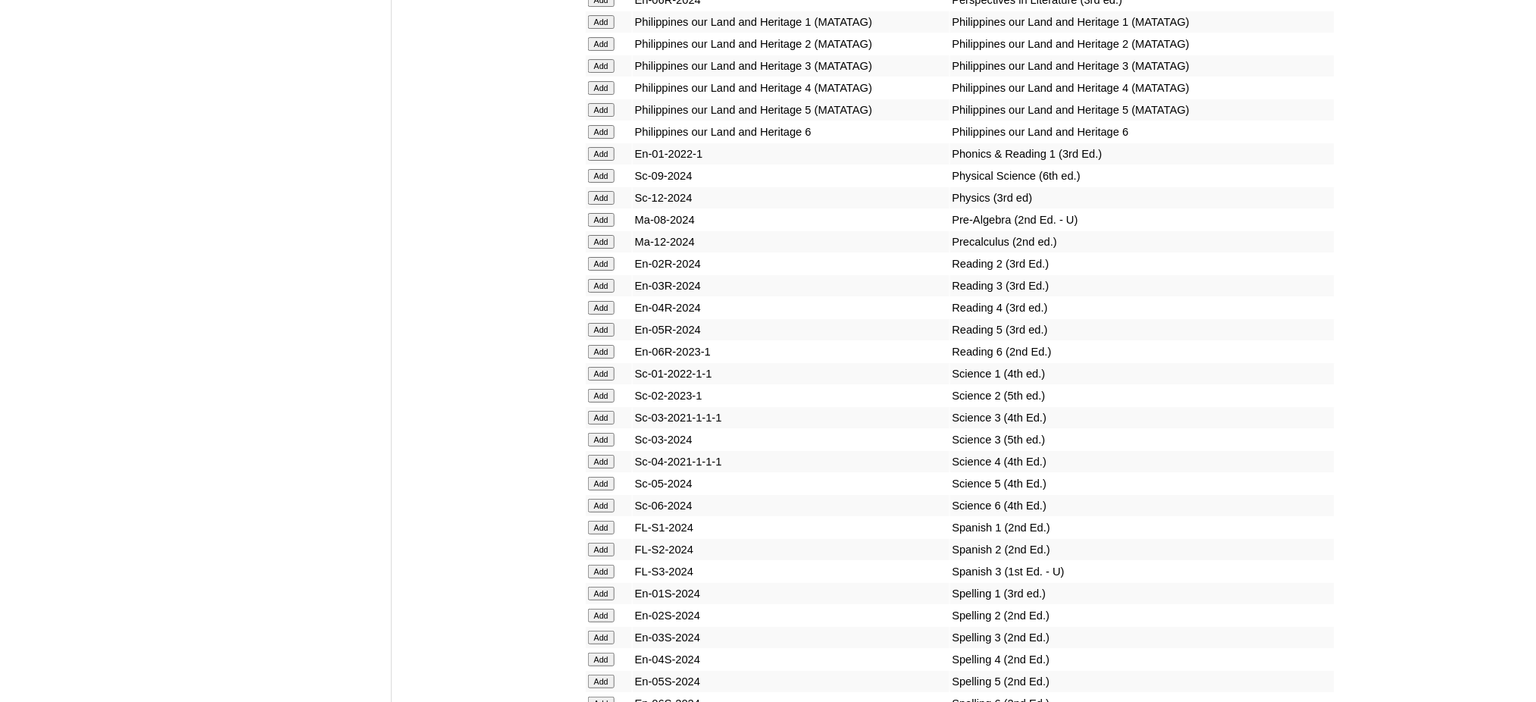
click at [603, 674] on input "Add" at bounding box center [601, 681] width 27 height 14
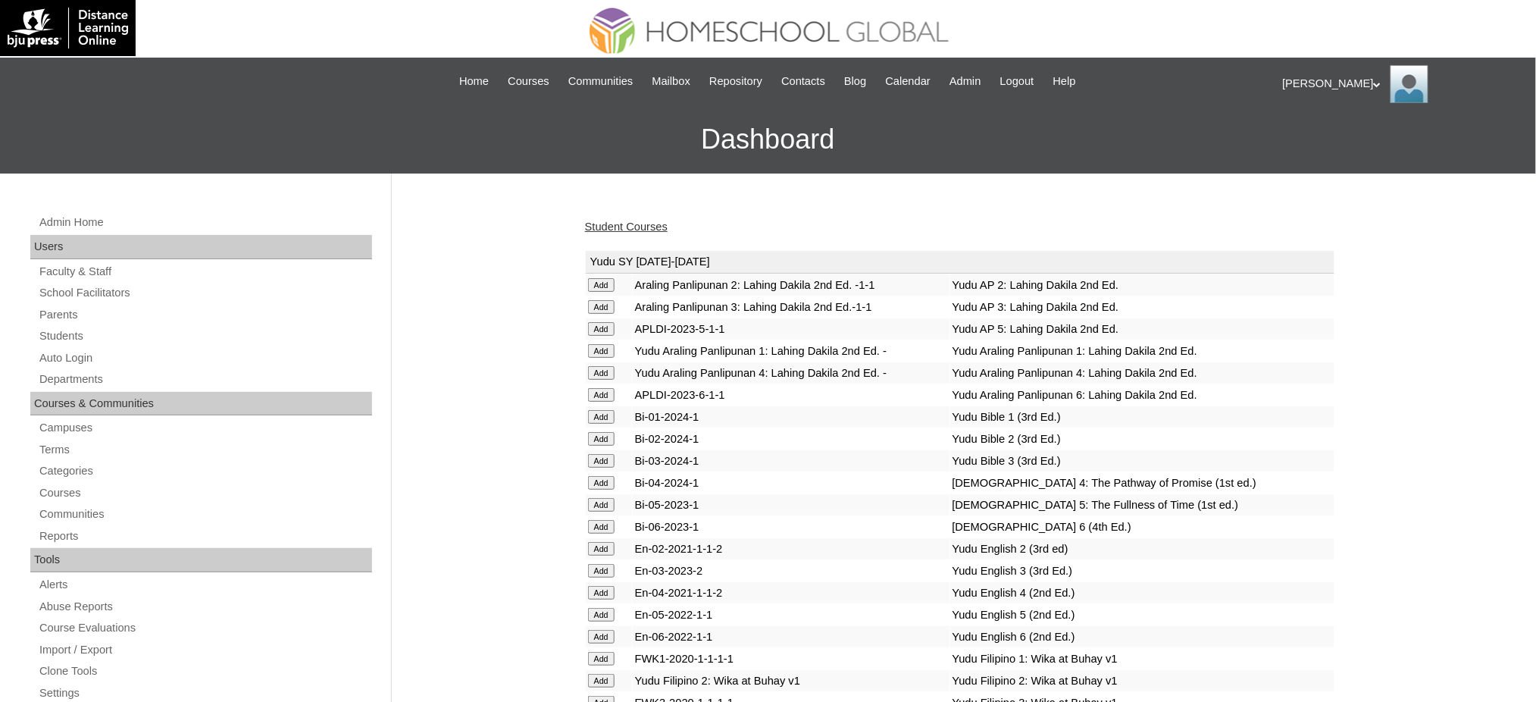
click at [611, 228] on link "Student Courses" at bounding box center [626, 226] width 83 height 12
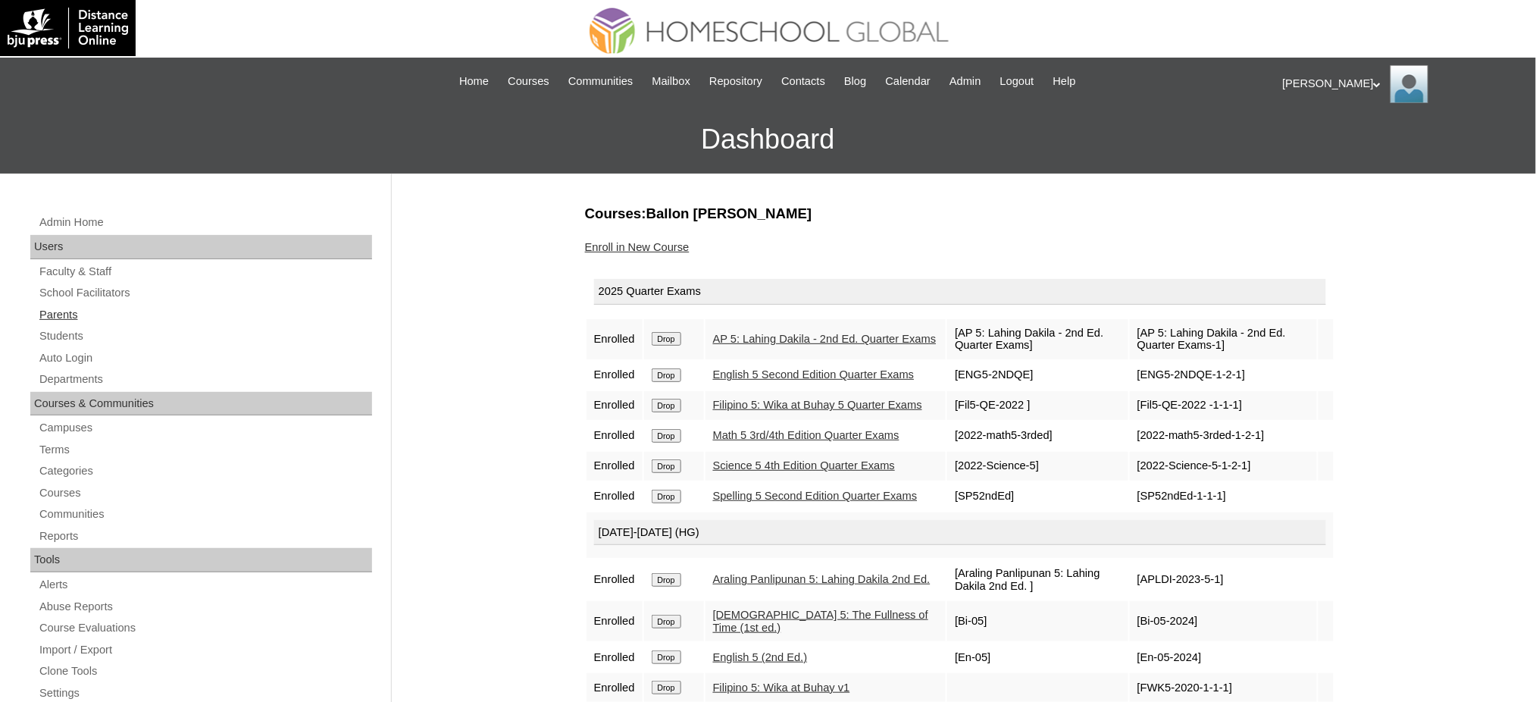
click at [54, 315] on link "Parents" at bounding box center [205, 314] width 334 height 19
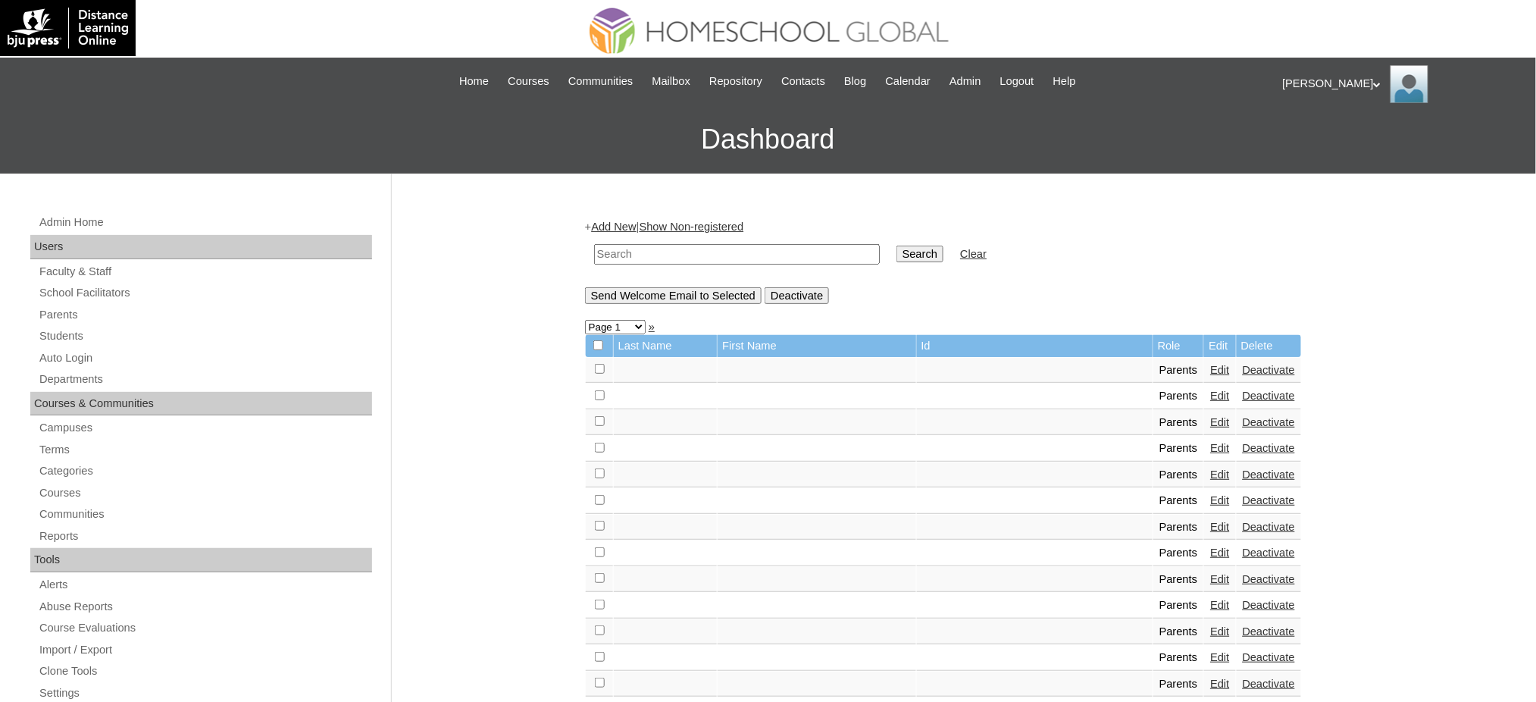
drag, startPoint x: 0, startPoint y: 0, endPoint x: 717, endPoint y: 252, distance: 760.5
click at [717, 252] on input "text" at bounding box center [737, 254] width 286 height 20
paste input "MHP0188-TECHPH2025"
type input "MHP0188-TECHPH2025"
click at [896, 252] on input "Search" at bounding box center [919, 253] width 47 height 17
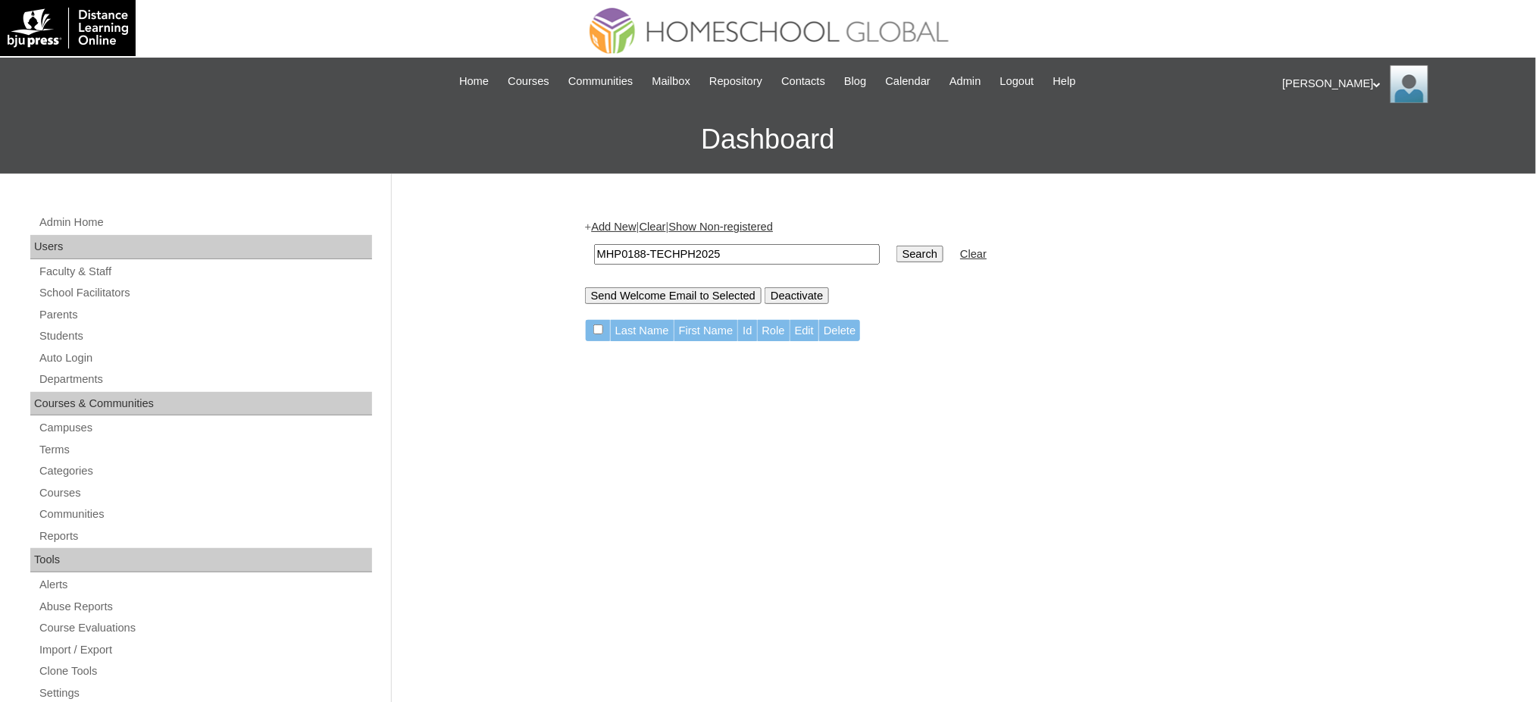
click at [605, 221] on link "Add New" at bounding box center [613, 226] width 45 height 12
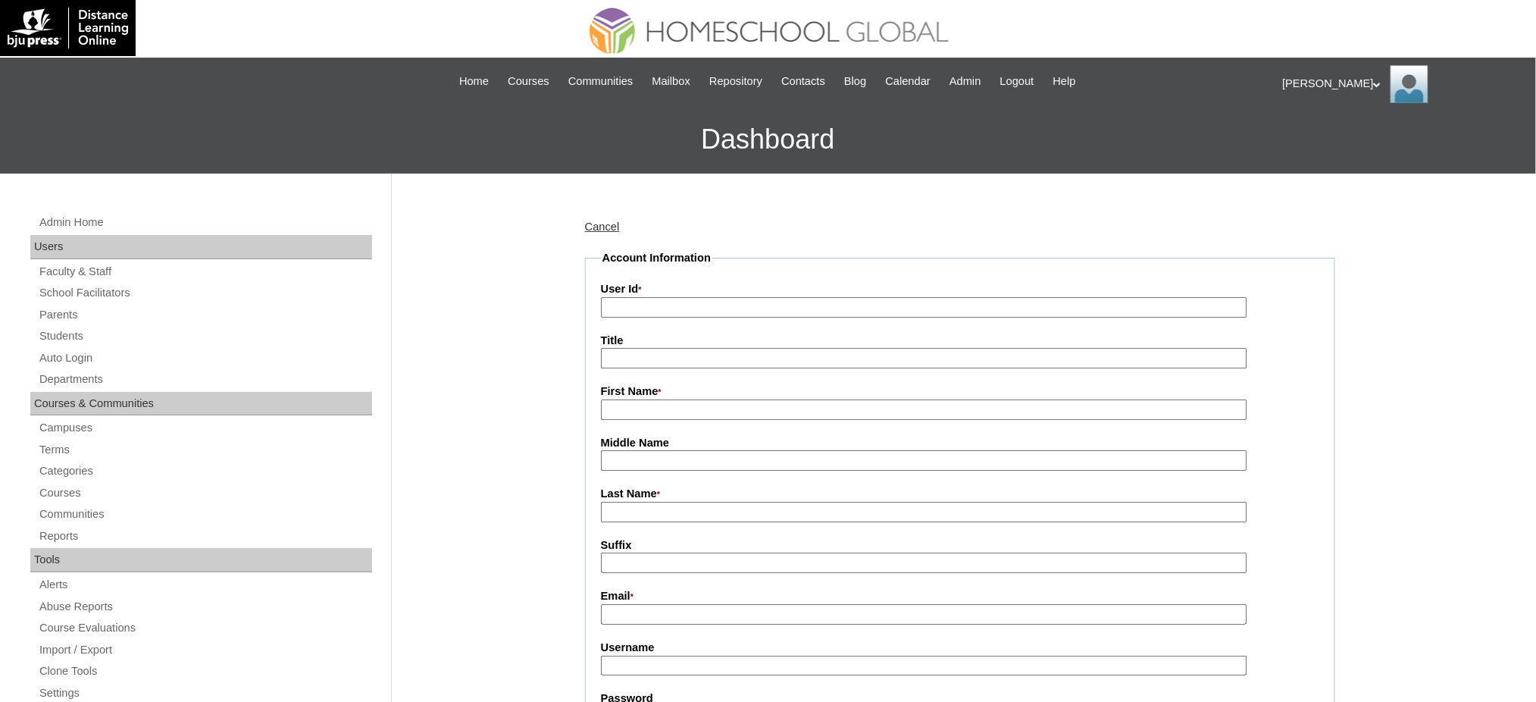
click at [638, 308] on input "User Id *" at bounding box center [924, 307] width 646 height 20
paste input "MHP0188-TECHPH2025"
type input "MHP0188-TECHPH2025"
click at [655, 360] on input "Title" at bounding box center [924, 358] width 646 height 20
type input "Ms."
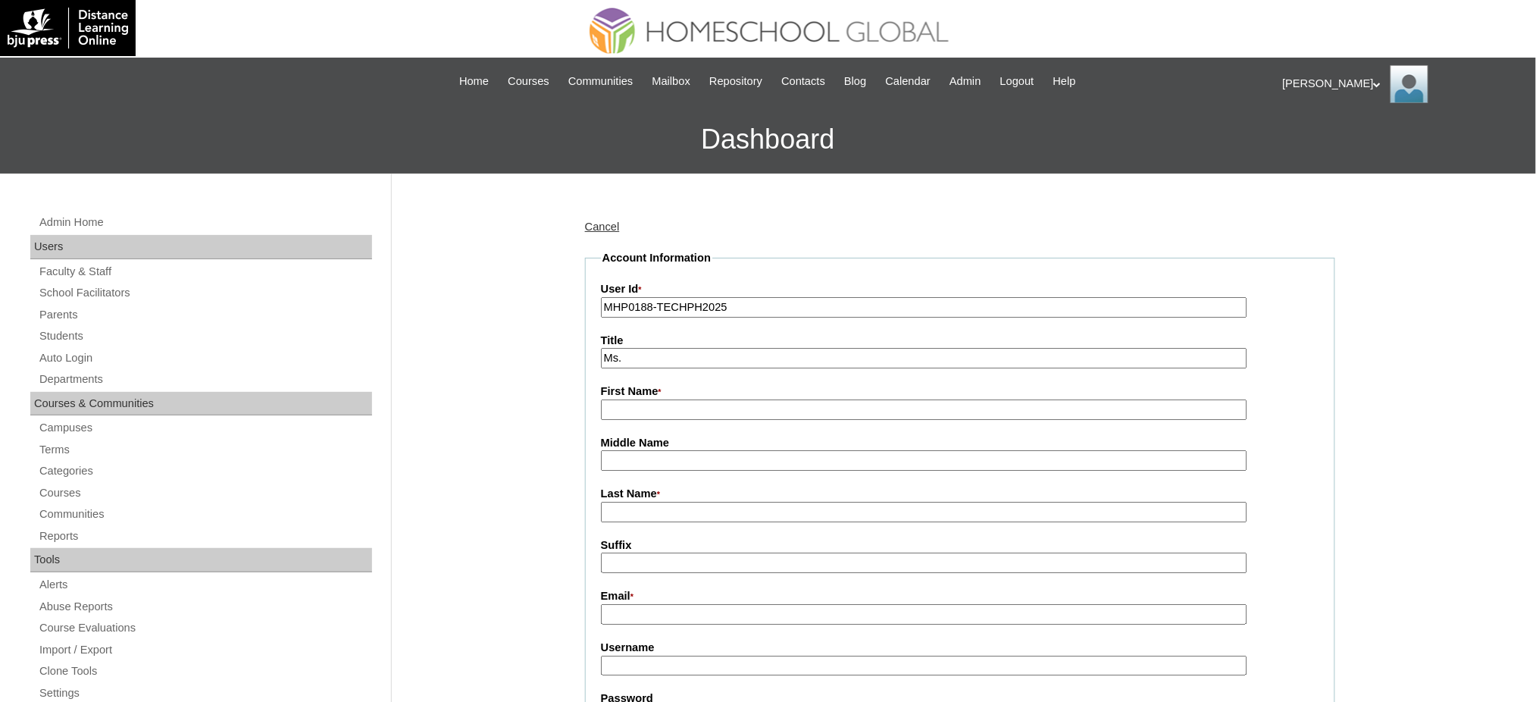
click at [625, 414] on input "First Name *" at bounding box center [924, 409] width 646 height 20
paste input "[PERSON_NAME]"
type input "[PERSON_NAME]"
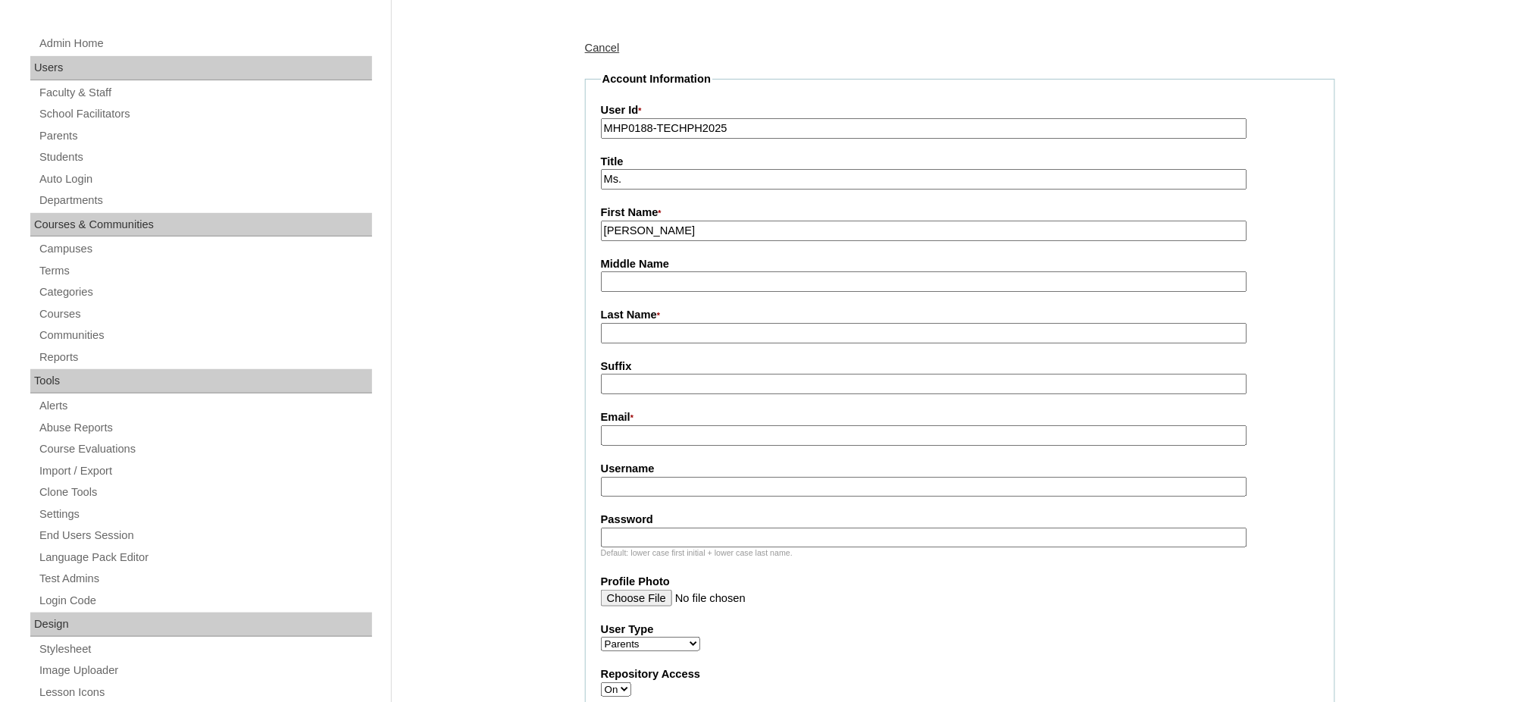
scroll to position [202, 0]
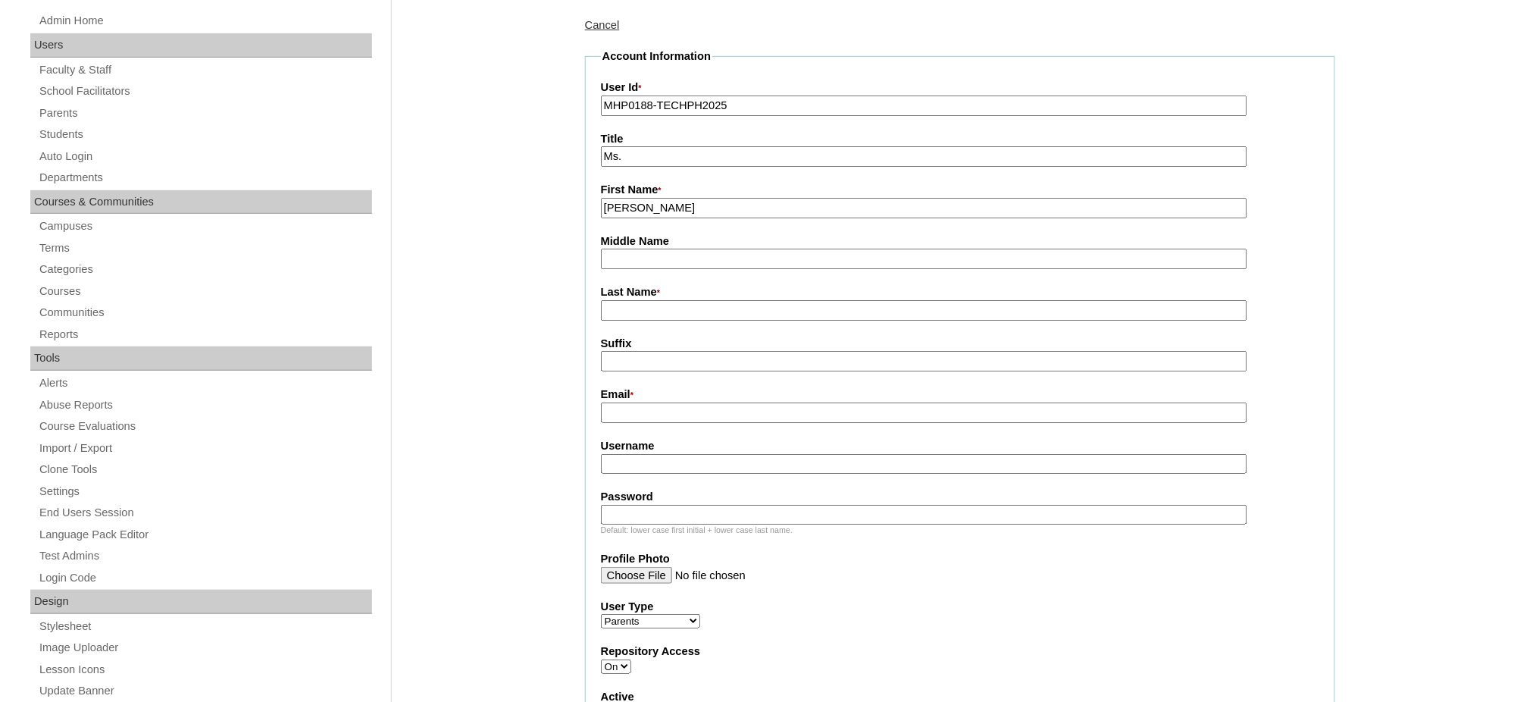
click at [643, 292] on label "Last Name *" at bounding box center [960, 292] width 718 height 17
click at [643, 300] on input "Last Name *" at bounding box center [924, 310] width 646 height 20
click at [644, 304] on input "Last Name *" at bounding box center [924, 310] width 646 height 20
paste input "Herradura"
type input "Herradura"
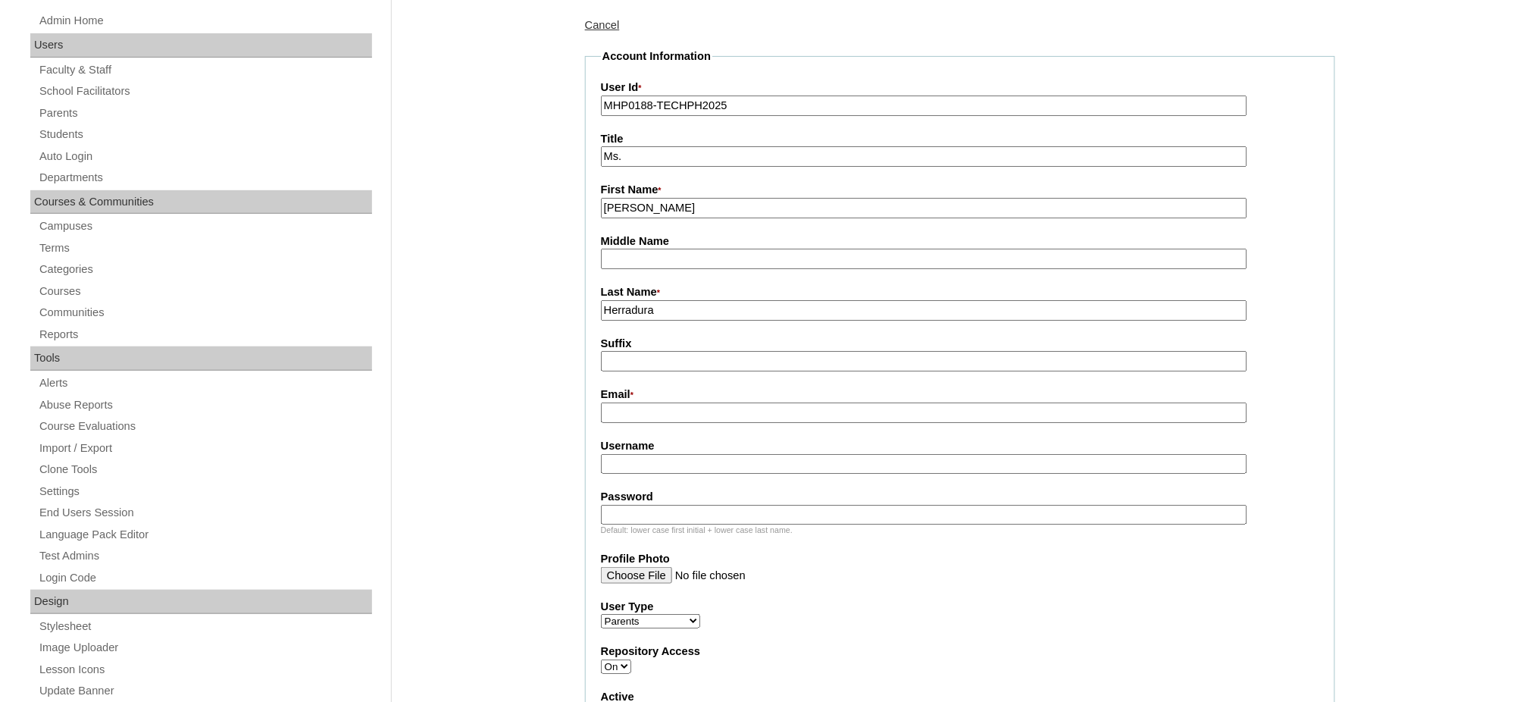
click at [642, 402] on input "Email *" at bounding box center [924, 412] width 646 height 20
paste input "[EMAIL_ADDRESS][DOMAIN_NAME]"
type input "[EMAIL_ADDRESS][DOMAIN_NAME]"
click at [664, 459] on input "Username" at bounding box center [924, 464] width 646 height 20
paste input "consultaH2025"
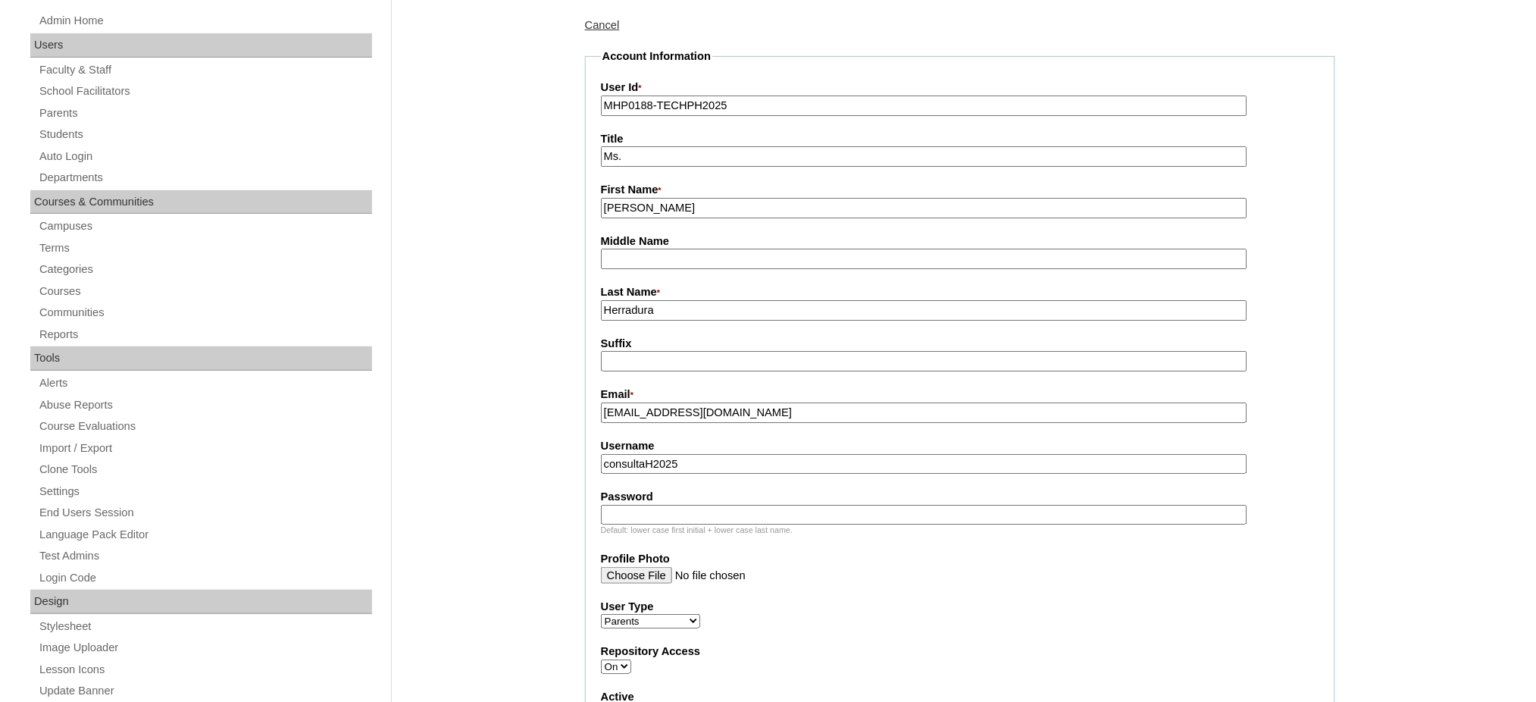
type input "consultaH2025"
click at [710, 524] on div "Default: lower case first initial + lower case last name." at bounding box center [960, 529] width 718 height 11
click at [747, 506] on input "Password" at bounding box center [924, 515] width 646 height 20
paste input "techSYc698"
type input "techSYc698"
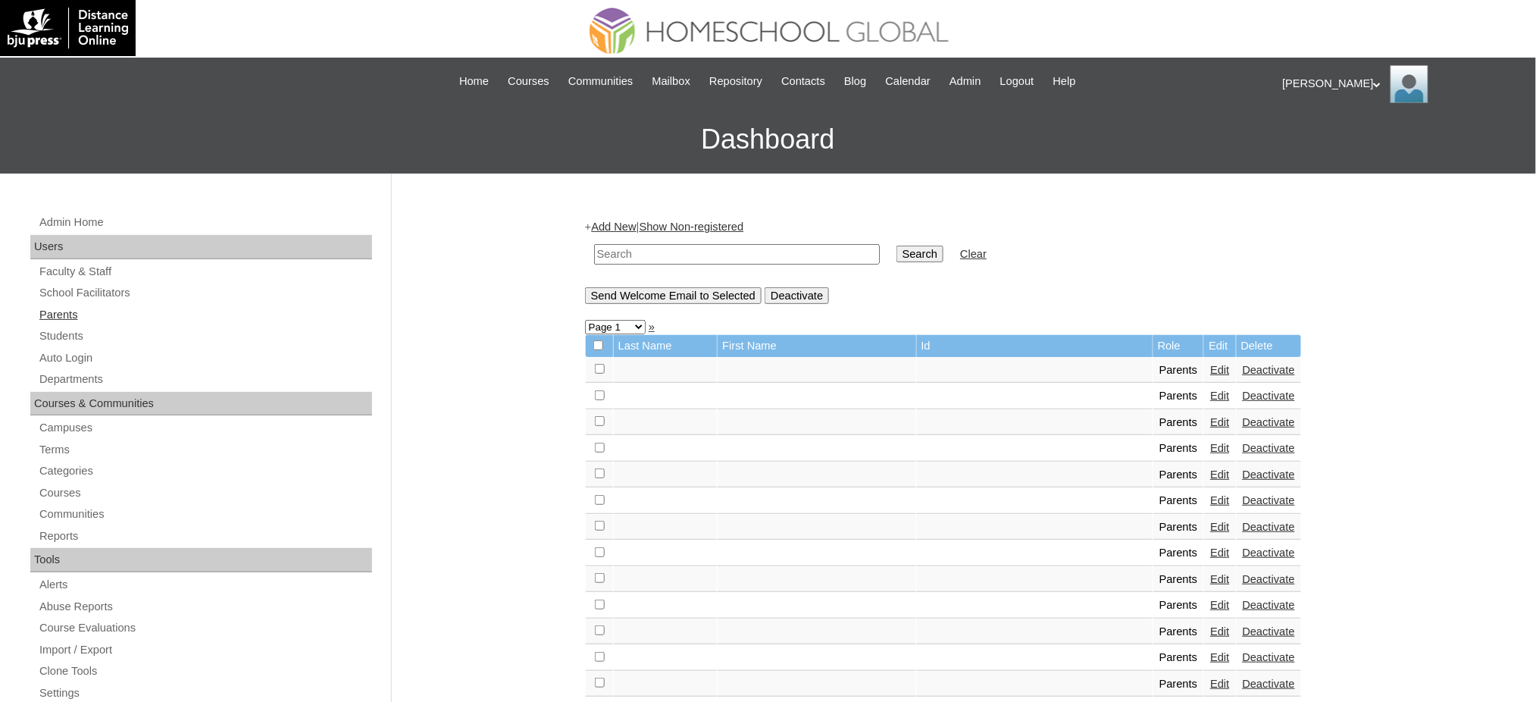
click at [53, 314] on link "Parents" at bounding box center [205, 314] width 334 height 19
drag, startPoint x: 0, startPoint y: 0, endPoint x: 689, endPoint y: 250, distance: 733.3
click at [689, 250] on input "text" at bounding box center [737, 254] width 286 height 20
paste input "MHS00237-TECHPH2025"
type input "MHS00237-TECHPH2025"
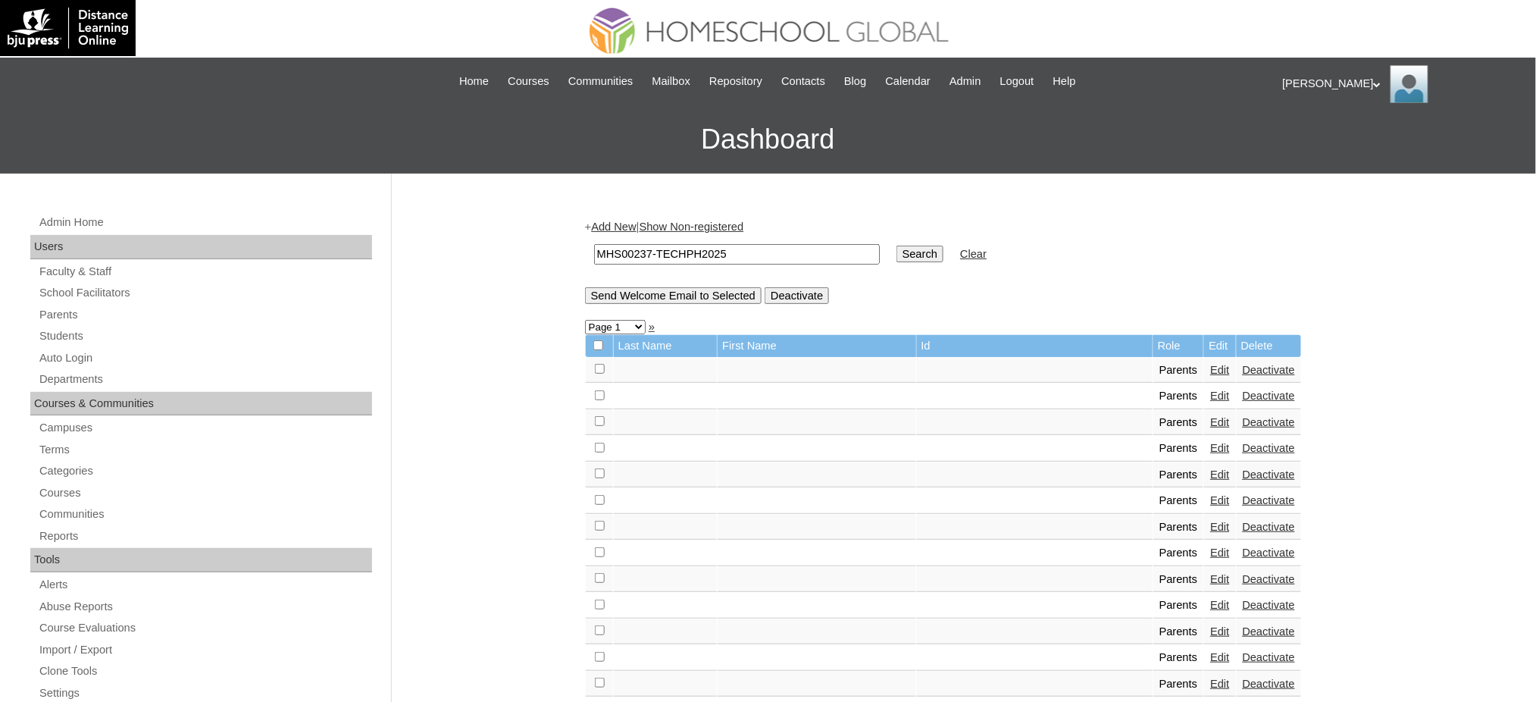
click at [896, 254] on input "Search" at bounding box center [919, 253] width 47 height 17
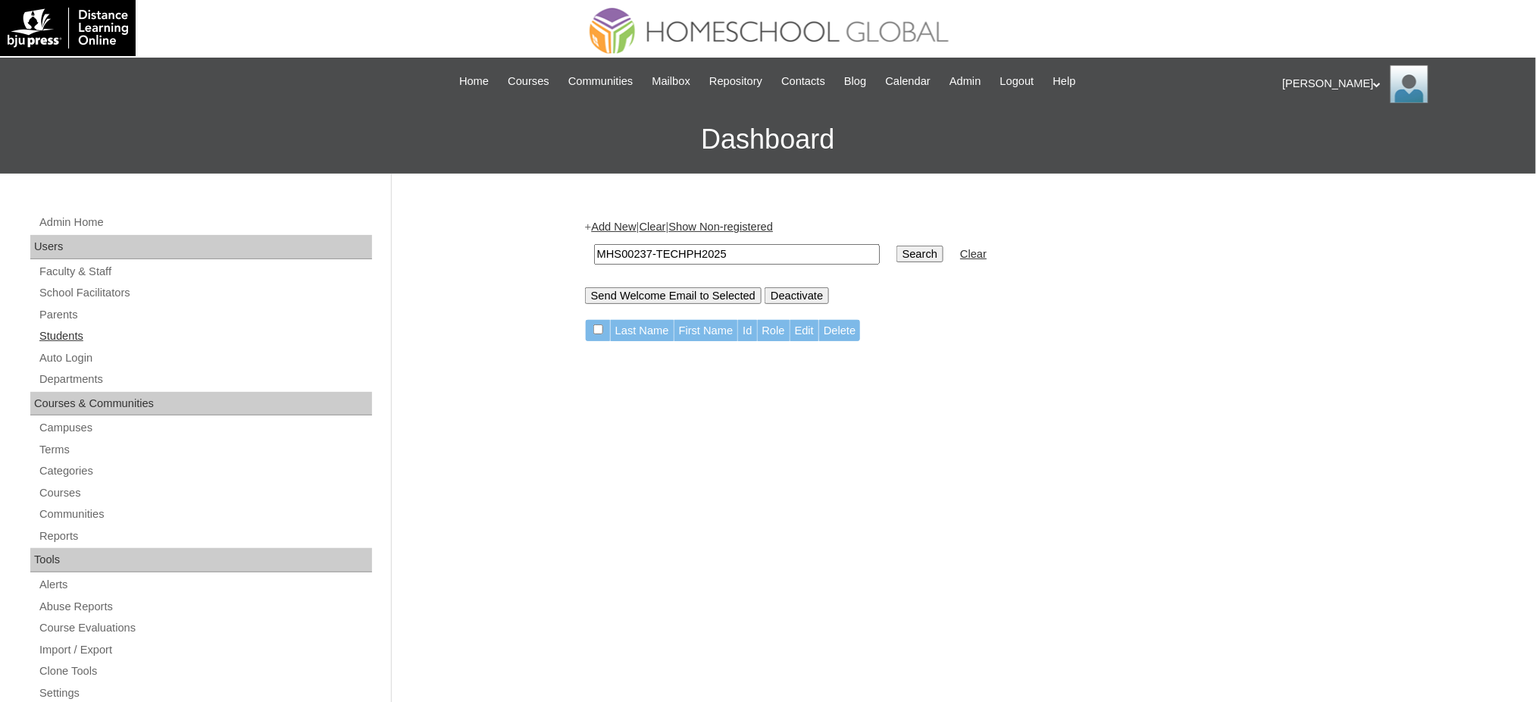
click at [73, 340] on link "Students" at bounding box center [205, 336] width 334 height 19
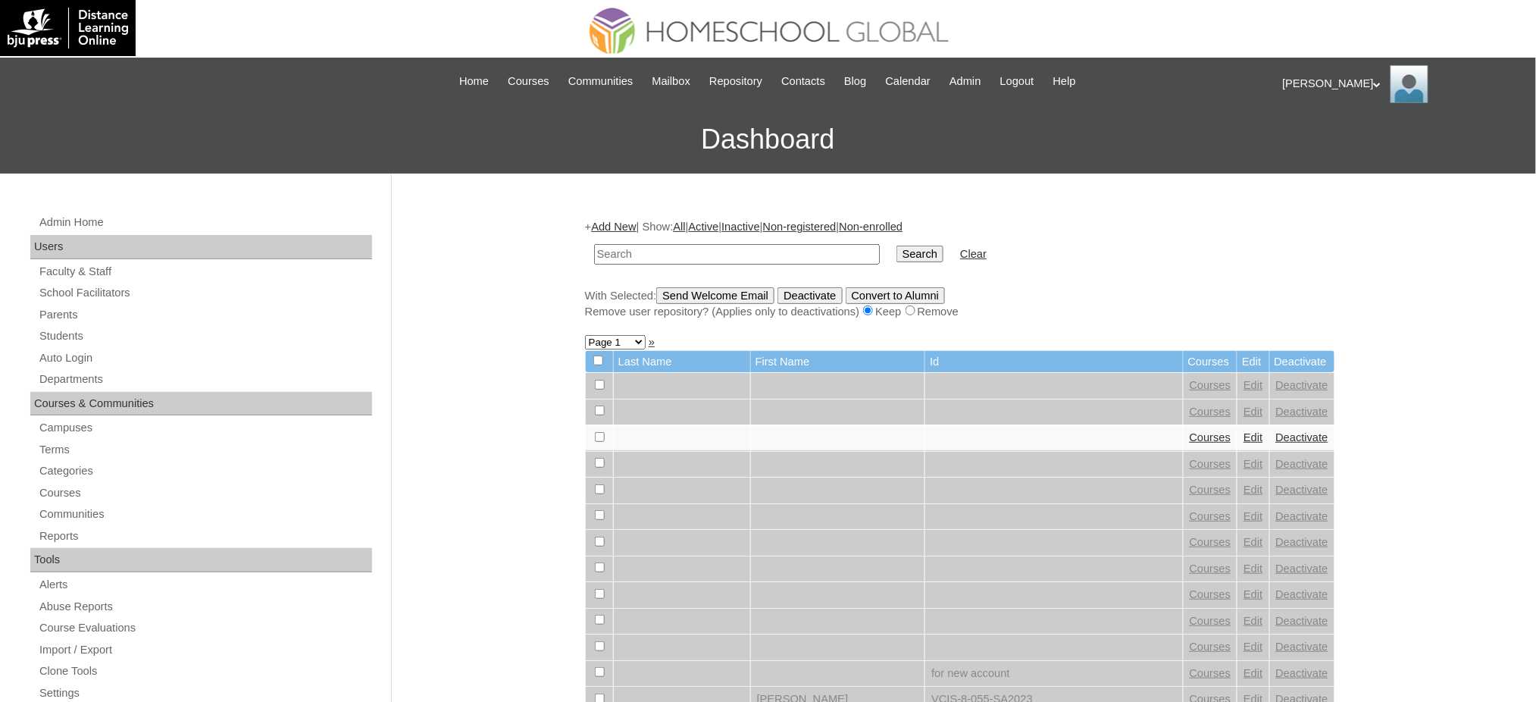
click at [616, 223] on link "Add New" at bounding box center [613, 226] width 45 height 12
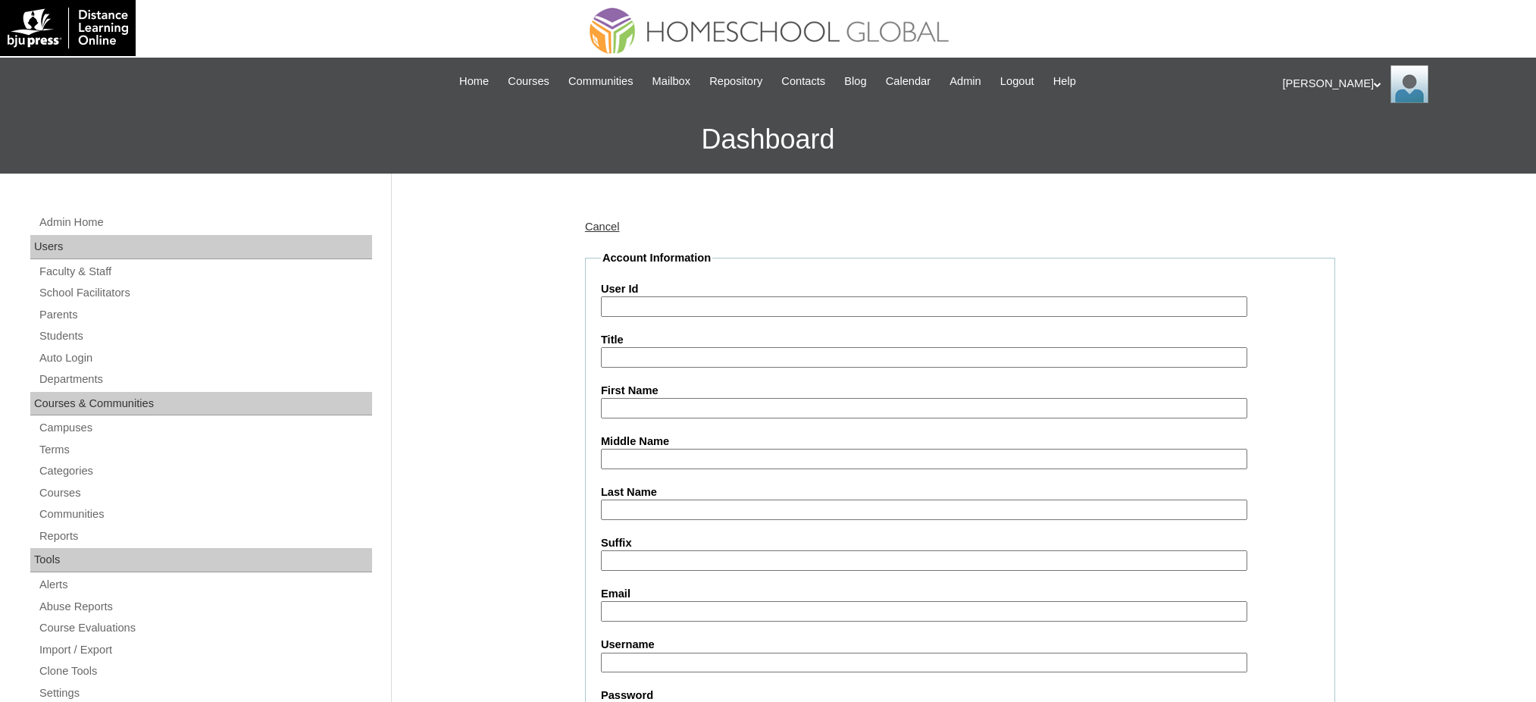
click at [627, 304] on input "User Id" at bounding box center [924, 306] width 646 height 20
paste input "MHS00237-TECHPH2025"
type input "MHS00237-TECHPH2025"
click at [653, 411] on input "First Name" at bounding box center [924, 408] width 646 height 20
paste input "[PERSON_NAME]"
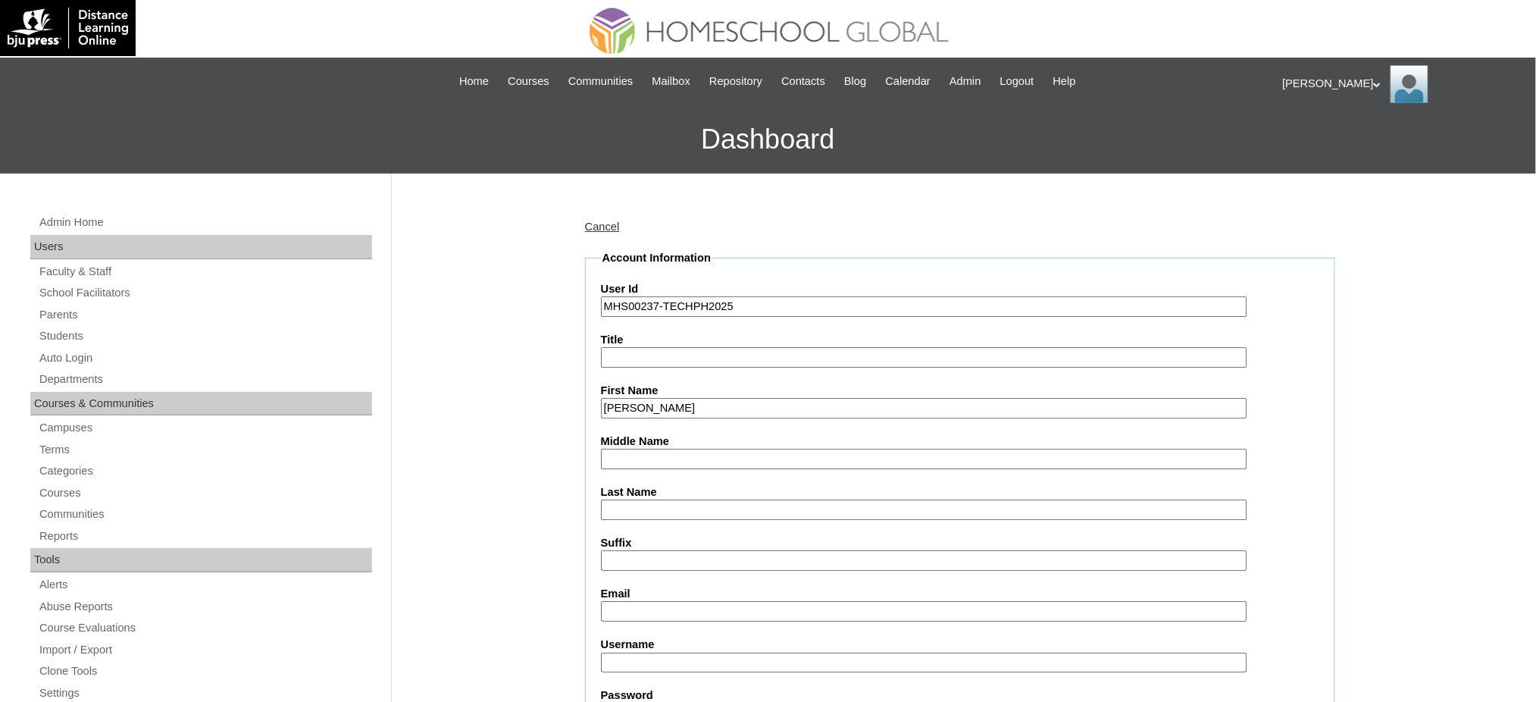
type input "Sofia Ysabelle"
click at [643, 448] on input "Middle Name" at bounding box center [924, 458] width 646 height 20
paste input "Herradura"
type input "Herradura"
click at [645, 507] on input "Last Name" at bounding box center [924, 509] width 646 height 20
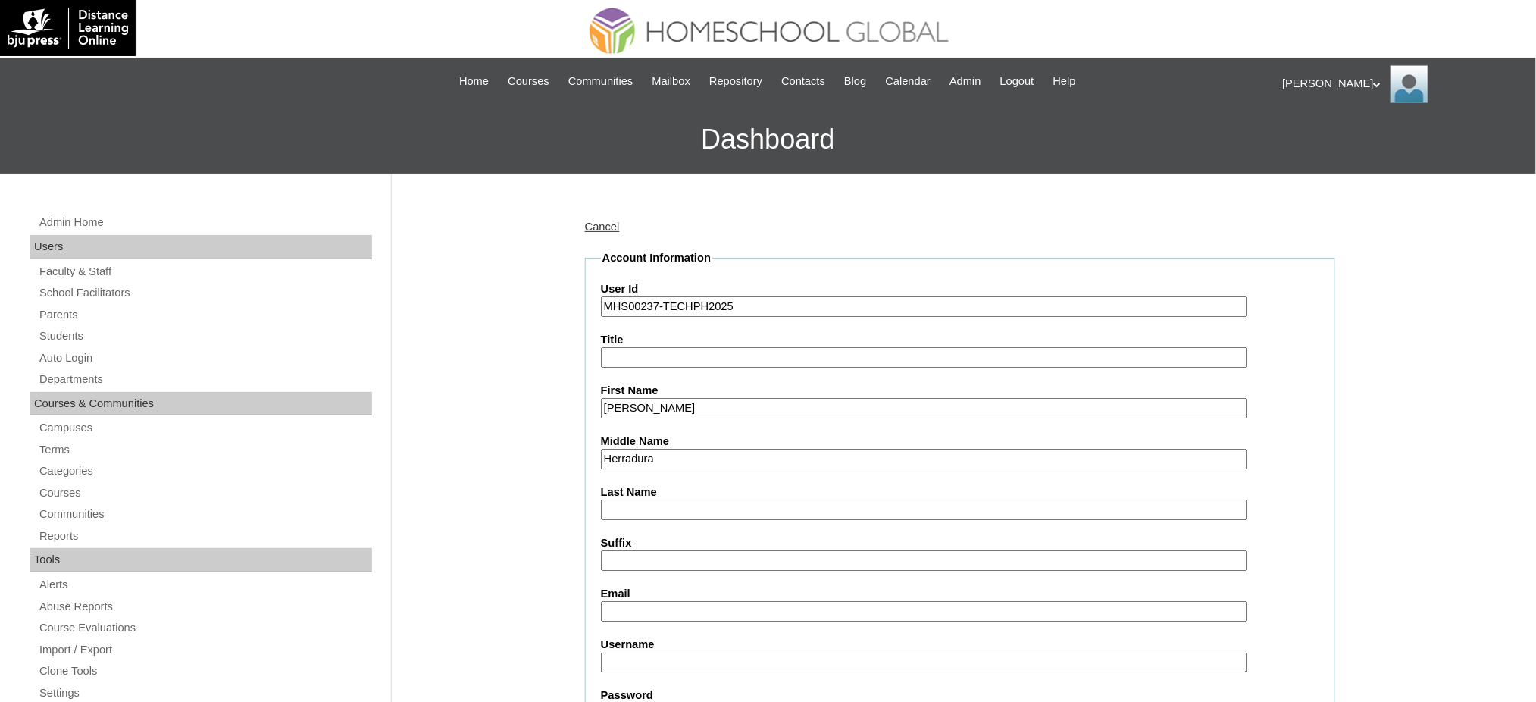
paste input "Consulta"
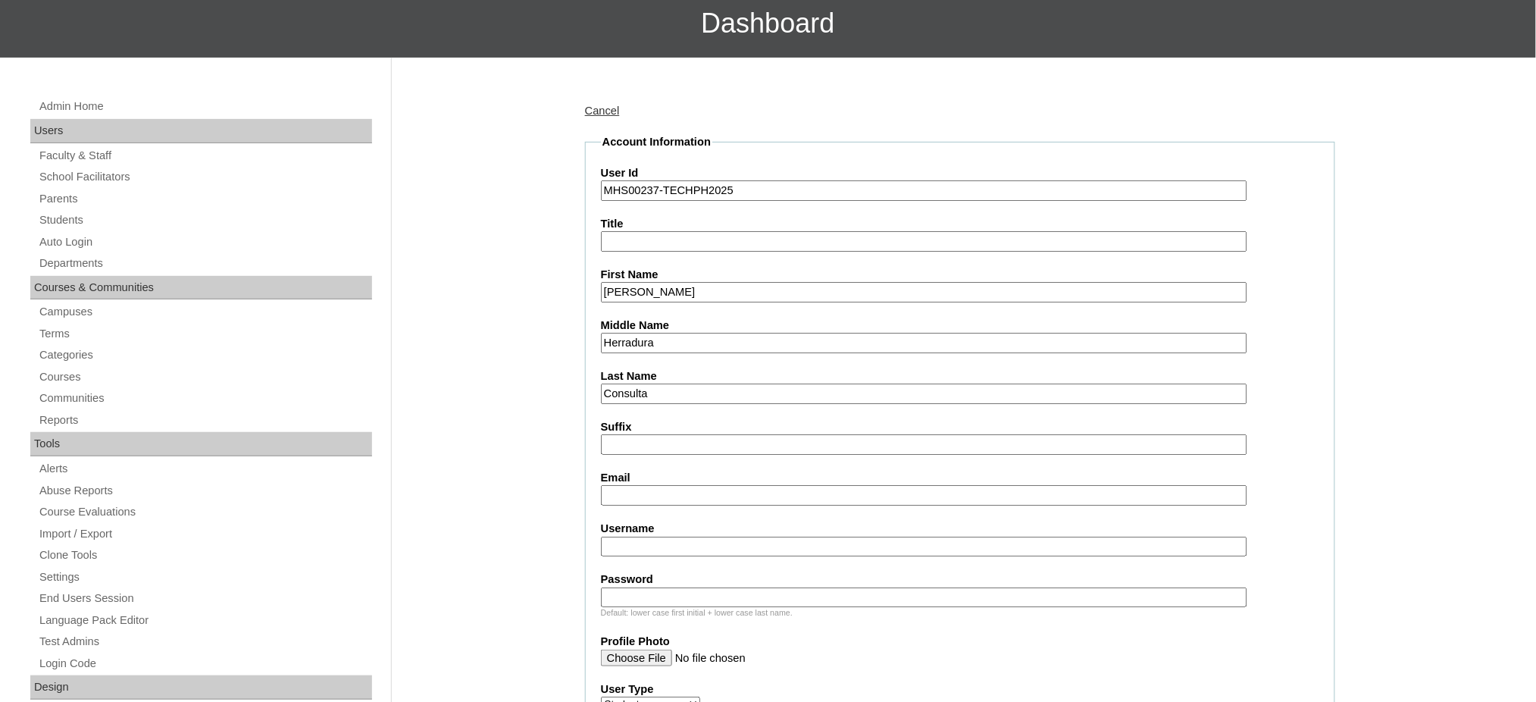
scroll to position [202, 0]
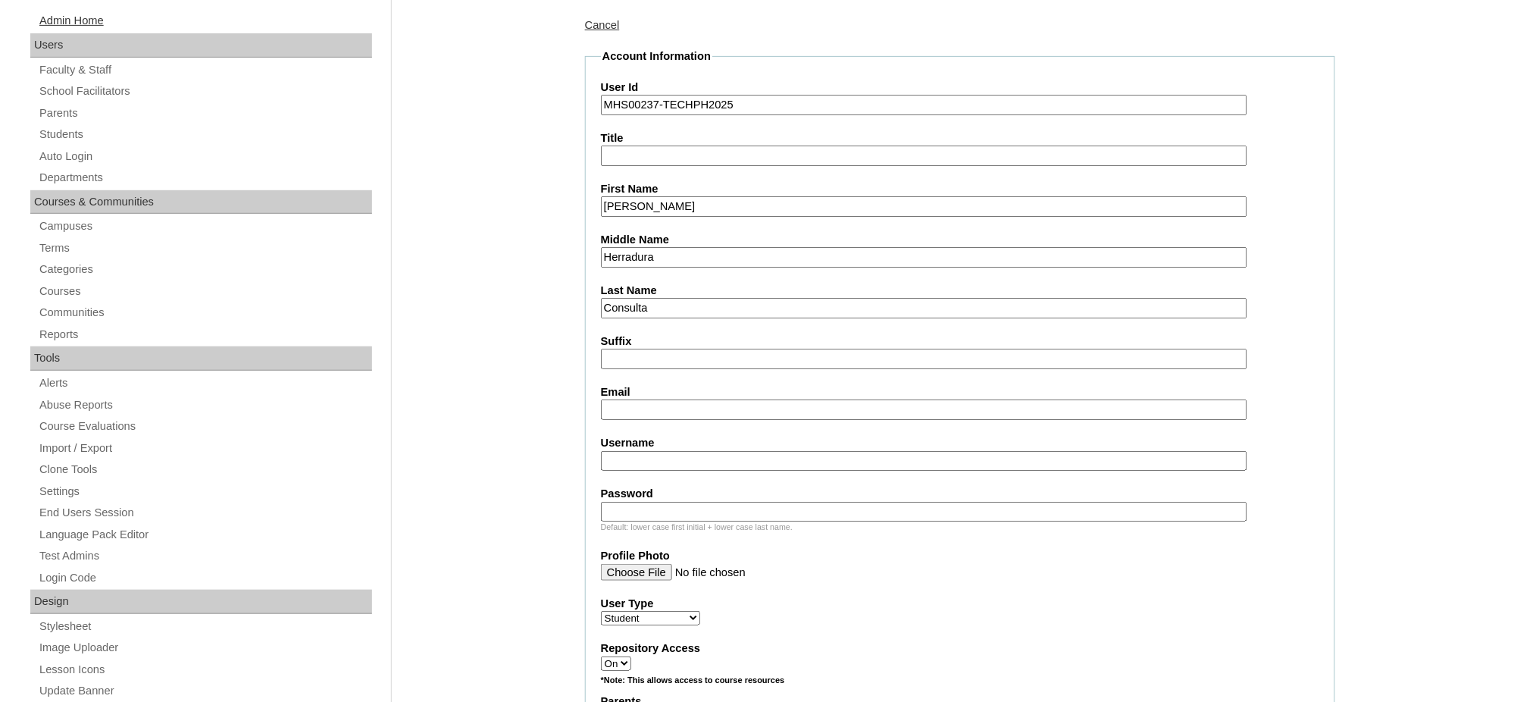
type input "Consulta"
click at [670, 405] on input "Email" at bounding box center [924, 409] width 646 height 20
paste input "melannieconsultamd@gmail.com"
type input "melannieconsultamd@gmail.com"
click at [630, 455] on input "Username" at bounding box center [924, 461] width 646 height 20
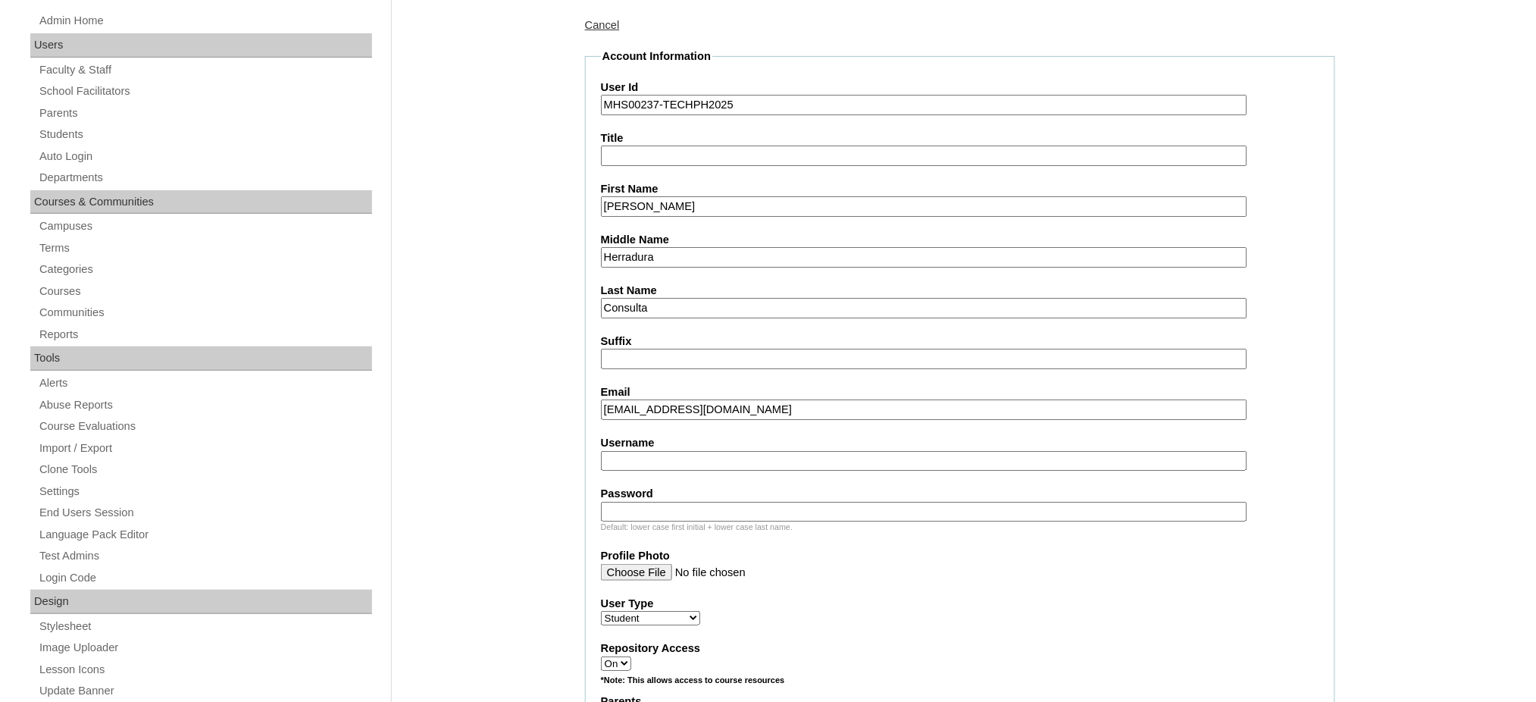
paste input "sofiaconsulta"
type input "sofiaconsulta"
click at [673, 504] on input "Password" at bounding box center [924, 512] width 646 height 20
paste input "062019-7327"
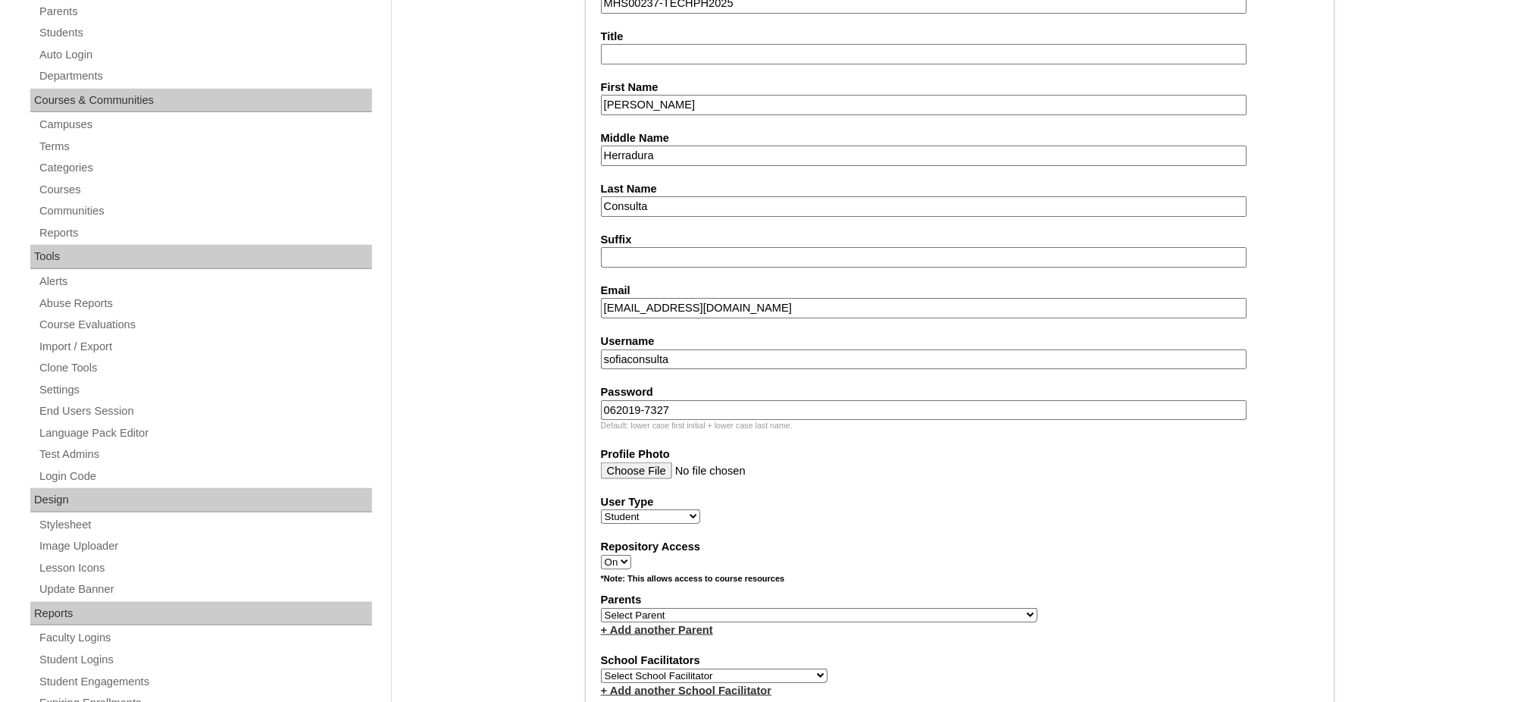
type input "062019-7327"
click at [858, 608] on select "Select Parent , , , , , , , , , , , , , , , , , , , , , , , , , , , , , , , , ,…" at bounding box center [819, 615] width 436 height 14
select select "43885"
click at [601, 608] on select "Select Parent , , , , , , , , , , , , , , , , , , , , , , , , , , , , , , , , ,…" at bounding box center [819, 615] width 436 height 14
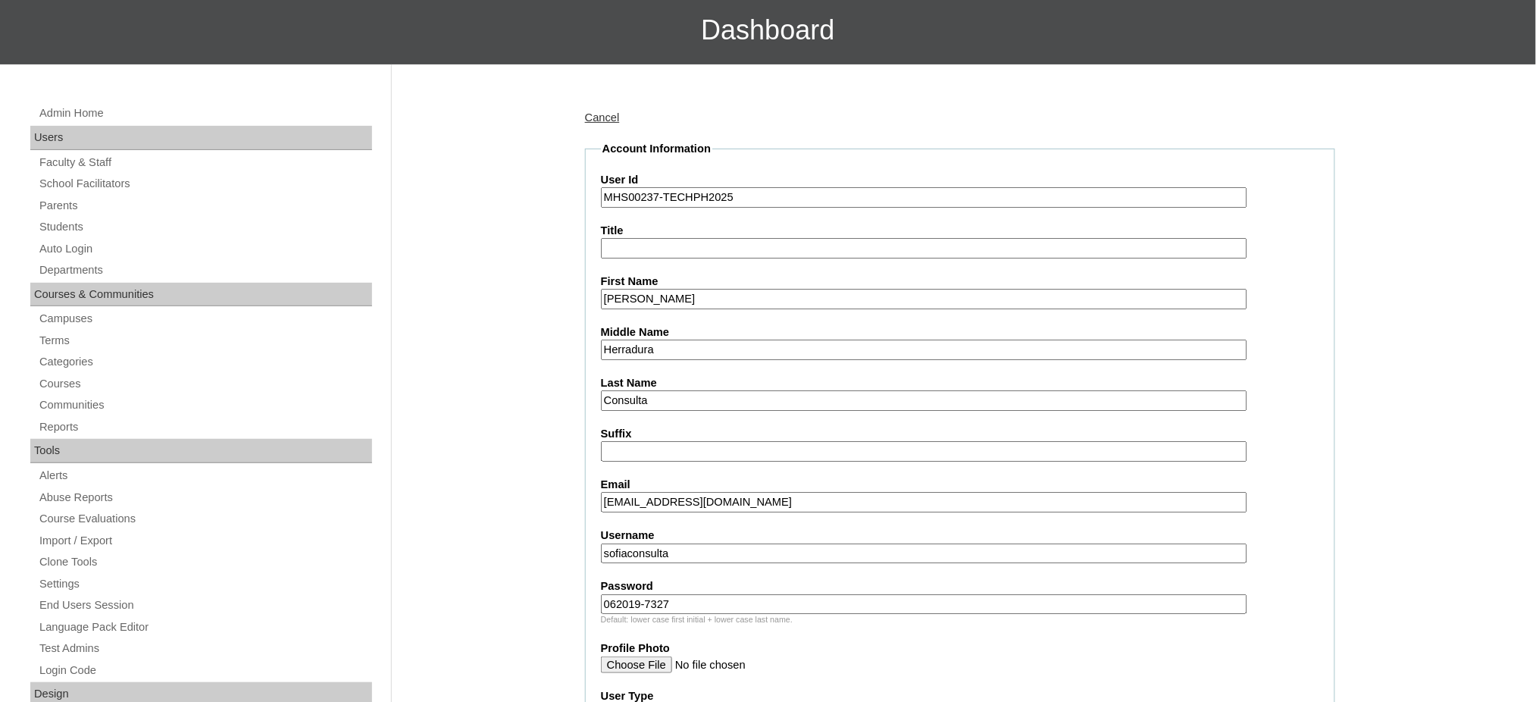
scroll to position [101, 0]
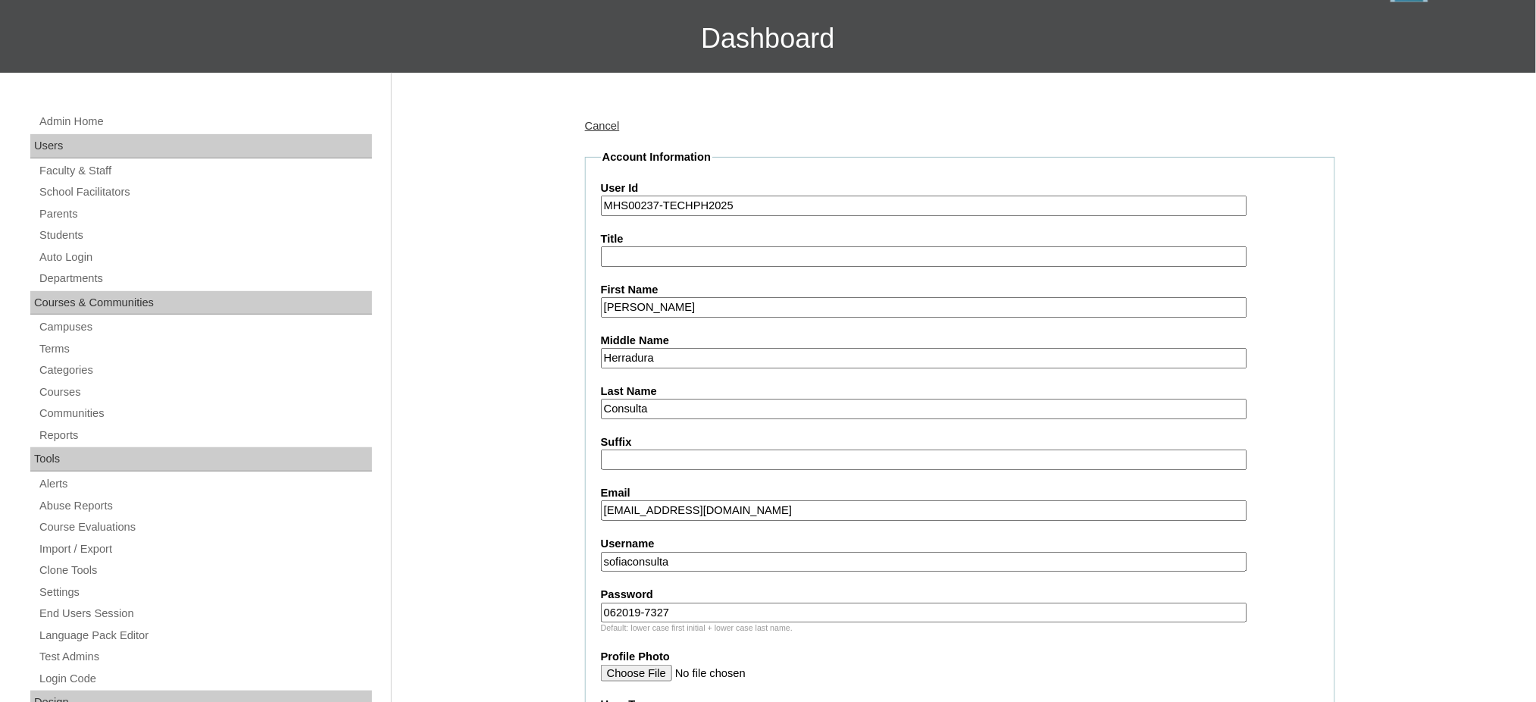
click at [707, 309] on input "Sofia Ysabelle" at bounding box center [924, 307] width 646 height 20
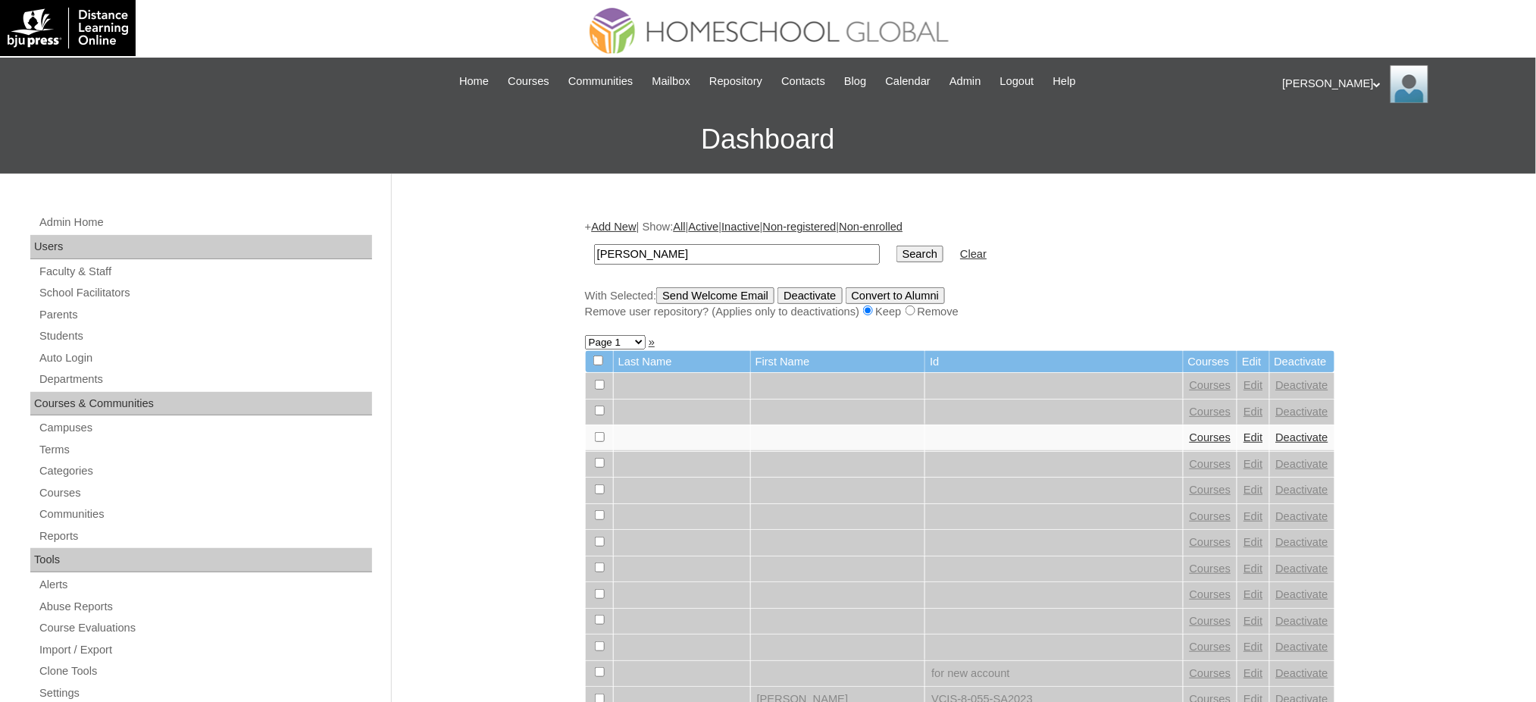
type input "[PERSON_NAME]"
click at [896, 247] on input "Search" at bounding box center [919, 253] width 47 height 17
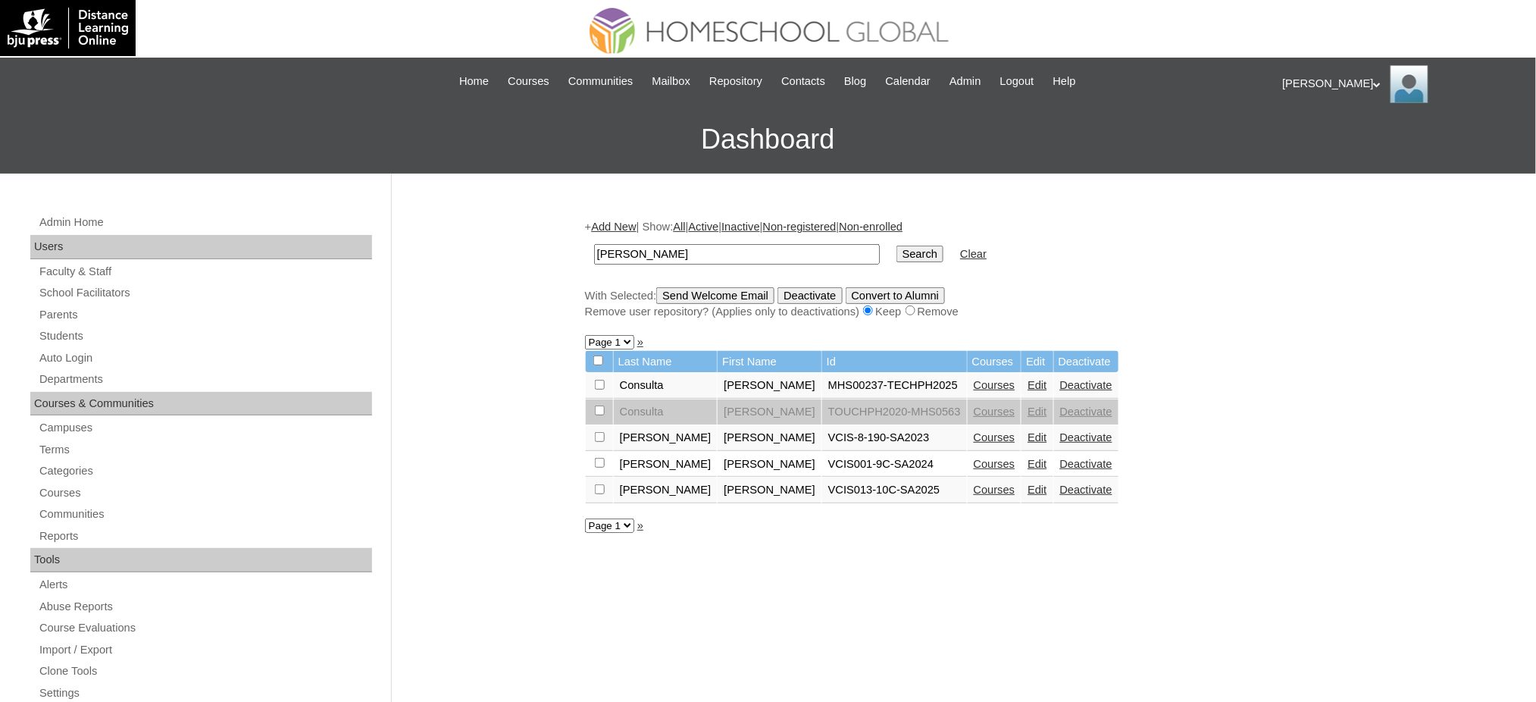
click at [973, 379] on link "Courses" at bounding box center [994, 385] width 42 height 12
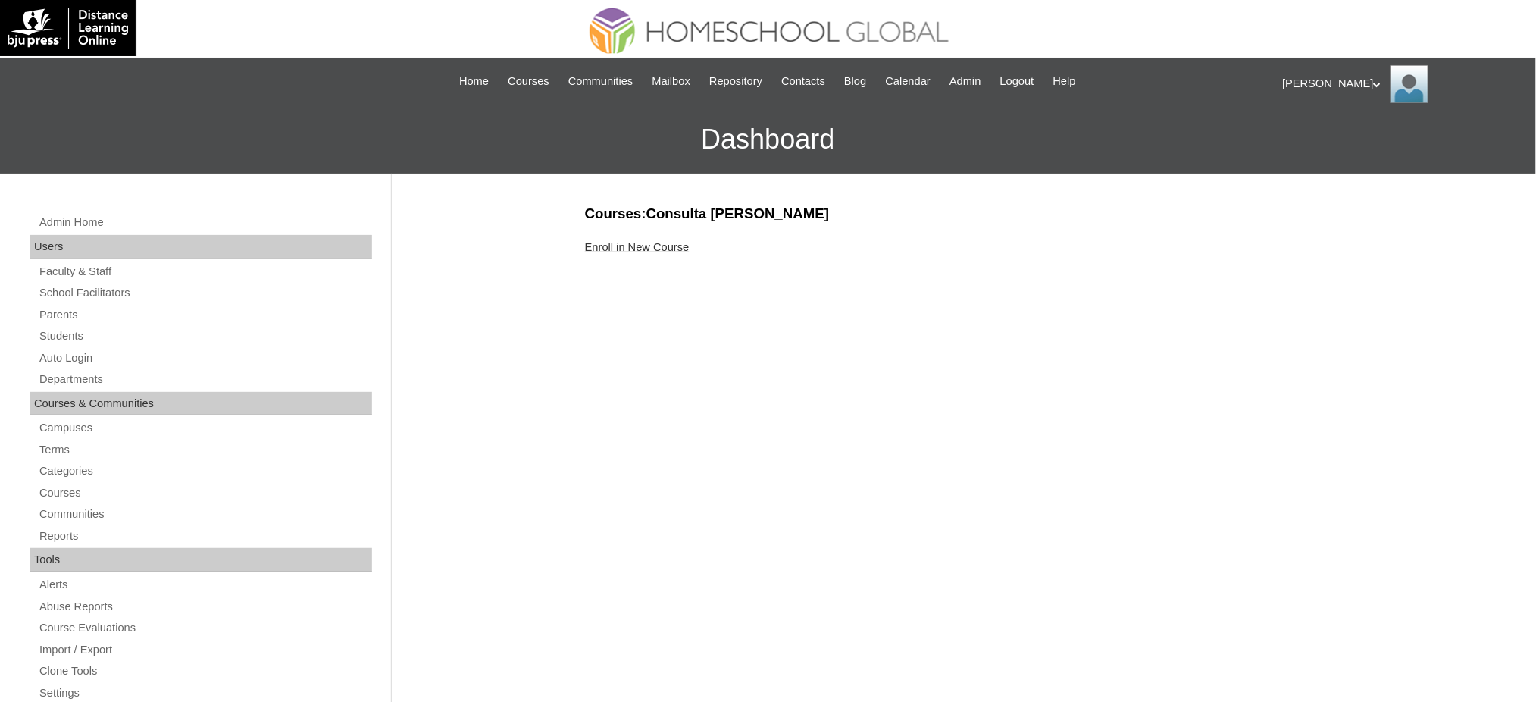
click at [655, 248] on link "Enroll in New Course" at bounding box center [637, 247] width 105 height 12
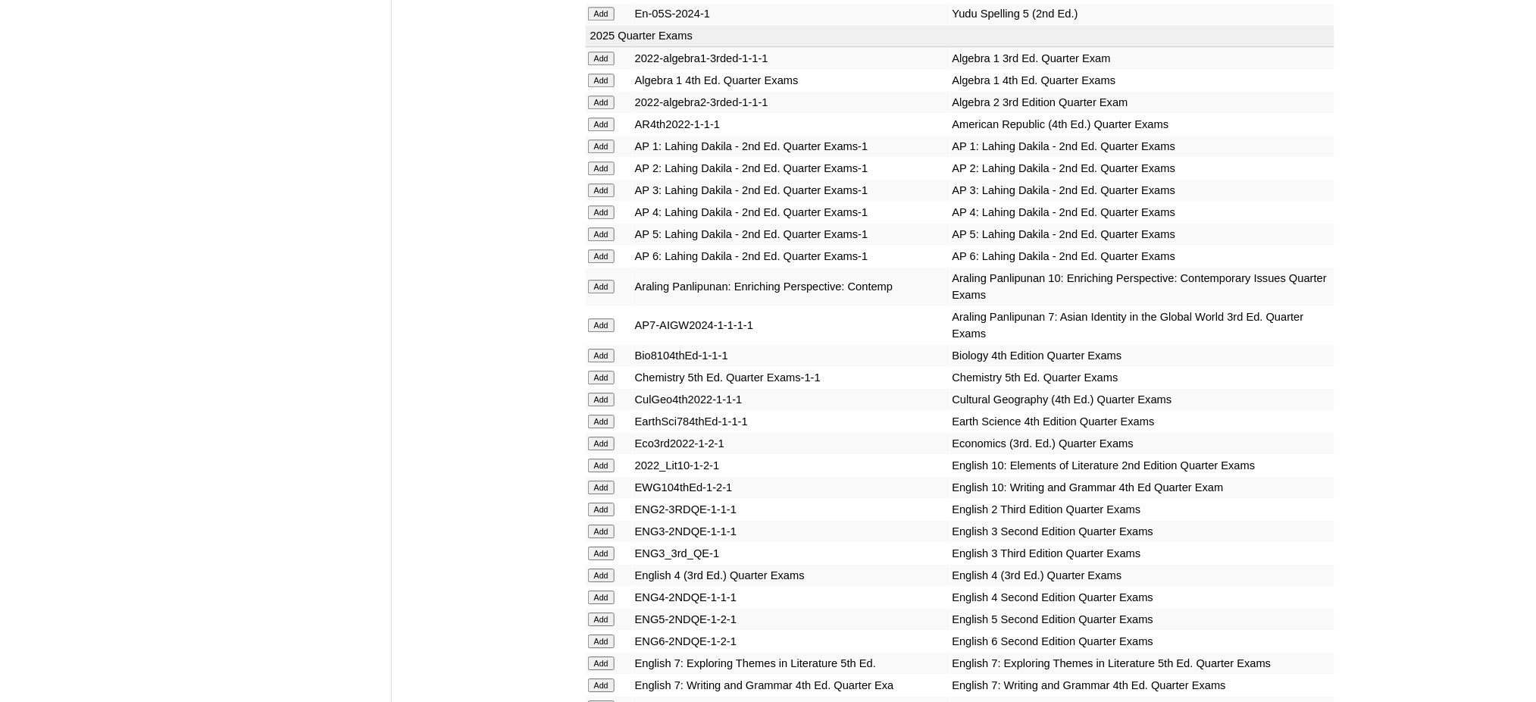
scroll to position [1515, 0]
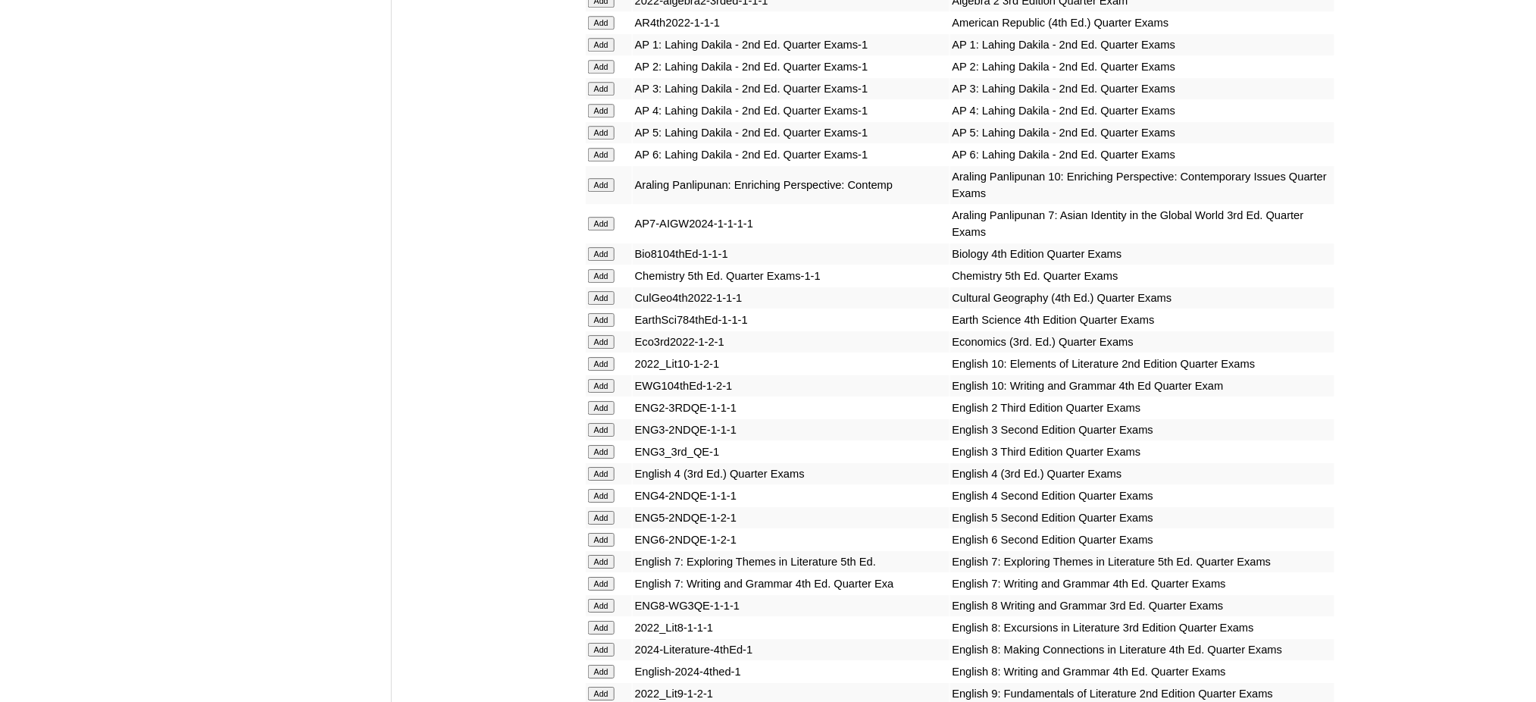
click at [602, 126] on input "Add" at bounding box center [601, 133] width 27 height 14
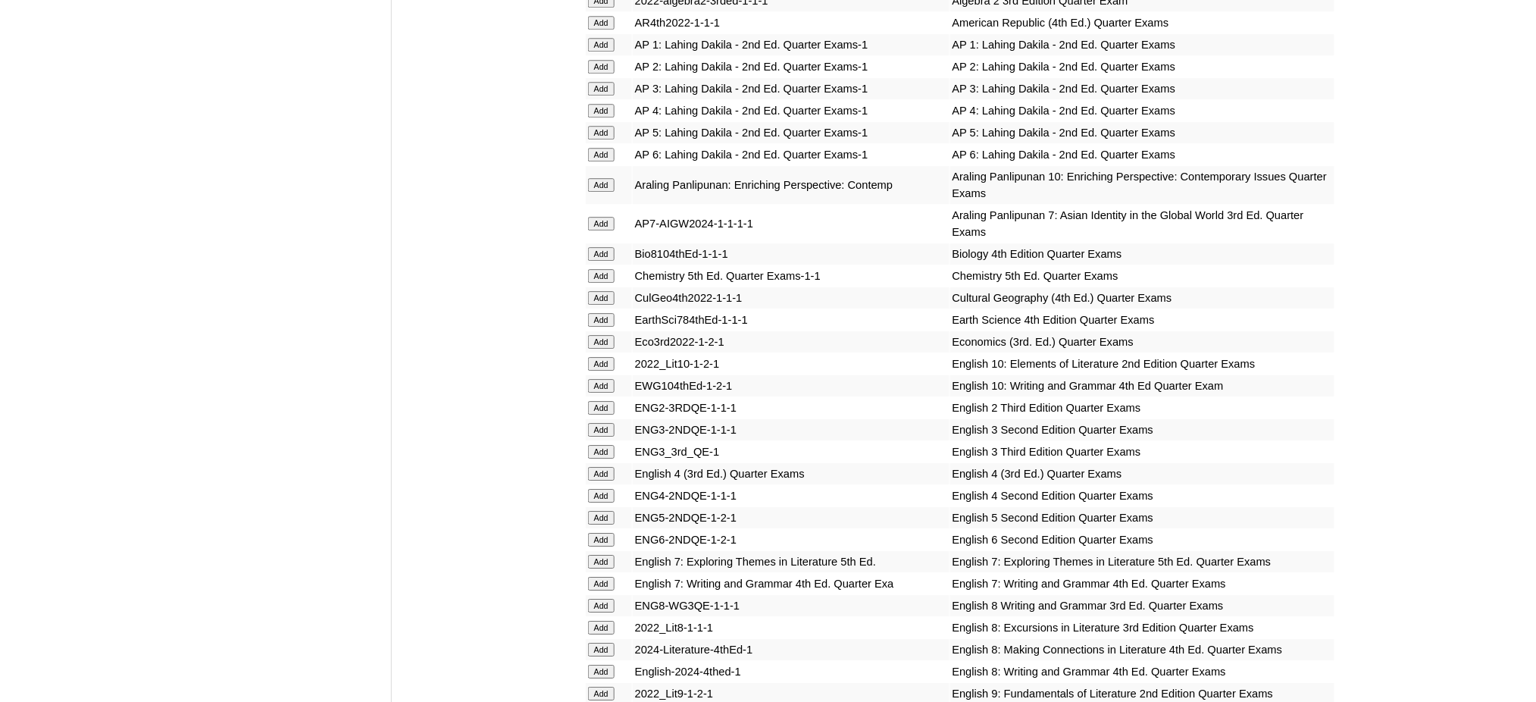
click at [607, 511] on input "Add" at bounding box center [601, 518] width 27 height 14
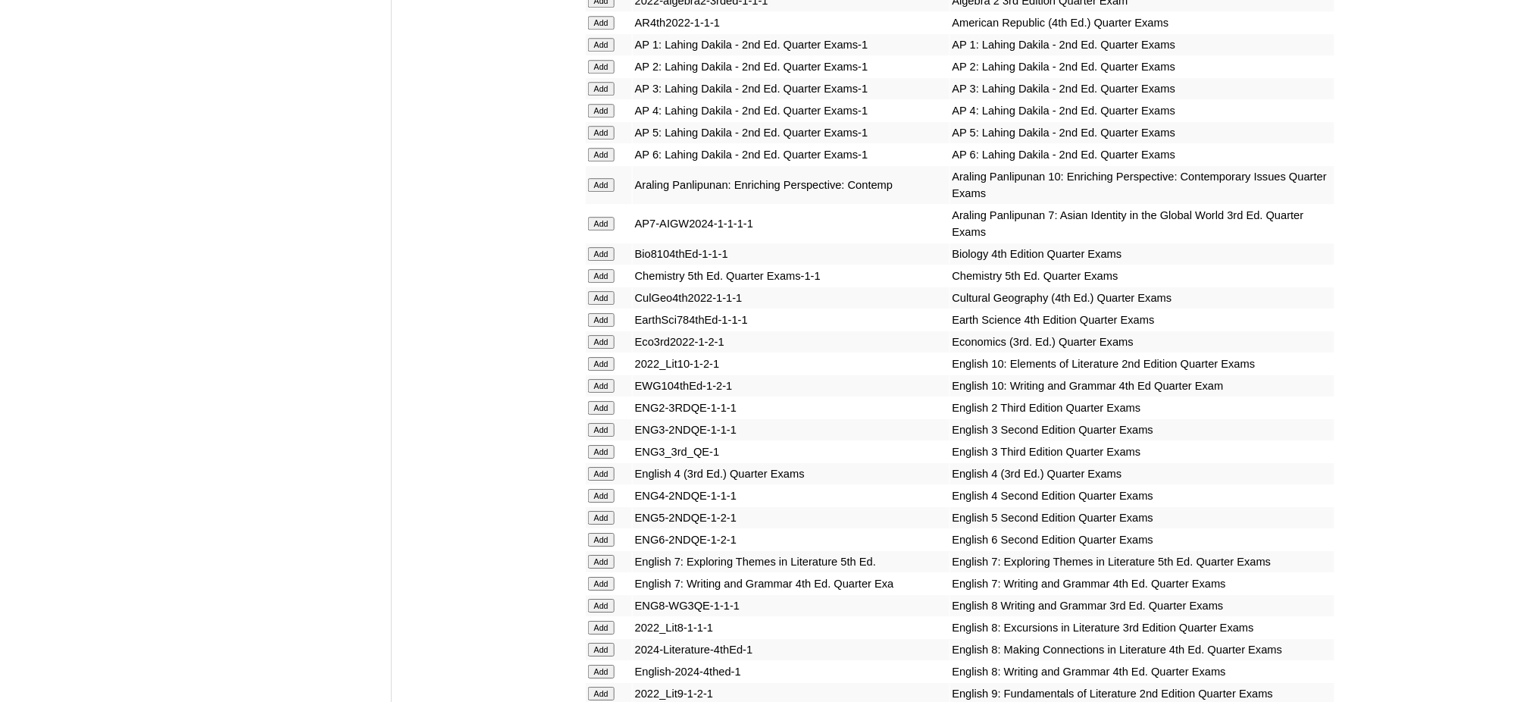
click at [607, 511] on input "Add" at bounding box center [601, 518] width 27 height 14
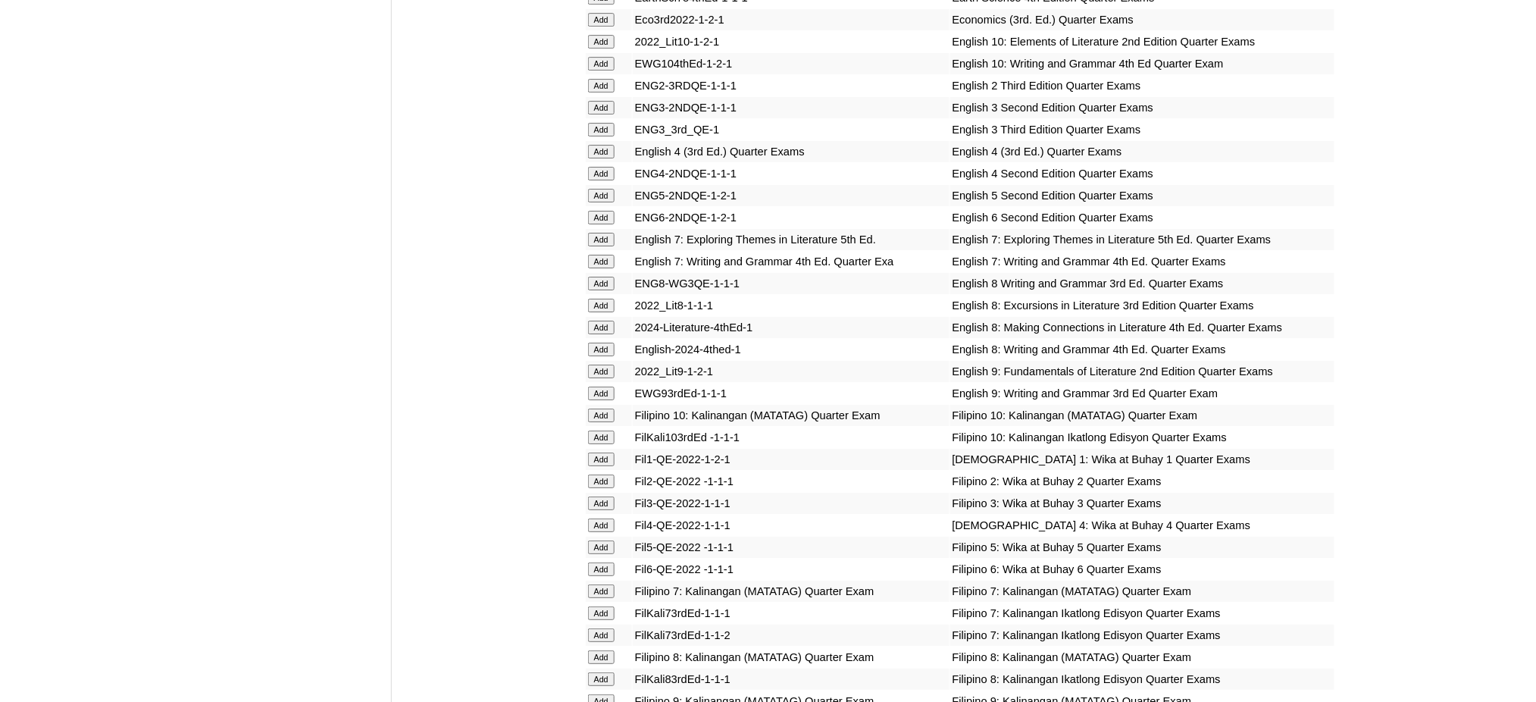
scroll to position [1919, 0]
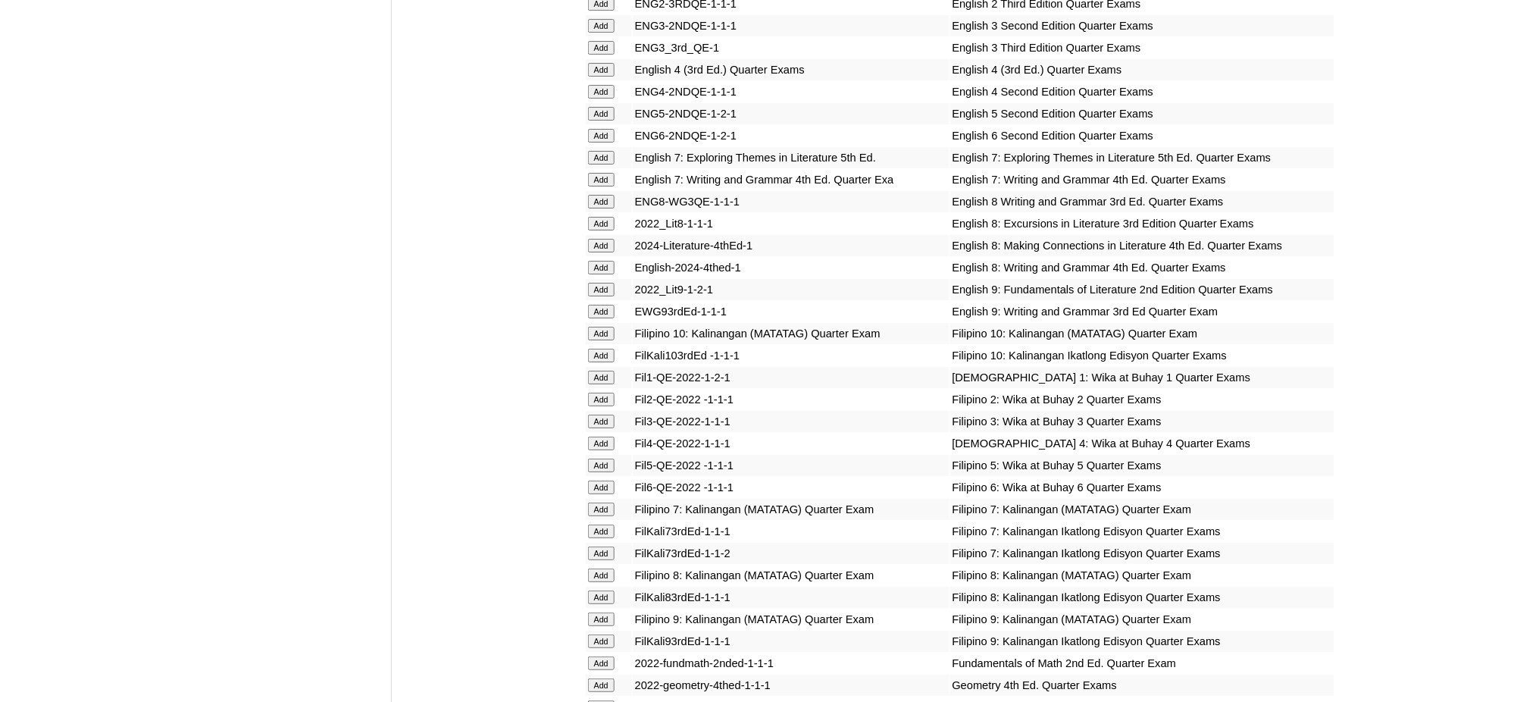
click at [602, 458] on input "Add" at bounding box center [601, 465] width 27 height 14
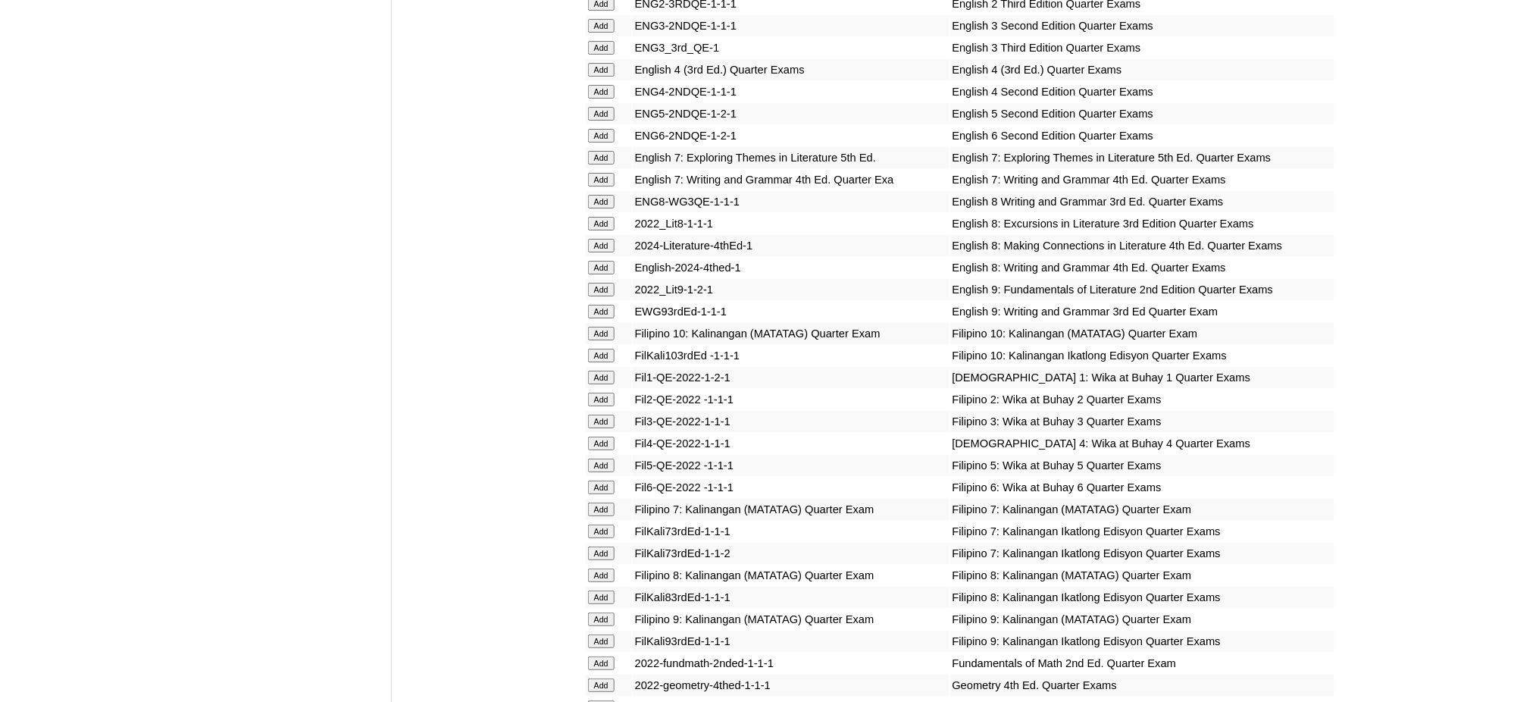
click at [602, 458] on input "Add" at bounding box center [601, 465] width 27 height 14
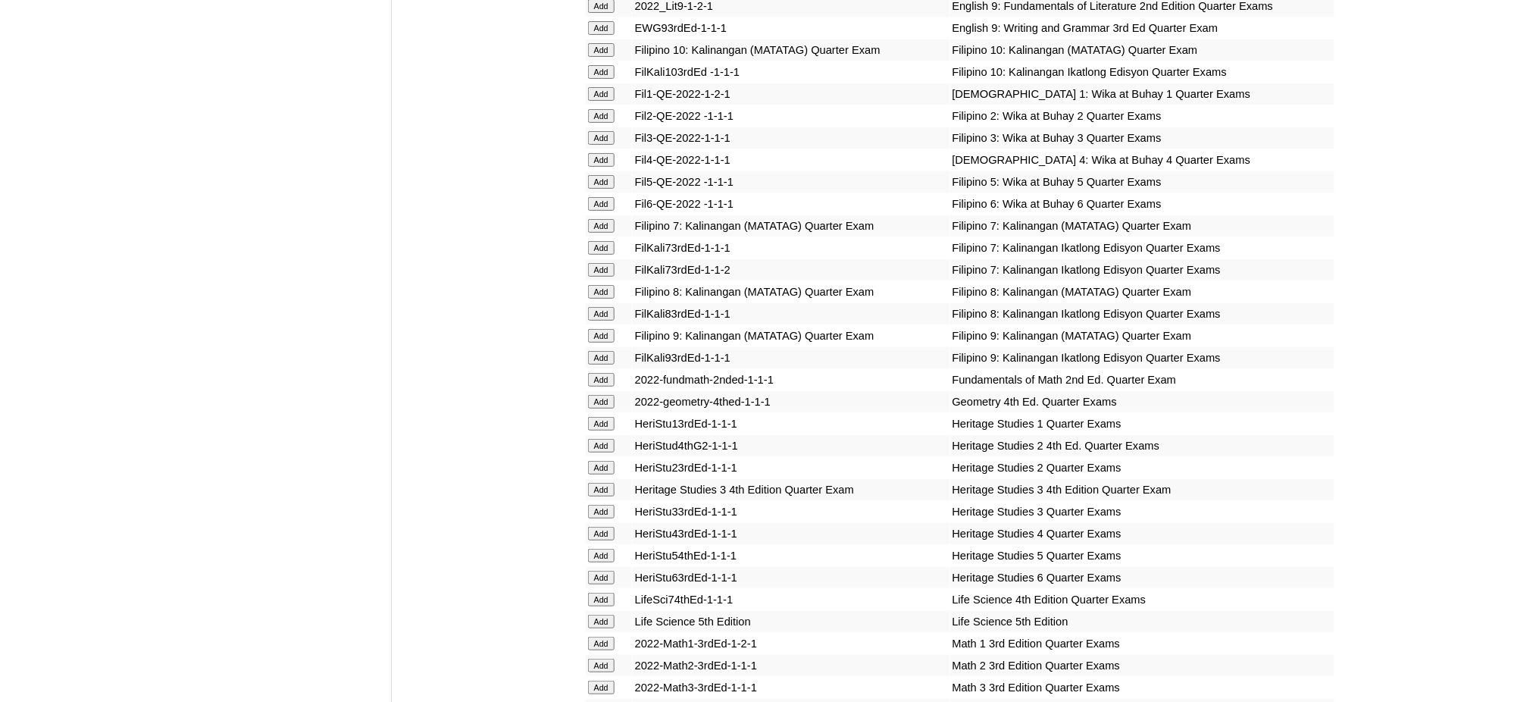
scroll to position [2424, 0]
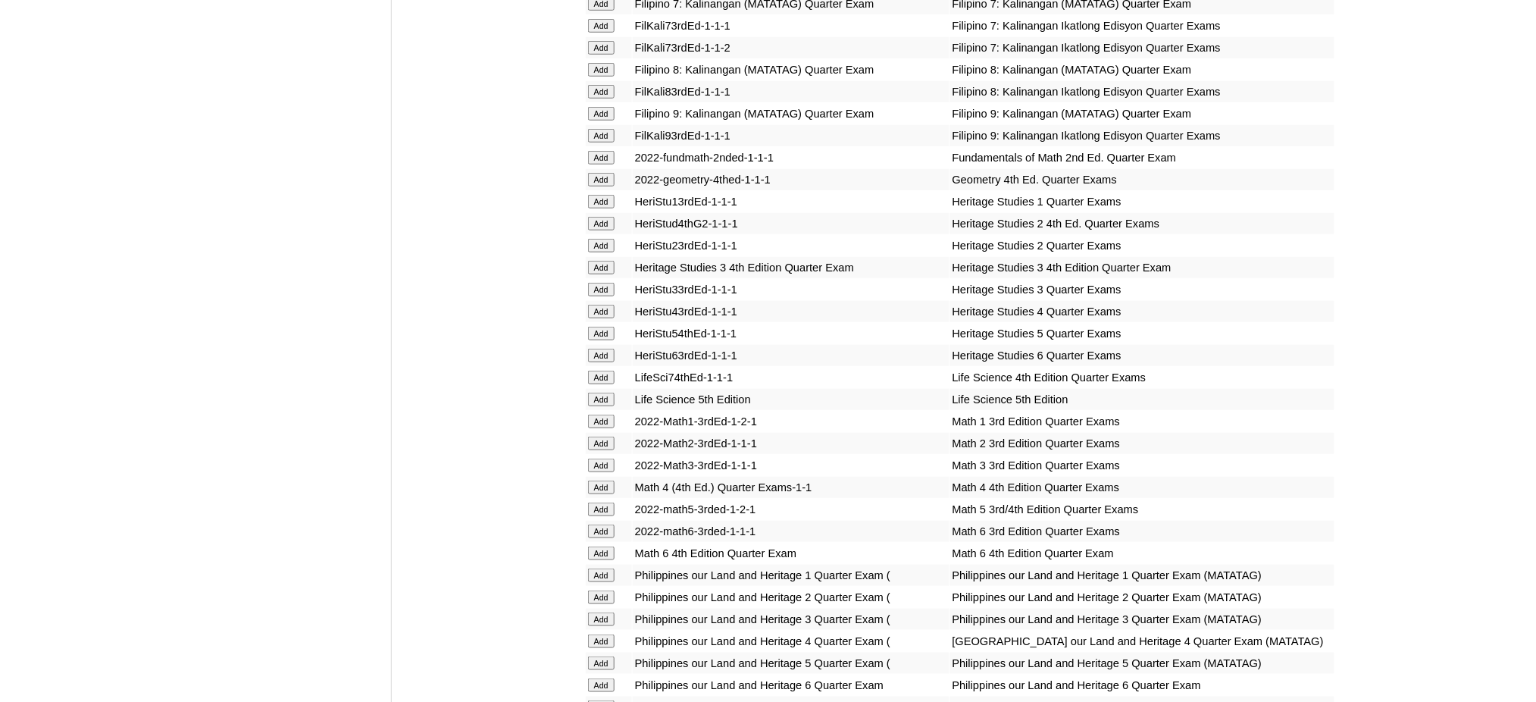
click at [600, 502] on input "Add" at bounding box center [601, 509] width 27 height 14
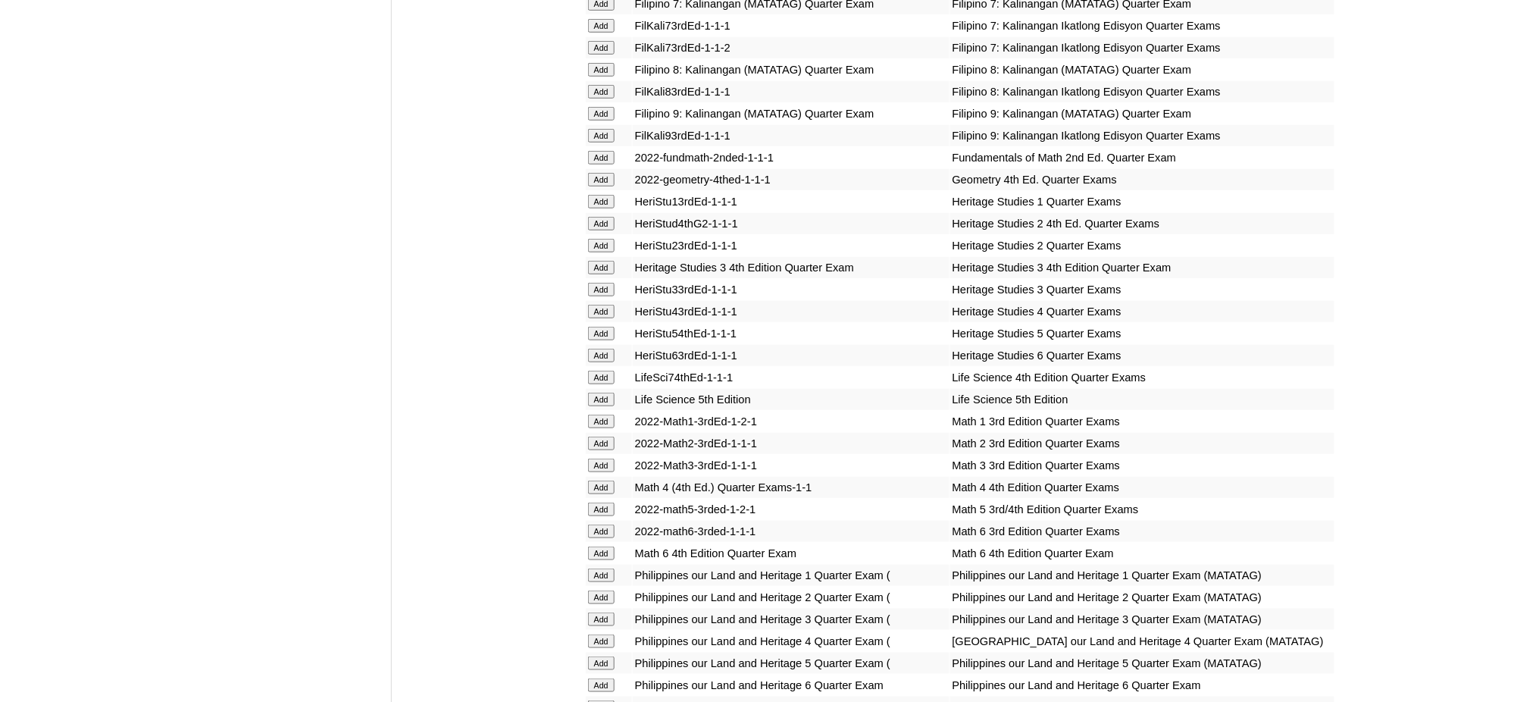
click at [600, 502] on input "Add" at bounding box center [601, 509] width 27 height 14
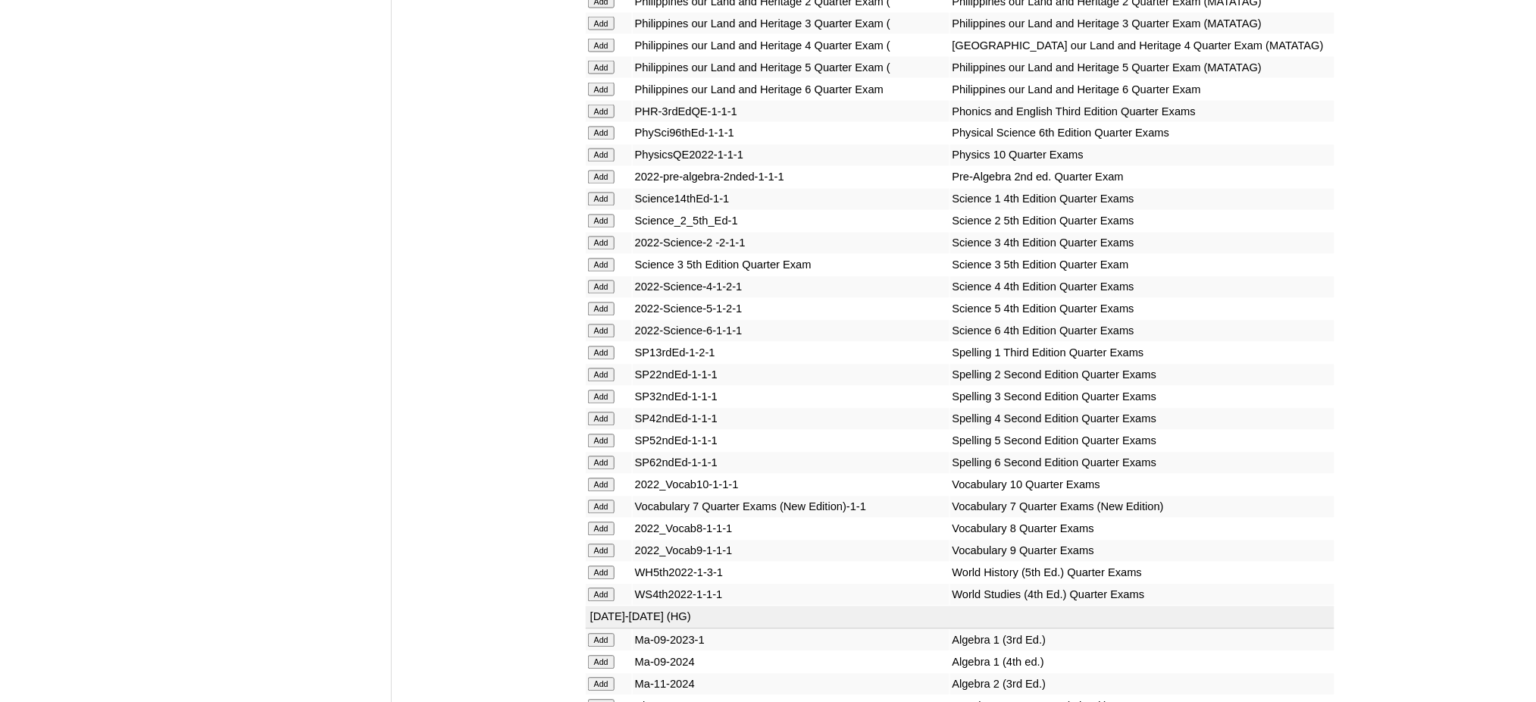
scroll to position [3030, 0]
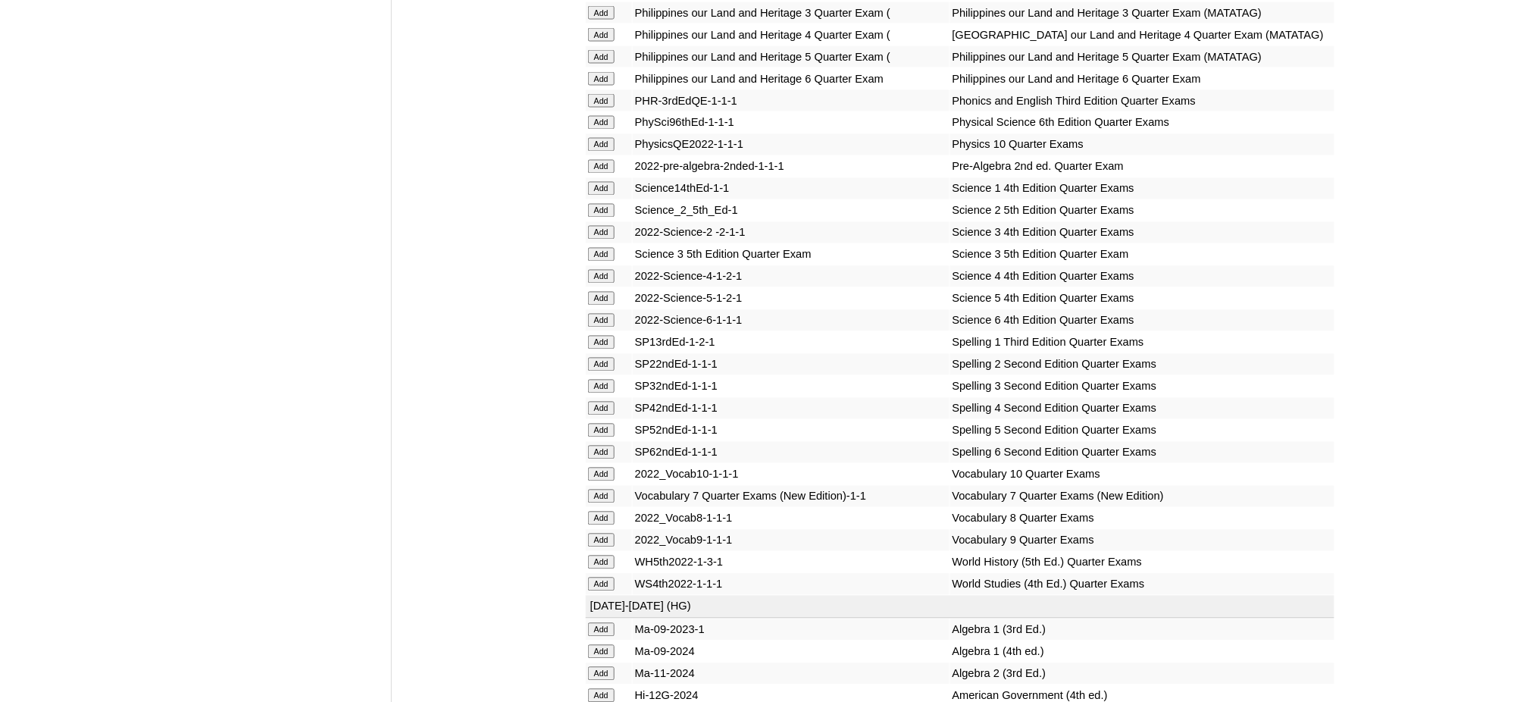
click at [610, 292] on input "Add" at bounding box center [601, 299] width 27 height 14
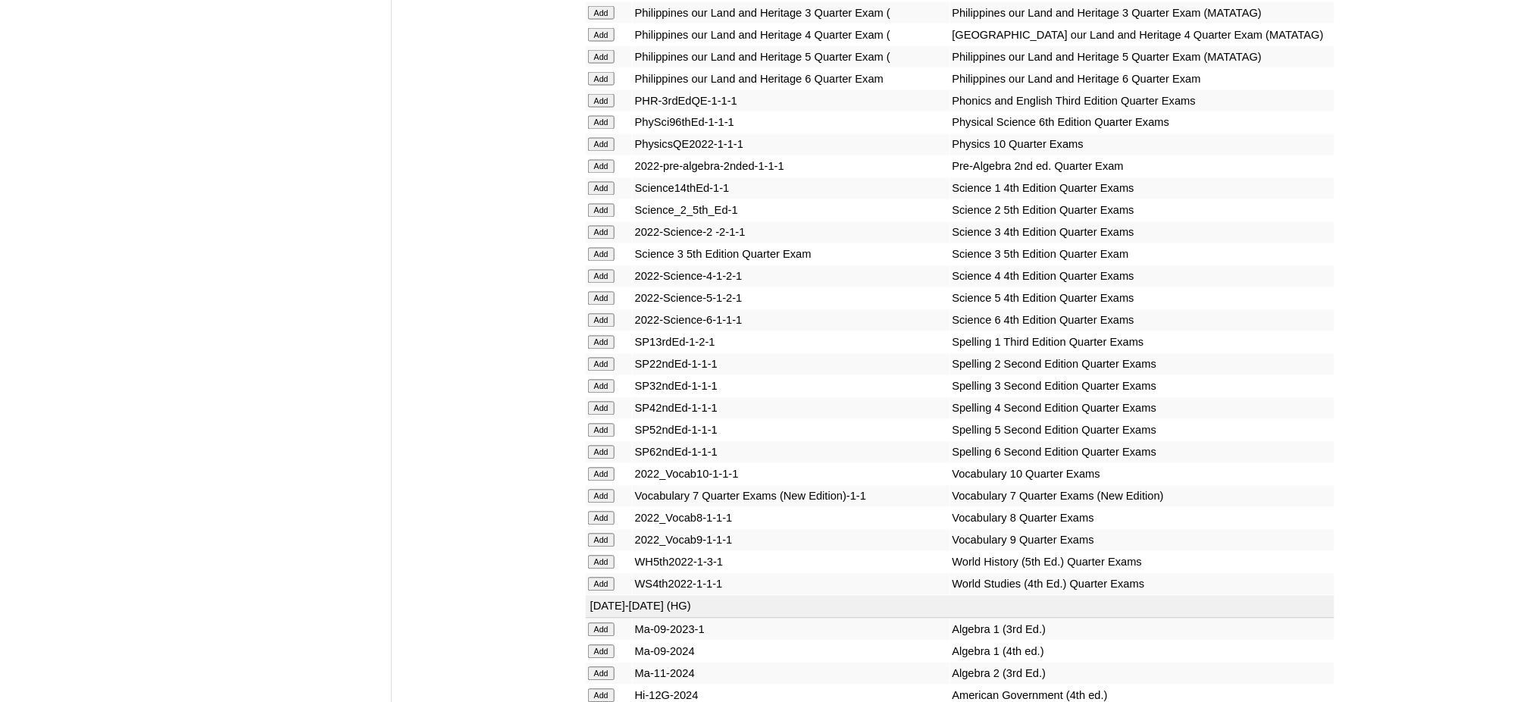
click at [598, 423] on input "Add" at bounding box center [601, 430] width 27 height 14
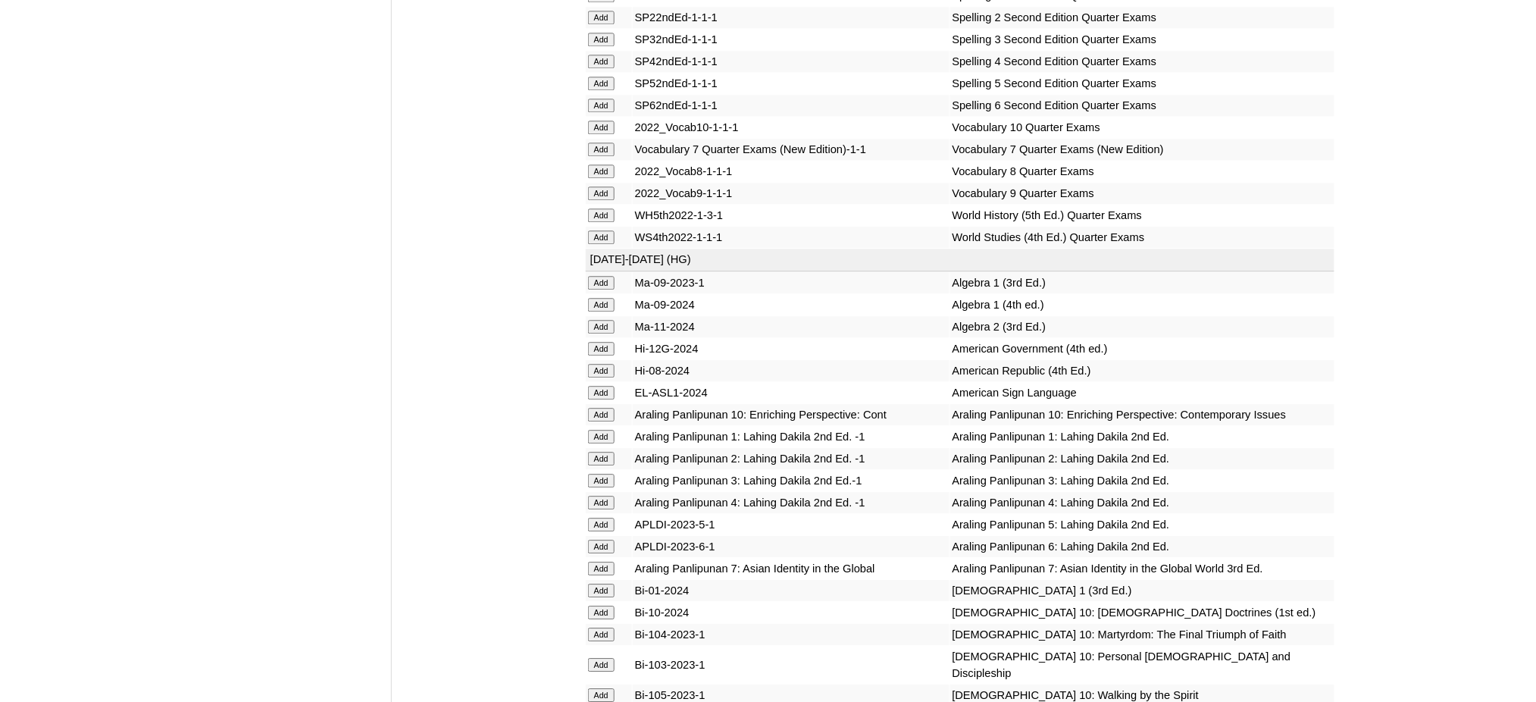
scroll to position [3535, 0]
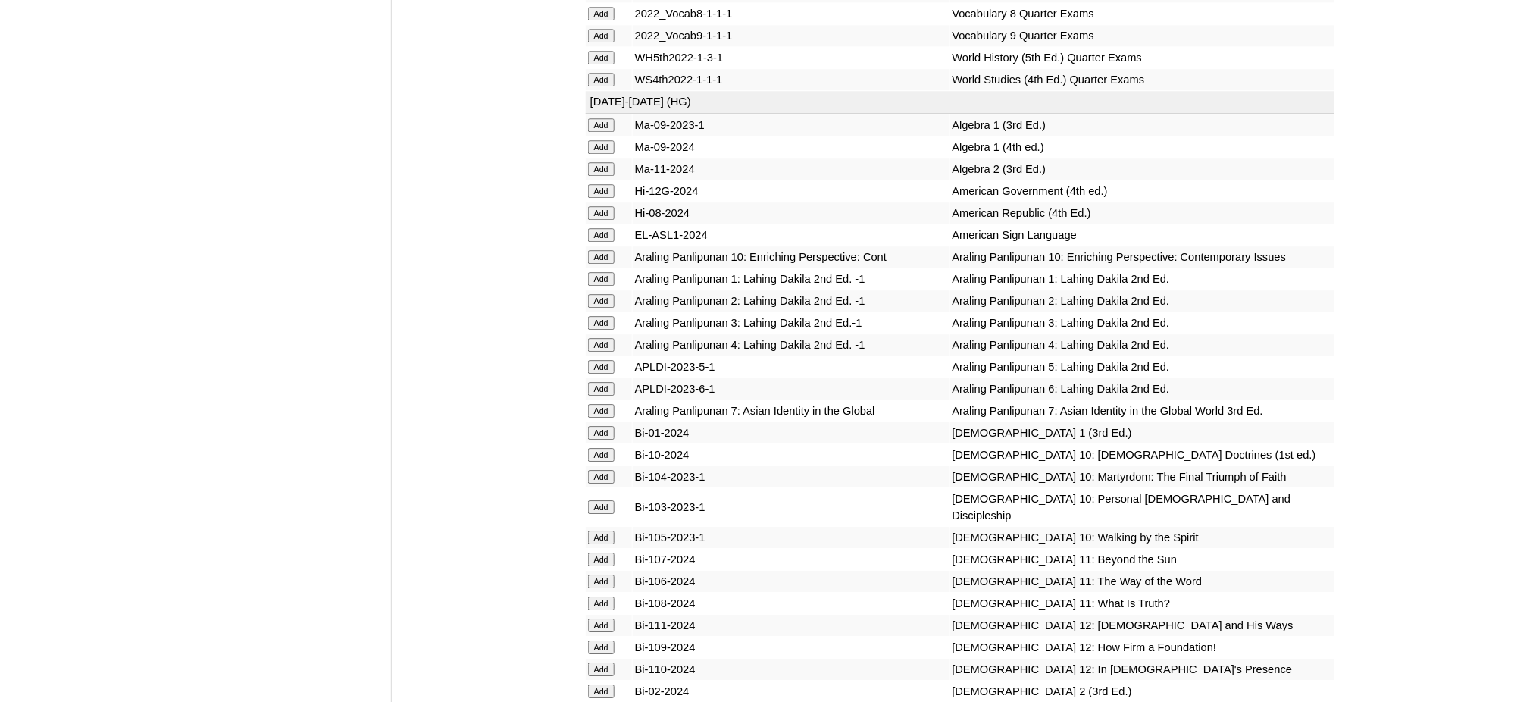
click at [603, 360] on input "Add" at bounding box center [601, 367] width 27 height 14
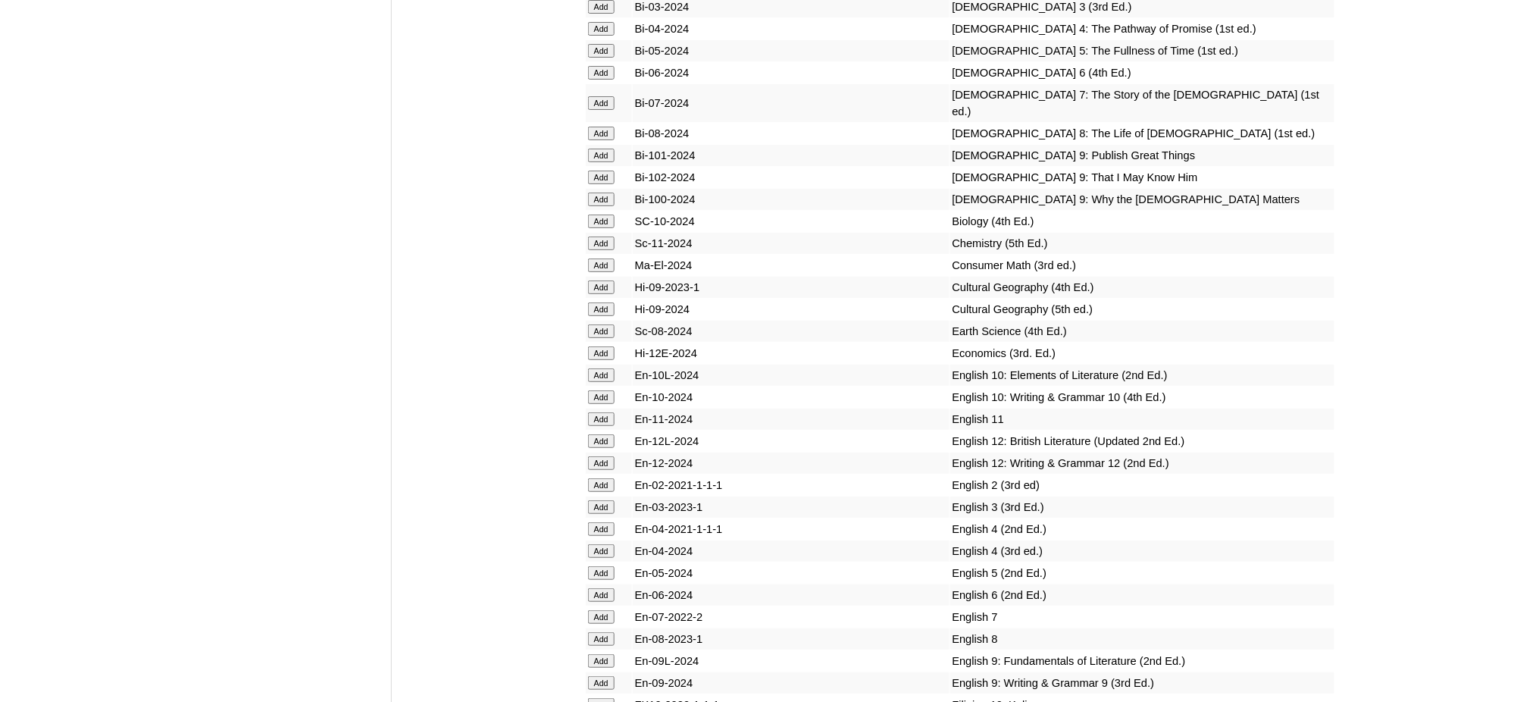
scroll to position [4242, 0]
click at [594, 564] on input "Add" at bounding box center [601, 571] width 27 height 14
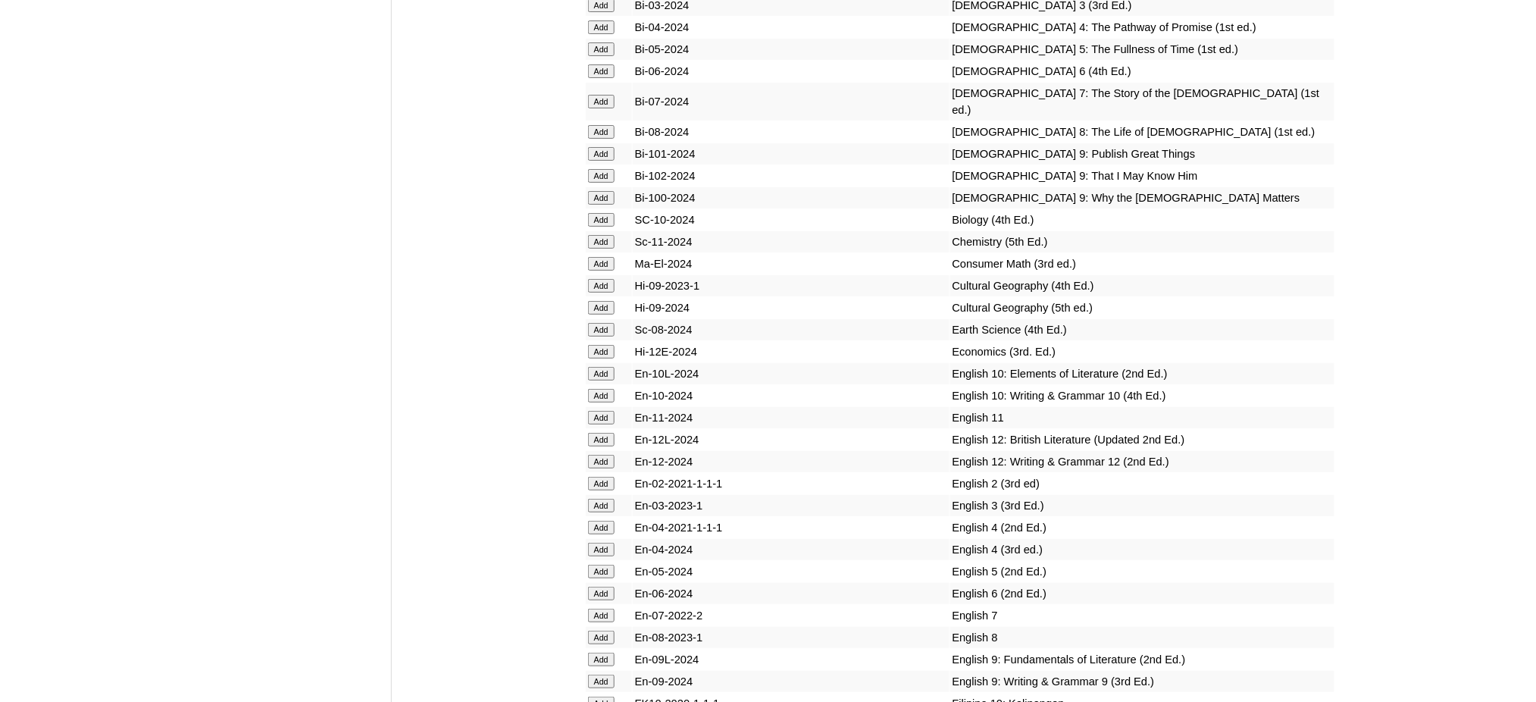
click at [594, 564] on input "Add" at bounding box center [601, 571] width 27 height 14
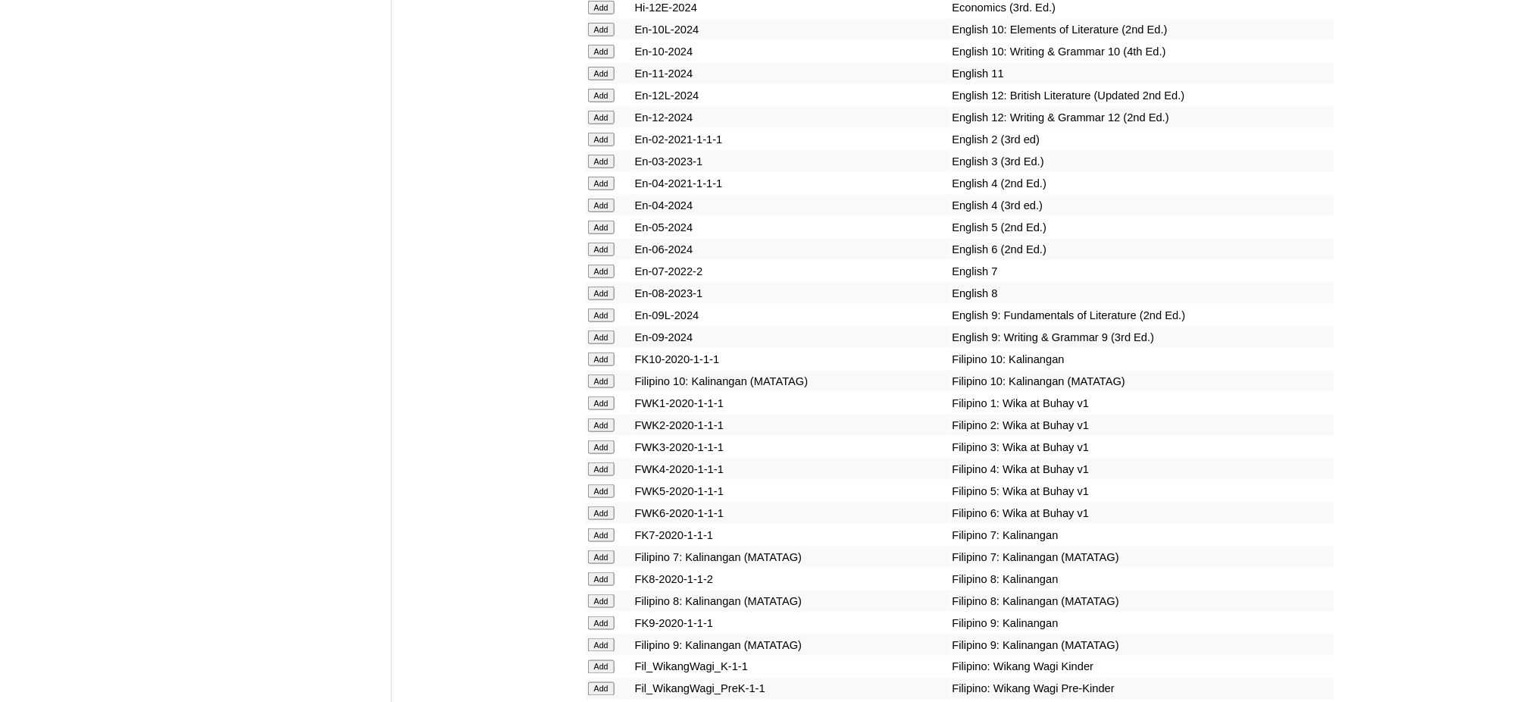
scroll to position [4646, 0]
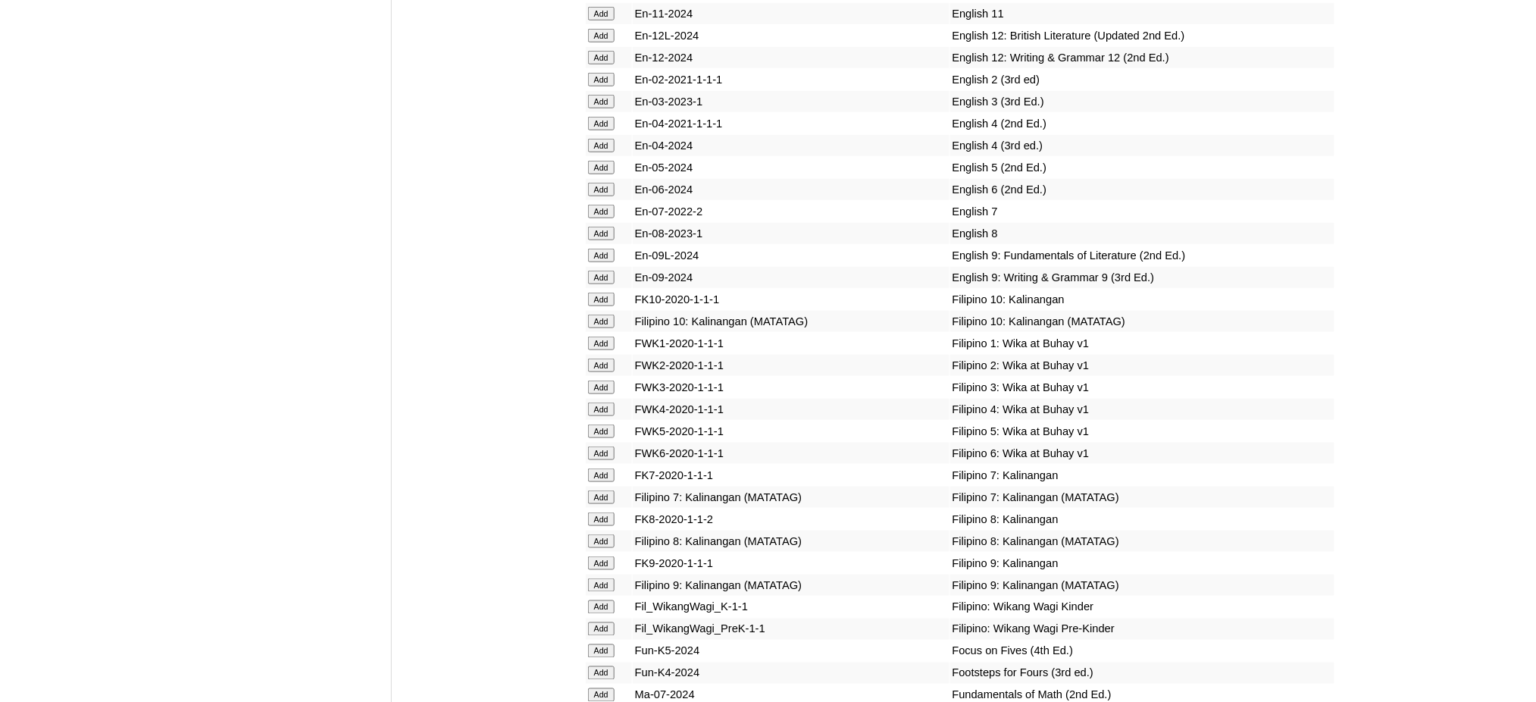
click at [605, 424] on input "Add" at bounding box center [601, 431] width 27 height 14
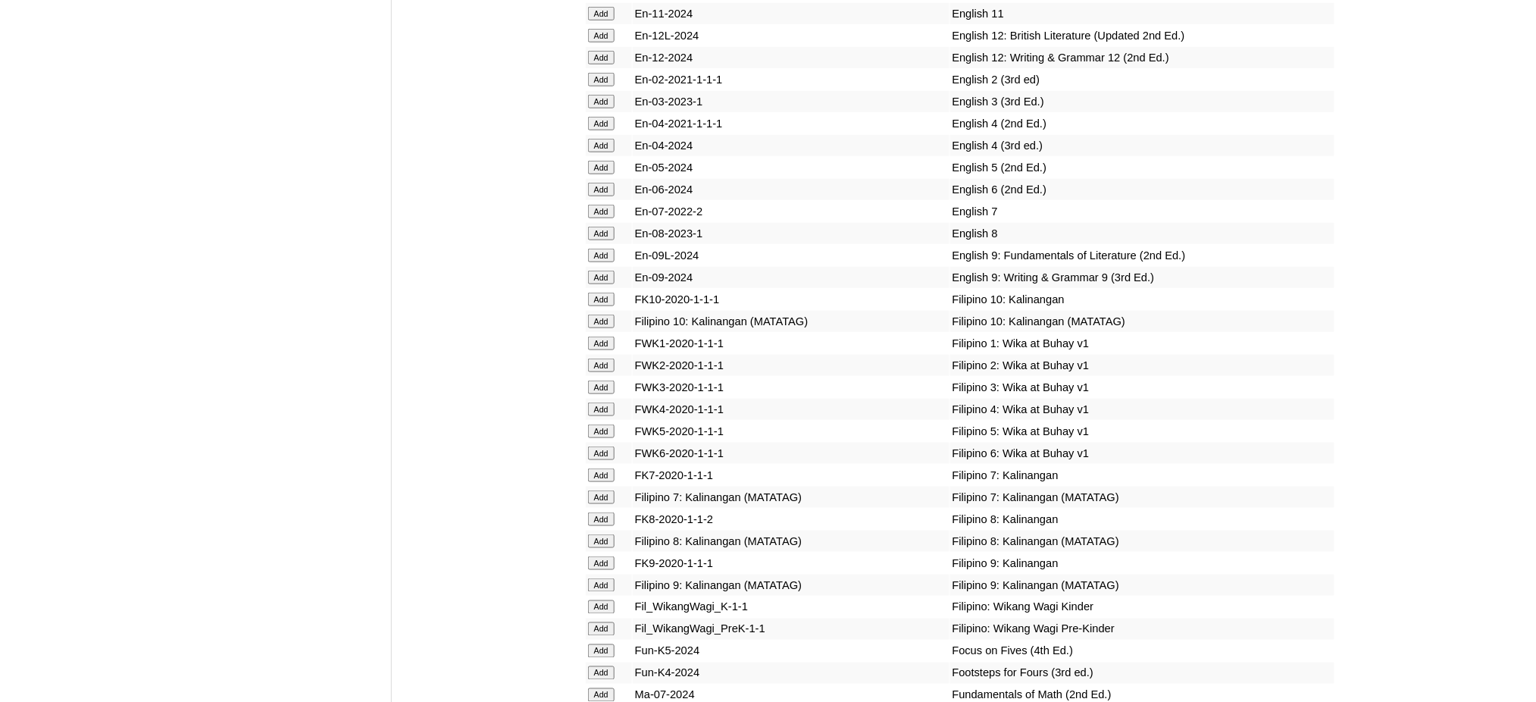
click at [605, 424] on input "Add" at bounding box center [601, 431] width 27 height 14
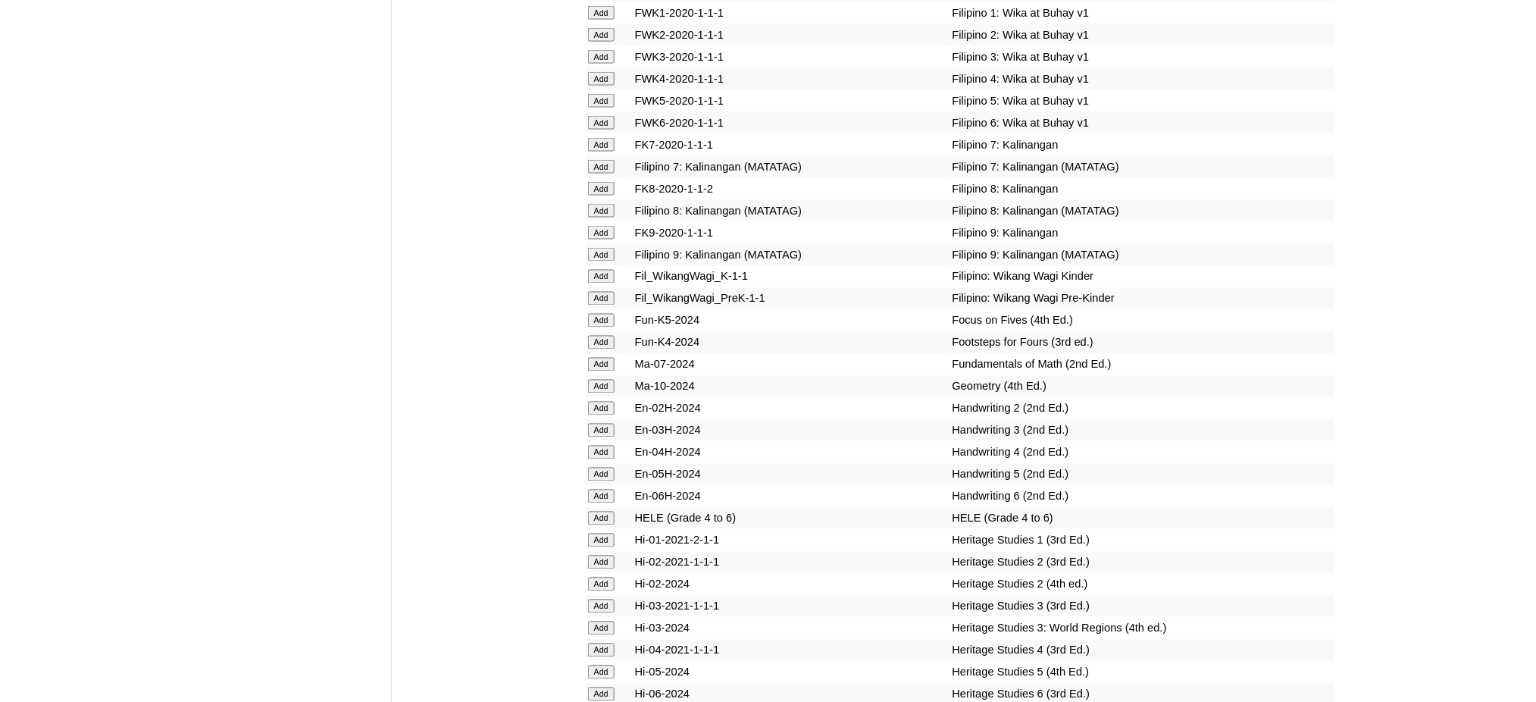
scroll to position [5050, 0]
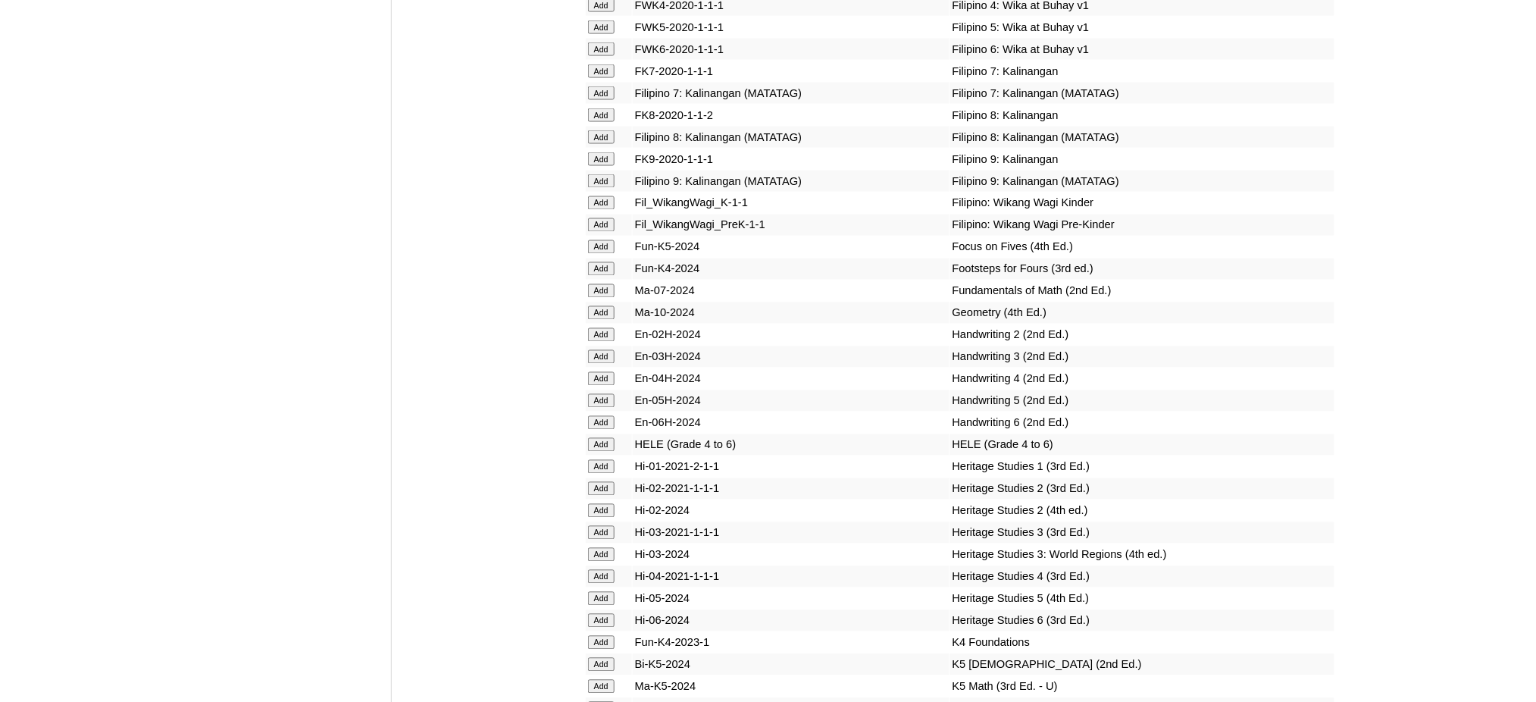
click at [589, 438] on input "Add" at bounding box center [601, 445] width 27 height 14
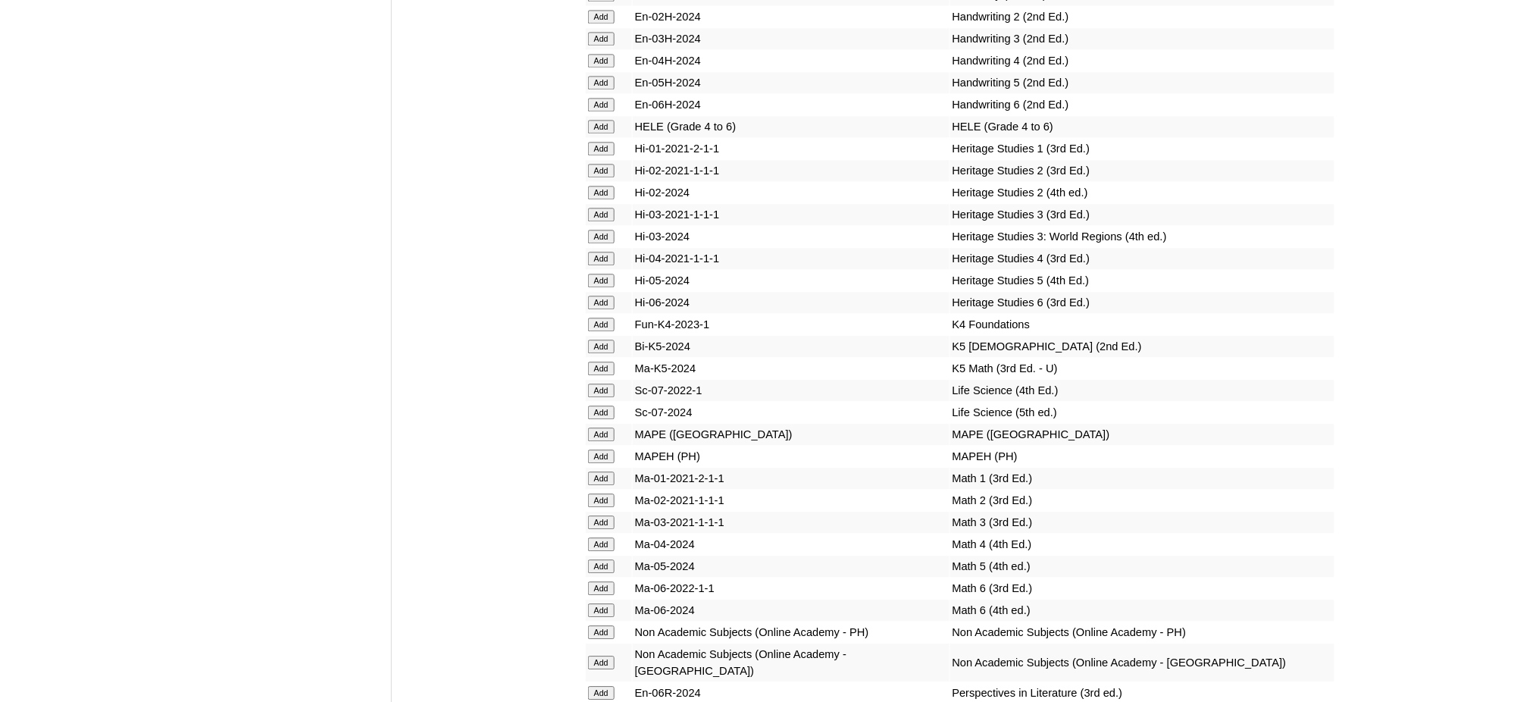
scroll to position [5455, 0]
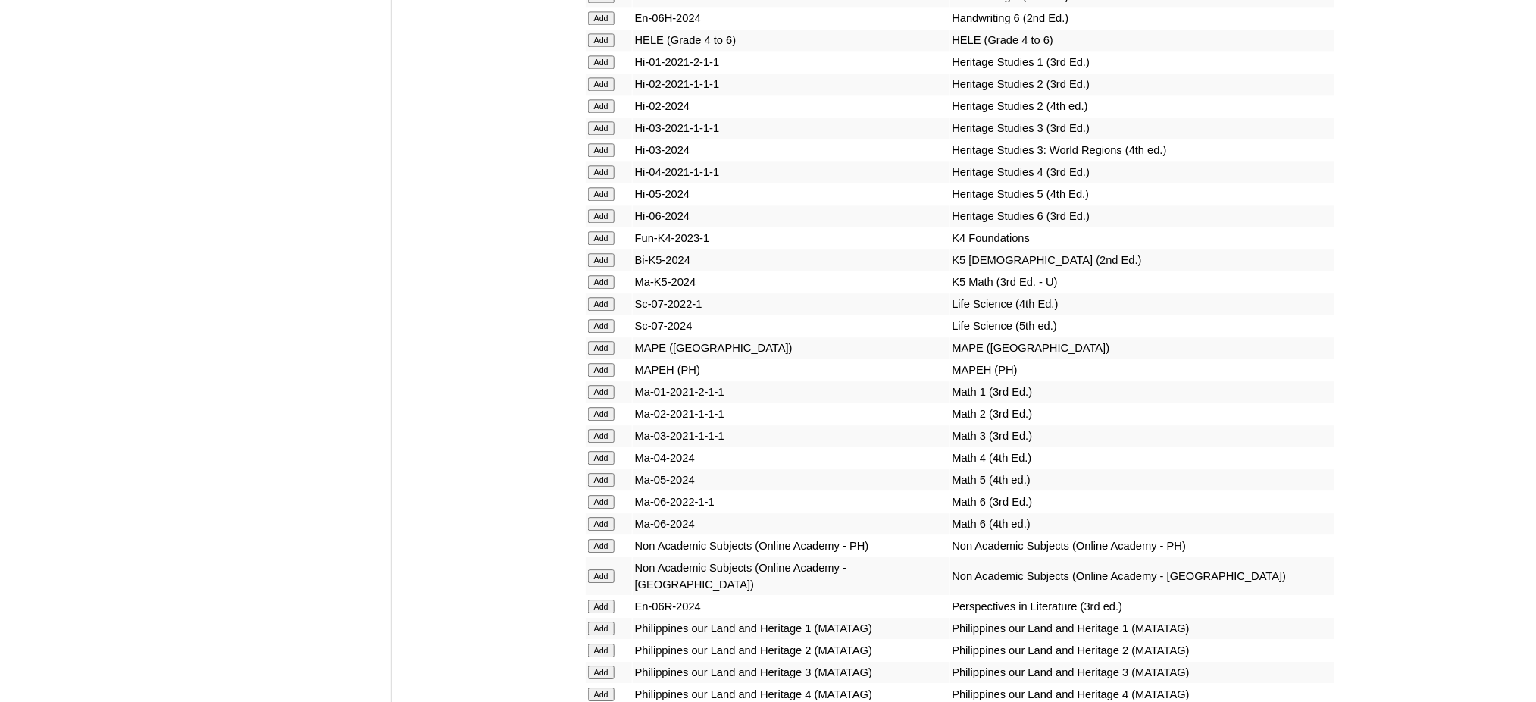
click at [598, 473] on input "Add" at bounding box center [601, 480] width 27 height 14
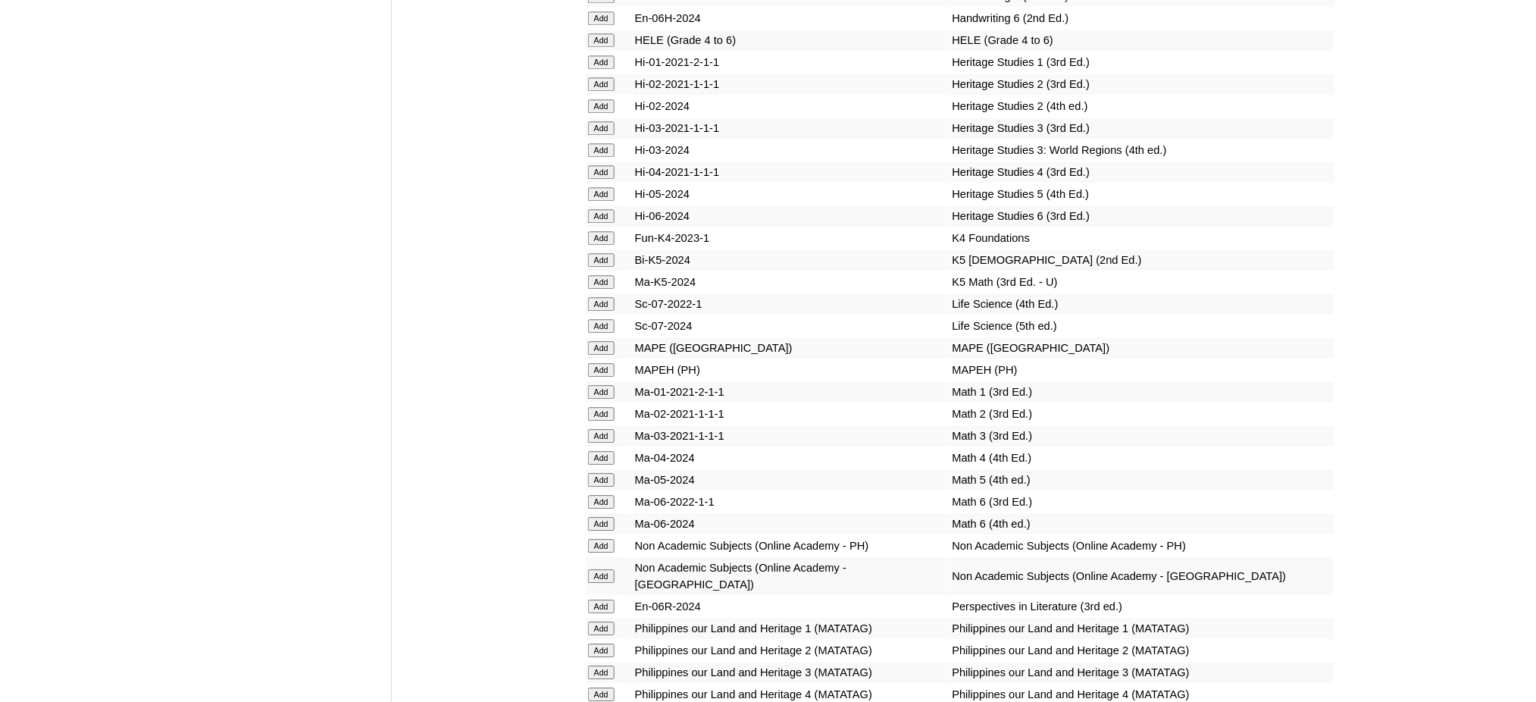
click at [598, 473] on input "Add" at bounding box center [601, 480] width 27 height 14
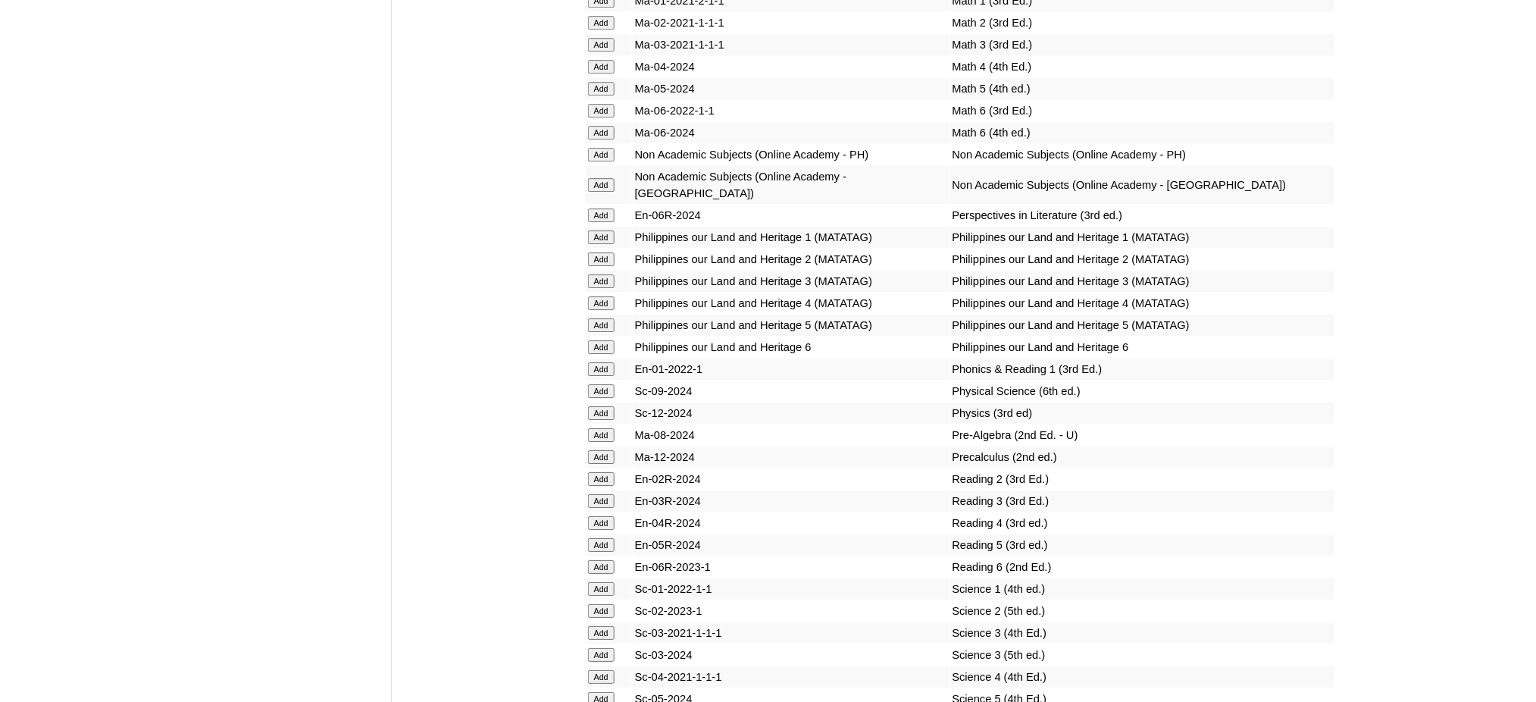
scroll to position [5858, 0]
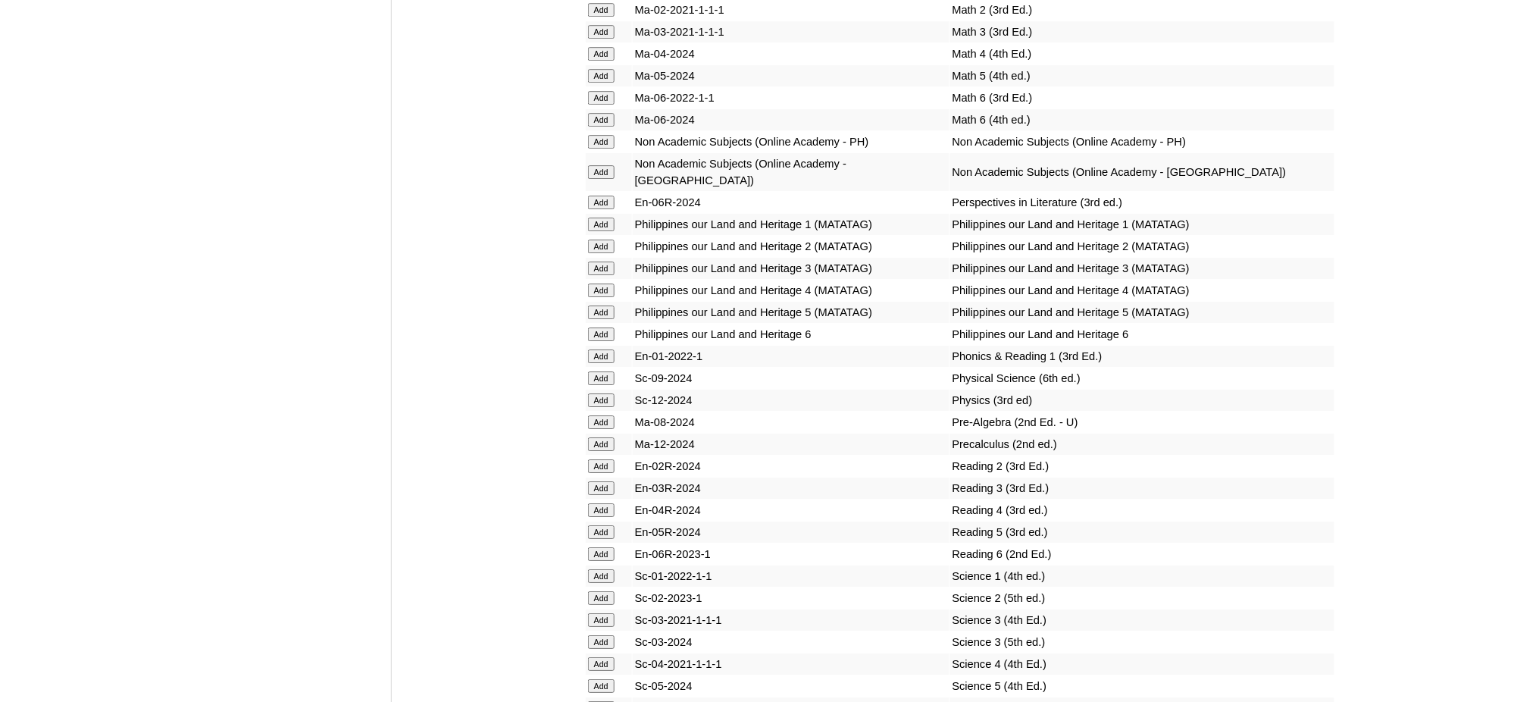
click at [617, 525] on form "Add" at bounding box center [609, 531] width 42 height 12
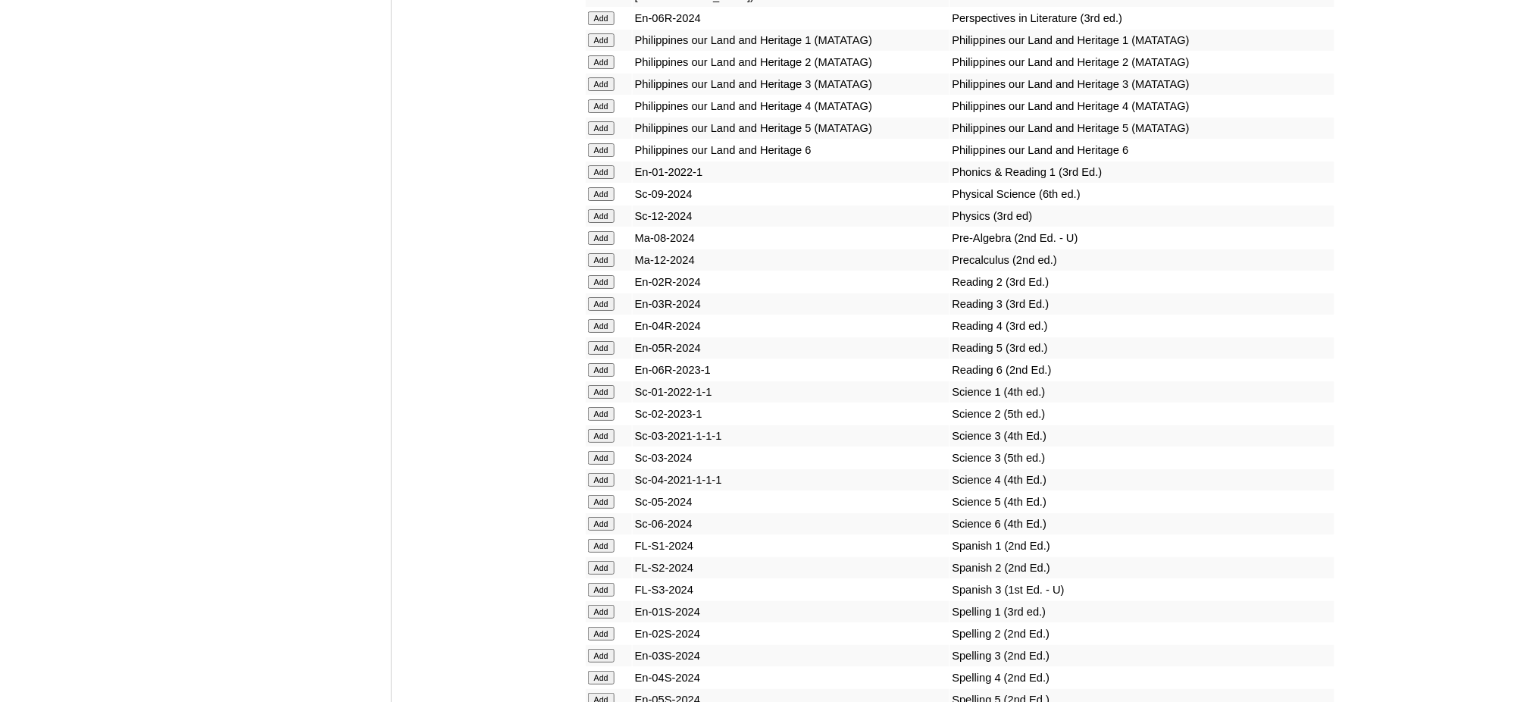
scroll to position [6061, 0]
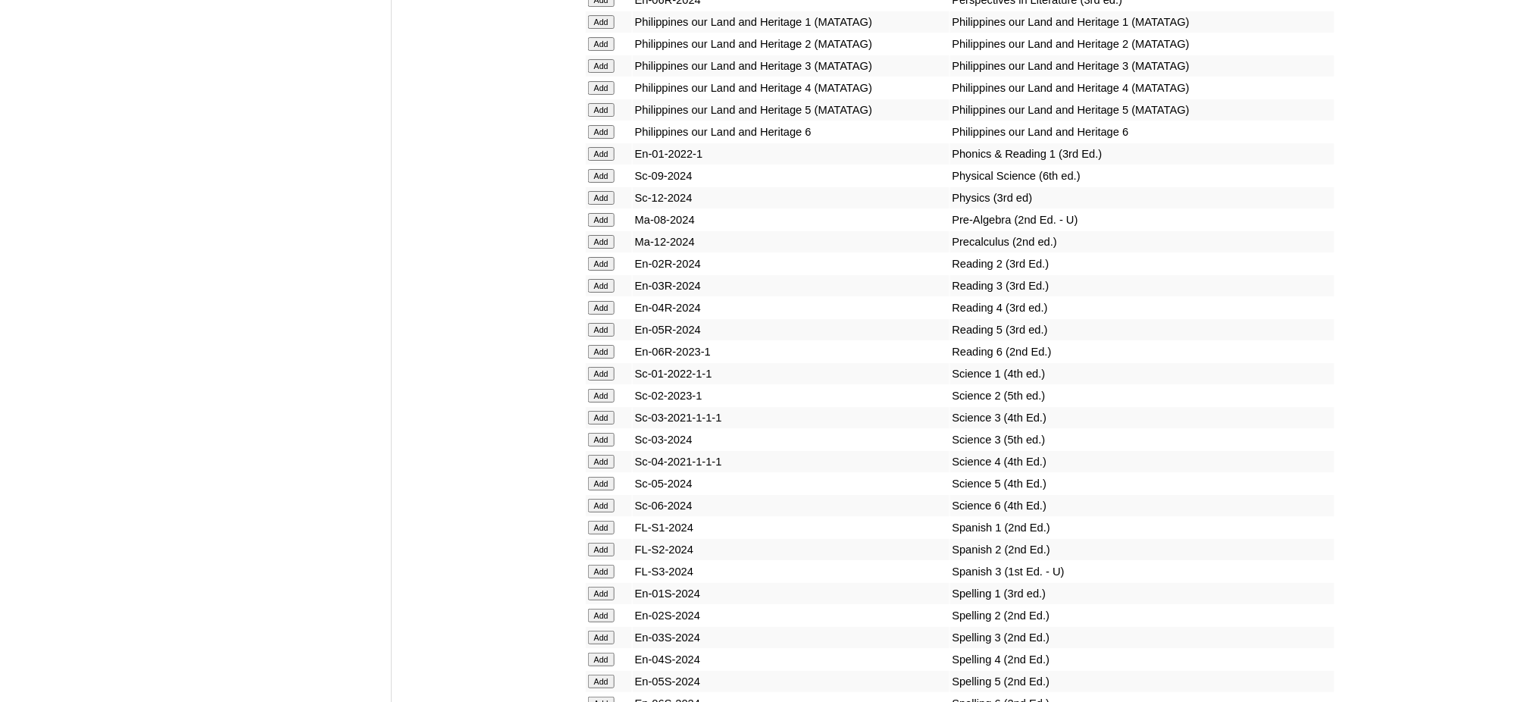
click at [604, 323] on input "Add" at bounding box center [601, 330] width 27 height 14
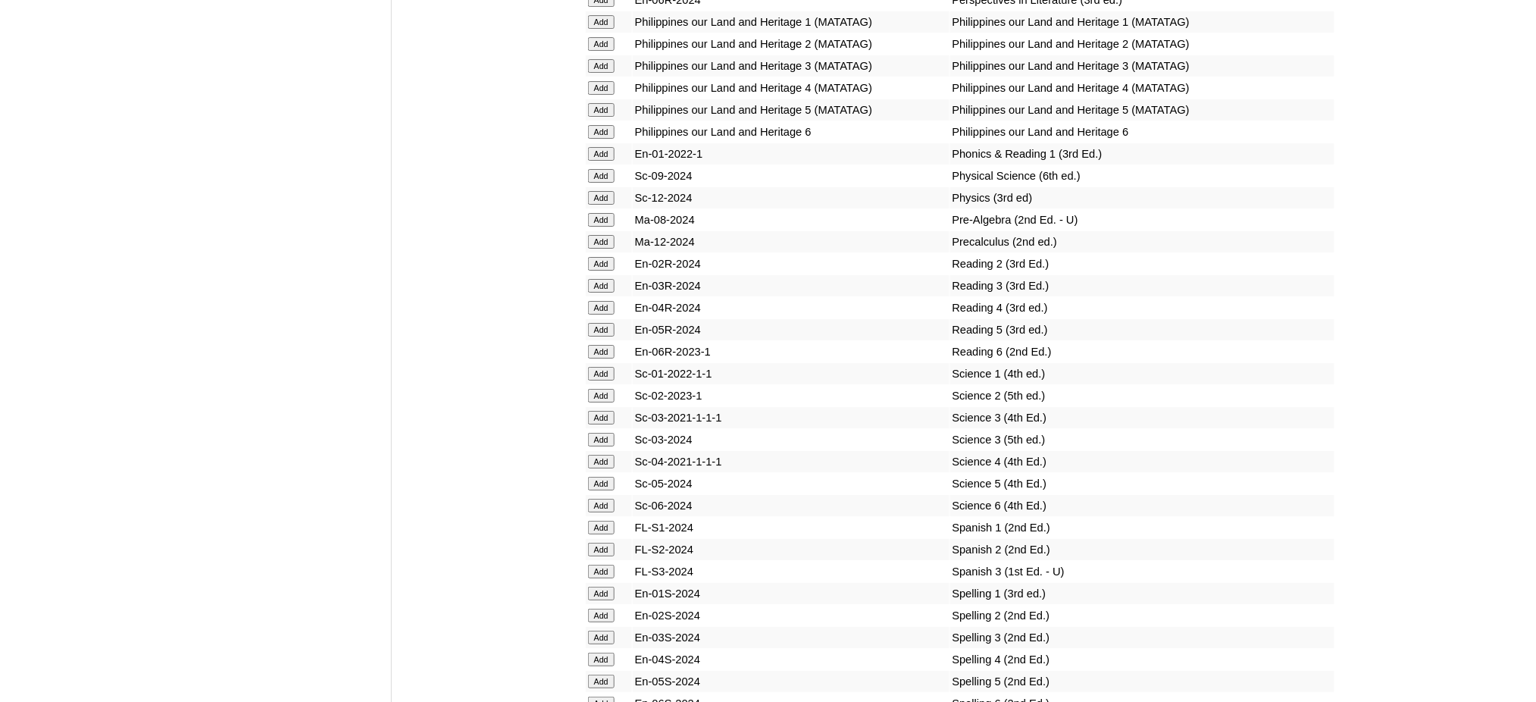
click at [604, 323] on input "Add" at bounding box center [601, 330] width 27 height 14
click at [598, 477] on input "Add" at bounding box center [601, 484] width 27 height 14
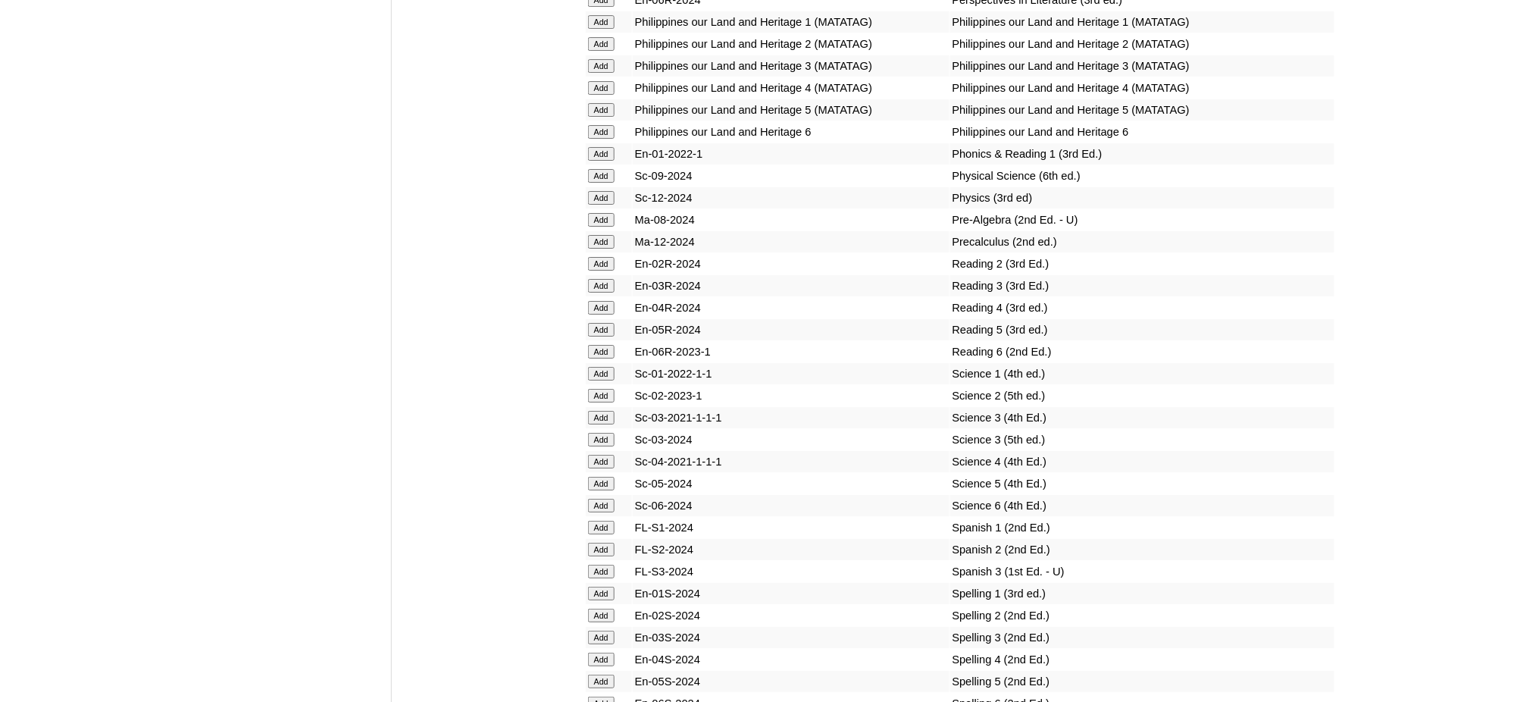
click at [598, 477] on input "Add" at bounding box center [601, 484] width 27 height 14
click at [607, 674] on input "Add" at bounding box center [601, 681] width 27 height 14
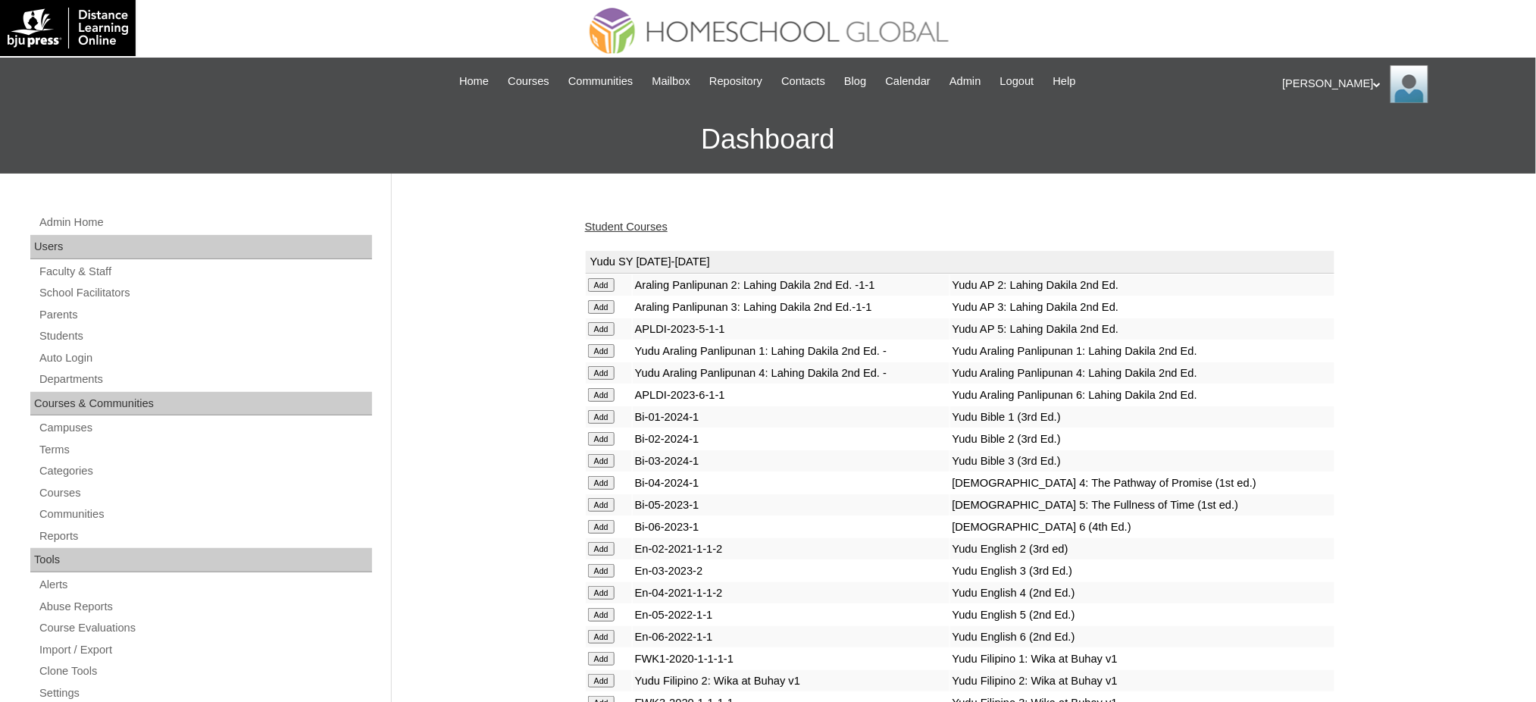
click at [635, 223] on link "Student Courses" at bounding box center [626, 226] width 83 height 12
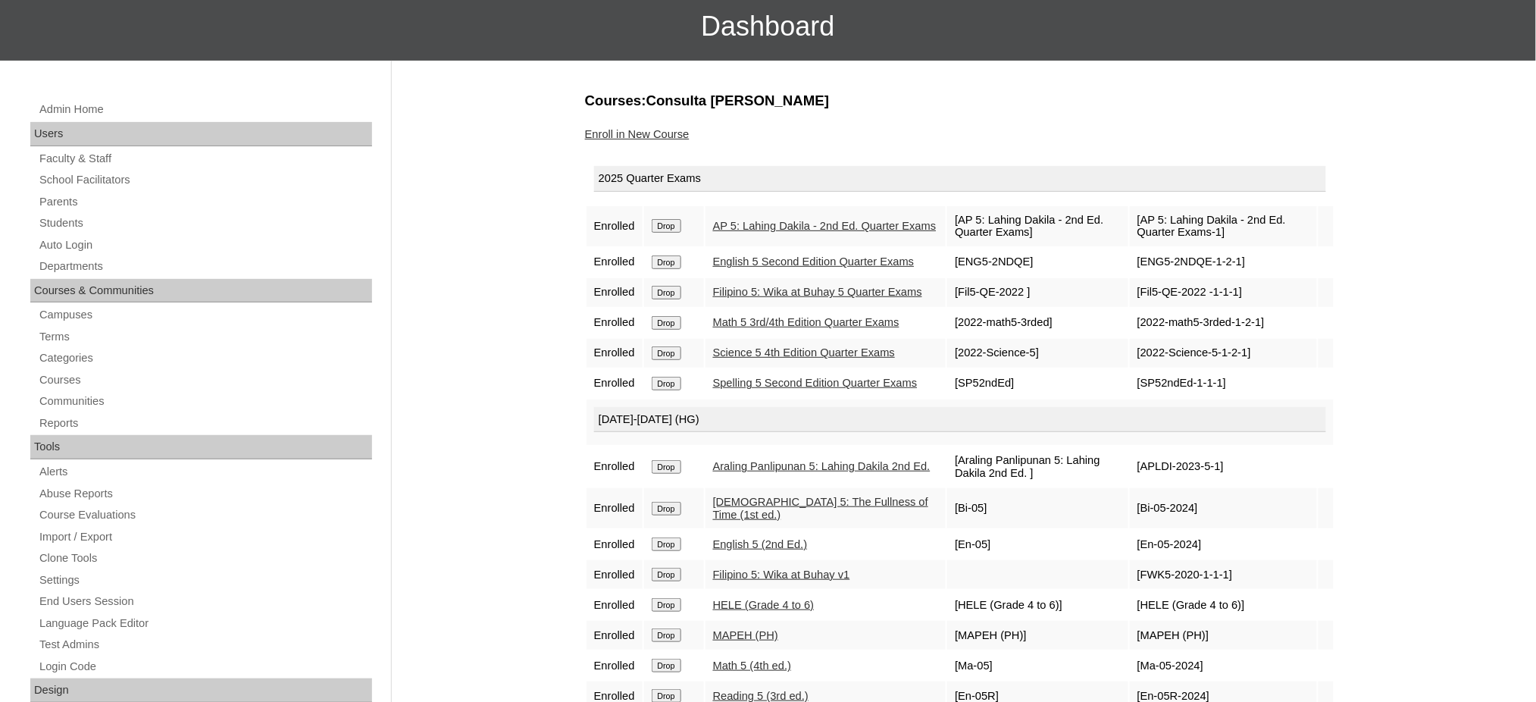
scroll to position [101, 0]
